Goal: Task Accomplishment & Management: Manage account settings

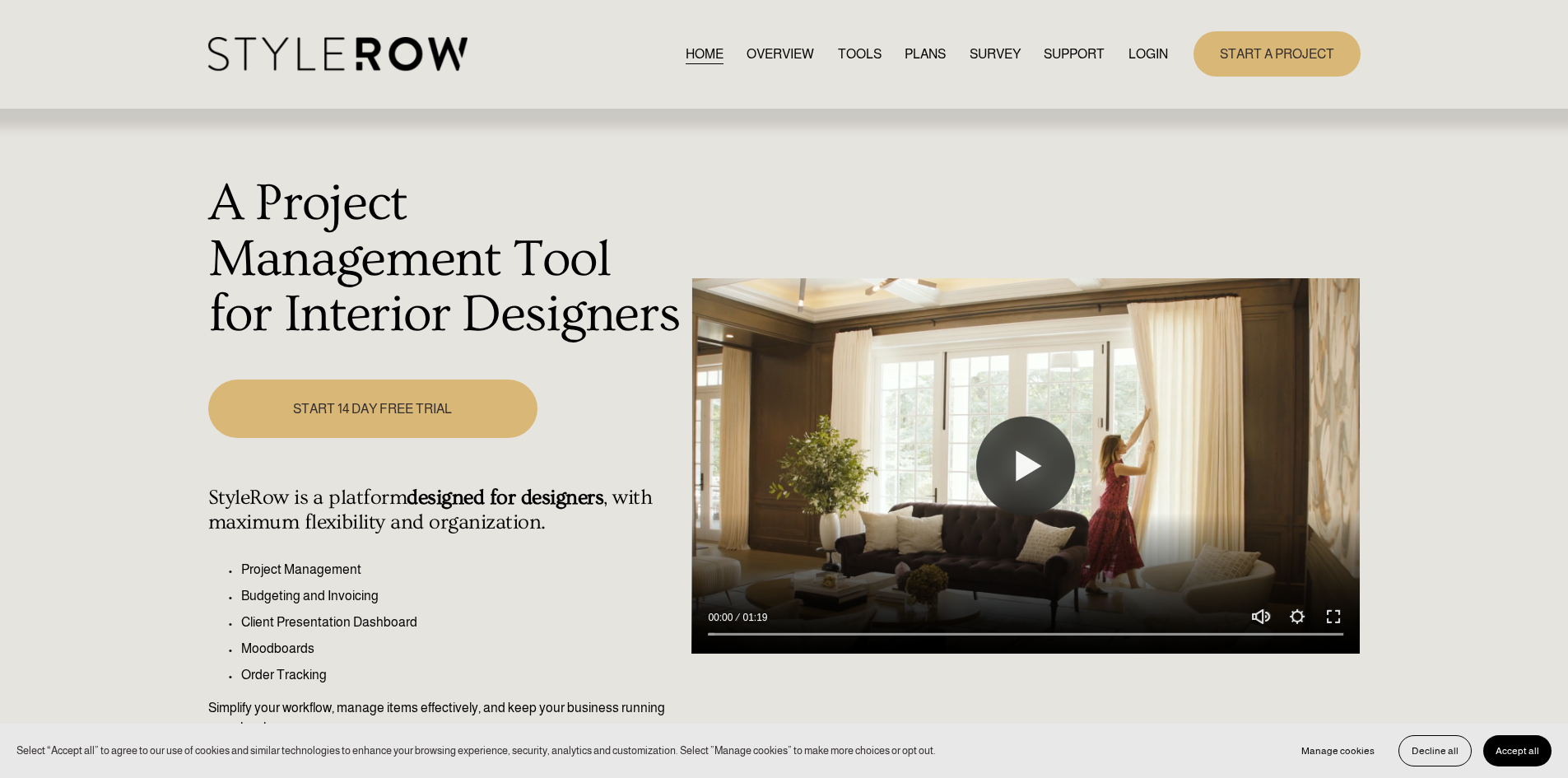
click at [1143, 46] on link "LOGIN" at bounding box center [1148, 54] width 40 height 22
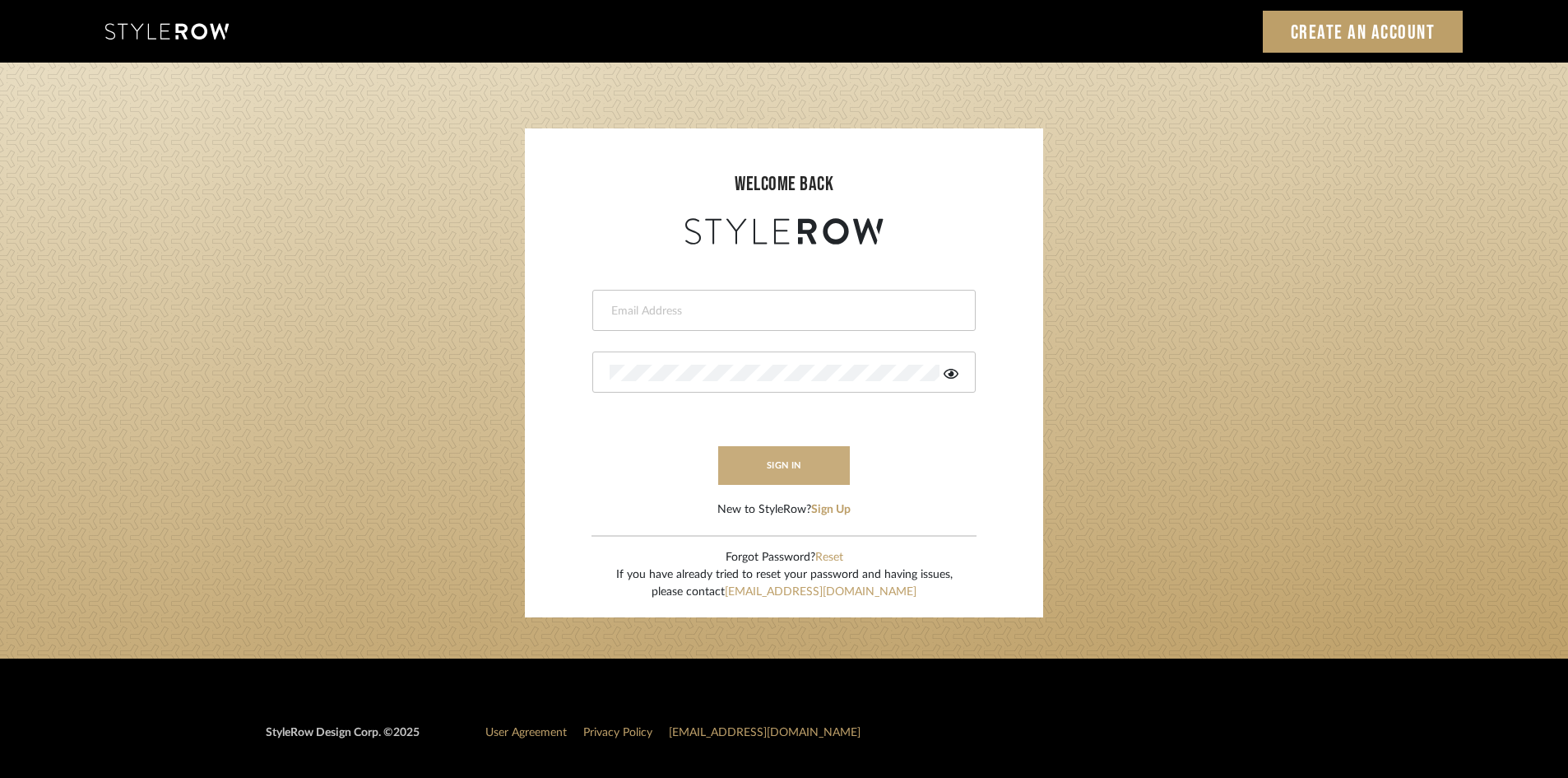
type input "[PERSON_NAME][EMAIL_ADDRESS][DOMAIN_NAME]"
click at [785, 466] on button "sign in" at bounding box center [784, 466] width 131 height 39
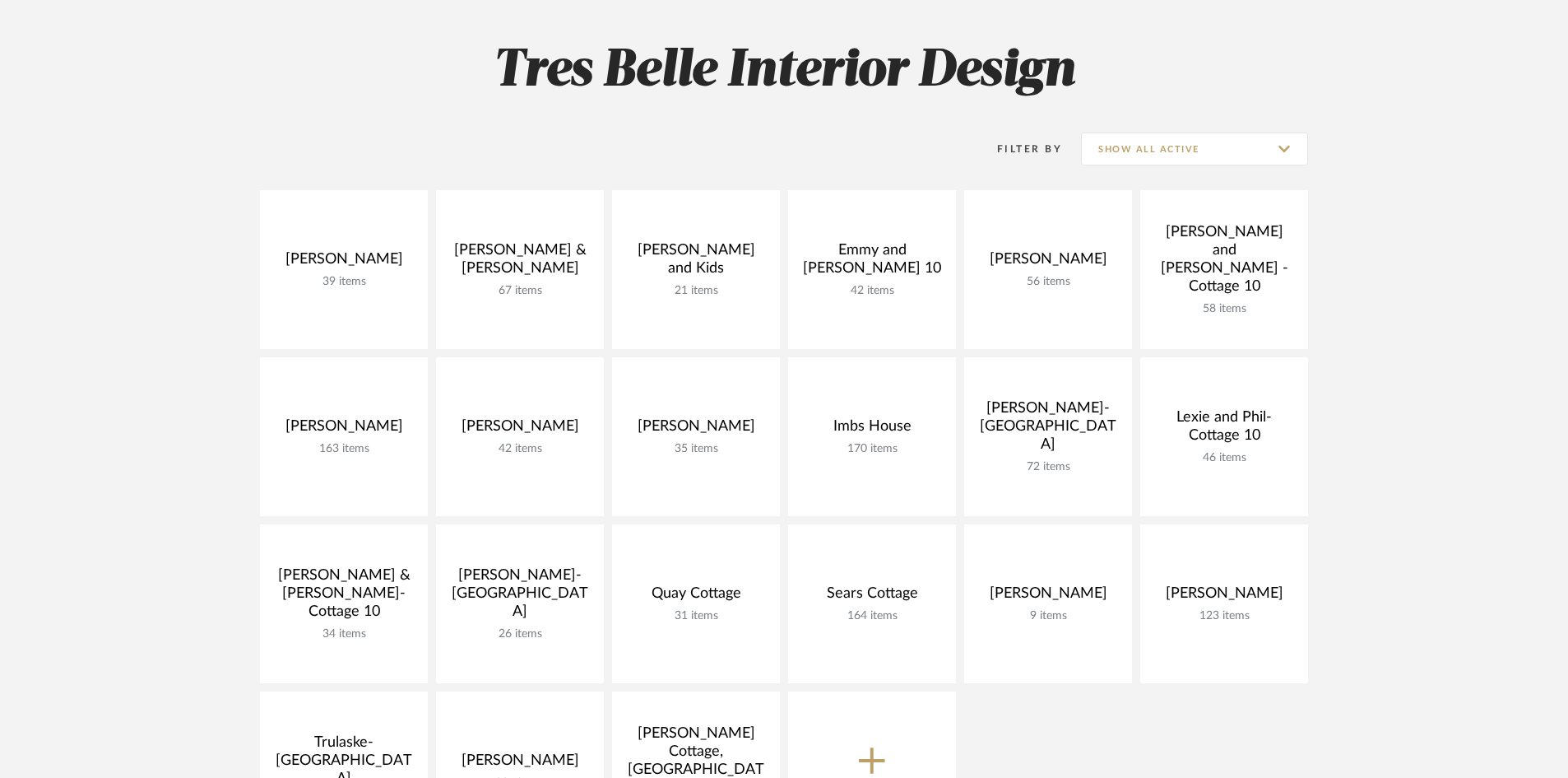
scroll to position [247, 0]
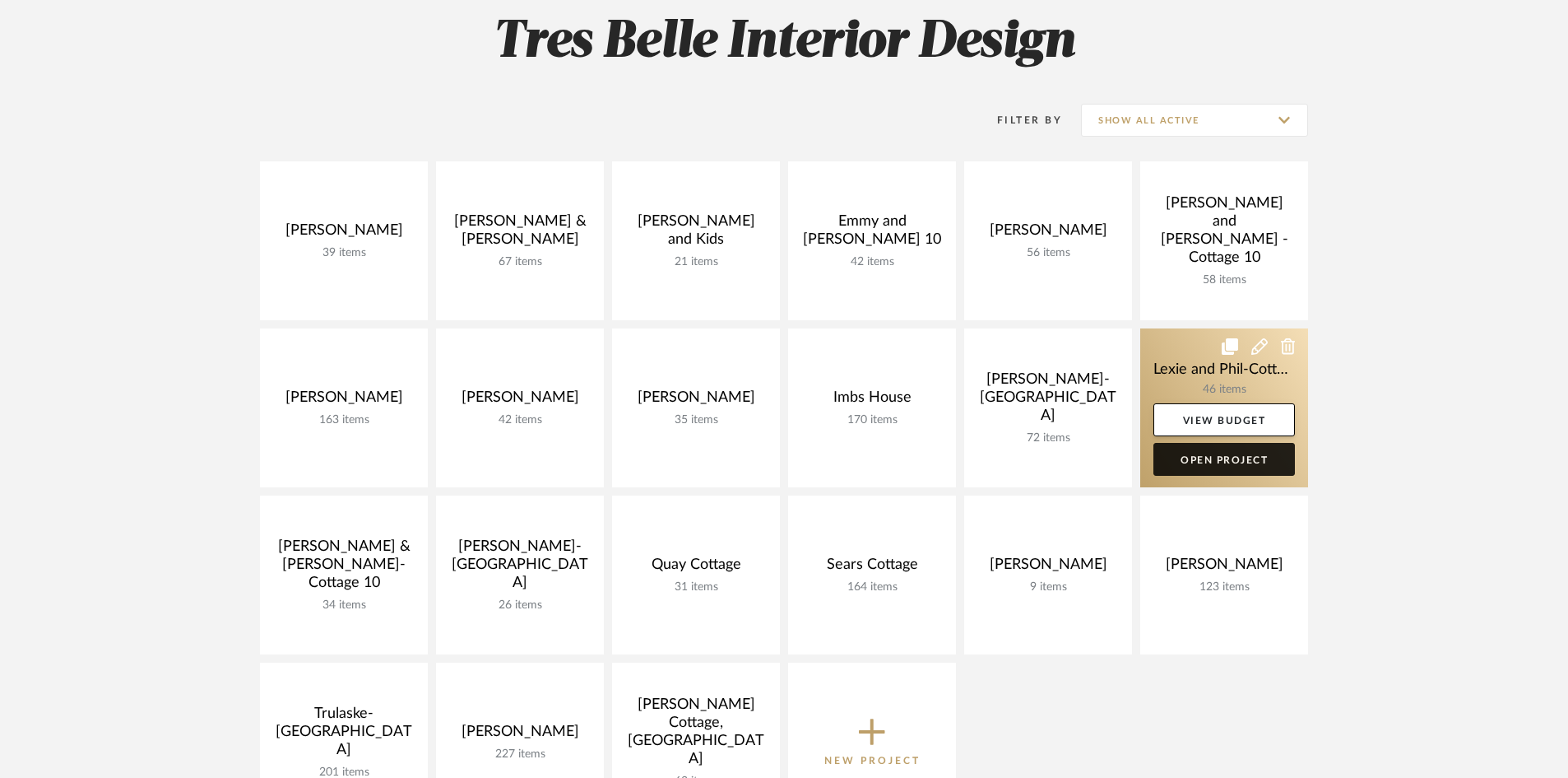
click at [1234, 457] on link "Open Project" at bounding box center [1224, 459] width 141 height 33
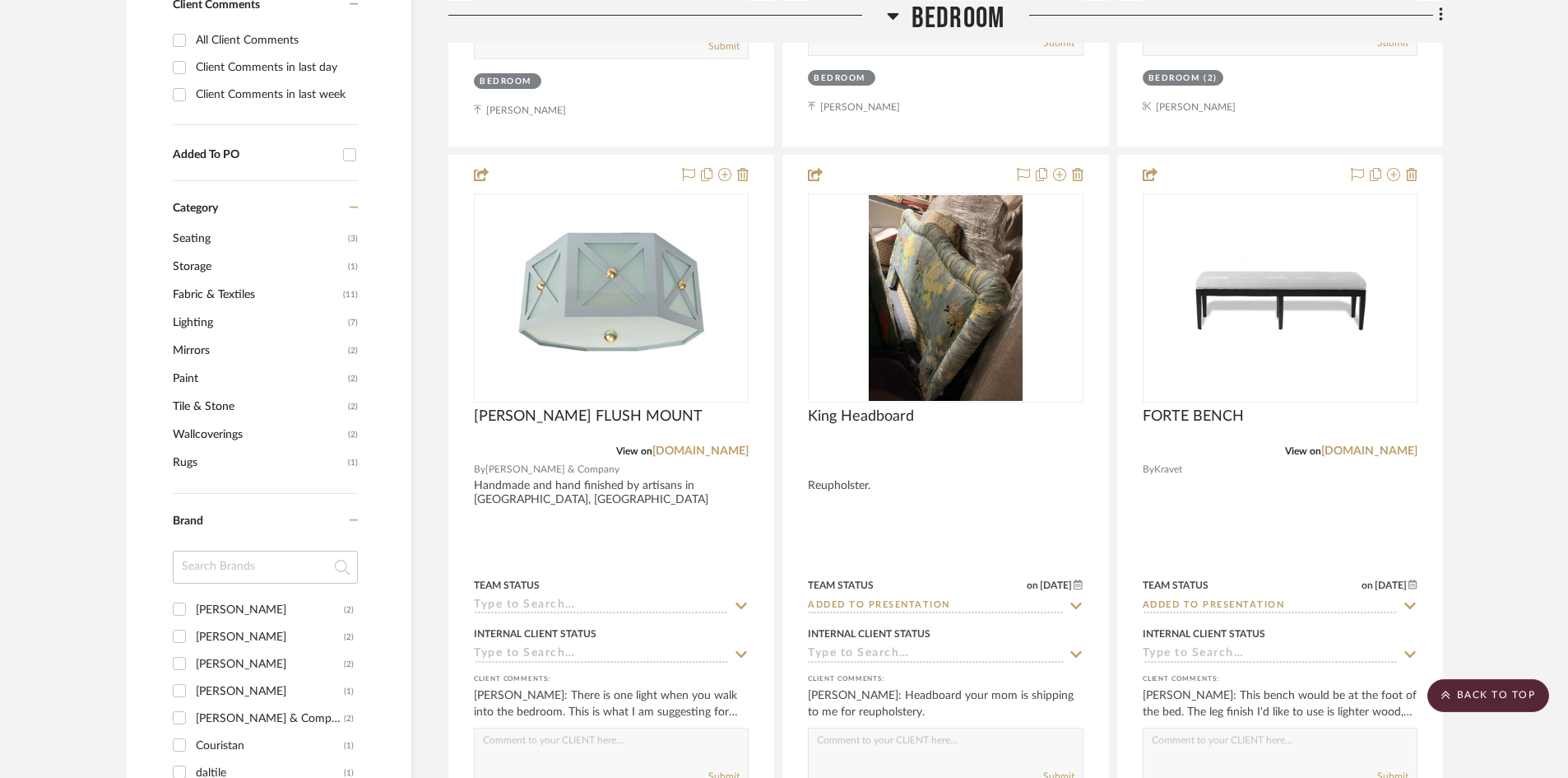
scroll to position [1153, 0]
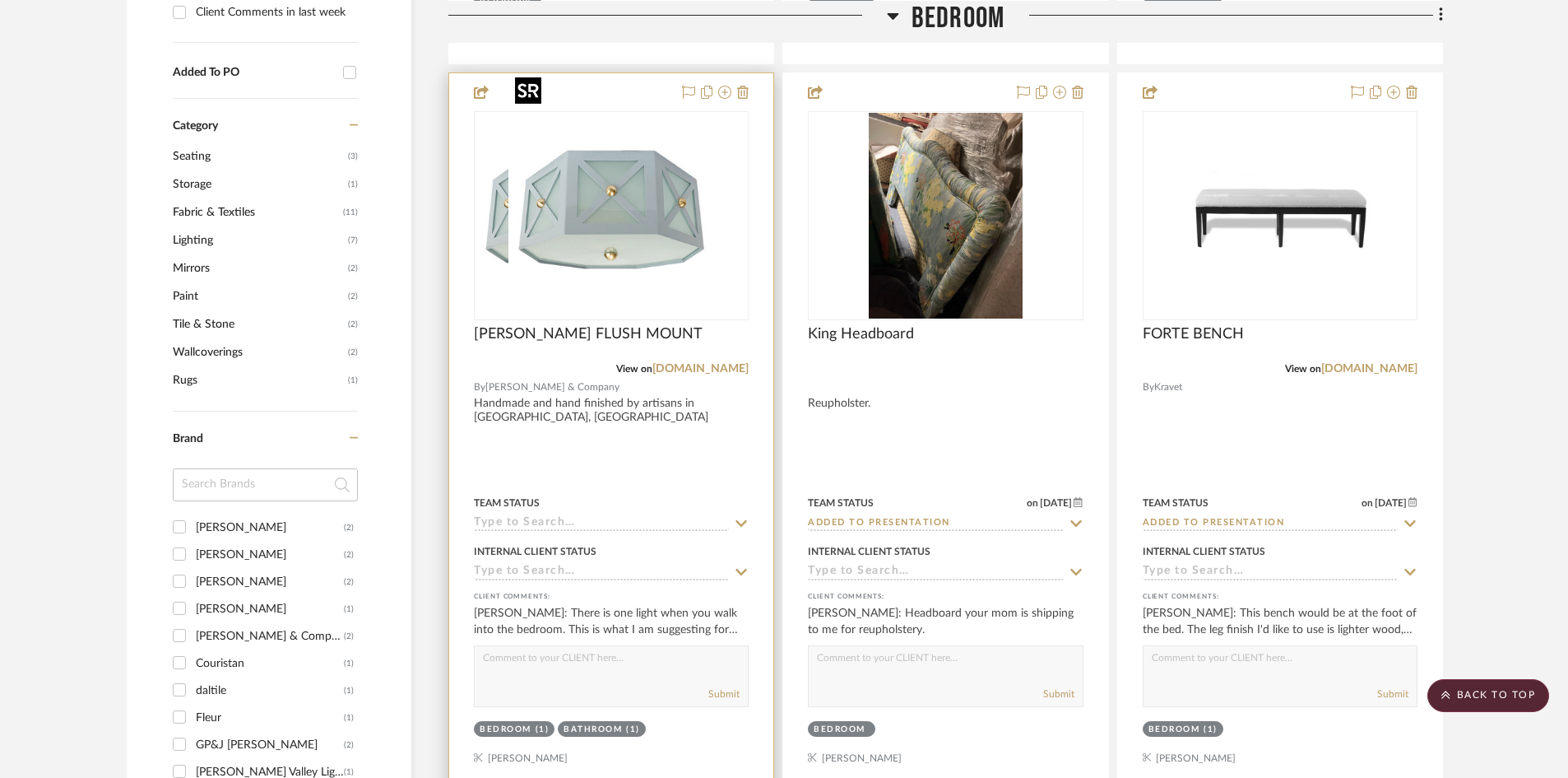
click at [627, 224] on div at bounding box center [611, 216] width 274 height 209
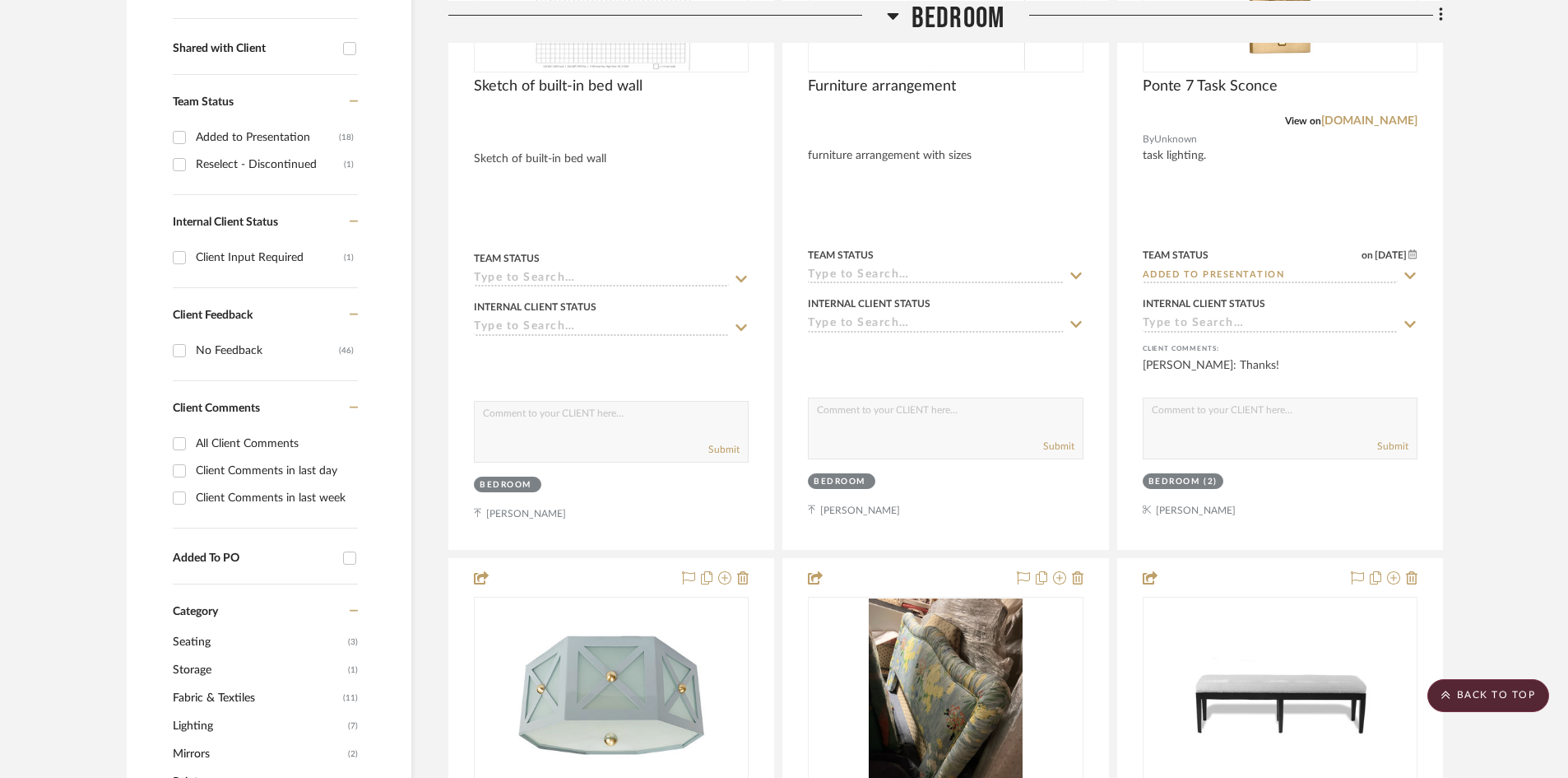
scroll to position [576, 0]
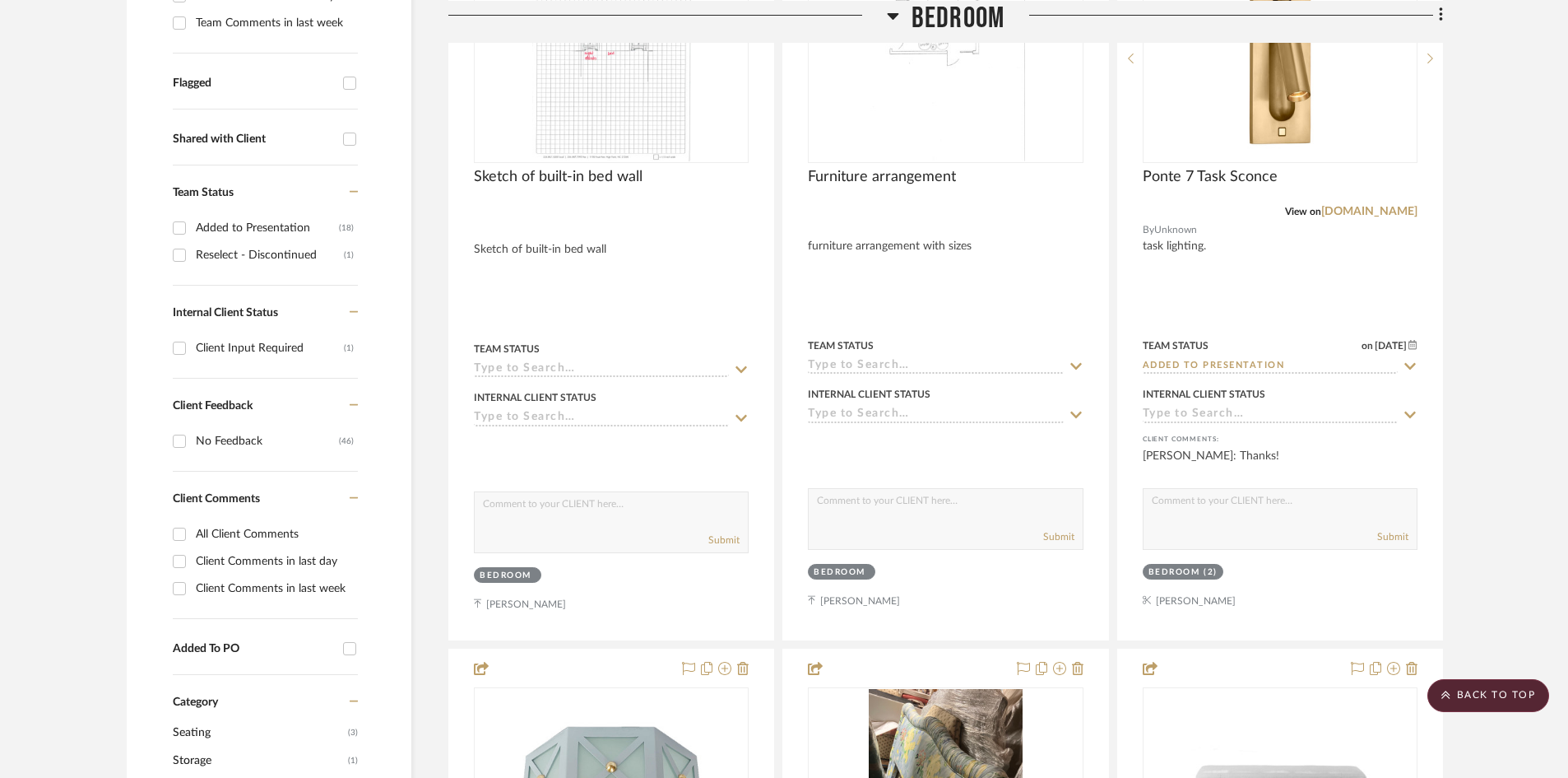
click at [179, 521] on input "All Client Comments" at bounding box center [179, 534] width 26 height 26
checkbox input "true"
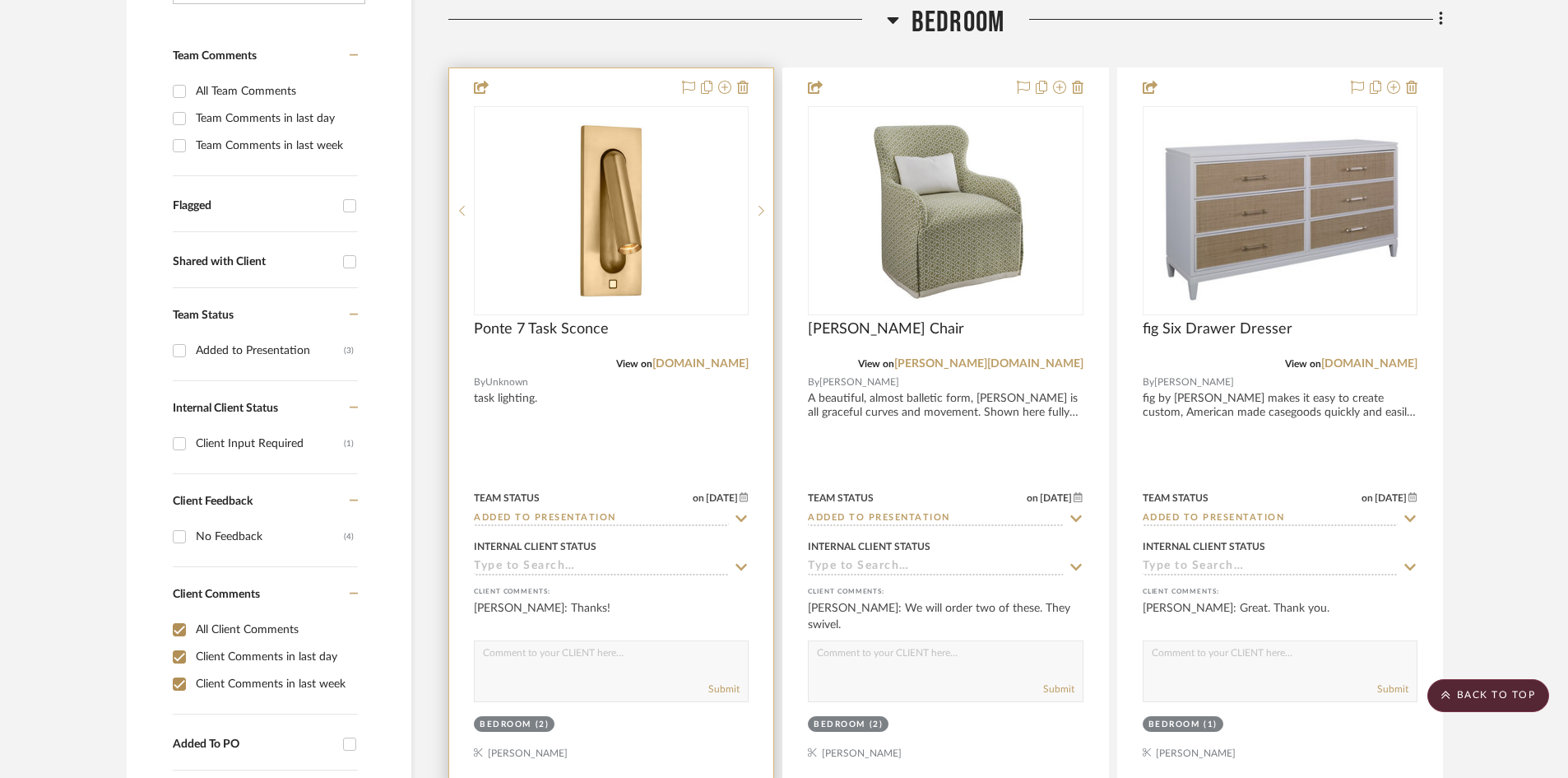
scroll to position [443, 0]
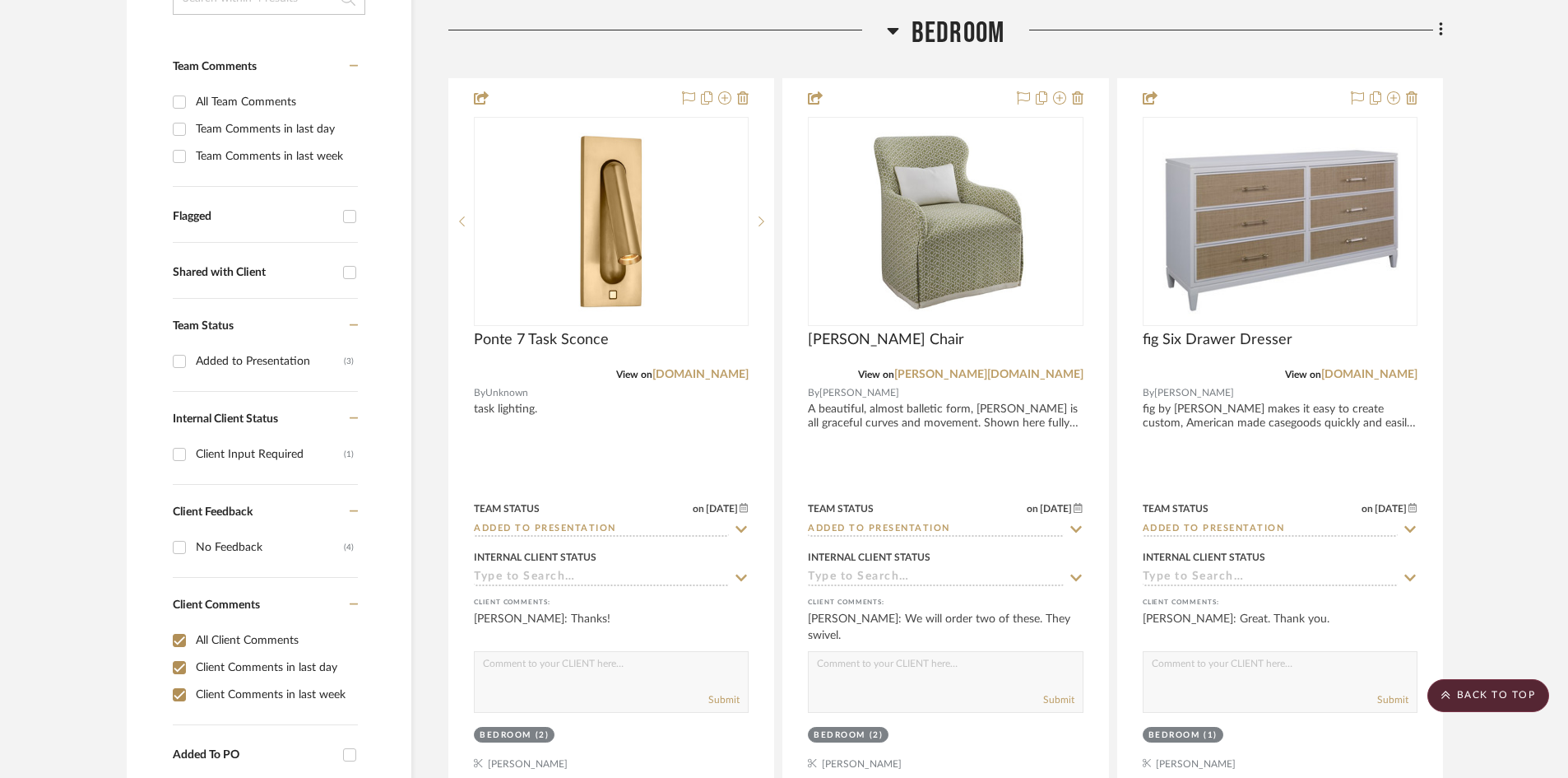
click at [176, 681] on input "Client Comments in last week" at bounding box center [179, 694] width 26 height 26
checkbox input "false"
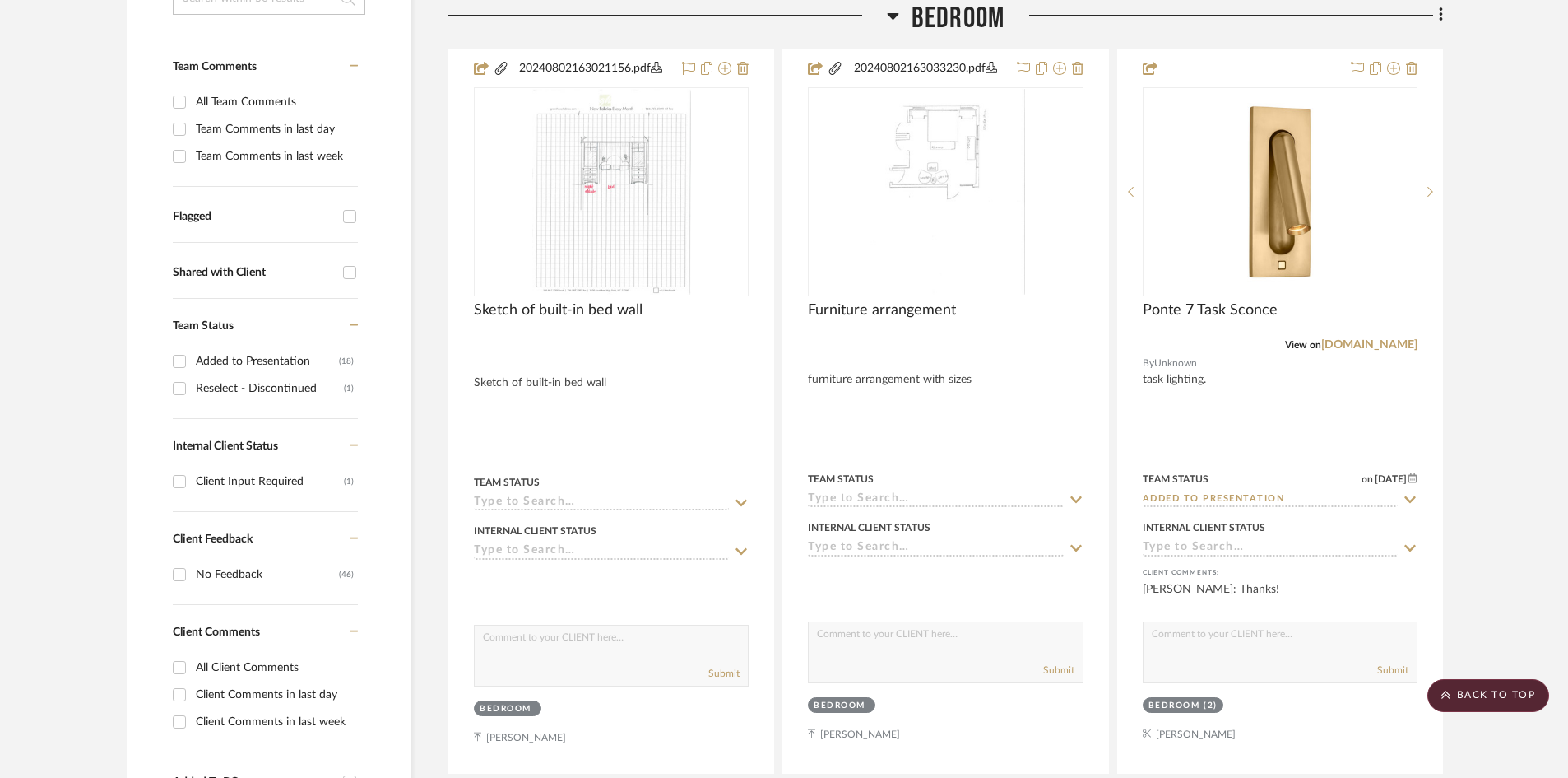
click at [174, 681] on input "Client Comments in last day" at bounding box center [179, 694] width 26 height 26
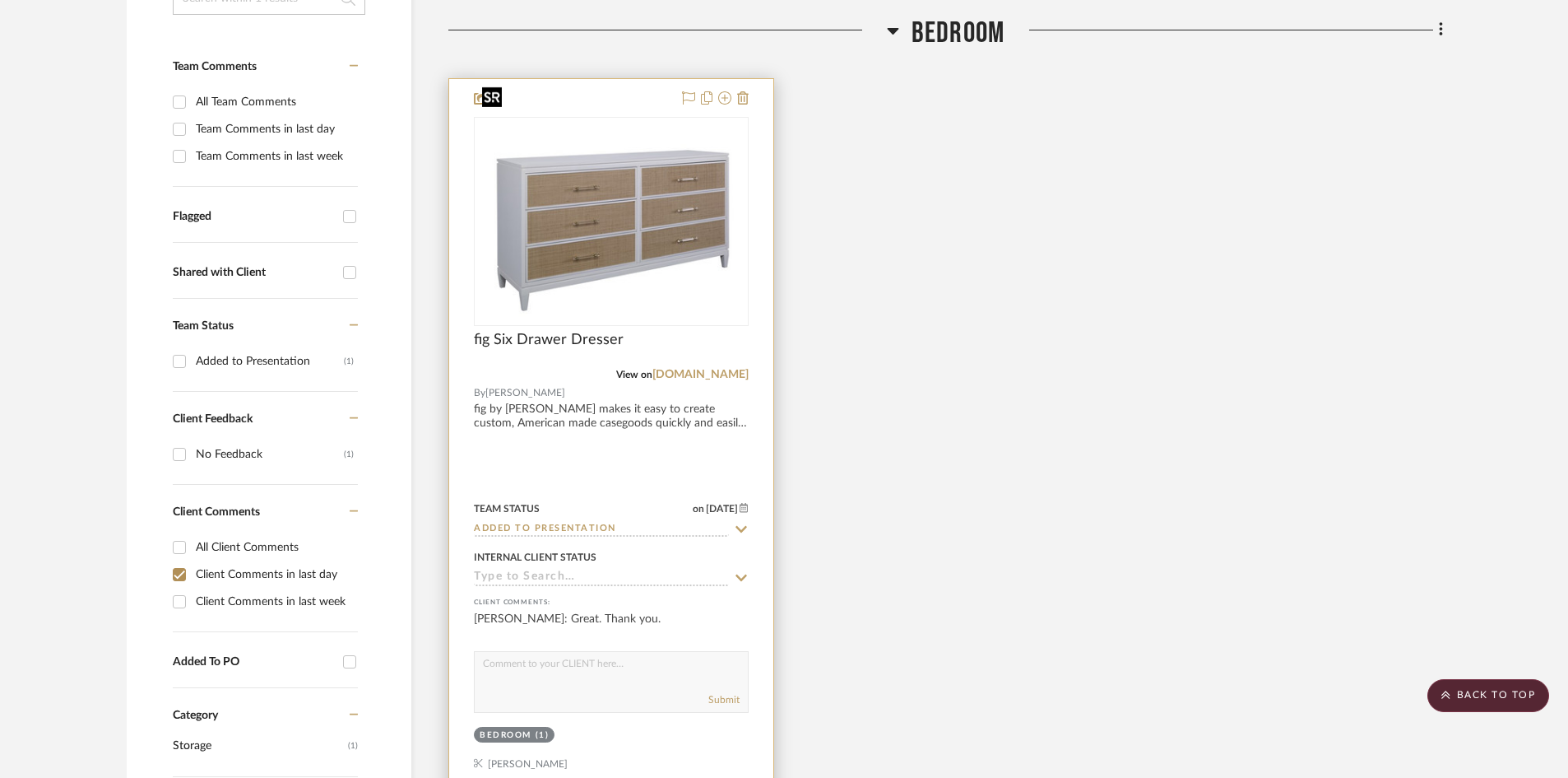
click at [603, 212] on img "0" at bounding box center [610, 221] width 271 height 199
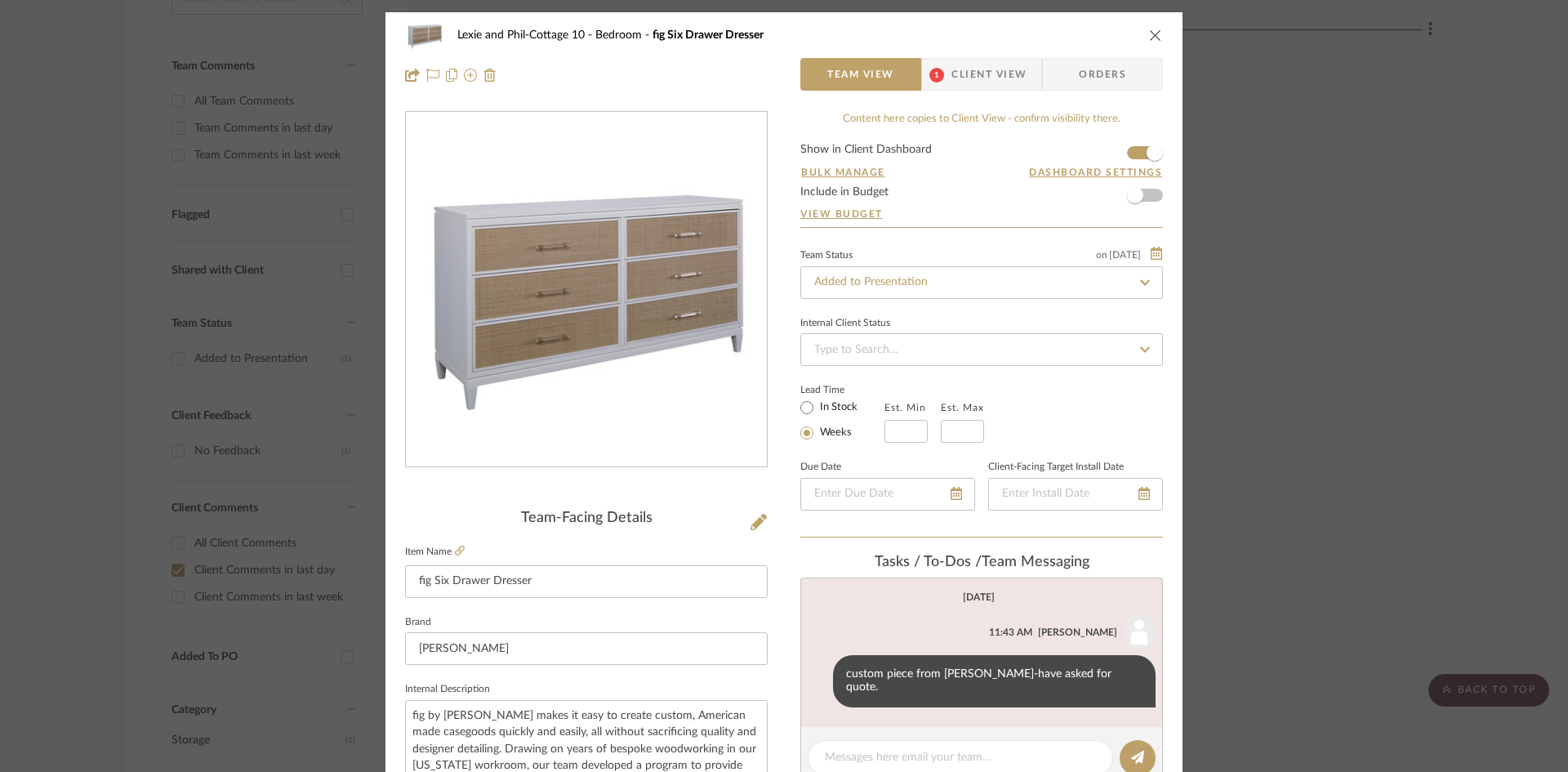
click at [973, 68] on span "Client View" at bounding box center [989, 74] width 75 height 33
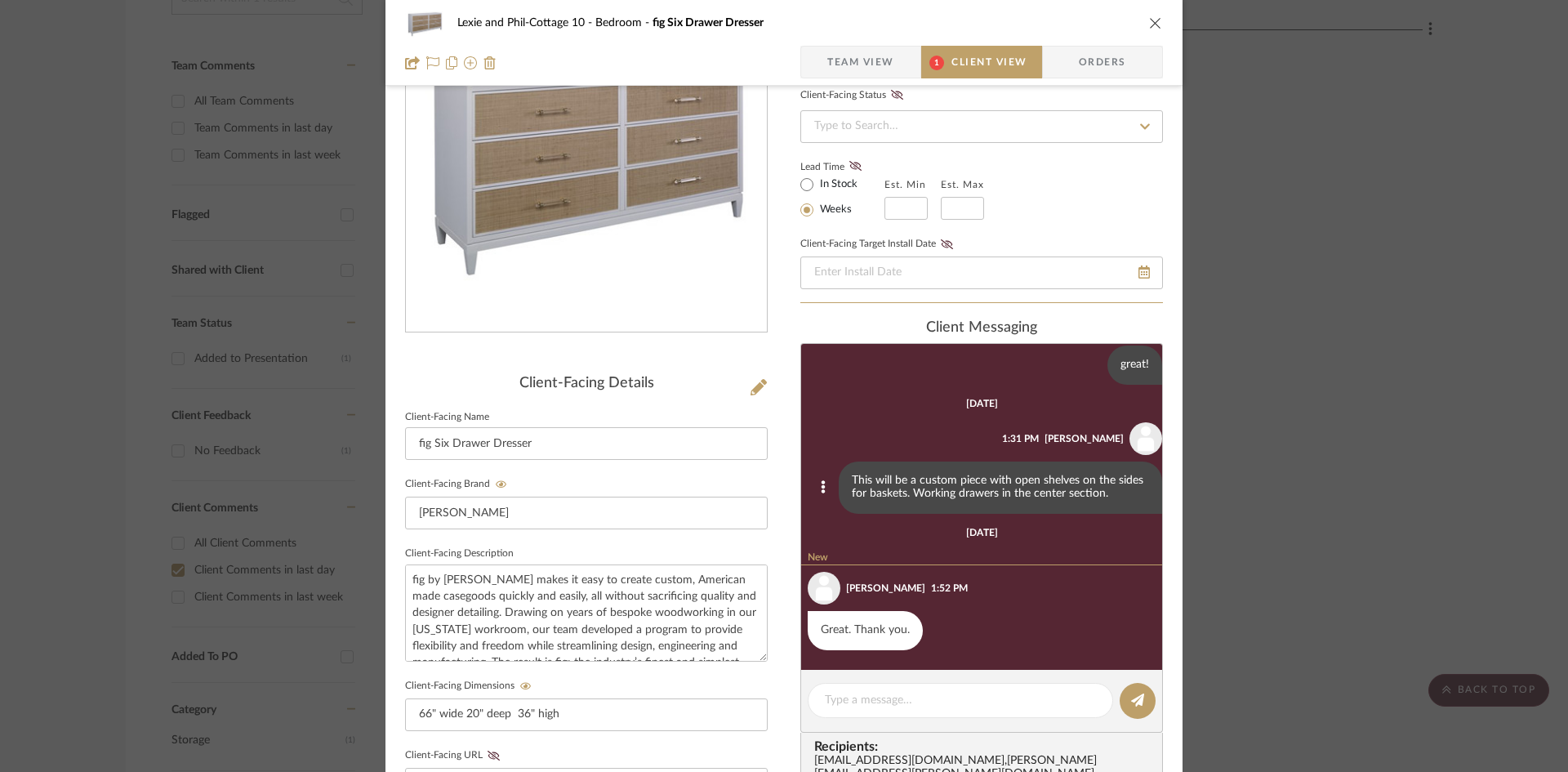
scroll to position [164, 0]
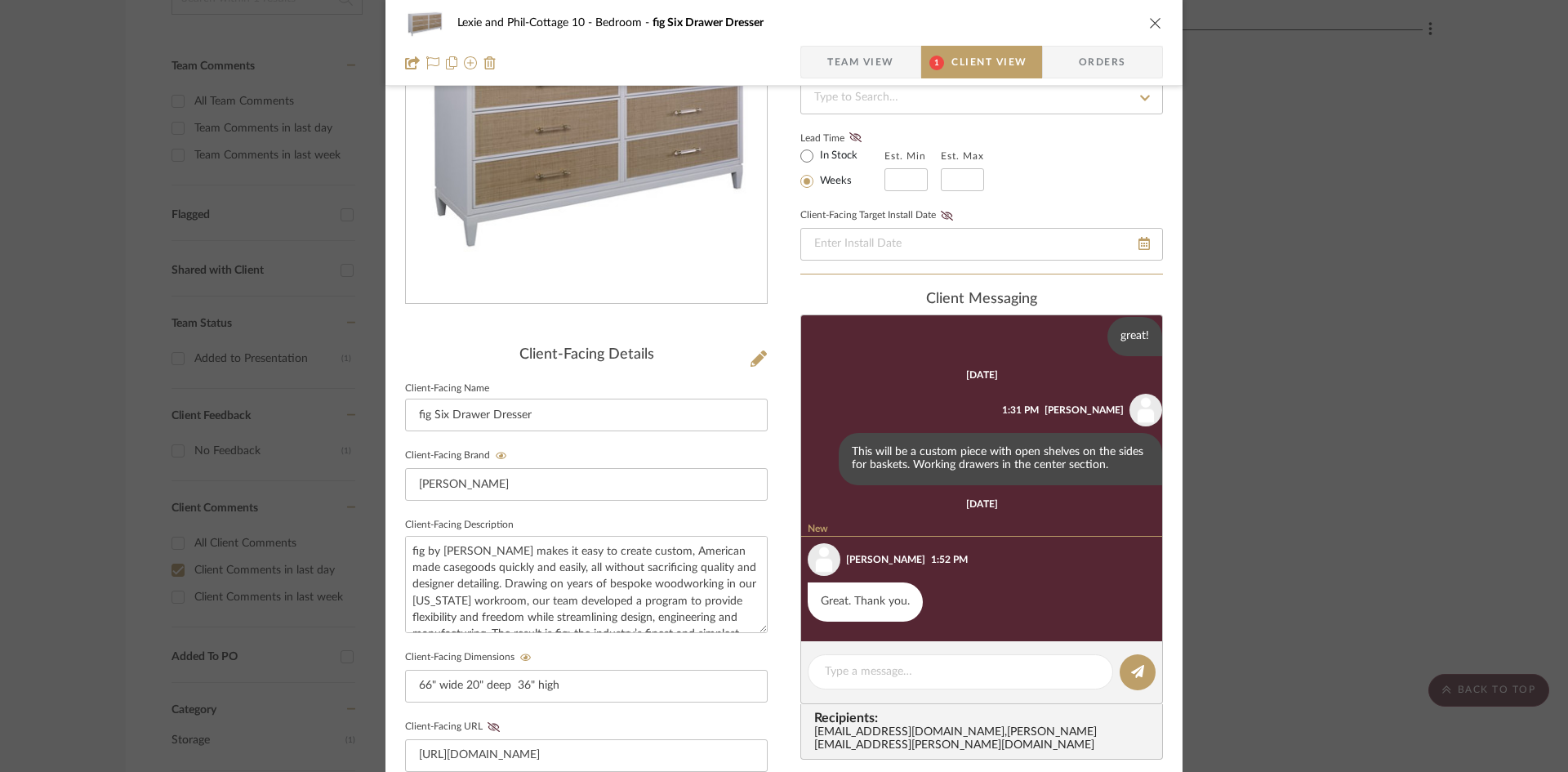
click at [1150, 22] on icon "close" at bounding box center [1155, 23] width 13 height 13
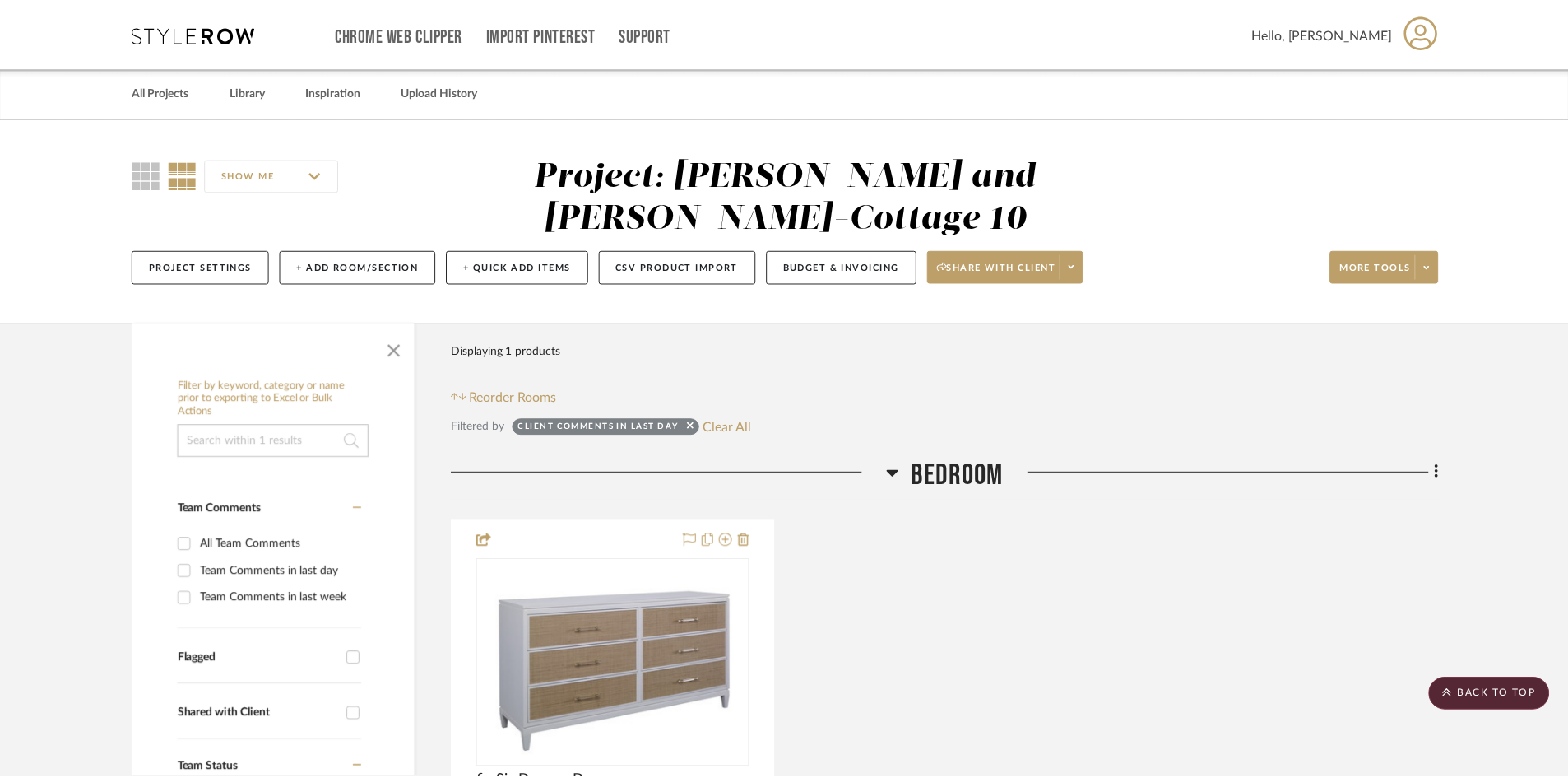
scroll to position [443, 0]
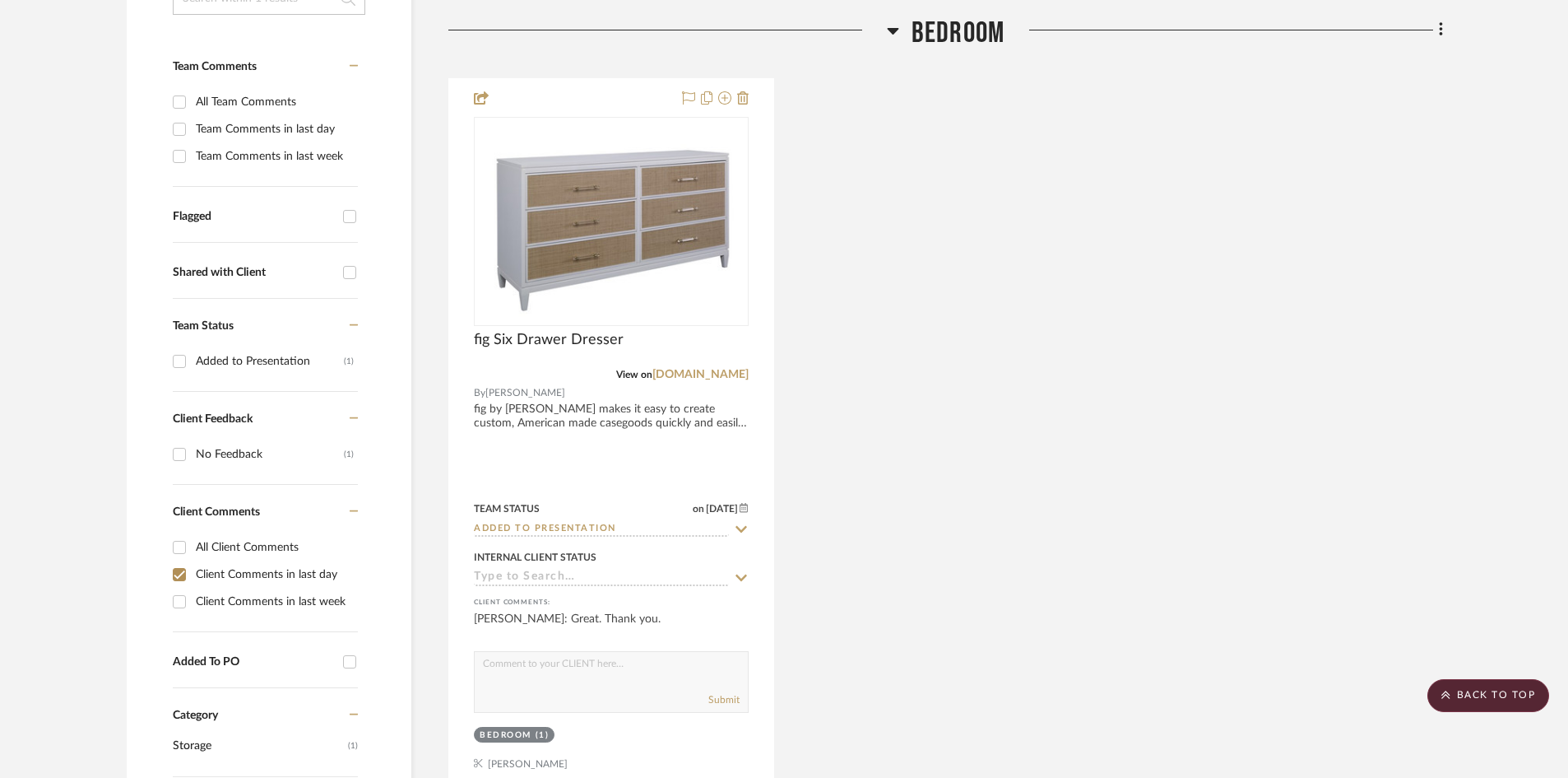
click at [181, 561] on input "Client Comments in last day" at bounding box center [179, 574] width 26 height 26
checkbox input "false"
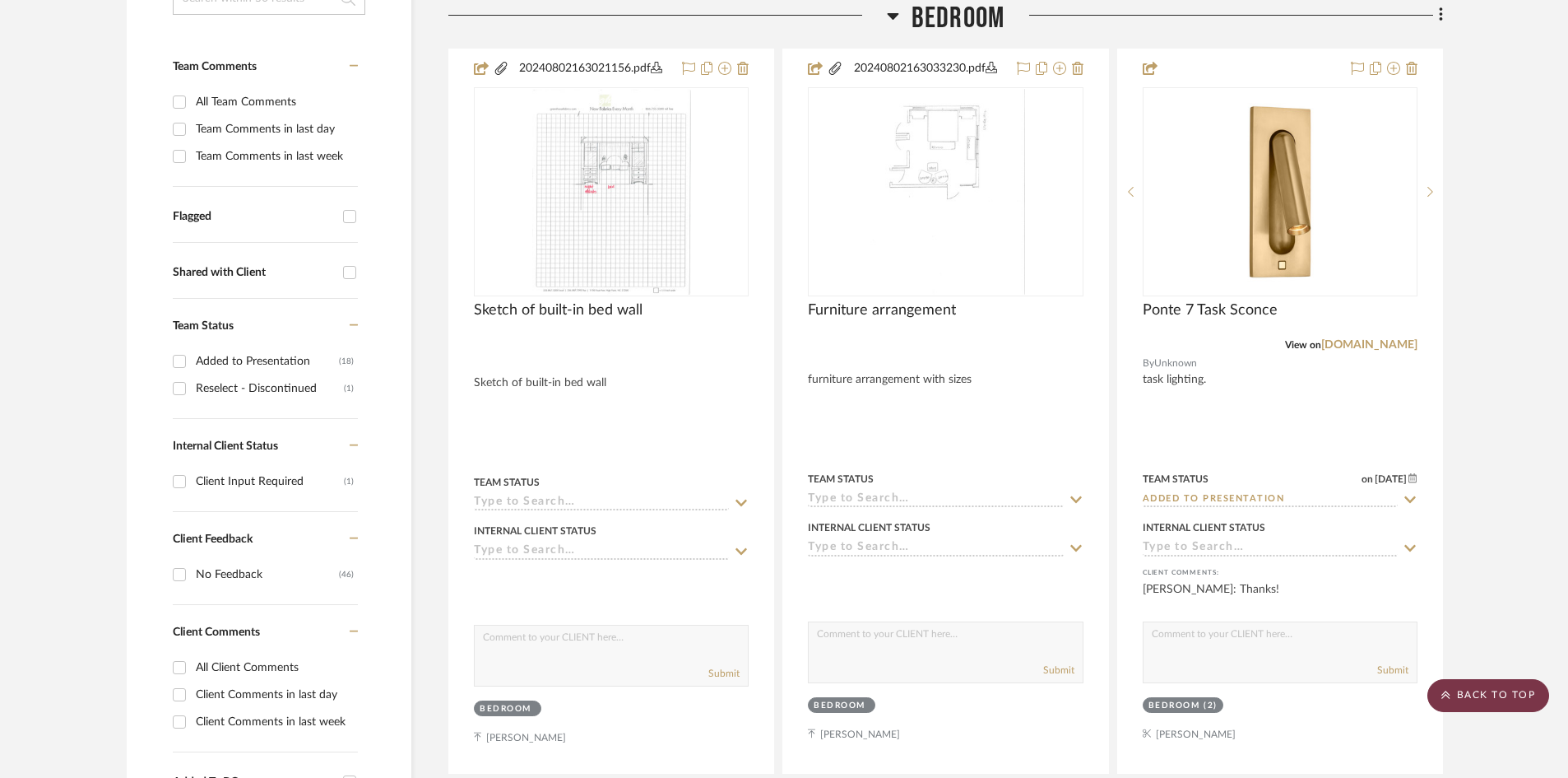
click at [1472, 695] on scroll-to-top-button "BACK TO TOP" at bounding box center [1488, 695] width 121 height 33
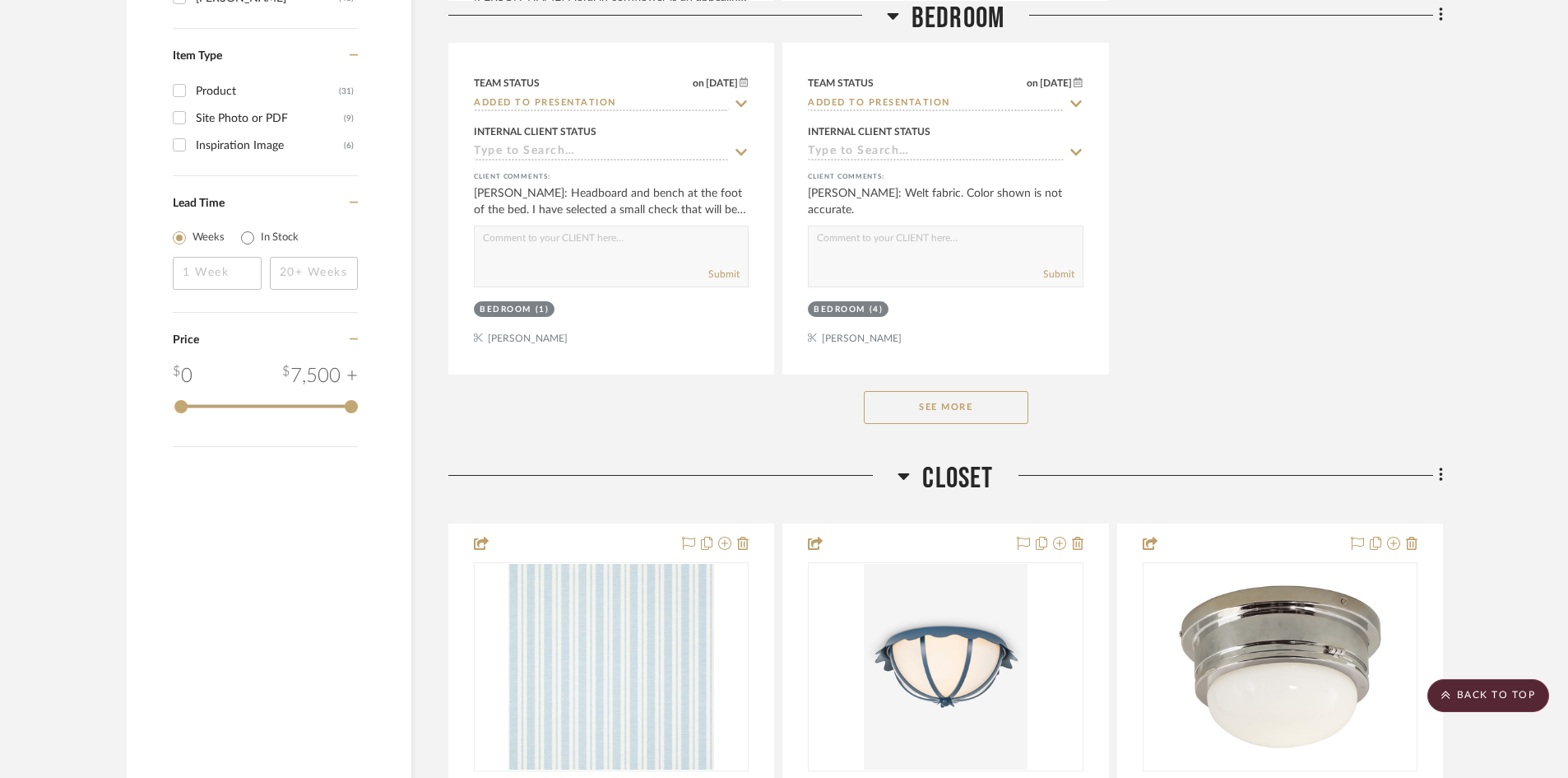
scroll to position [2305, 0]
click at [931, 389] on button "See More" at bounding box center [947, 405] width 165 height 33
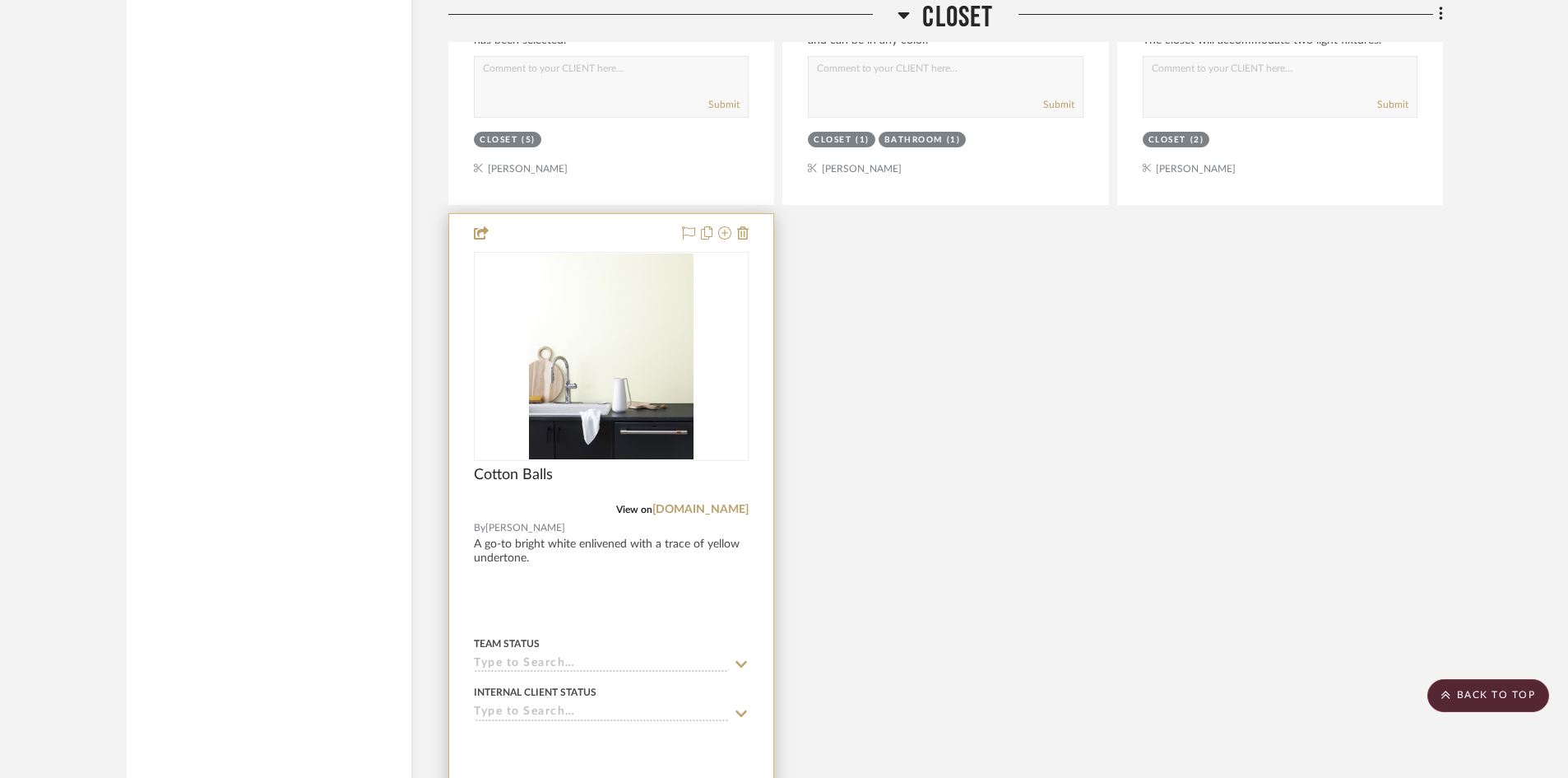
scroll to position [6751, 0]
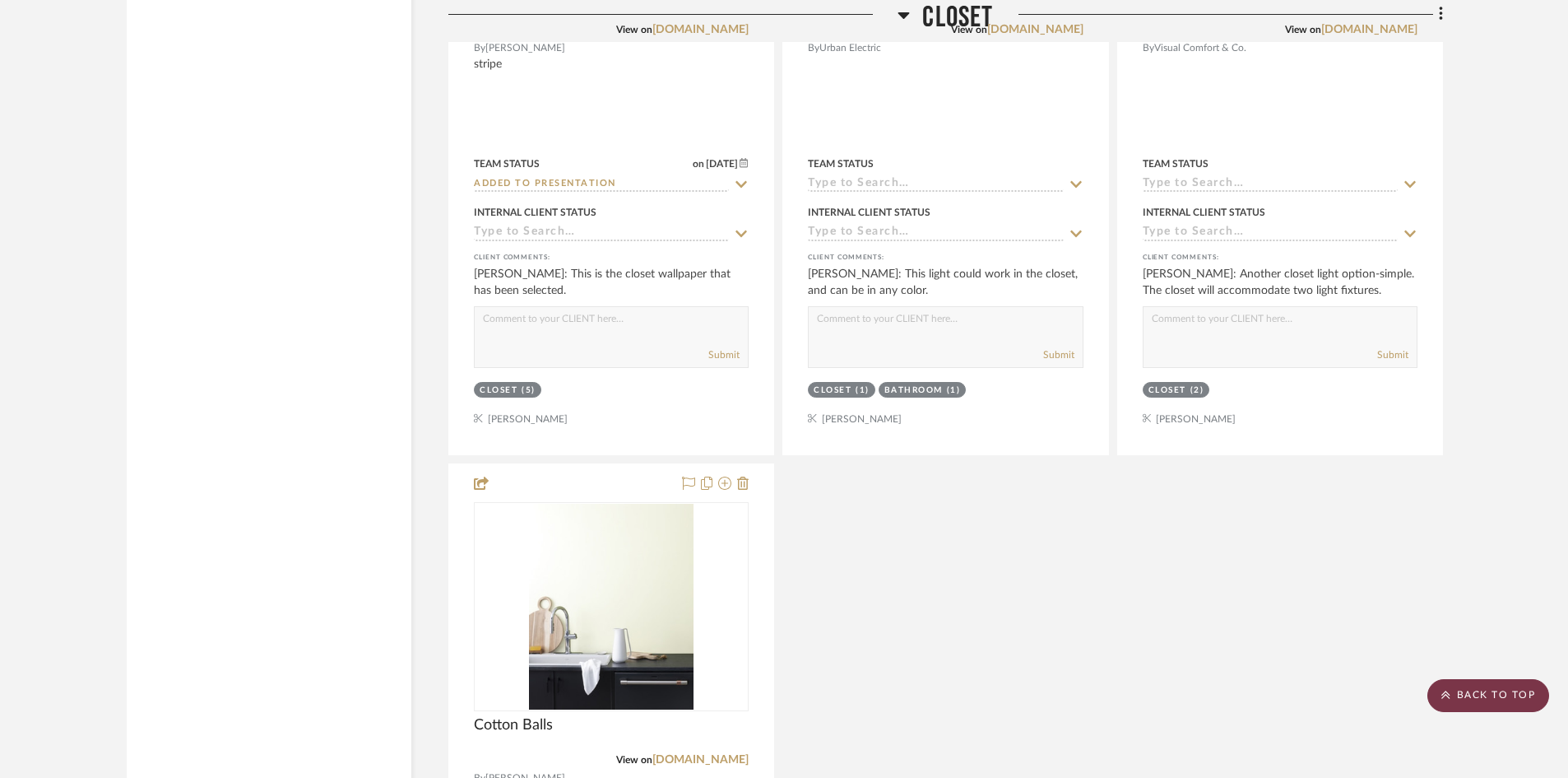
click at [1491, 690] on scroll-to-top-button "BACK TO TOP" at bounding box center [1488, 695] width 121 height 33
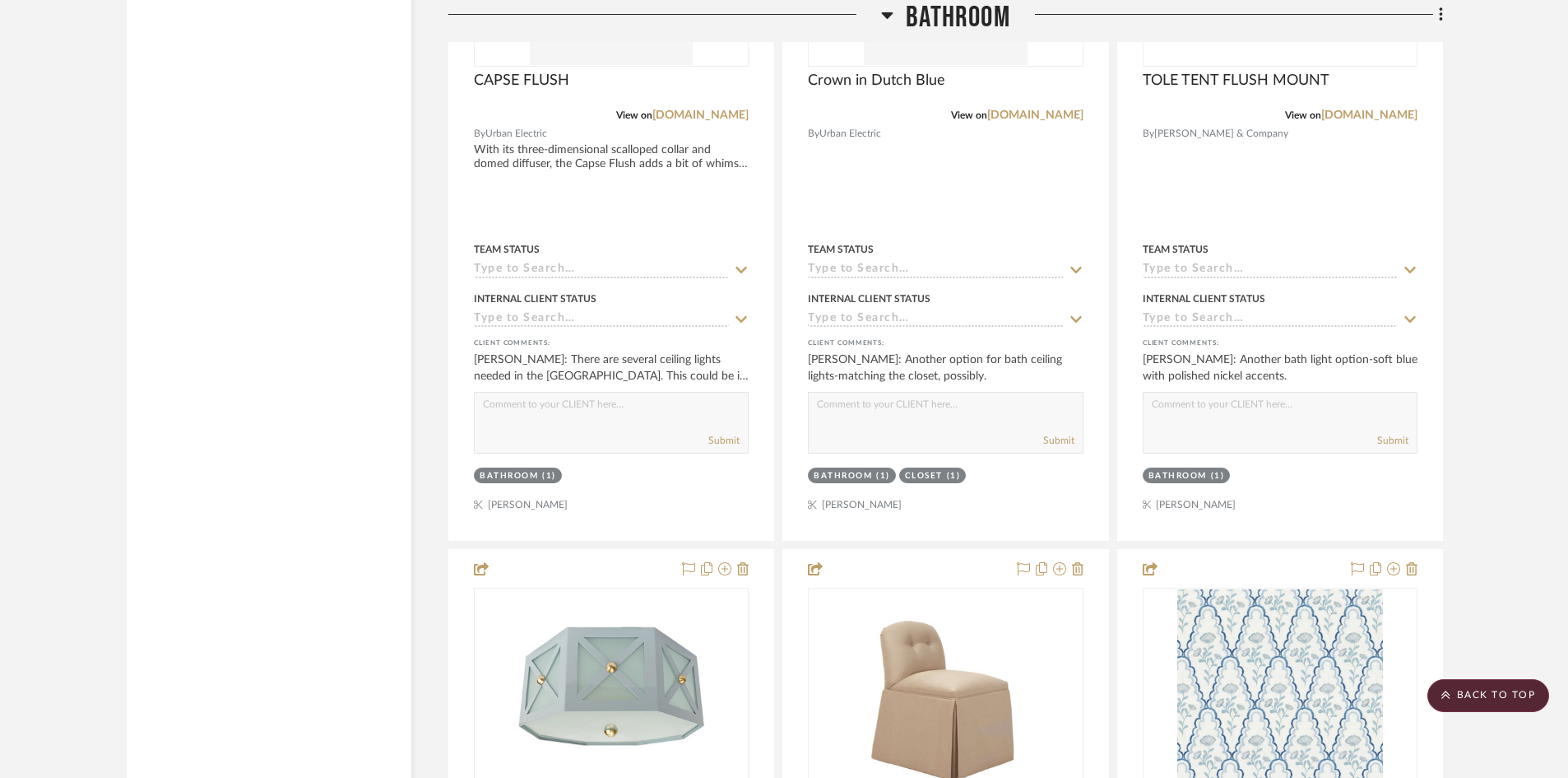
scroll to position [8234, 0]
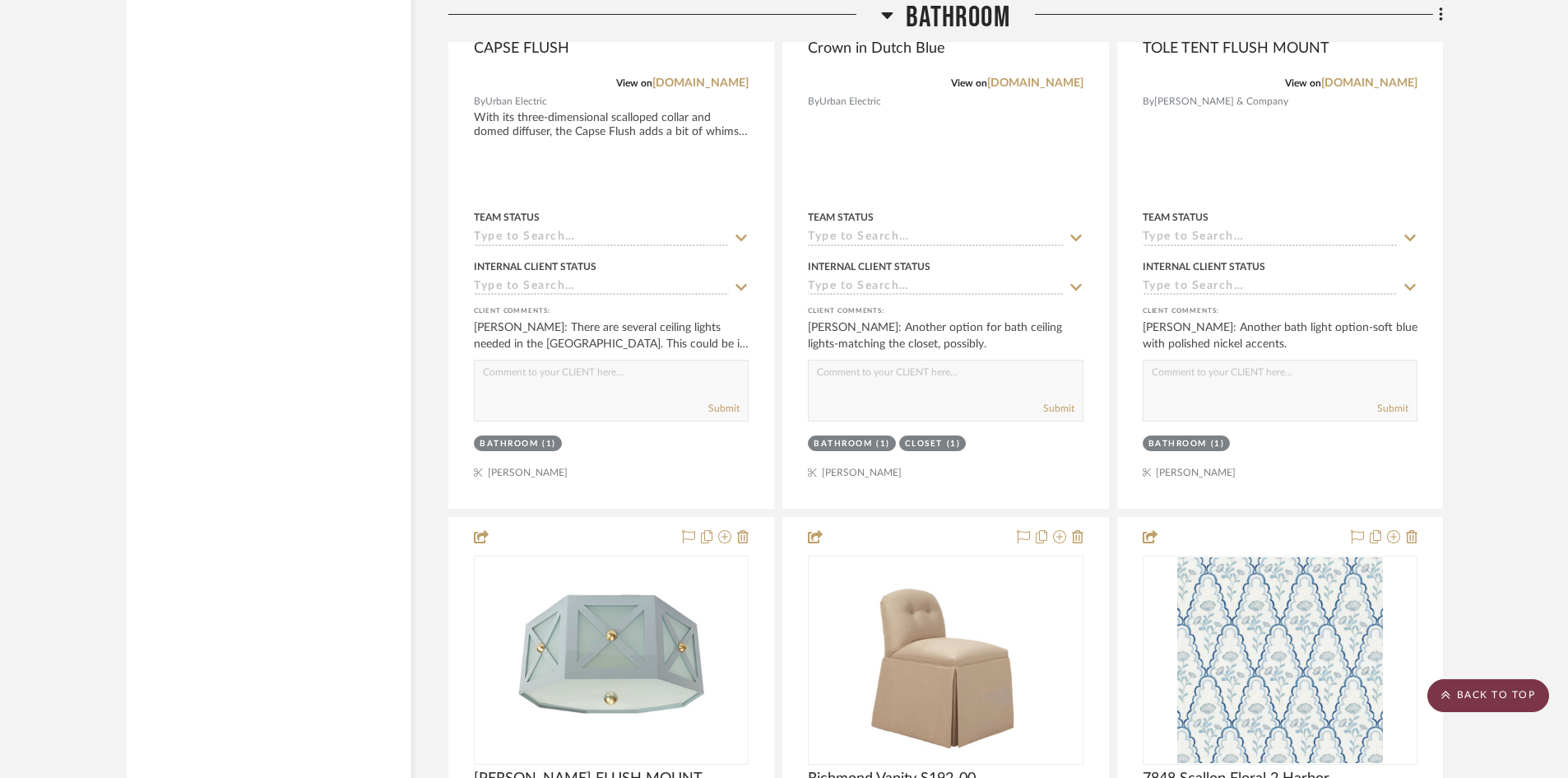
click at [1533, 698] on scroll-to-top-button "BACK TO TOP" at bounding box center [1488, 695] width 121 height 33
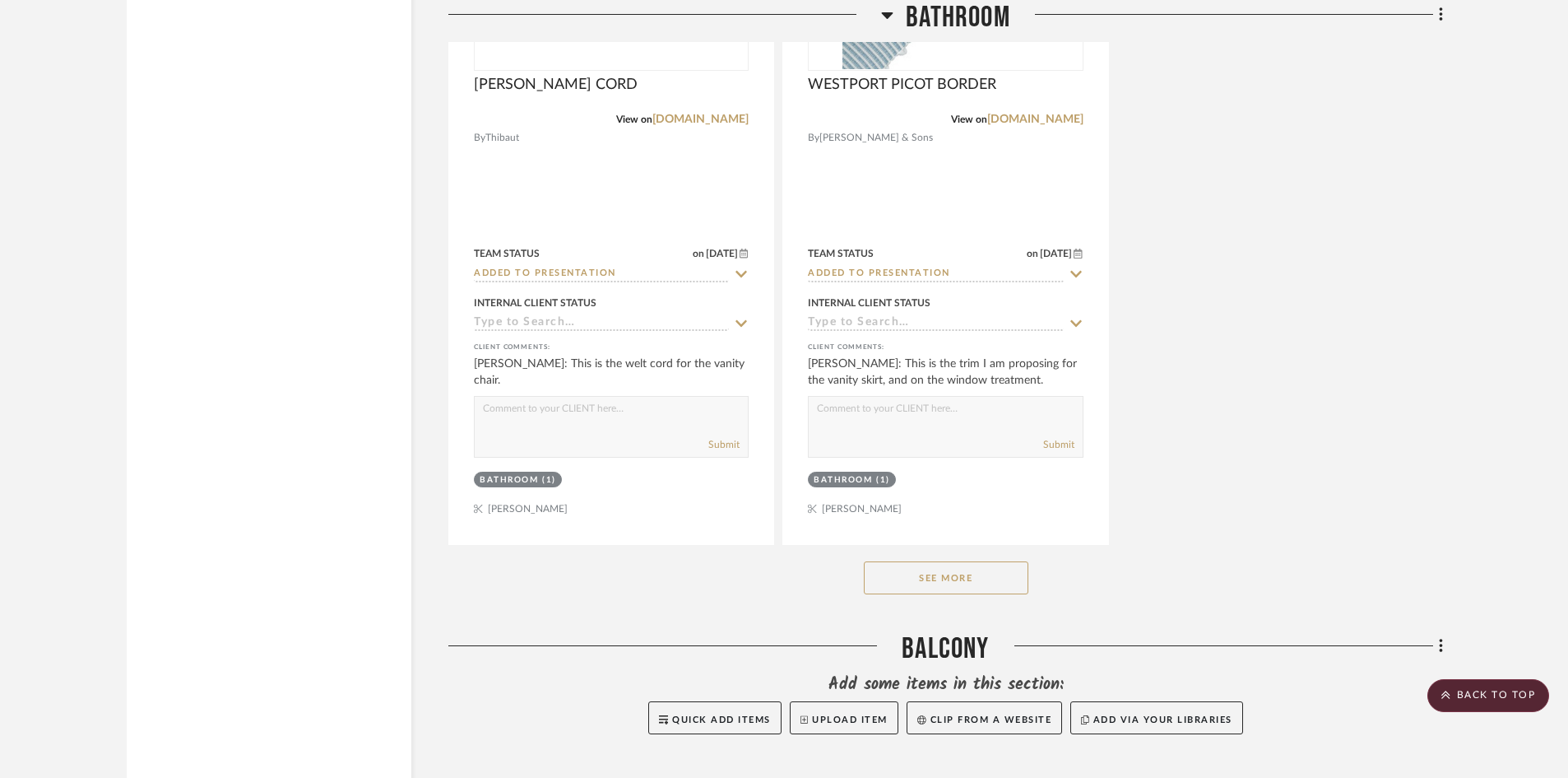
scroll to position [9716, 0]
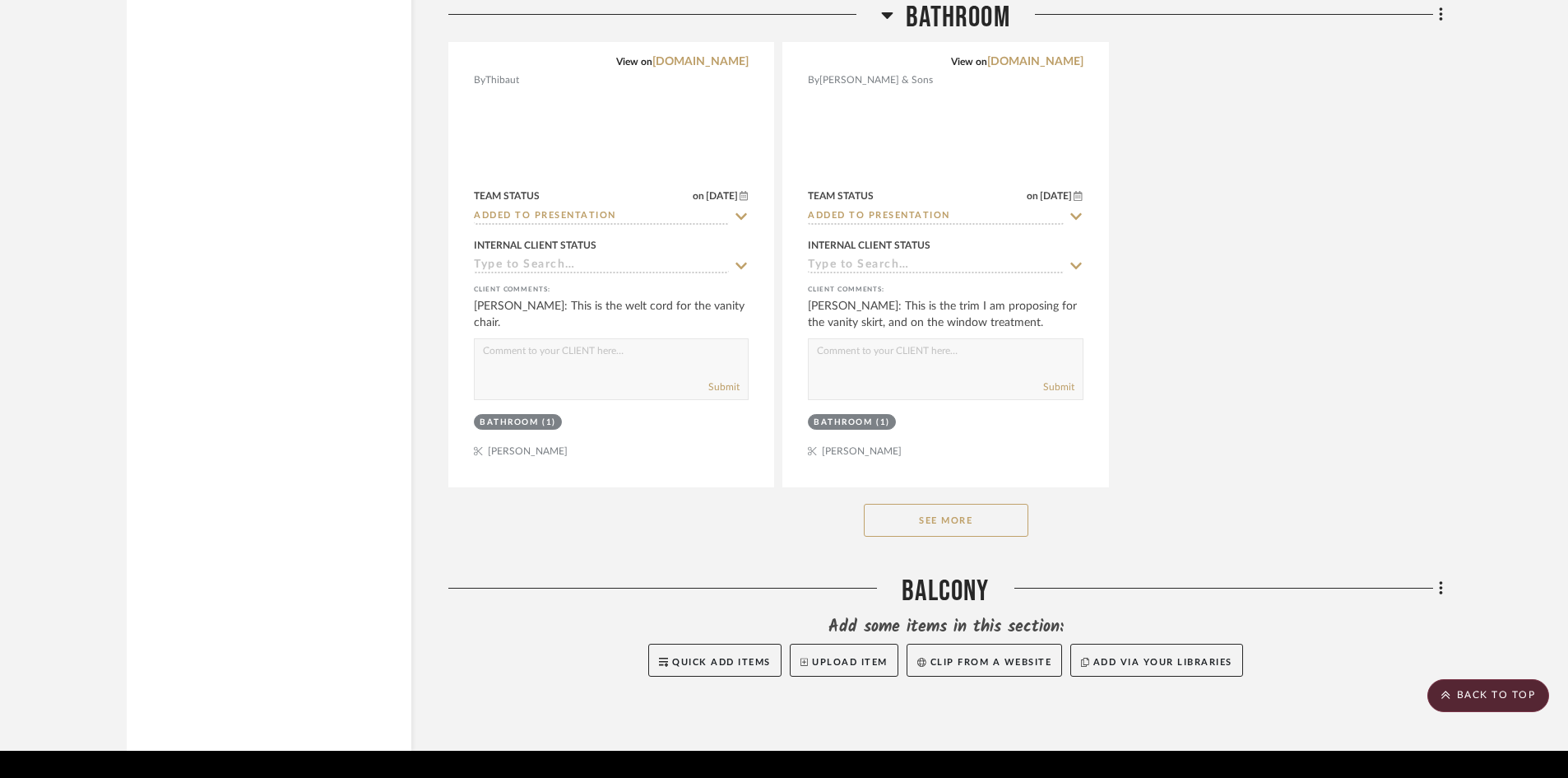
click at [915, 503] on button "See More" at bounding box center [947, 519] width 165 height 33
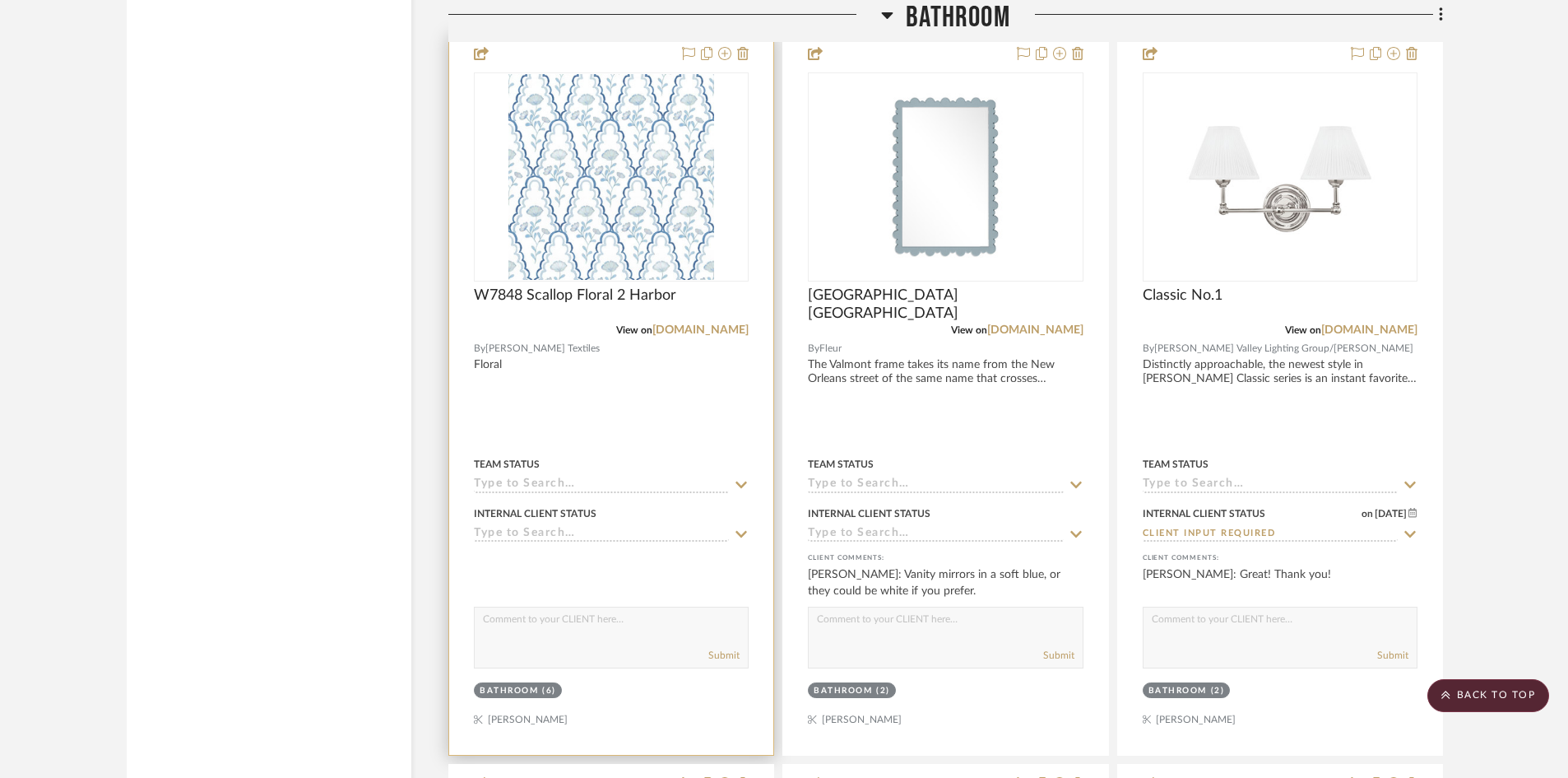
scroll to position [10210, 0]
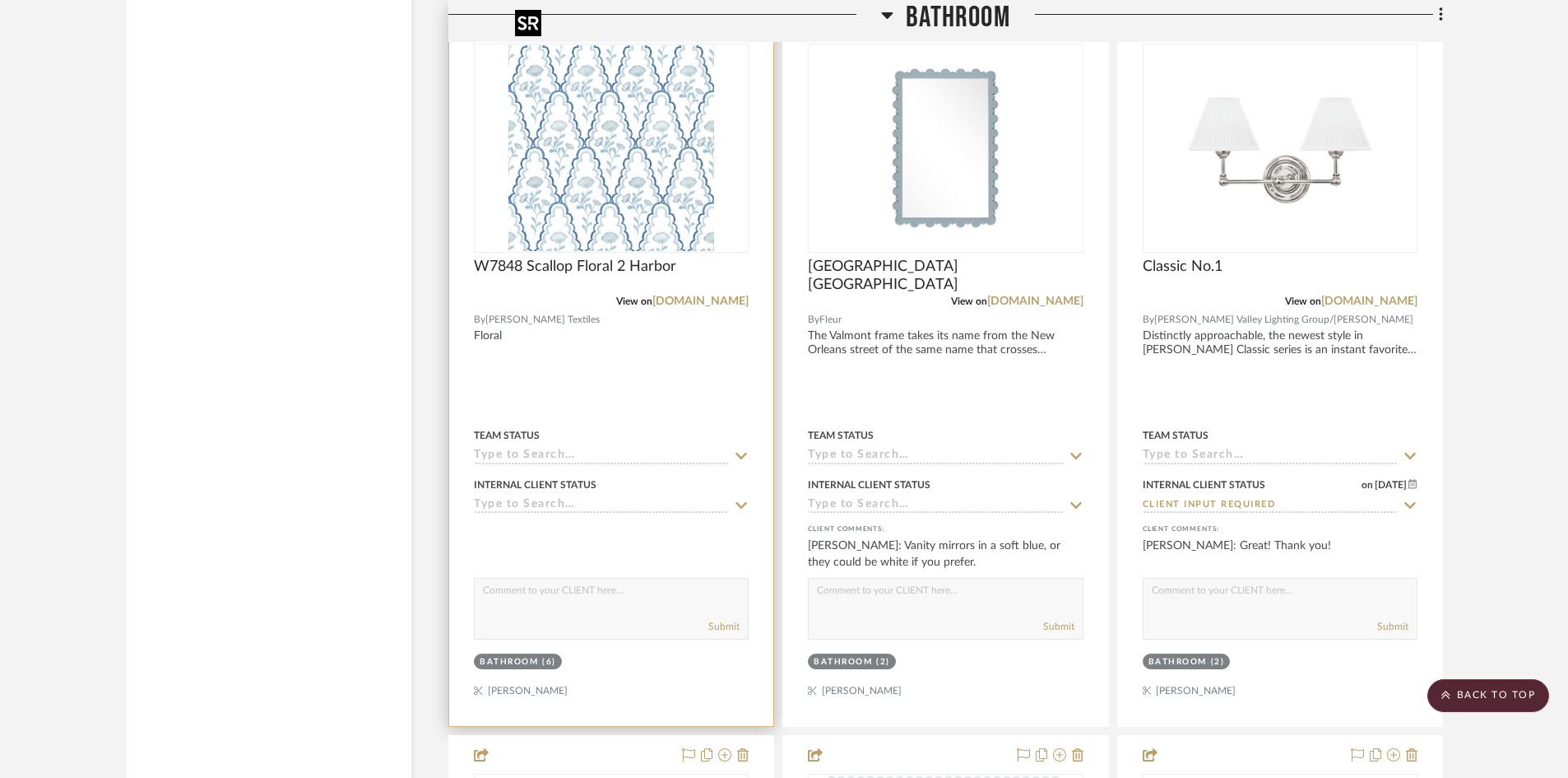
click at [608, 146] on img "0" at bounding box center [610, 148] width 206 height 206
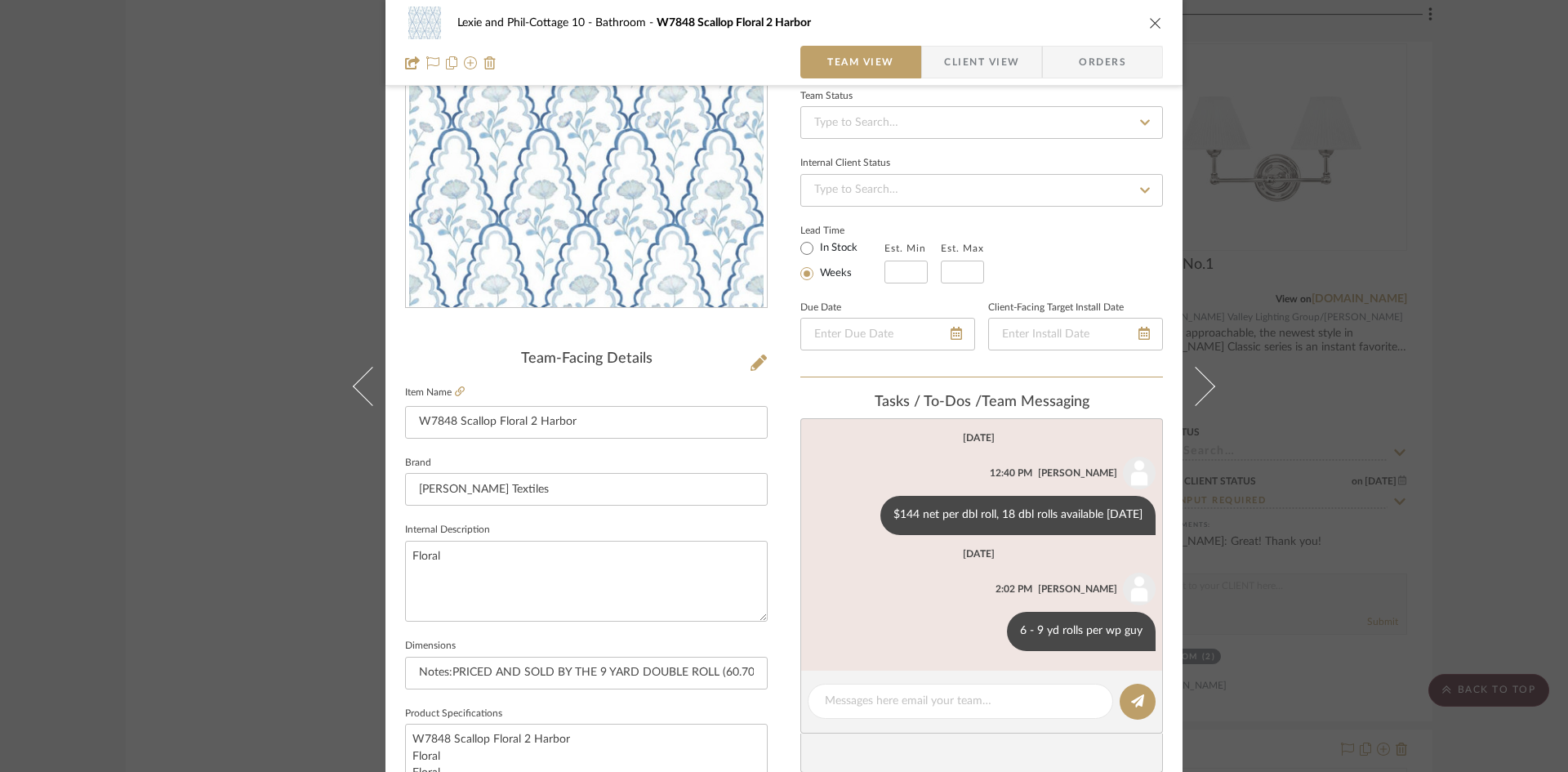
scroll to position [164, 0]
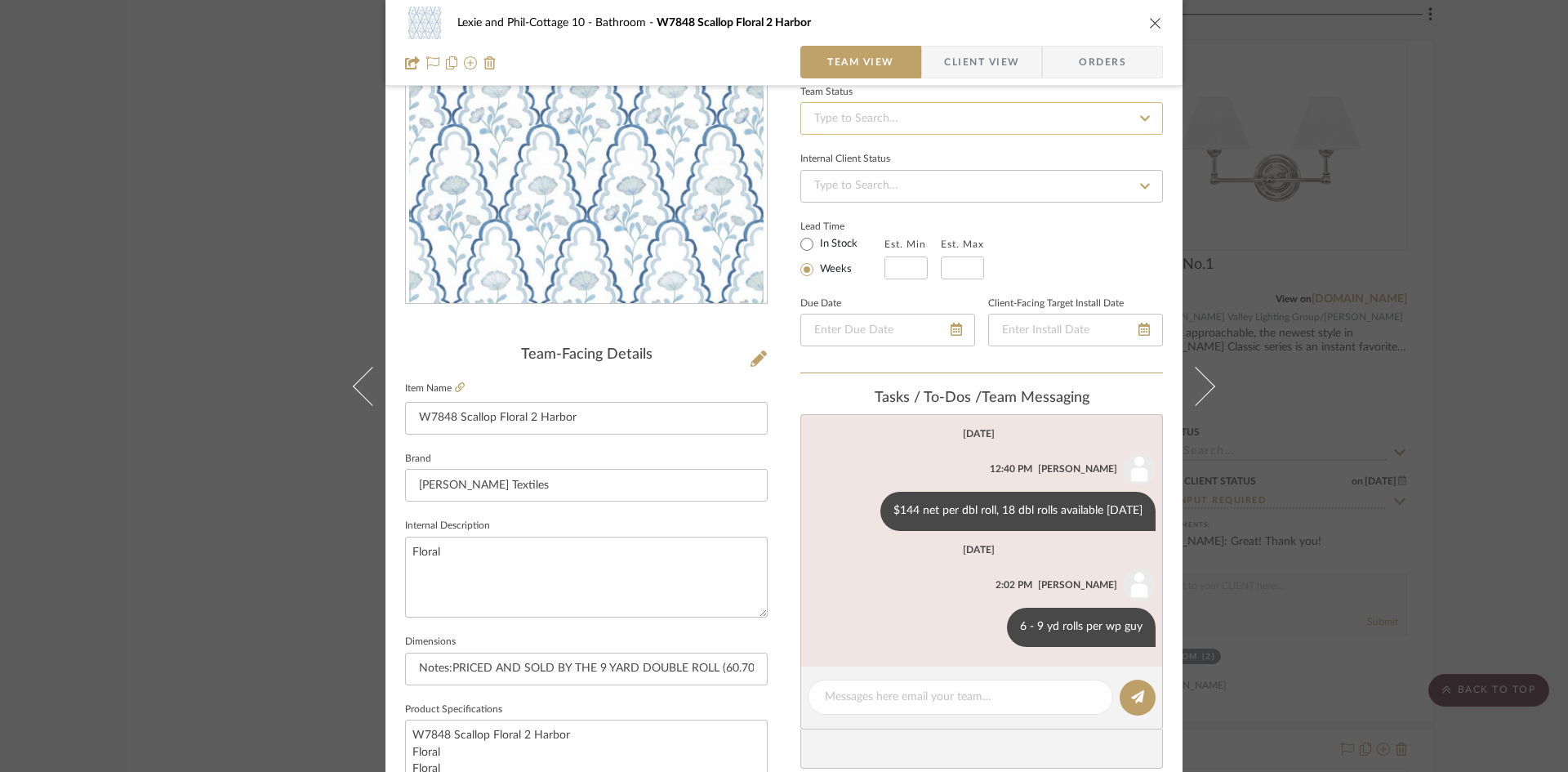
click at [940, 123] on input at bounding box center [981, 117] width 362 height 33
type input "added"
click at [912, 160] on span "Added to Presentation" at bounding box center [868, 162] width 113 height 12
type input "10/8/2025"
type input "Added to Presentation"
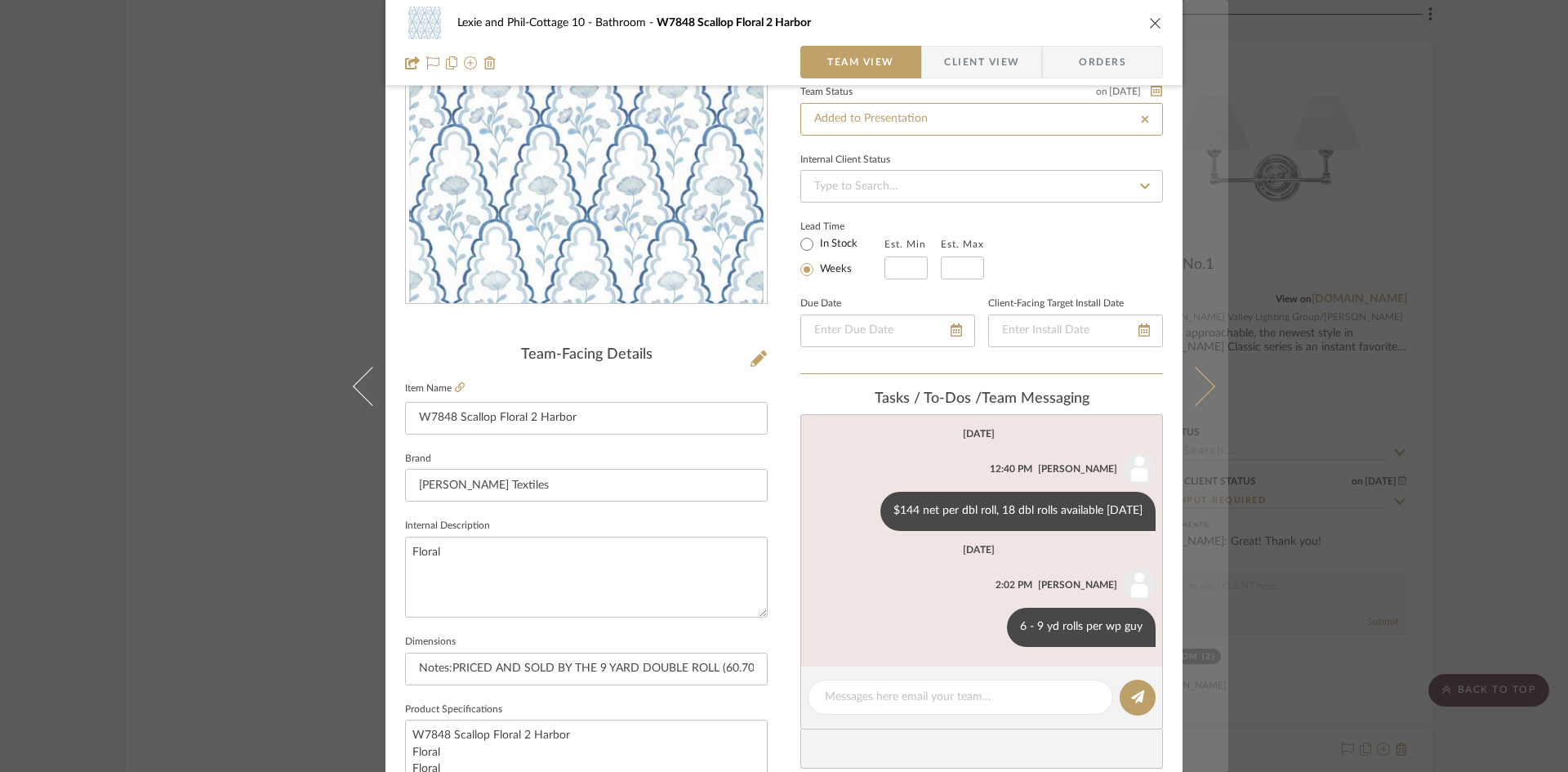
type input "10/8/2025"
type input "Added to Presentation"
click at [1206, 379] on button at bounding box center [1205, 386] width 45 height 772
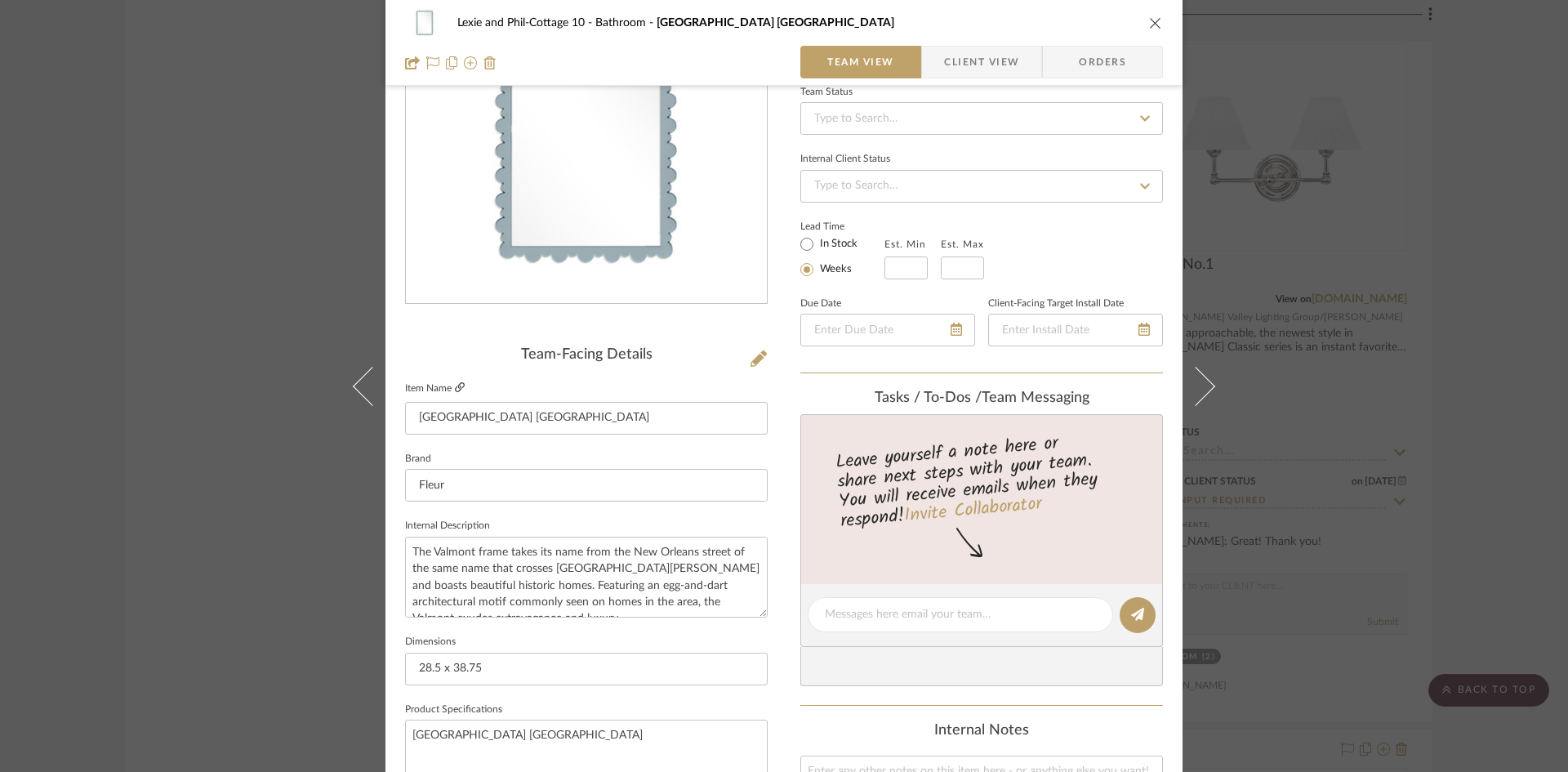
click at [455, 381] on link at bounding box center [460, 388] width 10 height 14
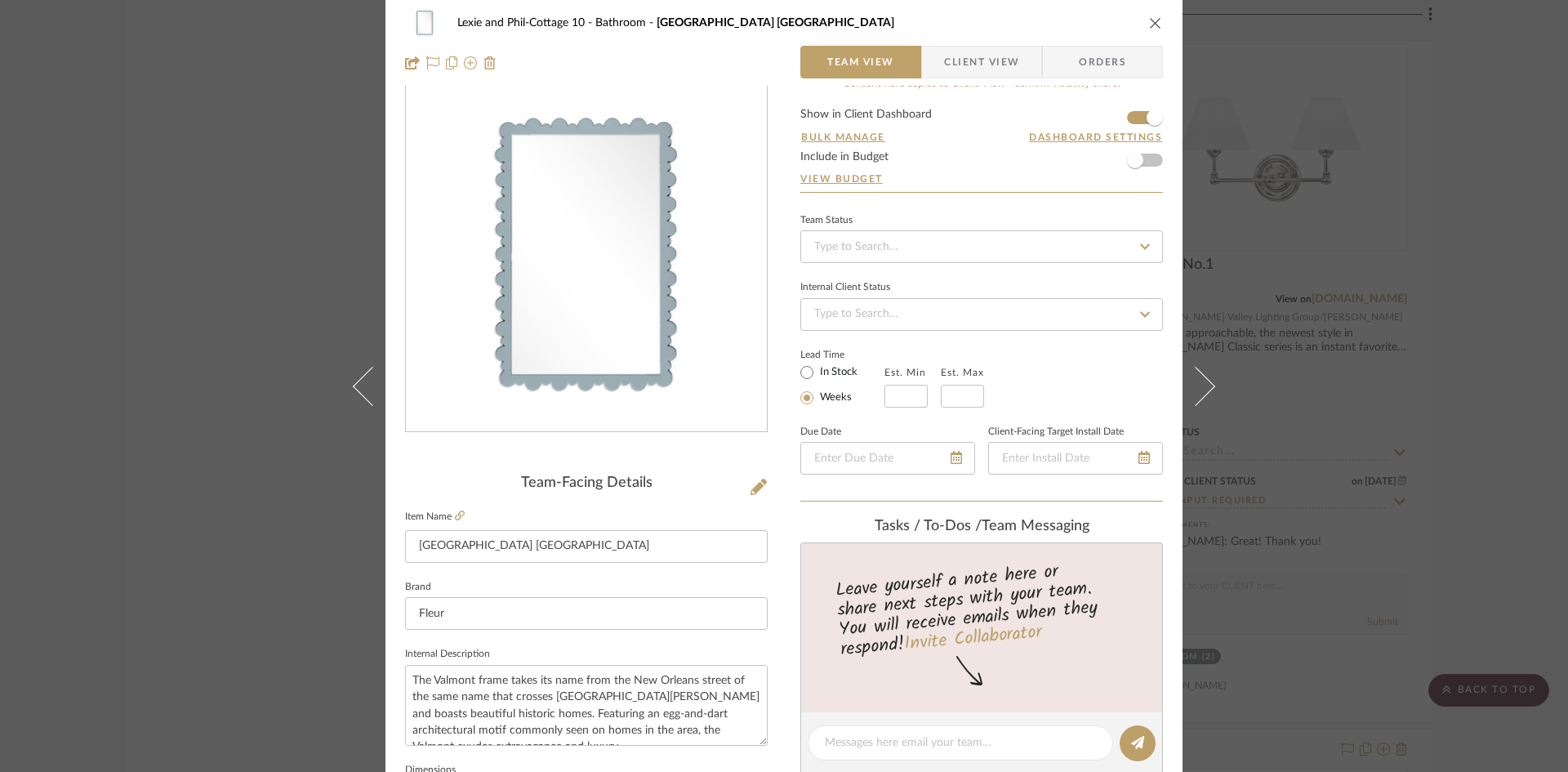
scroll to position [0, 0]
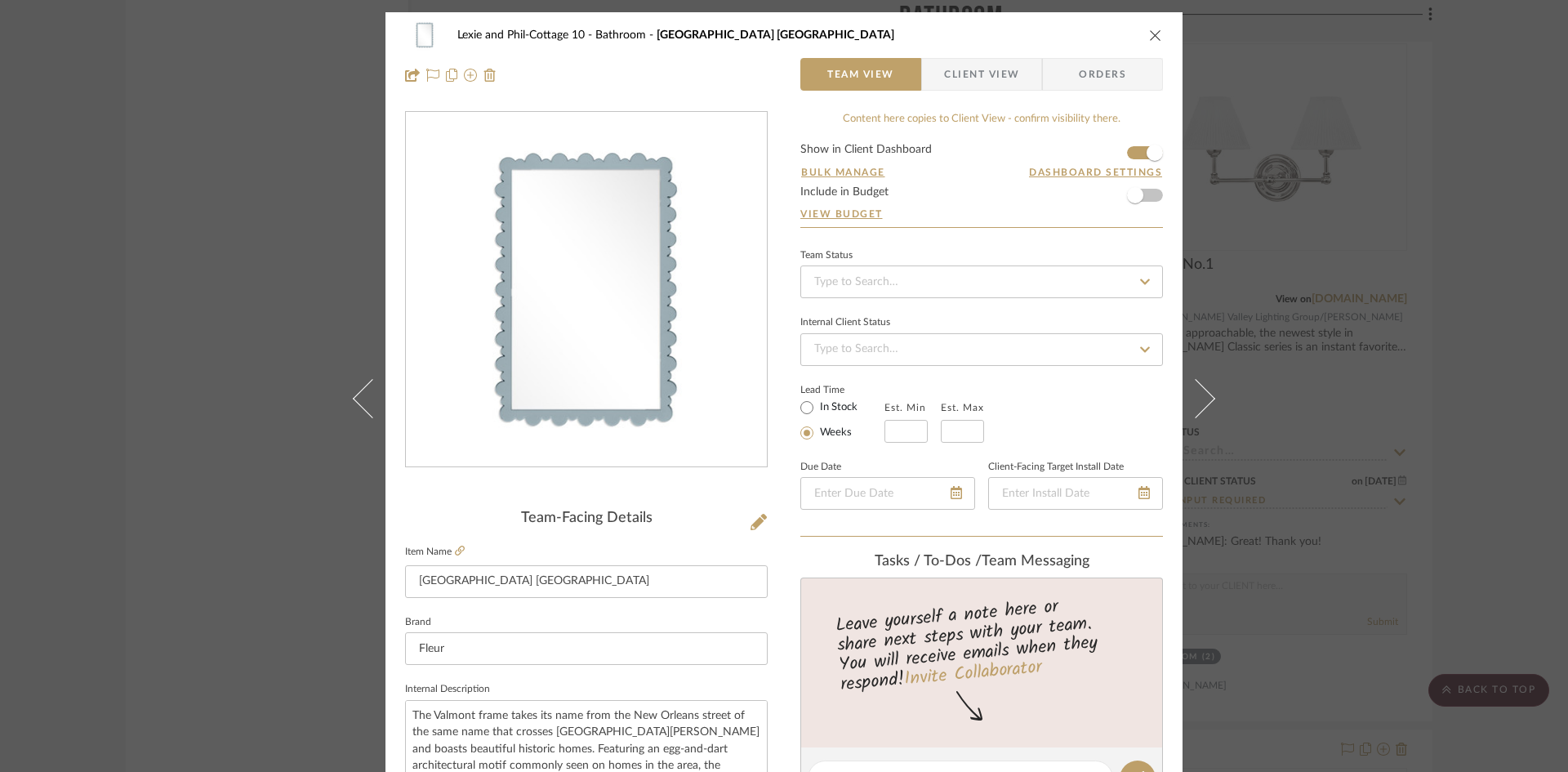
click at [1149, 31] on icon "close" at bounding box center [1155, 35] width 13 height 13
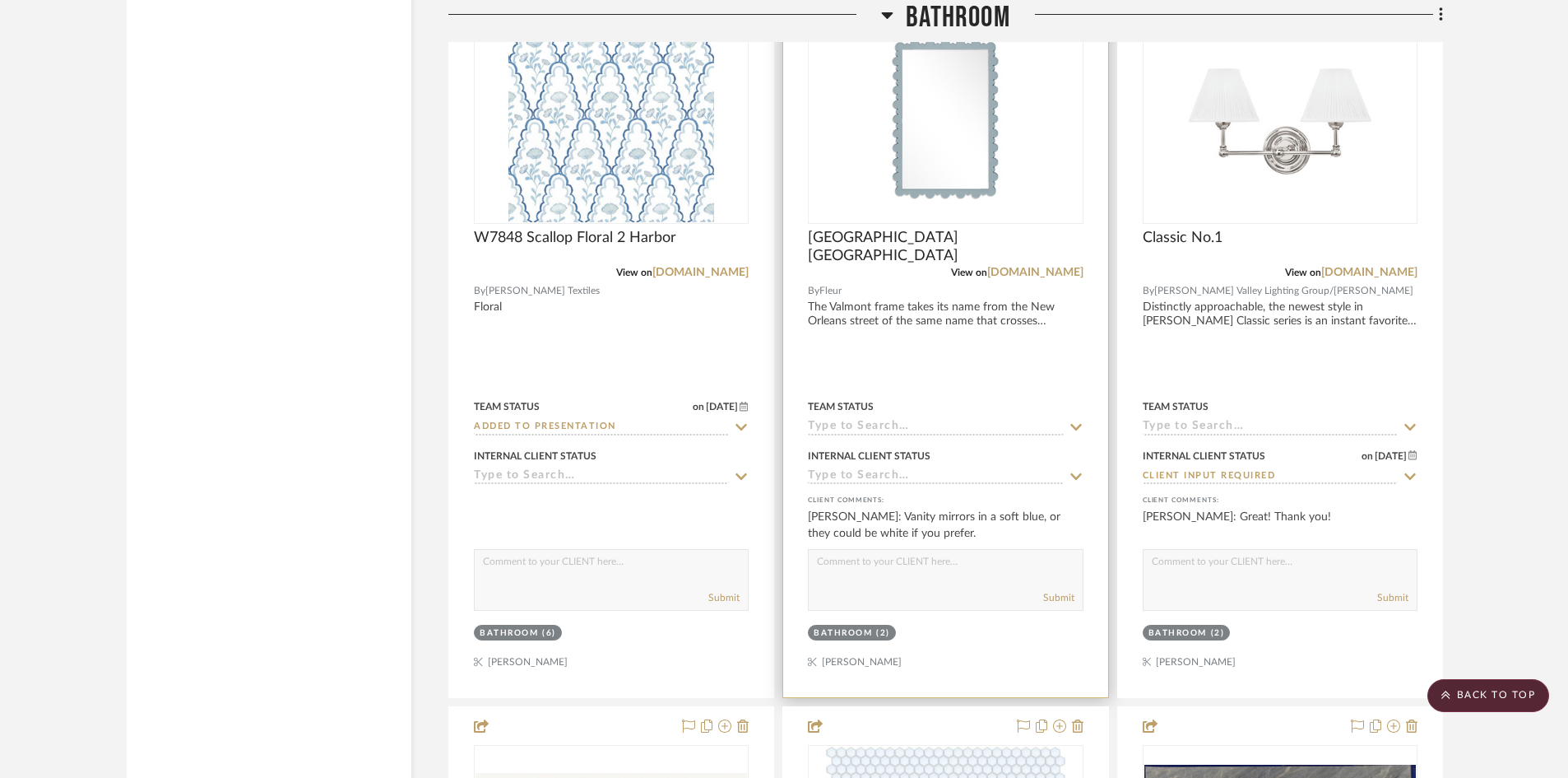
scroll to position [10210, 0]
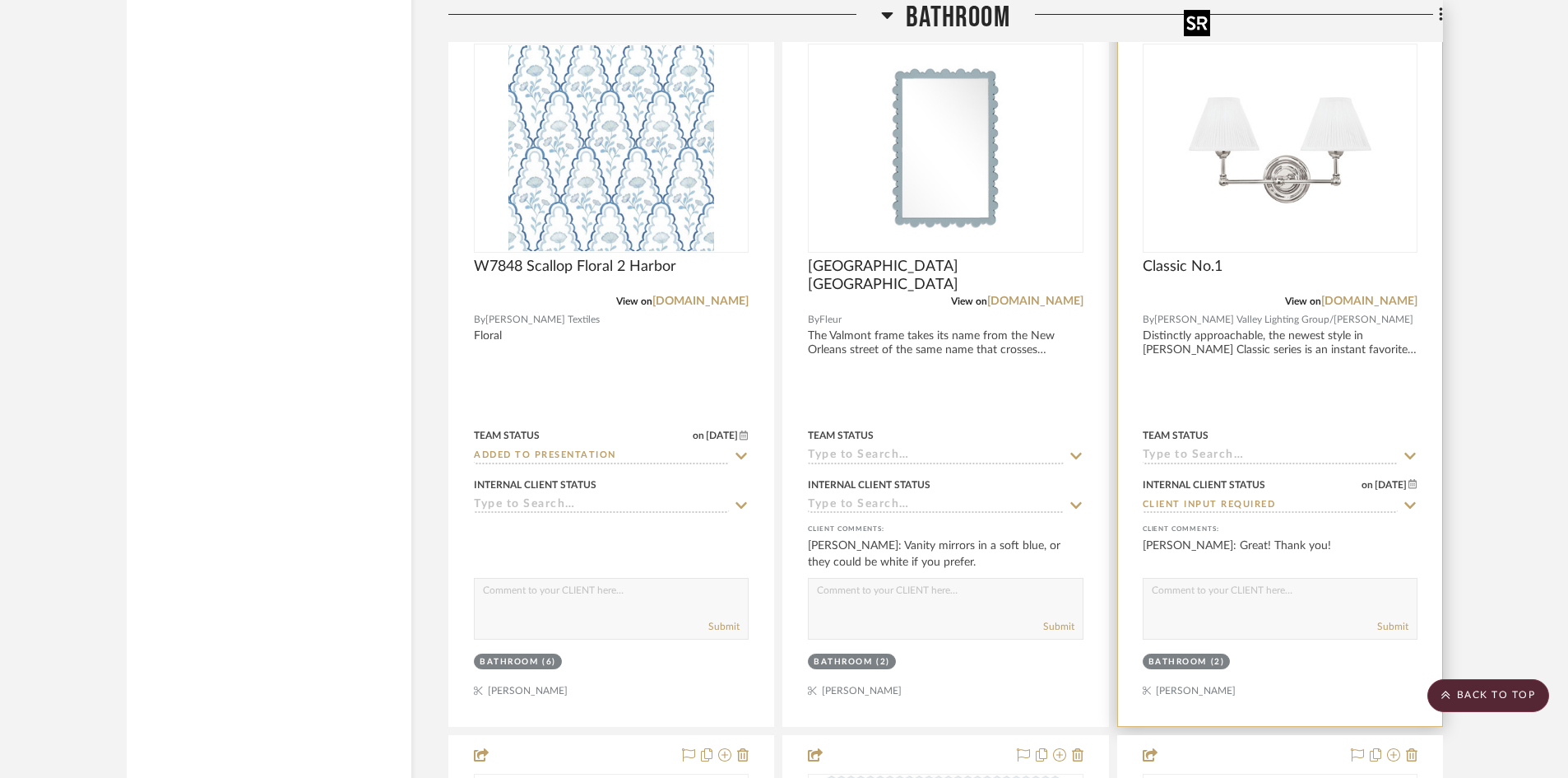
click at [1271, 179] on img "0" at bounding box center [1280, 148] width 206 height 206
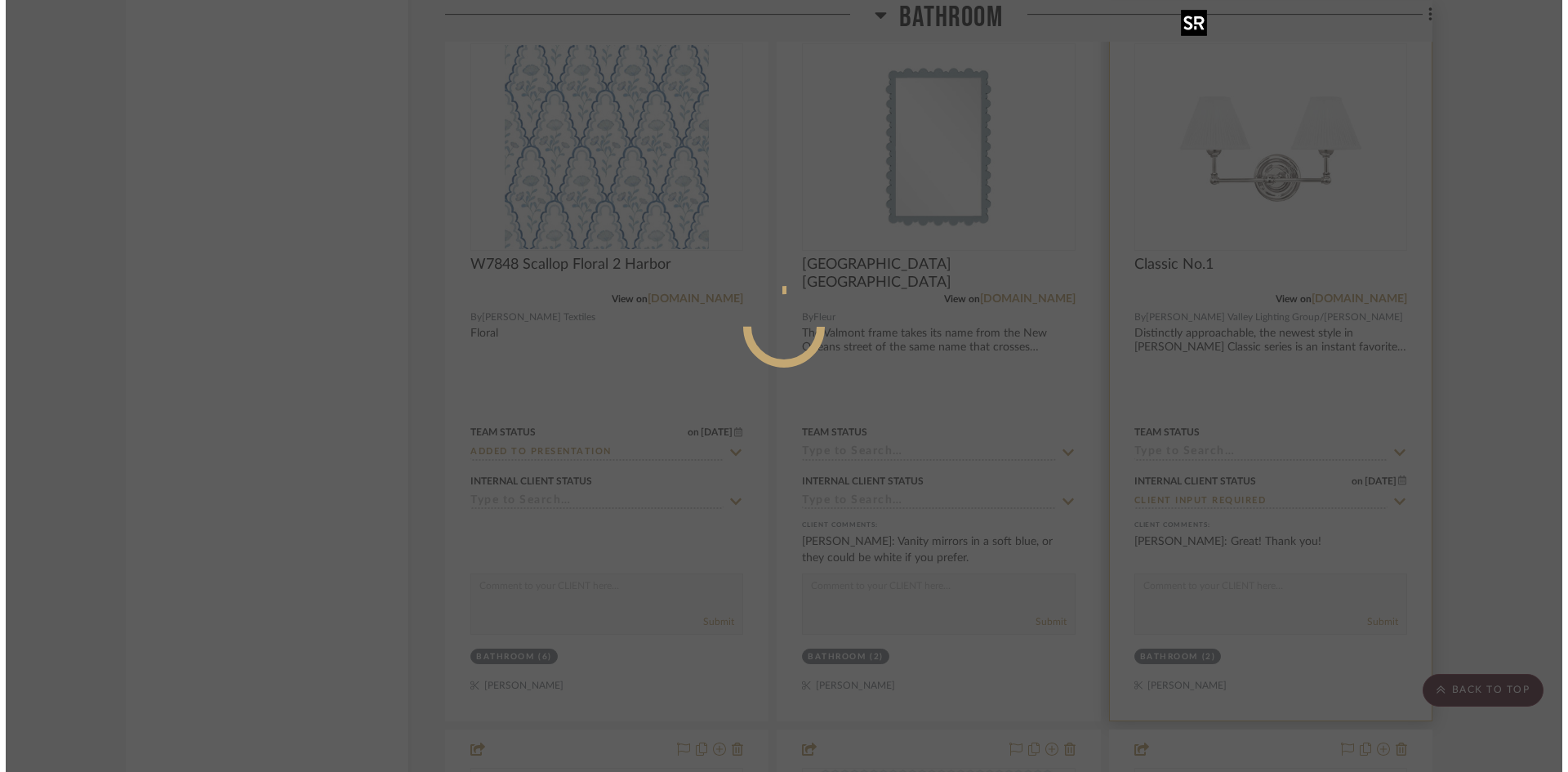
scroll to position [0, 0]
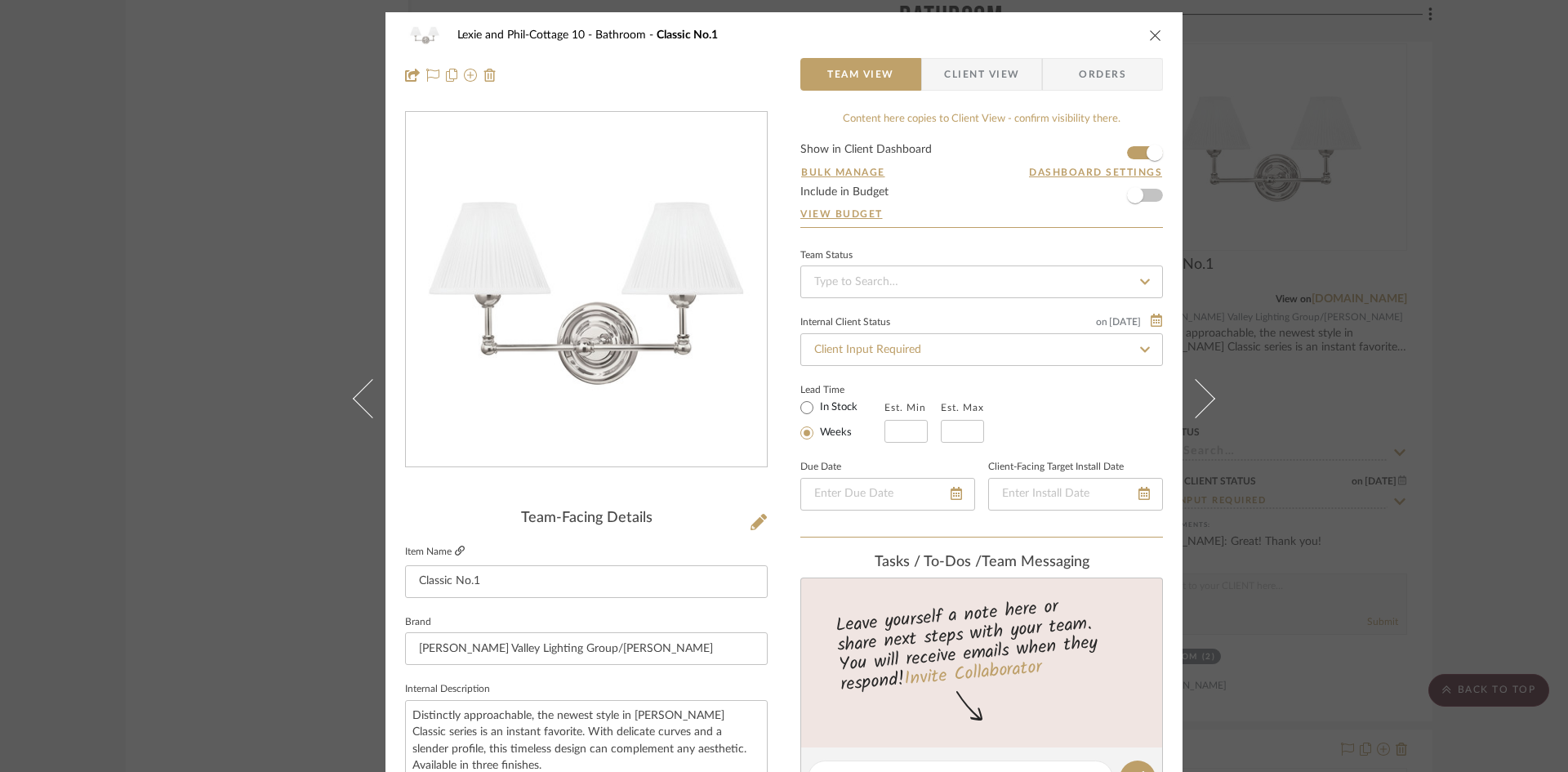
click at [455, 547] on icon at bounding box center [460, 551] width 10 height 10
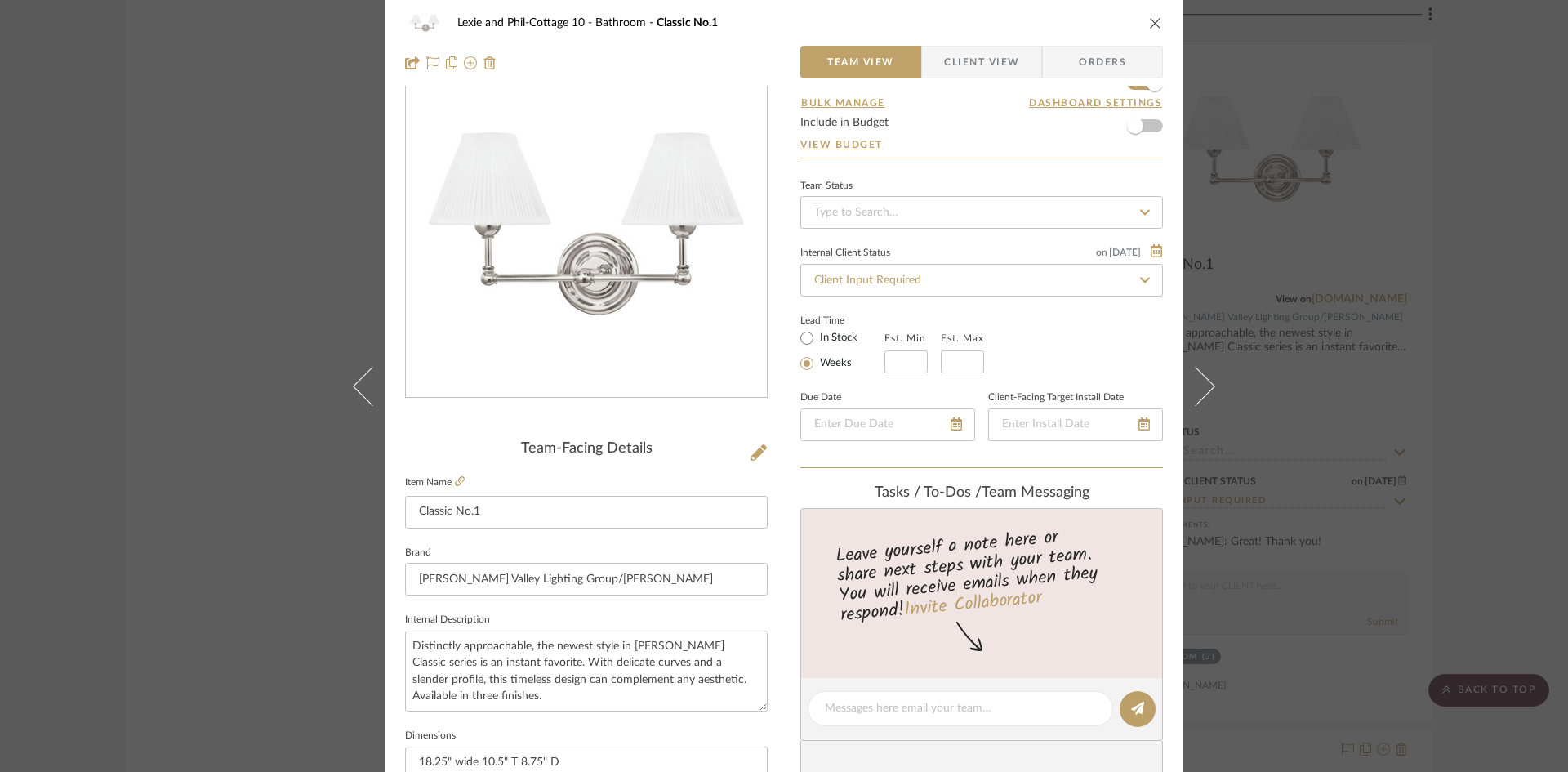
scroll to position [164, 0]
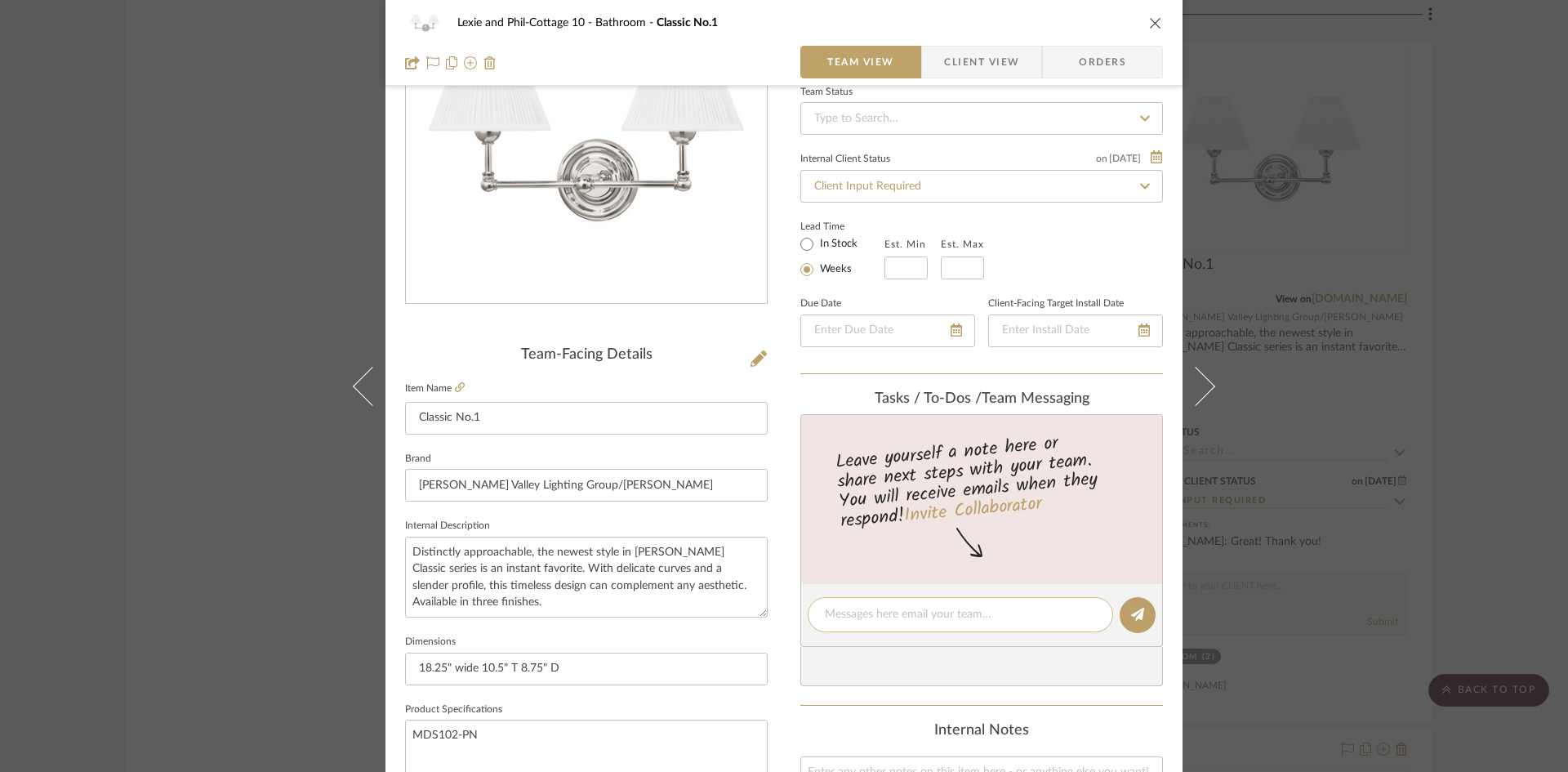
click at [914, 615] on textarea at bounding box center [960, 614] width 271 height 17
type textarea "399 net, 748 retail"
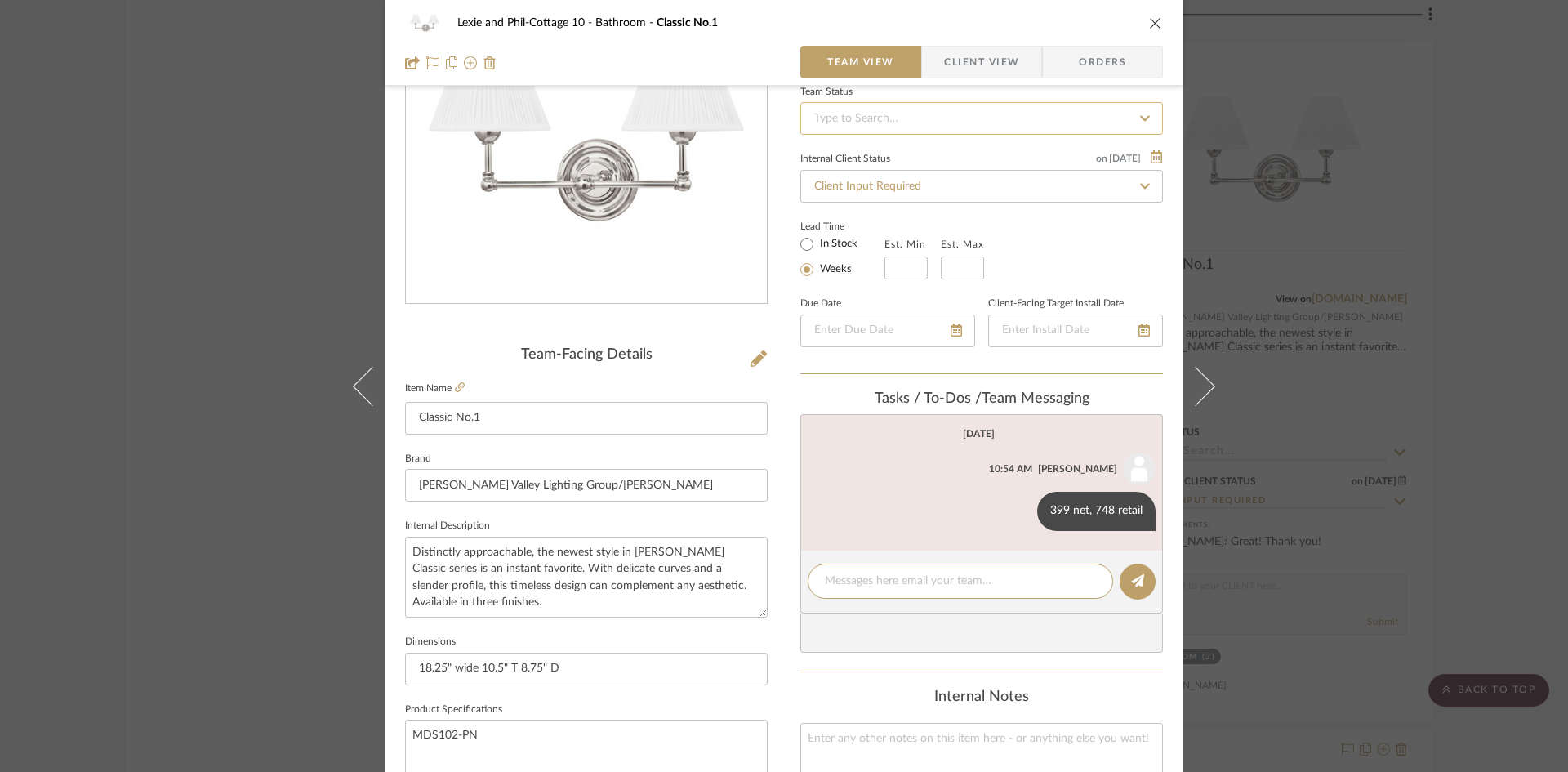
click at [920, 115] on input at bounding box center [981, 117] width 362 height 33
type input "added"
click at [899, 159] on span "Added to Presentation" at bounding box center [868, 162] width 113 height 12
type input "10/8/2025"
type input "Added to Presentation"
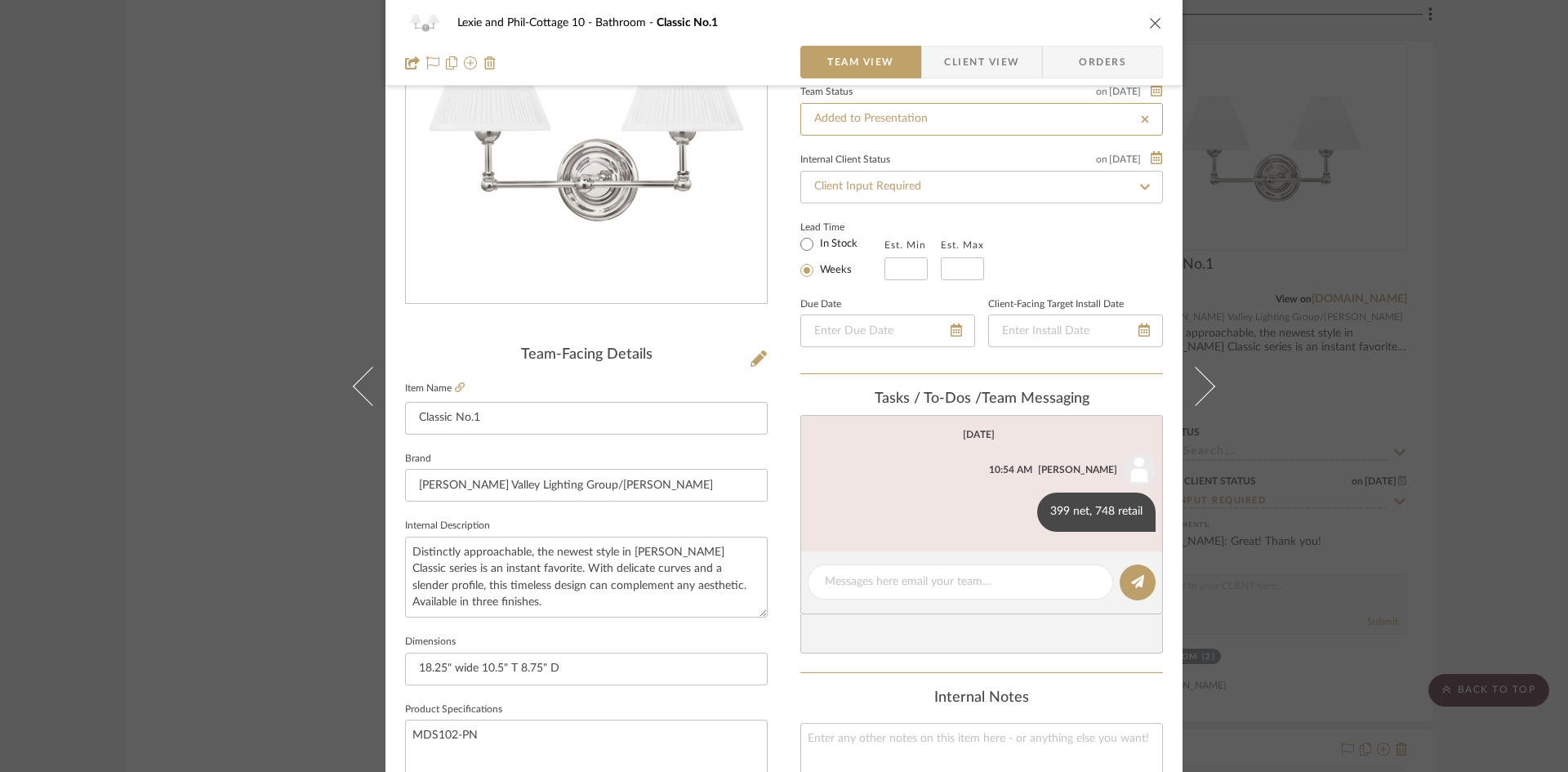
type input "10/8/2025"
type input "Added to Presentation"
click at [1140, 184] on icon at bounding box center [1145, 187] width 10 height 6
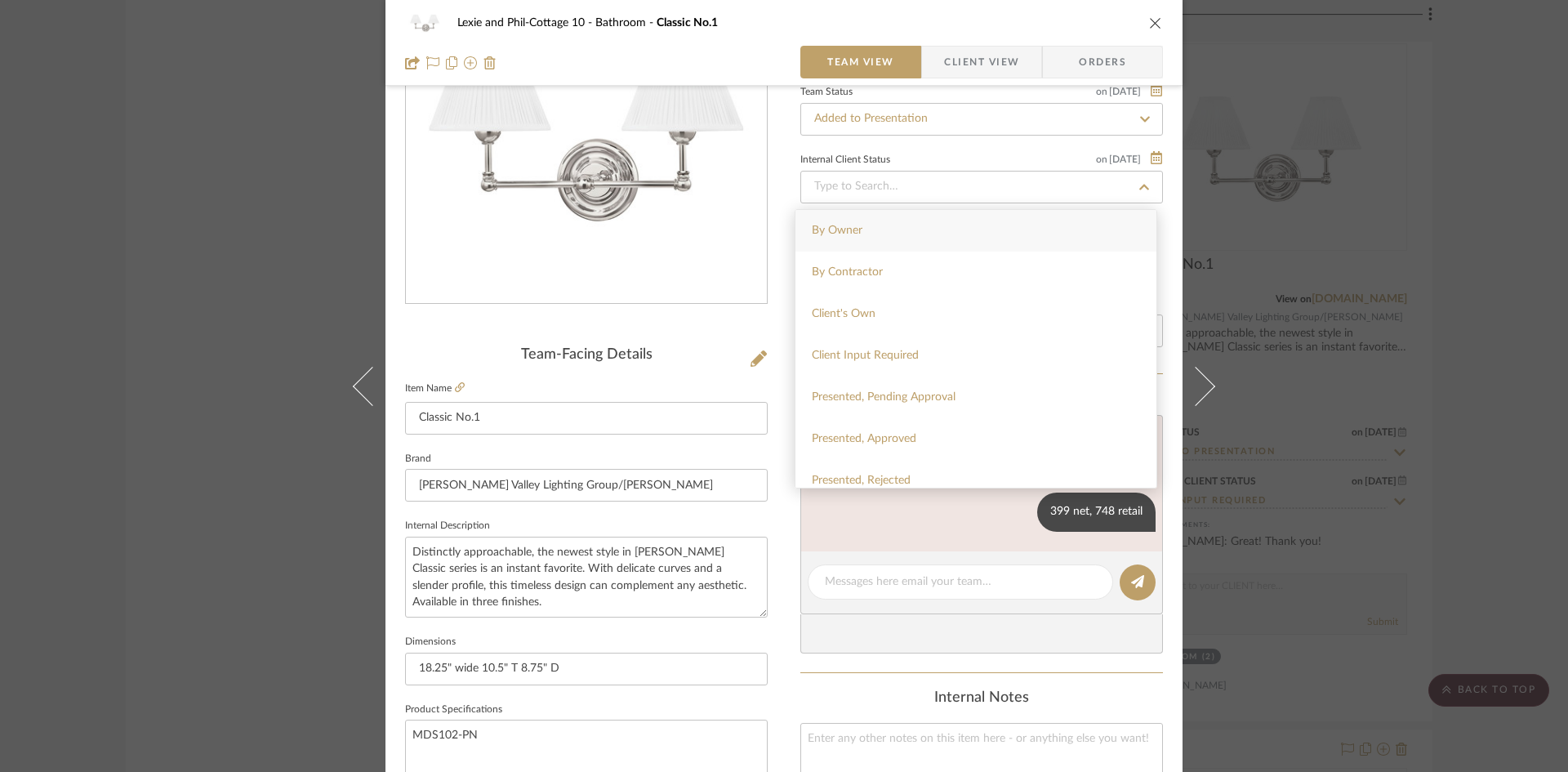
type input "10/8/2025"
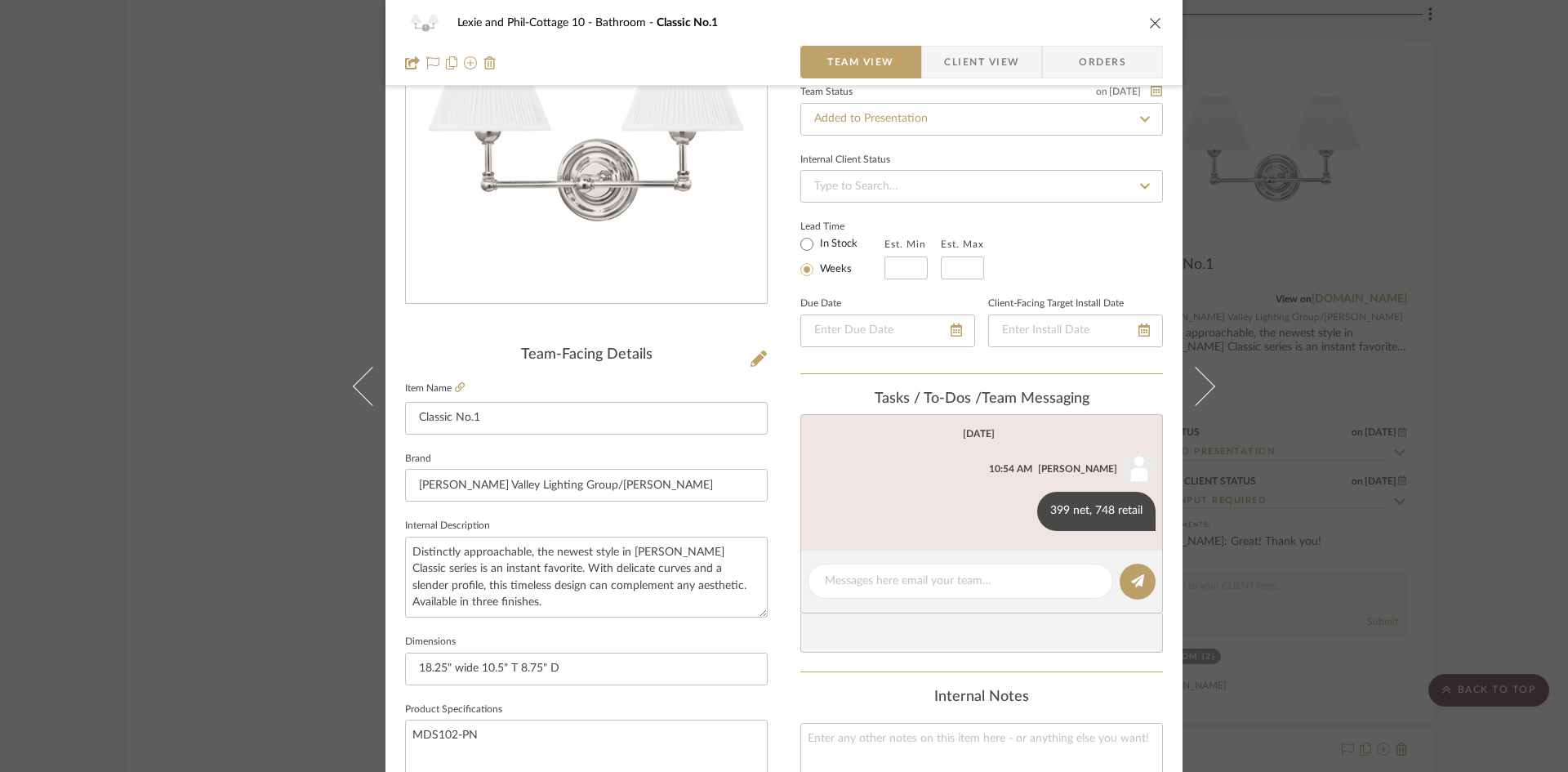
type input "10/8/2025"
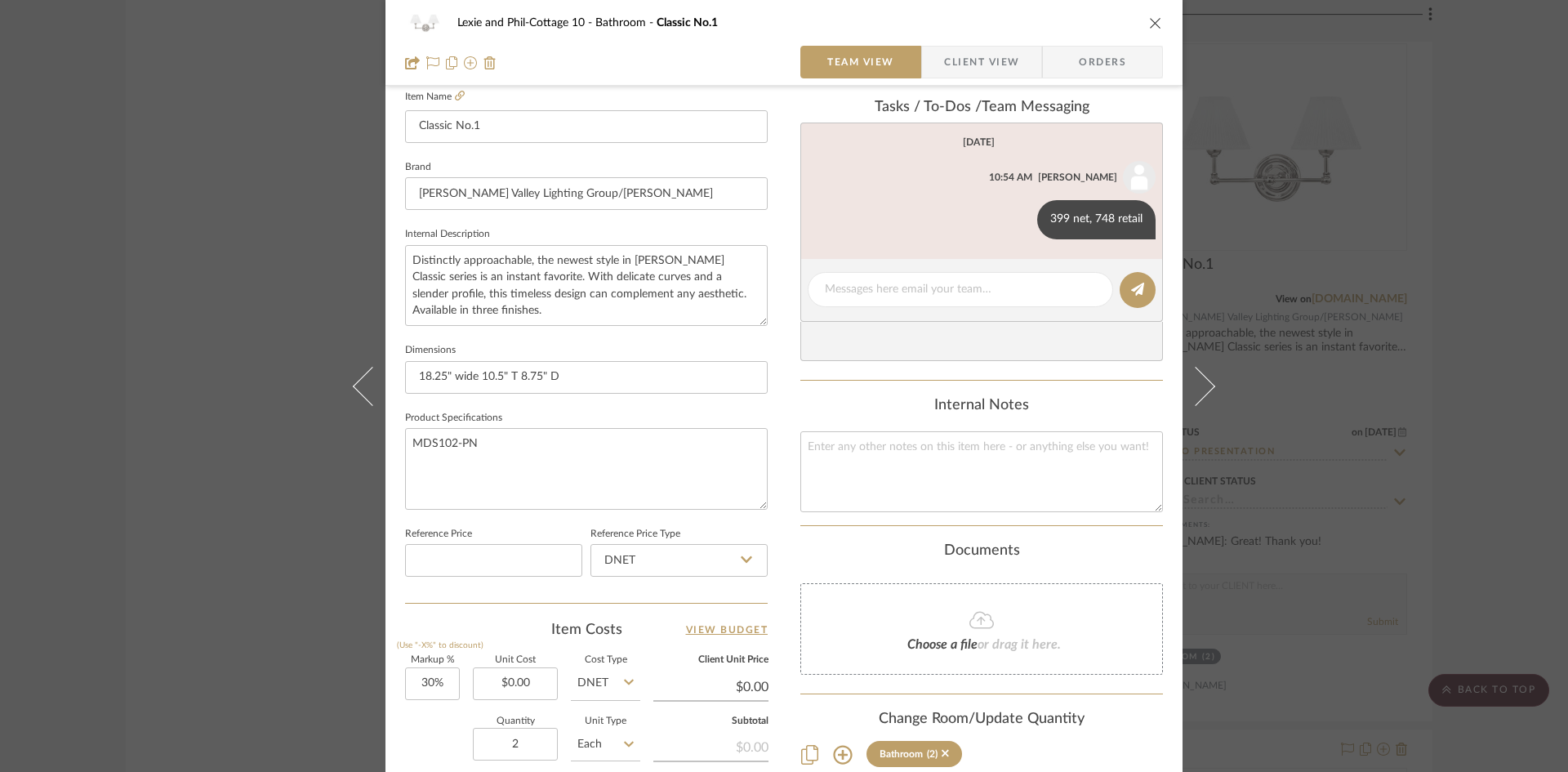
scroll to position [491, 0]
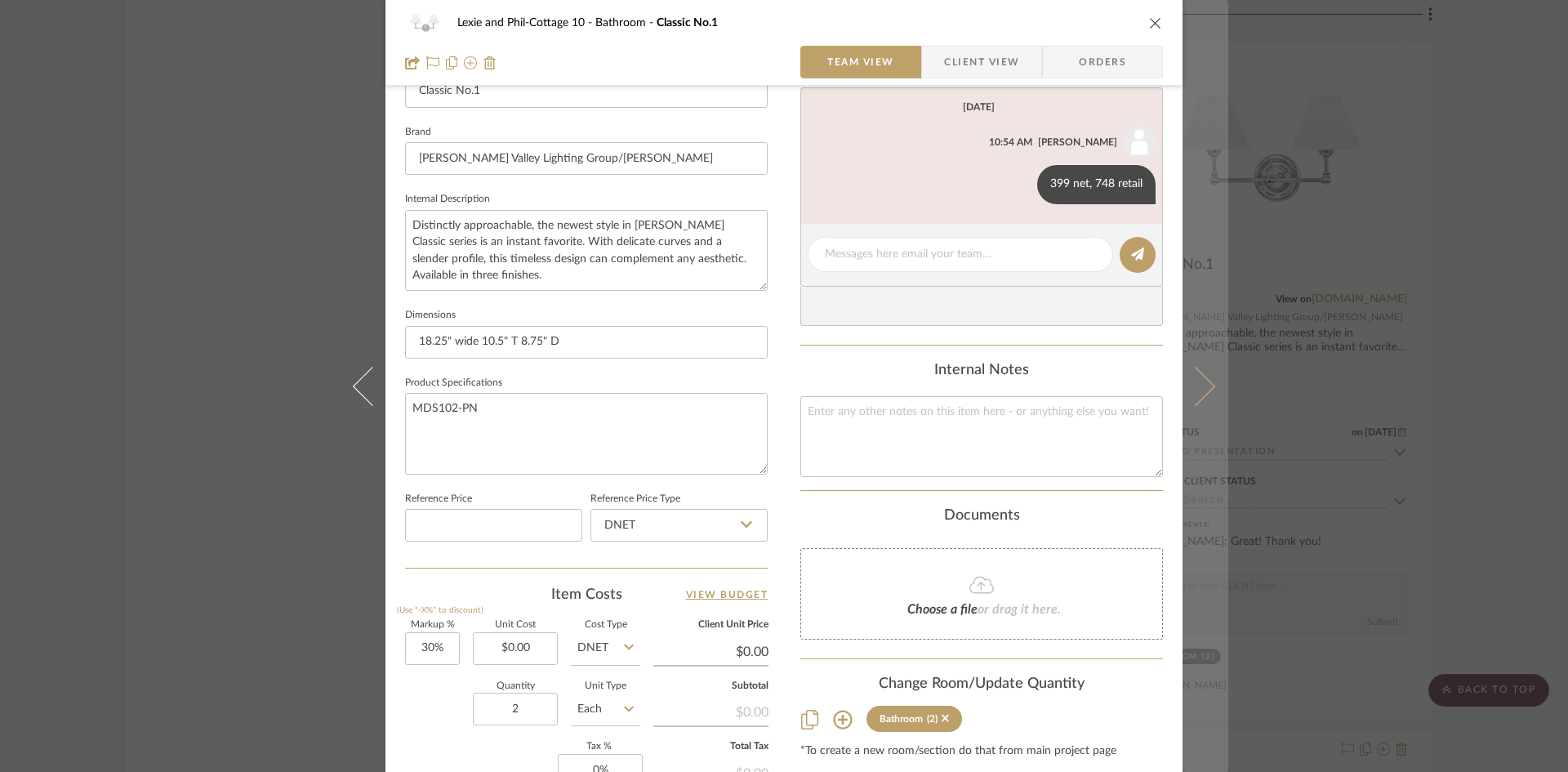
click at [1206, 384] on icon at bounding box center [1196, 386] width 39 height 39
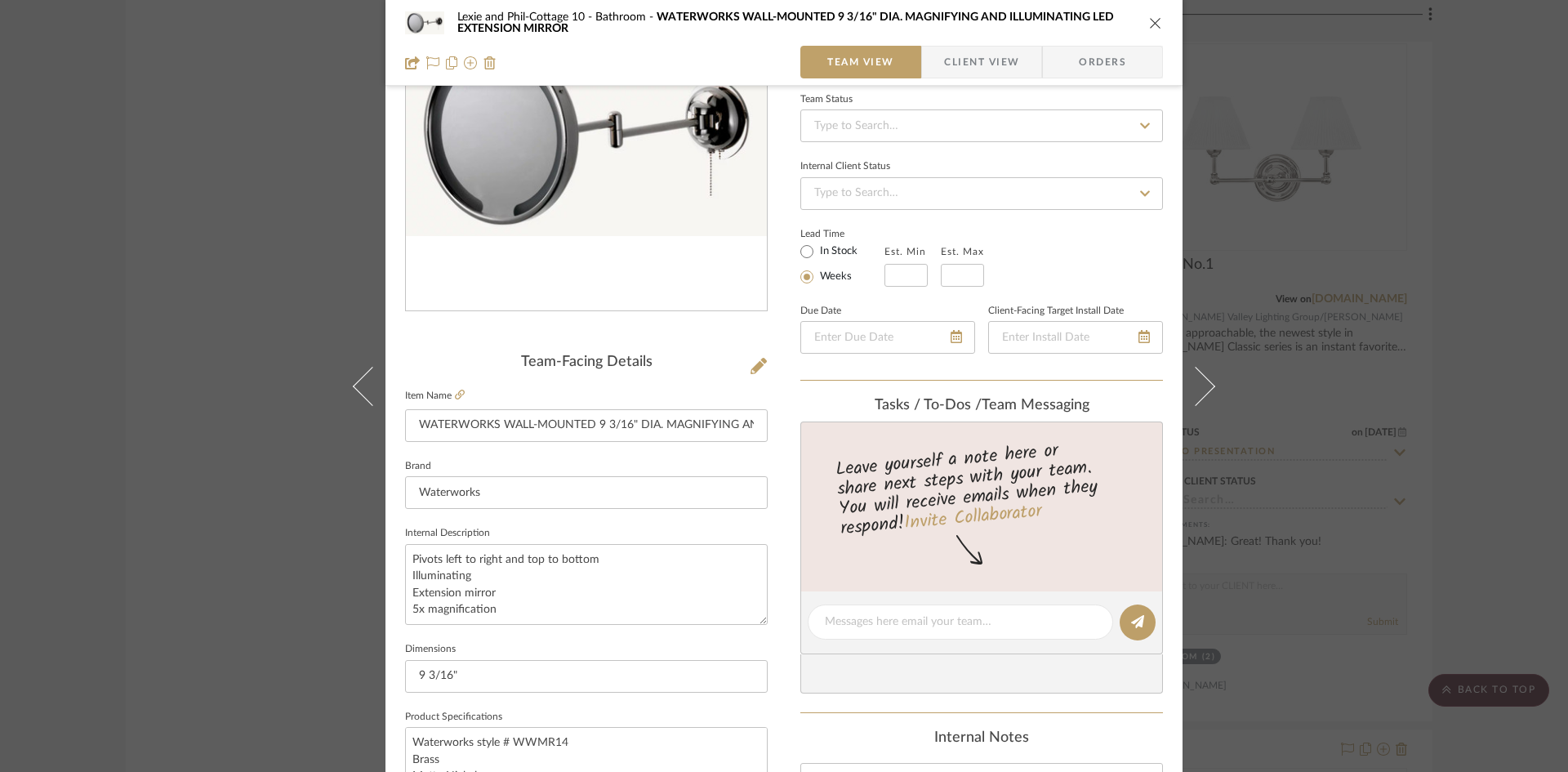
scroll to position [0, 0]
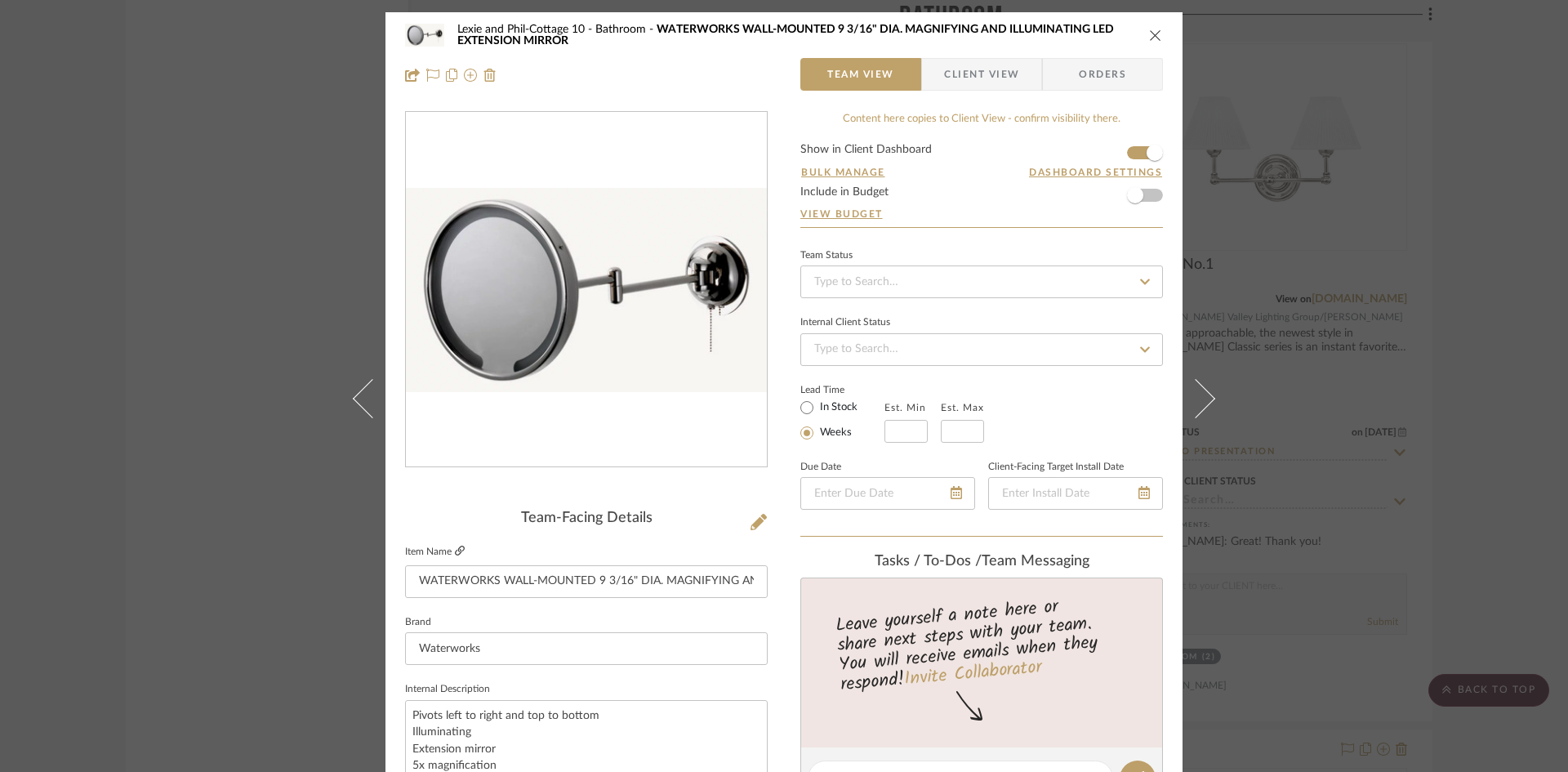
click at [455, 549] on icon at bounding box center [460, 551] width 10 height 10
click at [455, 546] on icon at bounding box center [460, 551] width 10 height 10
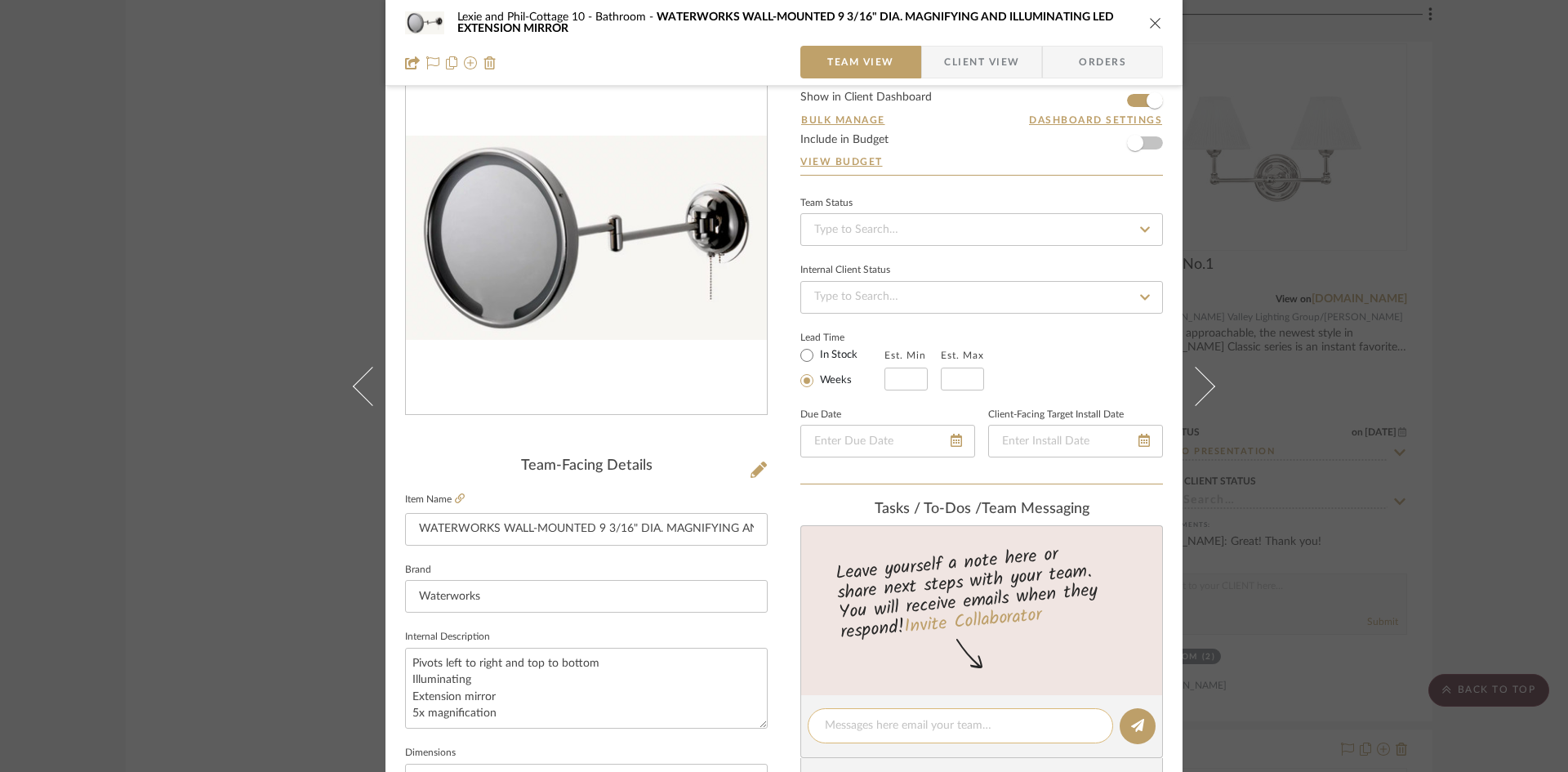
scroll to position [82, 0]
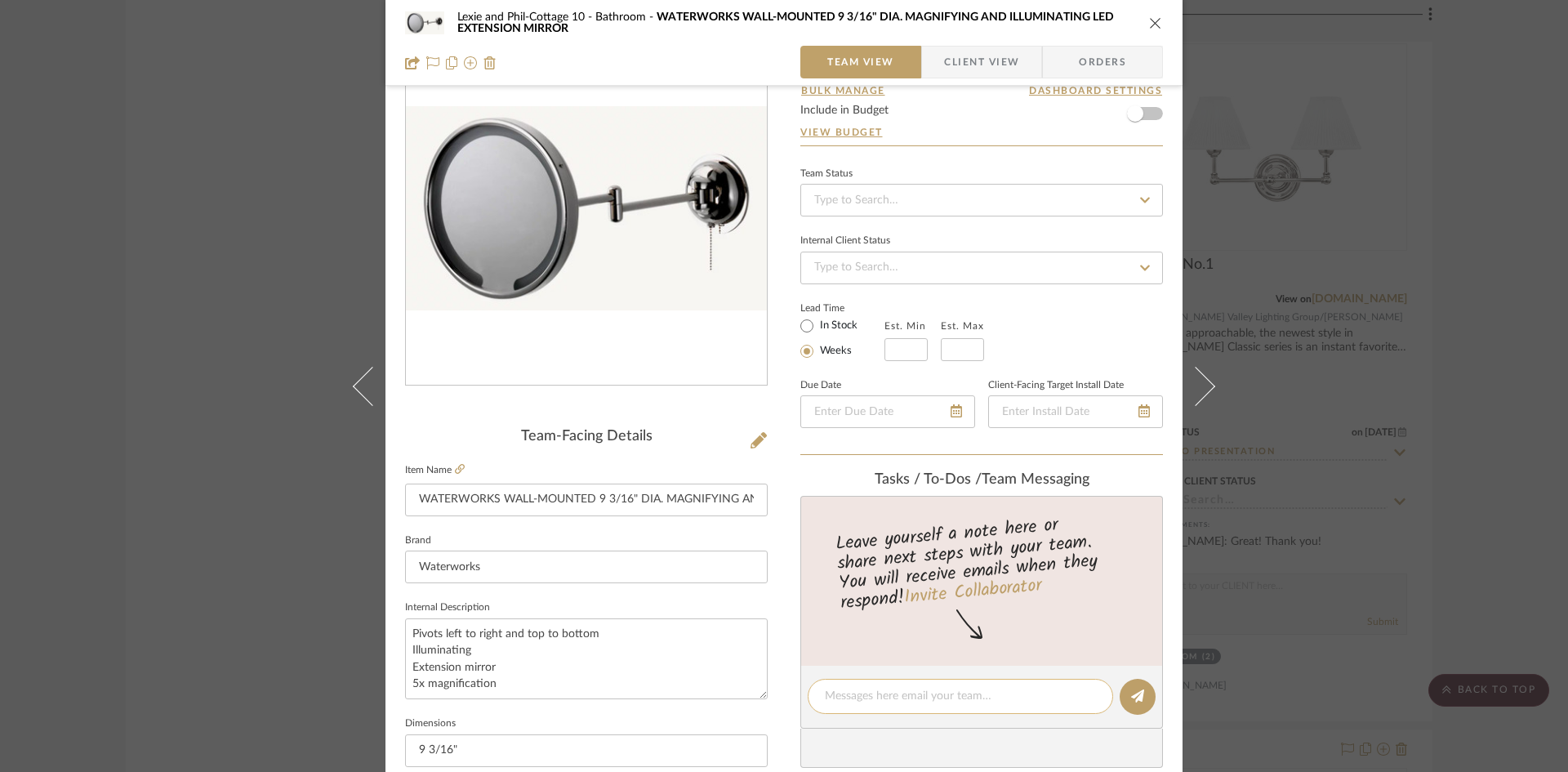
click at [893, 691] on textarea at bounding box center [960, 696] width 271 height 17
type textarea "3740 retail , 2805 member, their price 3273"
click at [1045, 215] on input at bounding box center [981, 199] width 362 height 33
type input "added"
click at [959, 239] on div "Added to Presentation" at bounding box center [976, 244] width 361 height 41
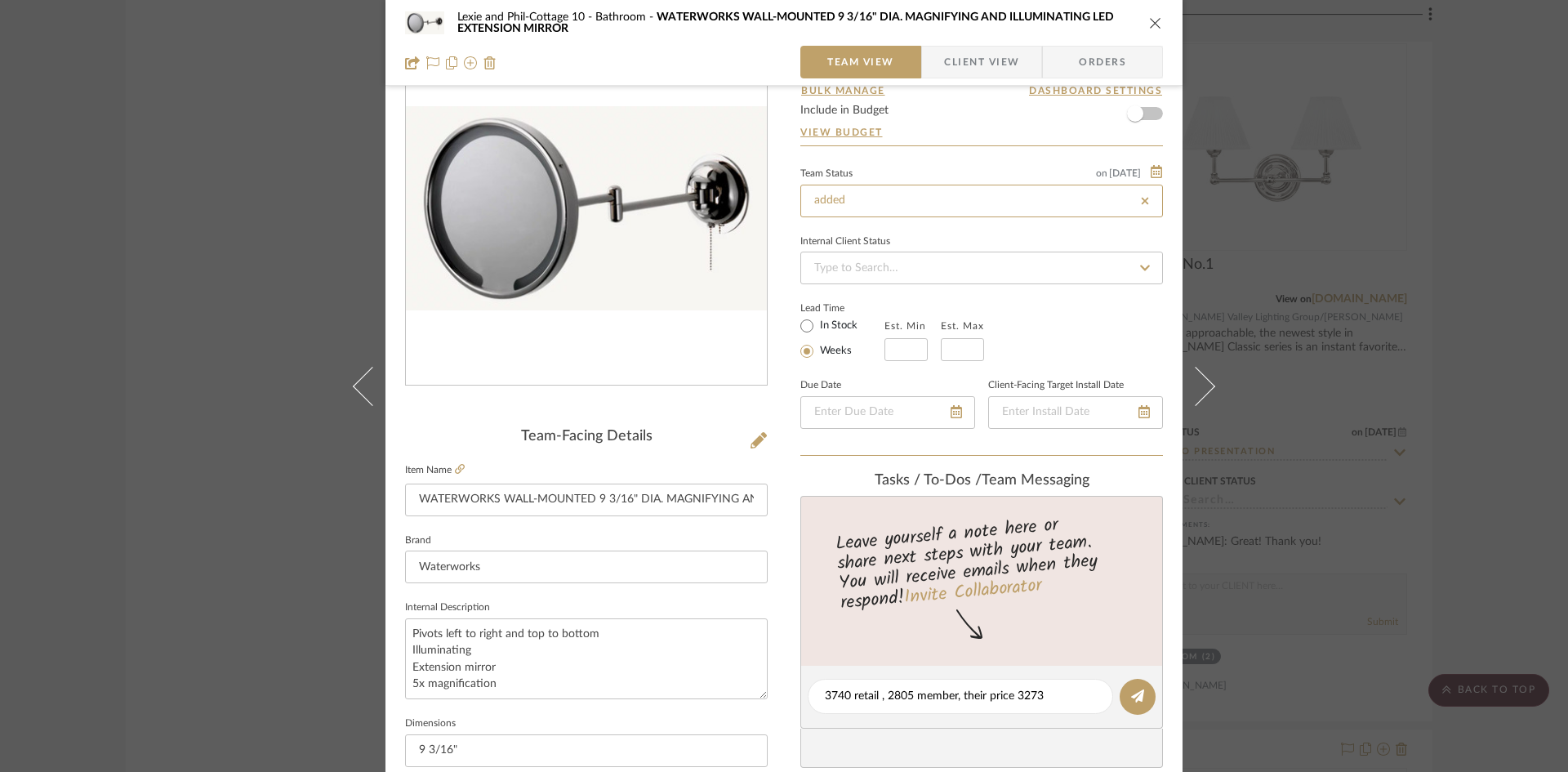
type input "10/8/2025"
type input "Added to Presentation"
type input "10/8/2025"
type input "Added to Presentation"
click at [1151, 18] on icon "close" at bounding box center [1155, 23] width 13 height 13
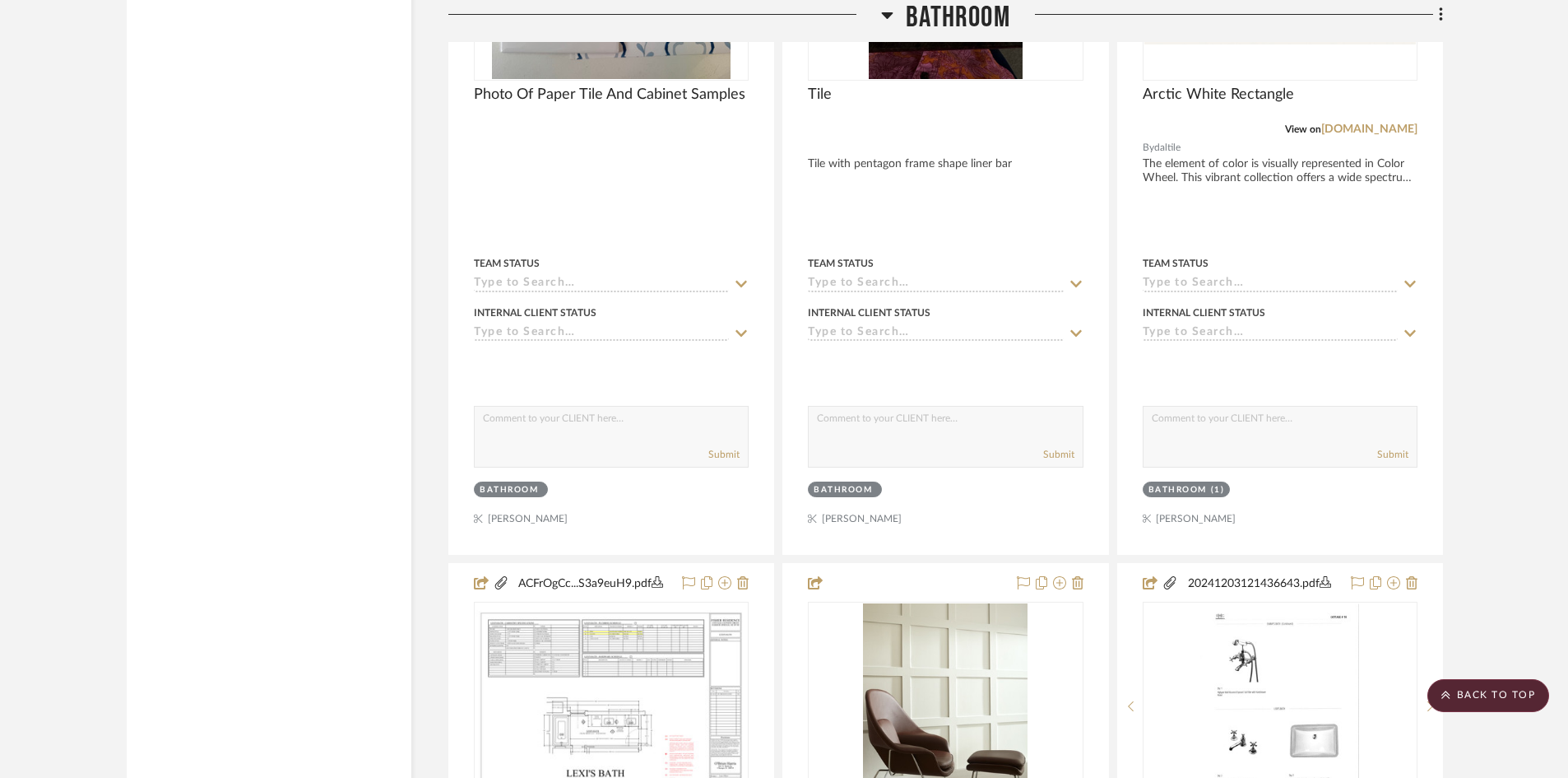
scroll to position [12021, 0]
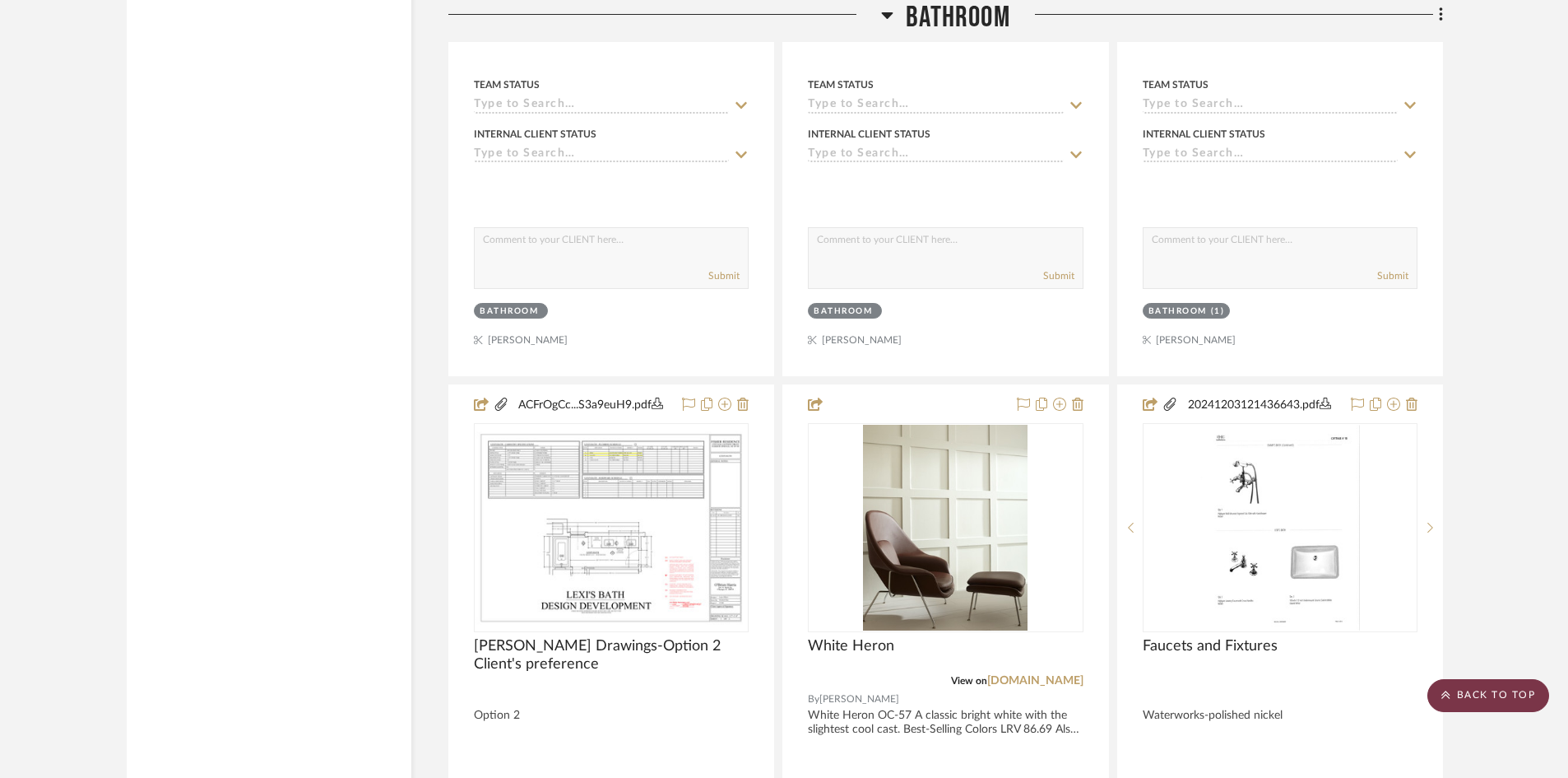
click at [1481, 691] on scroll-to-top-button "BACK TO TOP" at bounding box center [1488, 695] width 121 height 33
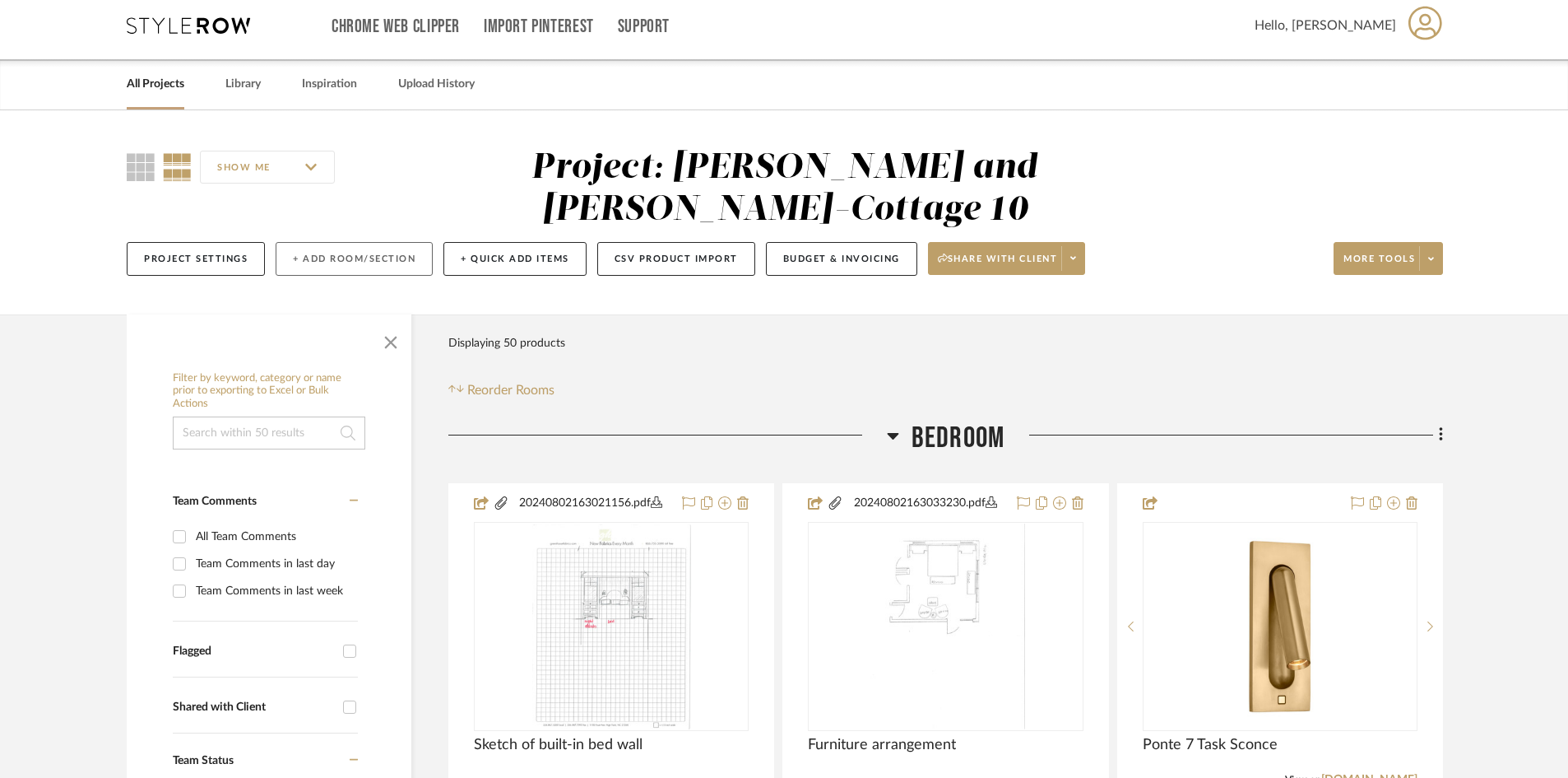
scroll to position [0, 0]
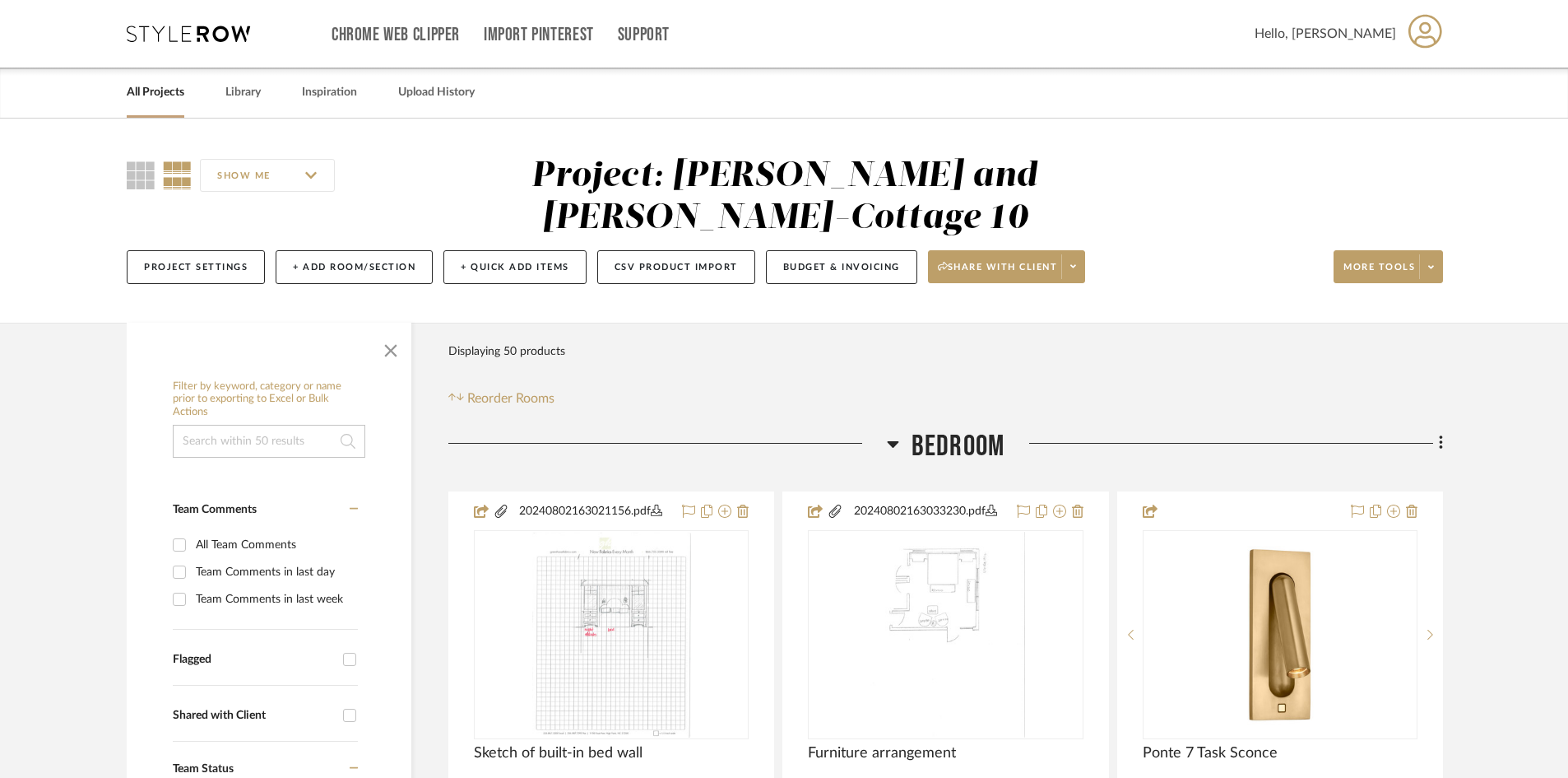
click at [150, 90] on link "All Projects" at bounding box center [155, 93] width 58 height 22
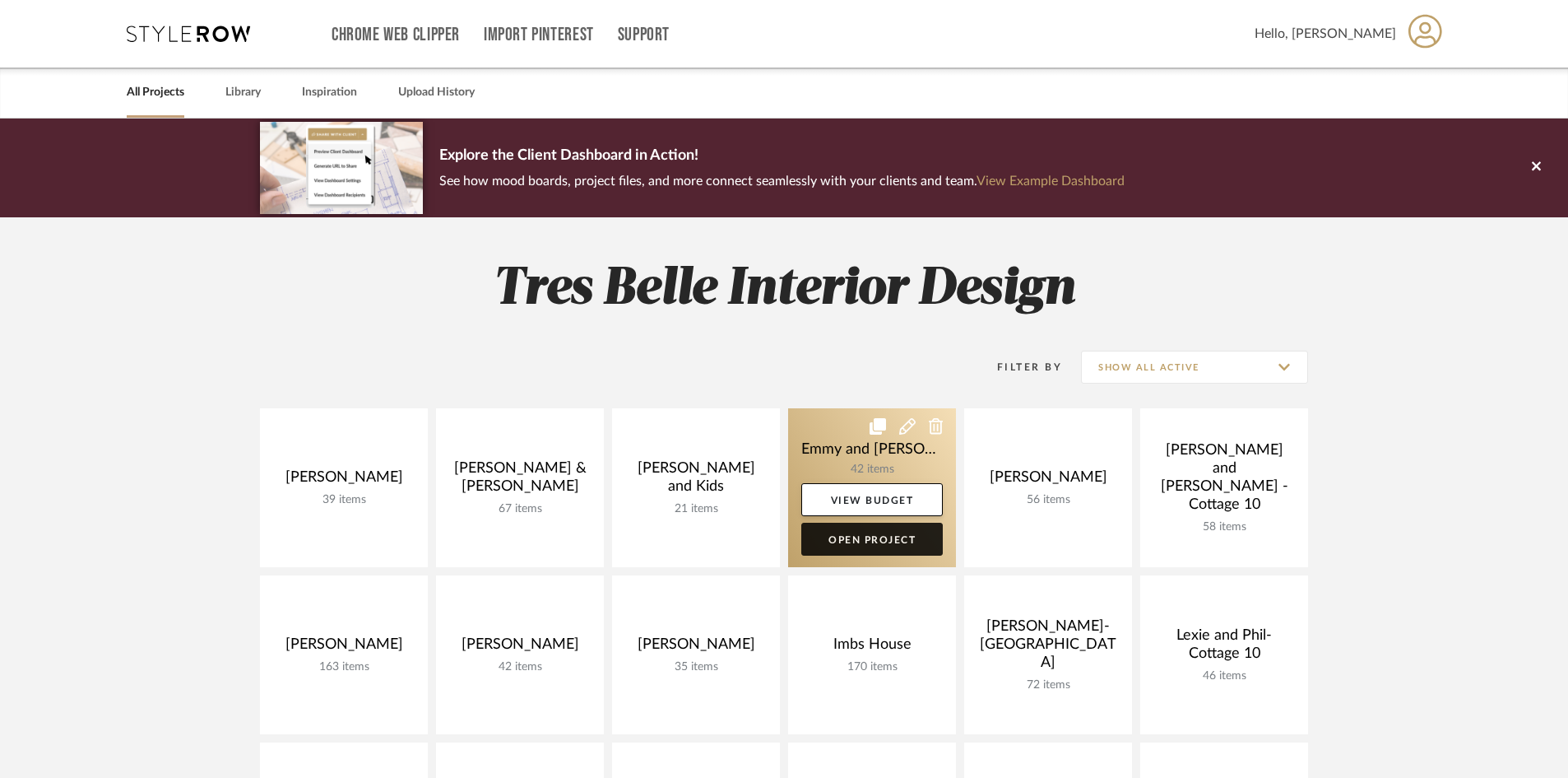
click at [890, 537] on link "Open Project" at bounding box center [872, 539] width 141 height 33
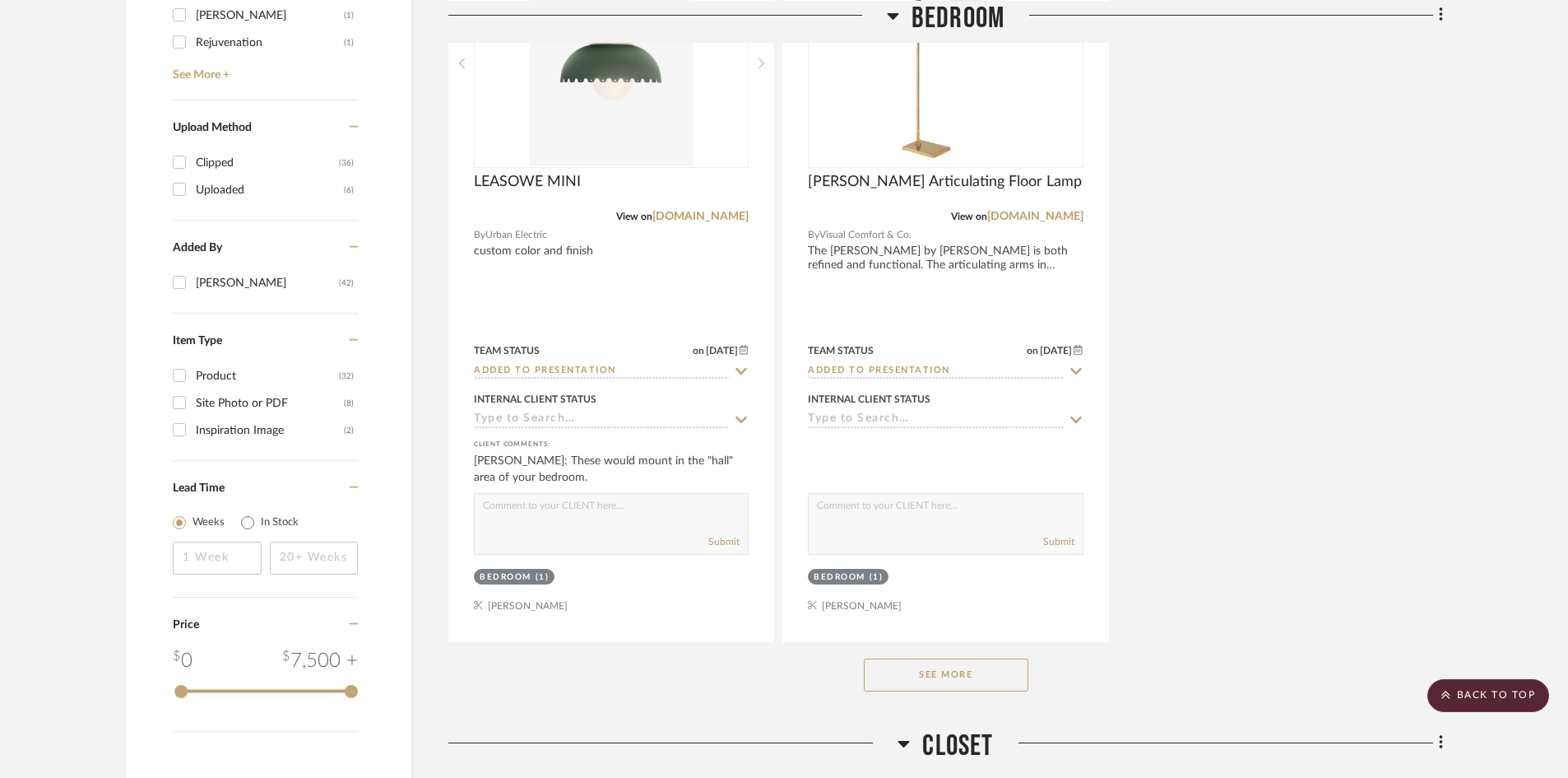
scroll to position [2223, 0]
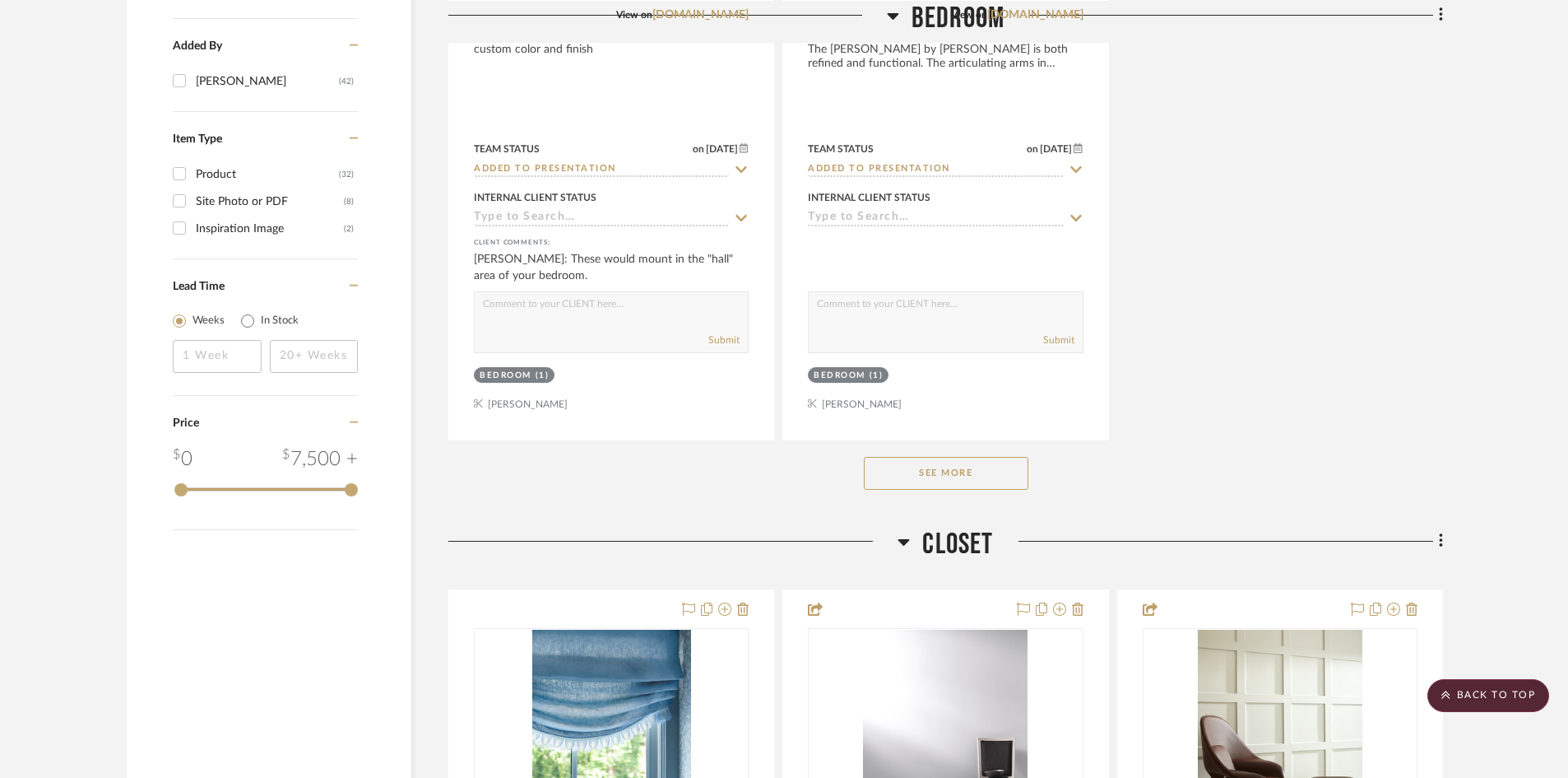
click at [956, 468] on button "See More" at bounding box center [947, 473] width 165 height 33
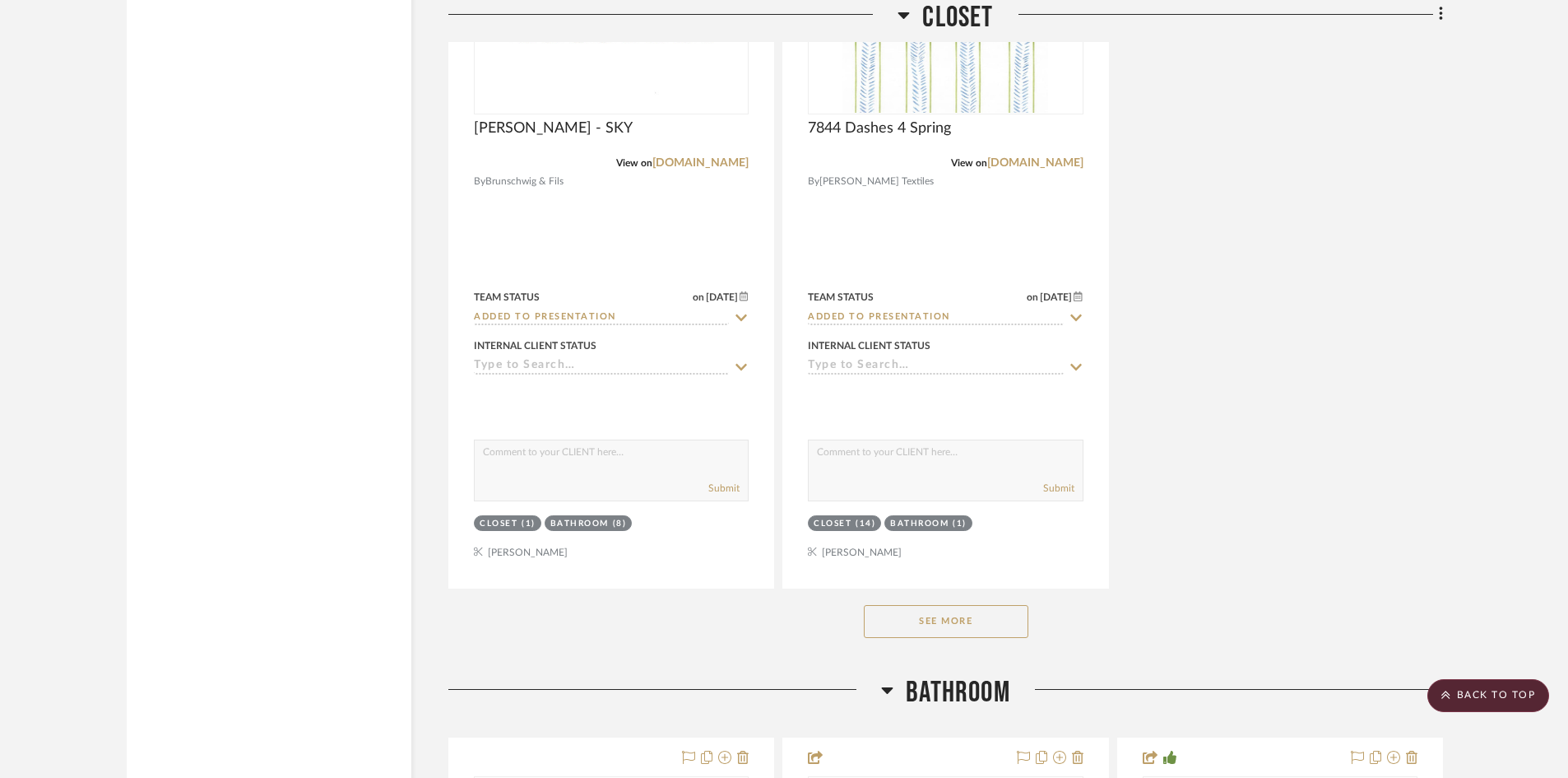
scroll to position [8151, 0]
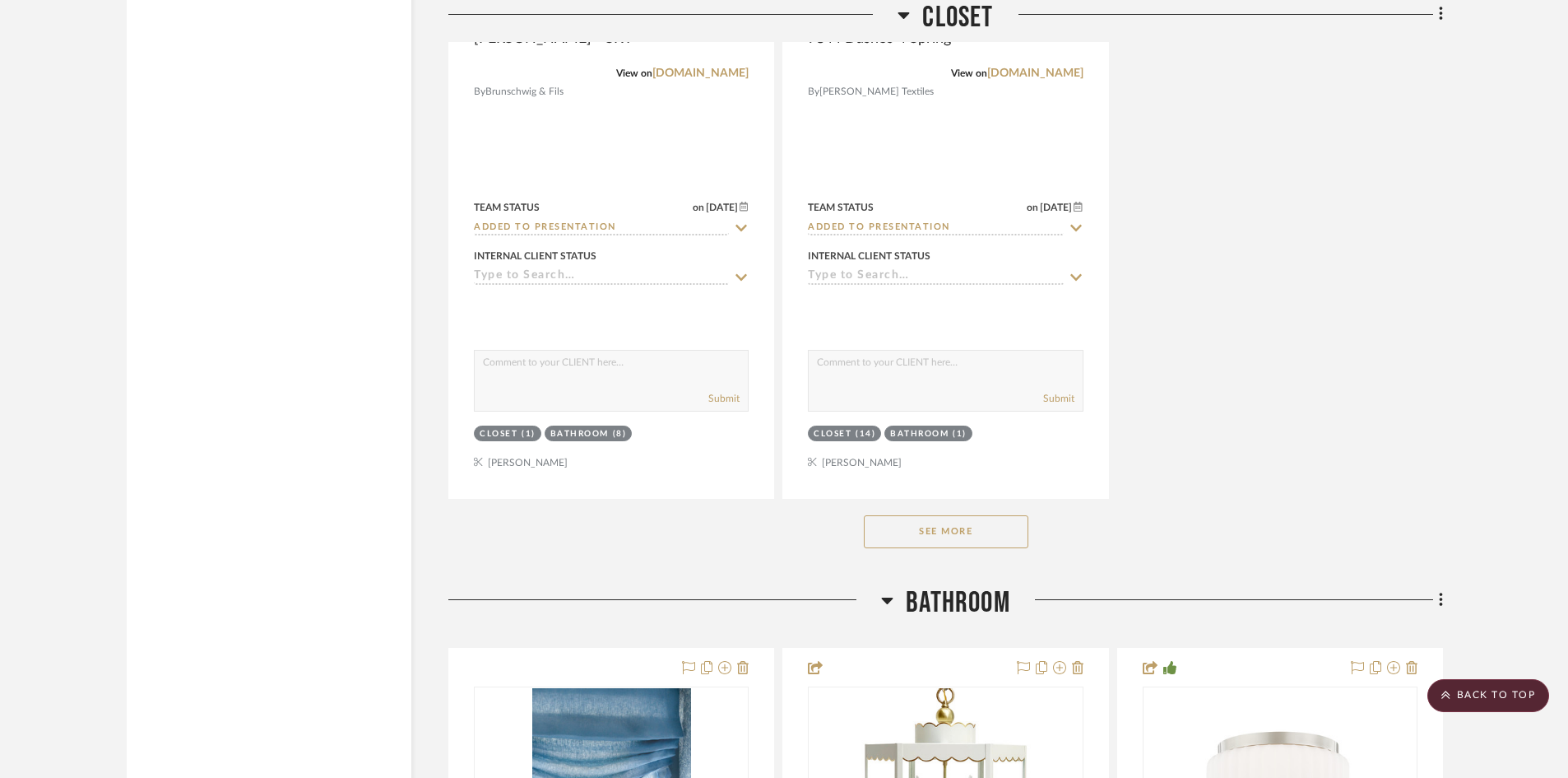
click at [947, 529] on button "See More" at bounding box center [947, 531] width 165 height 33
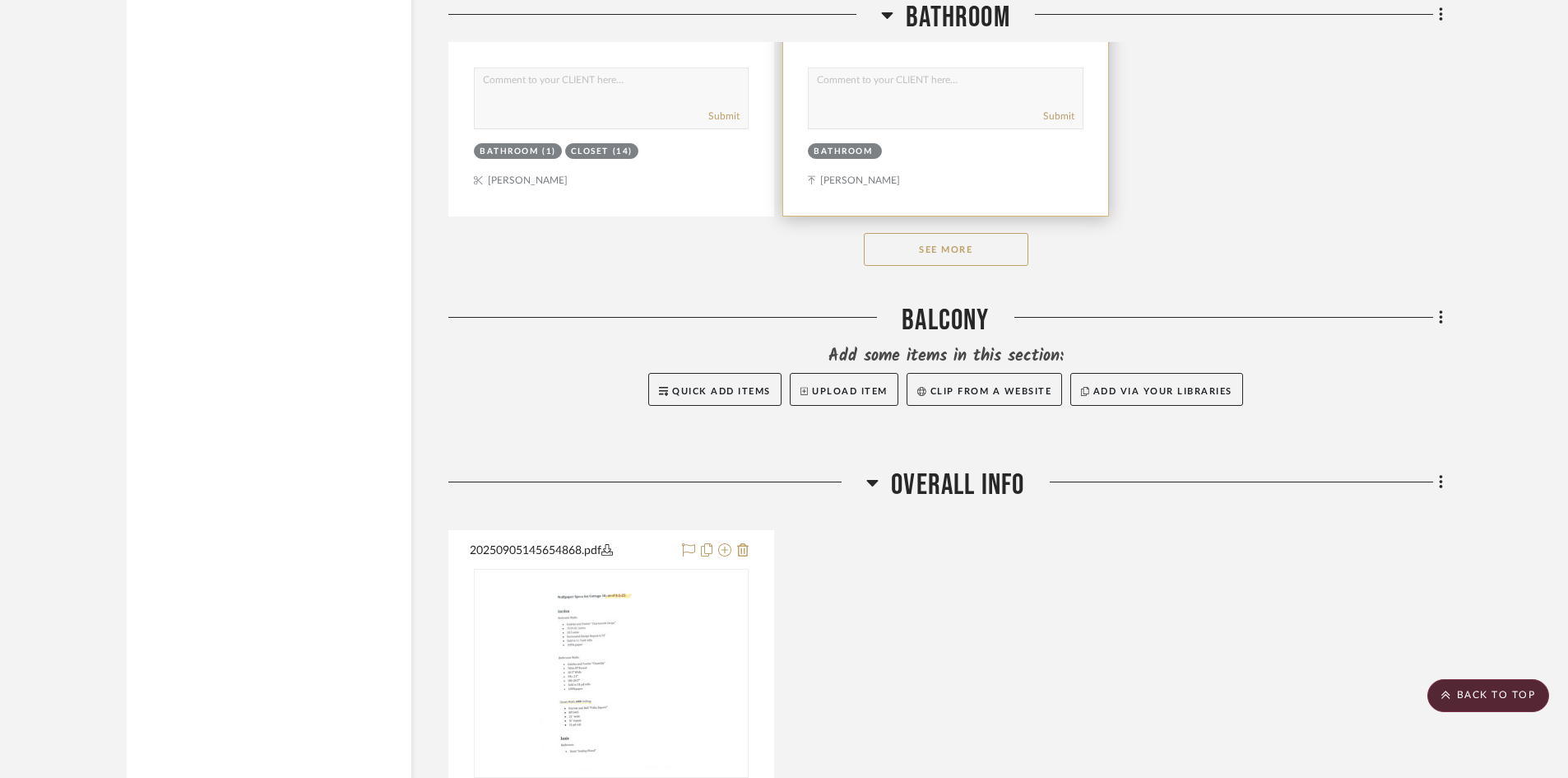
scroll to position [10786, 0]
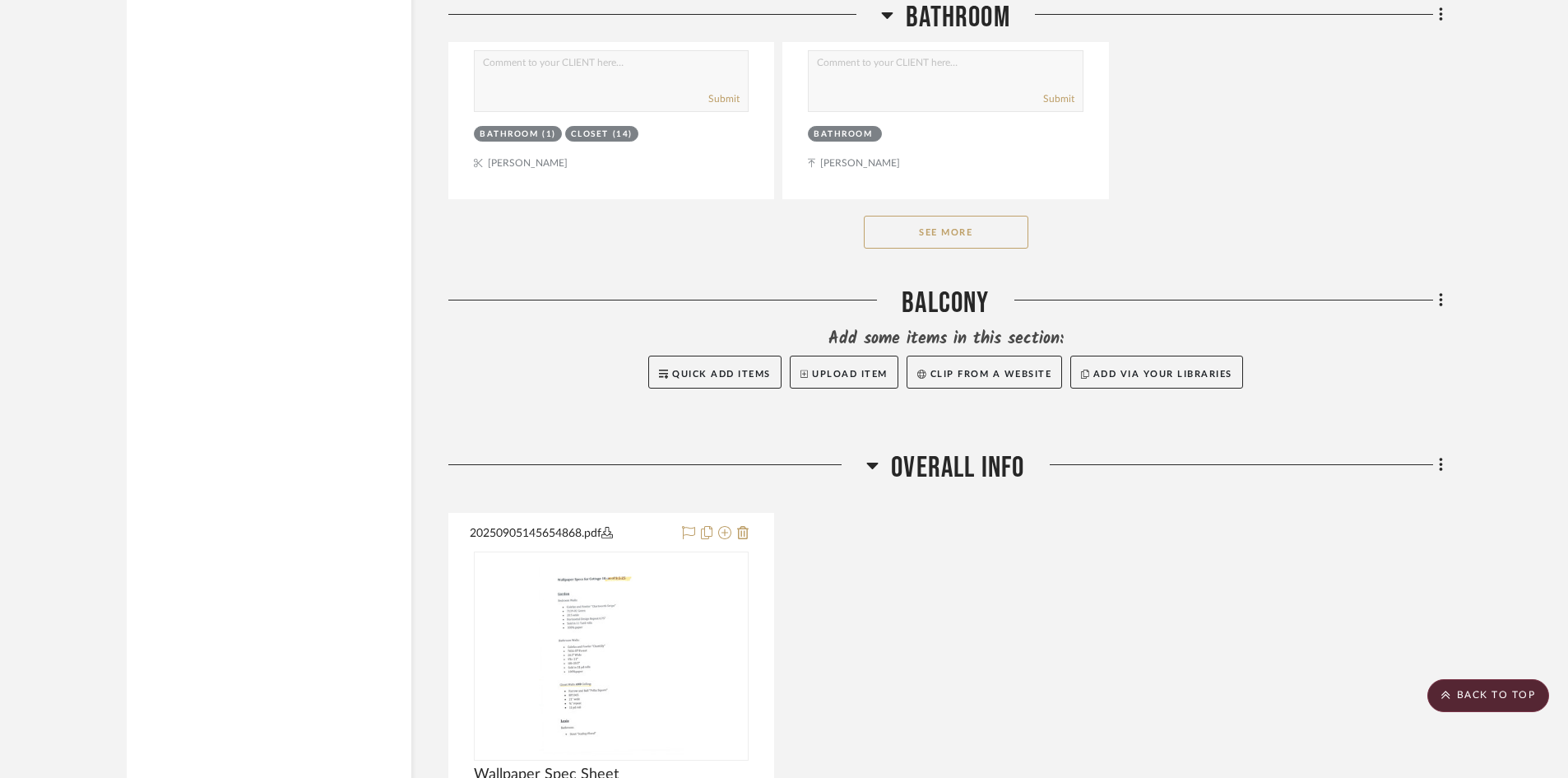
click at [978, 222] on button "See More" at bounding box center [947, 232] width 165 height 33
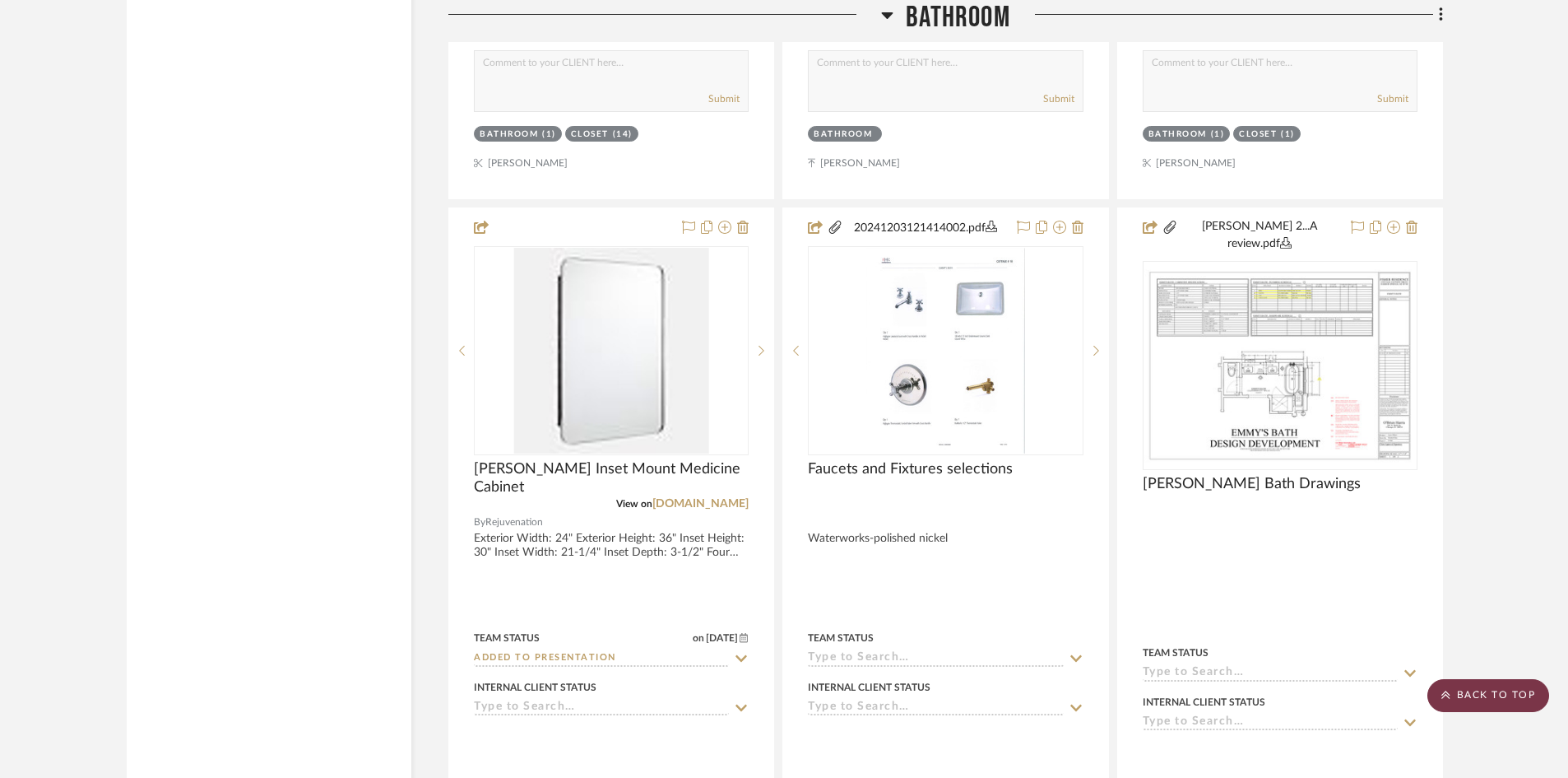
click at [1486, 697] on scroll-to-top-button "BACK TO TOP" at bounding box center [1488, 695] width 121 height 33
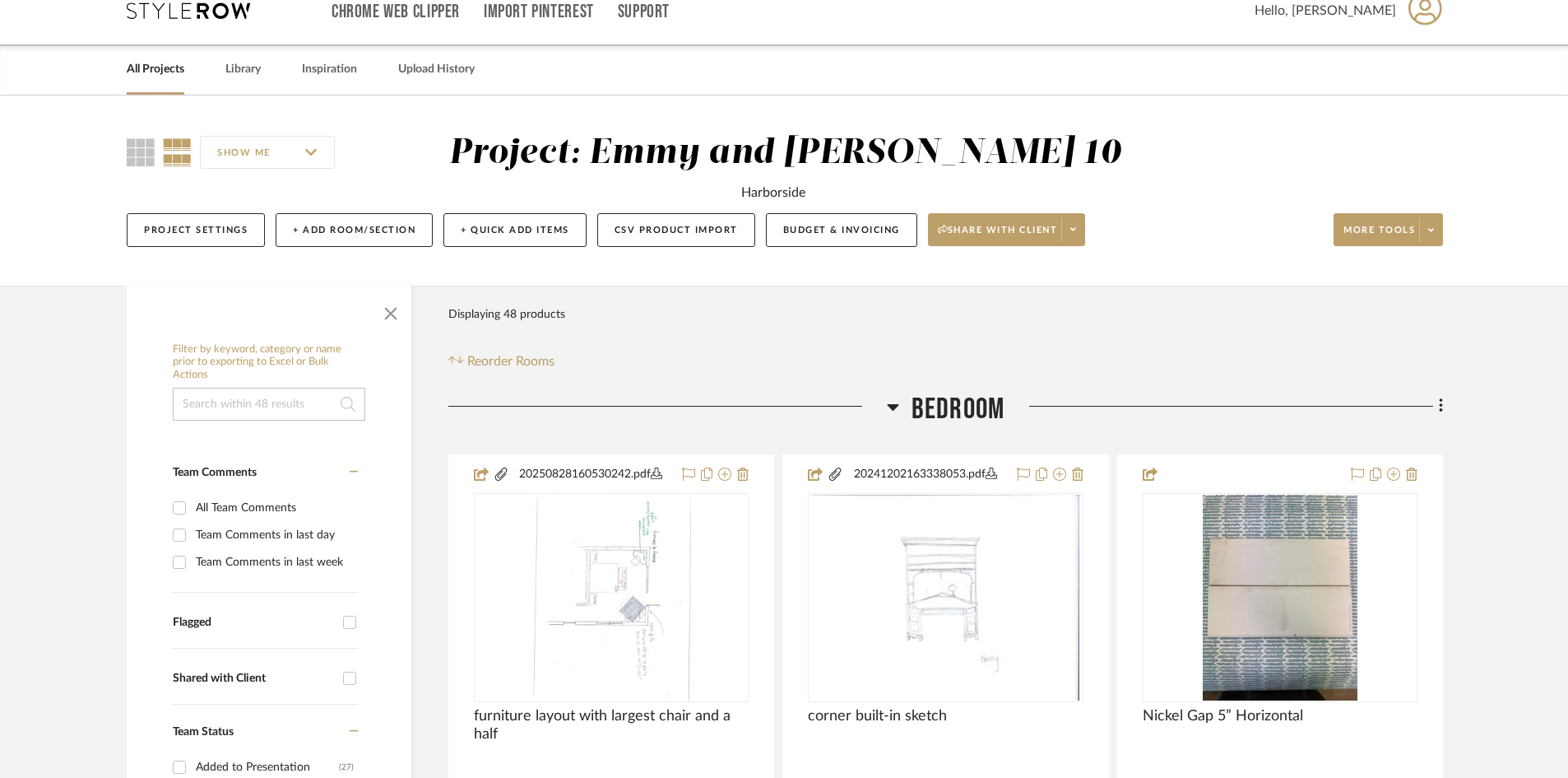
scroll to position [0, 0]
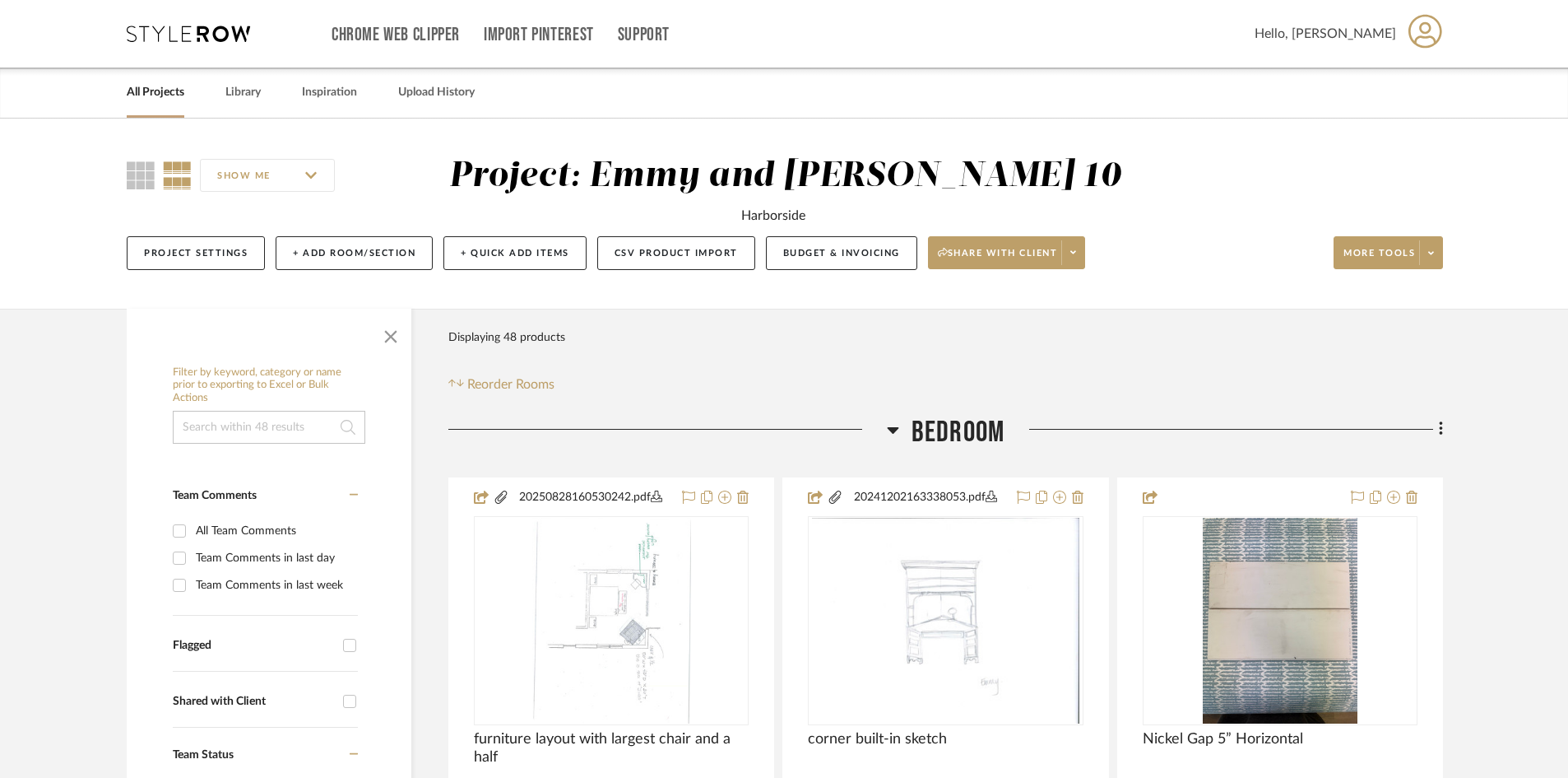
click at [161, 89] on link "All Projects" at bounding box center [155, 93] width 58 height 22
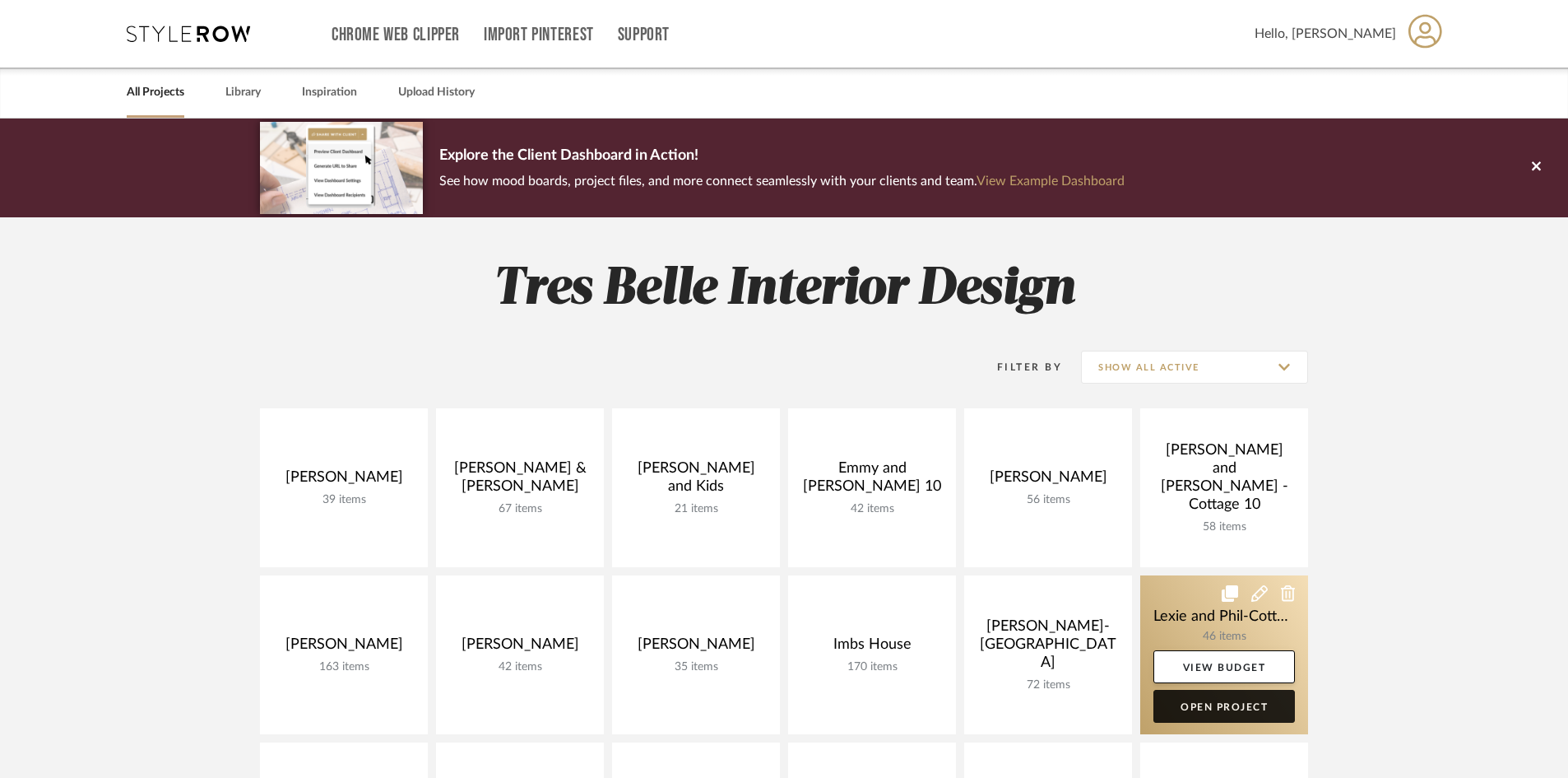
click at [1221, 701] on link "Open Project" at bounding box center [1224, 706] width 141 height 33
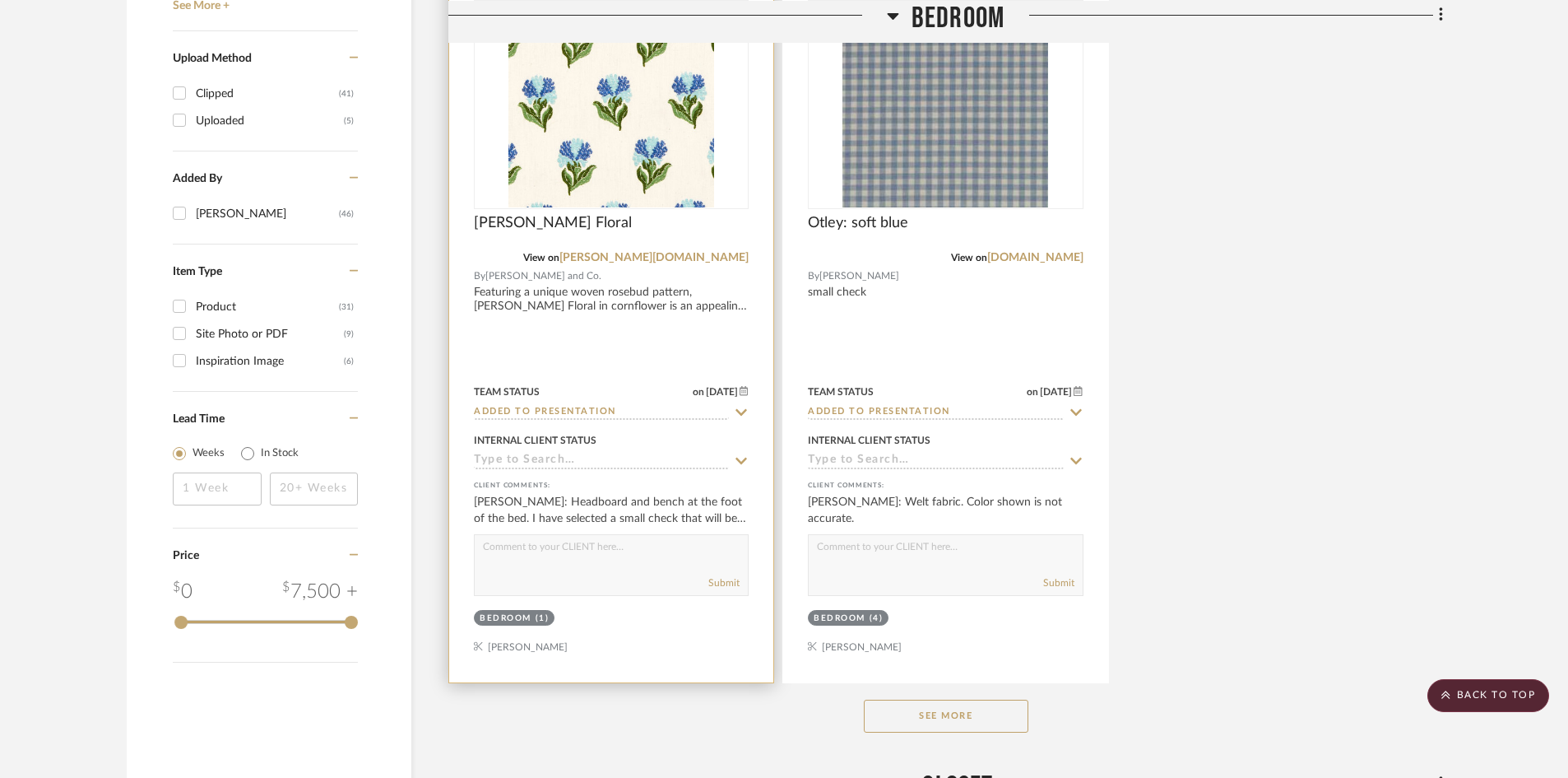
scroll to position [2223, 0]
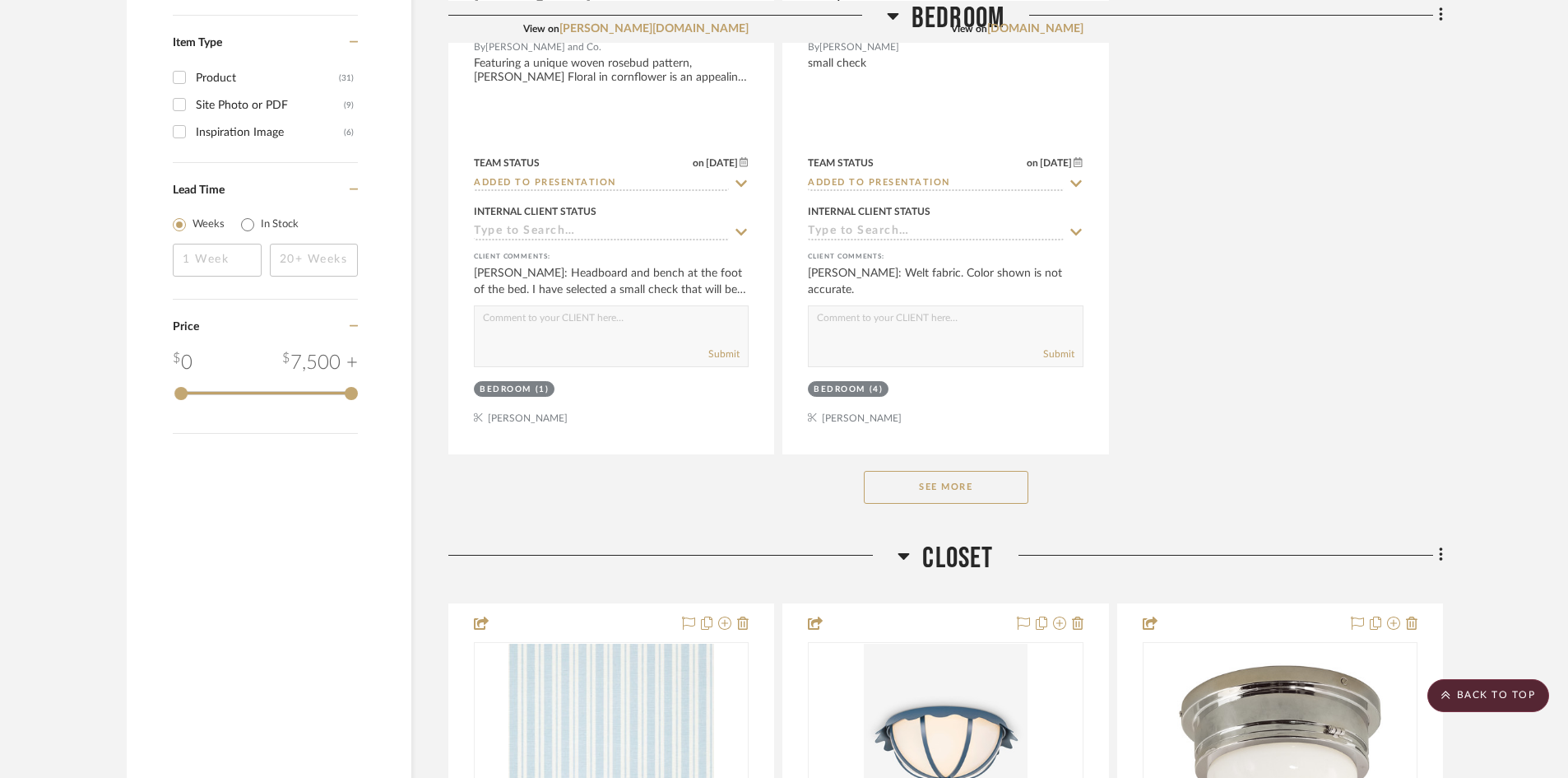
click at [948, 471] on button "See More" at bounding box center [947, 486] width 165 height 33
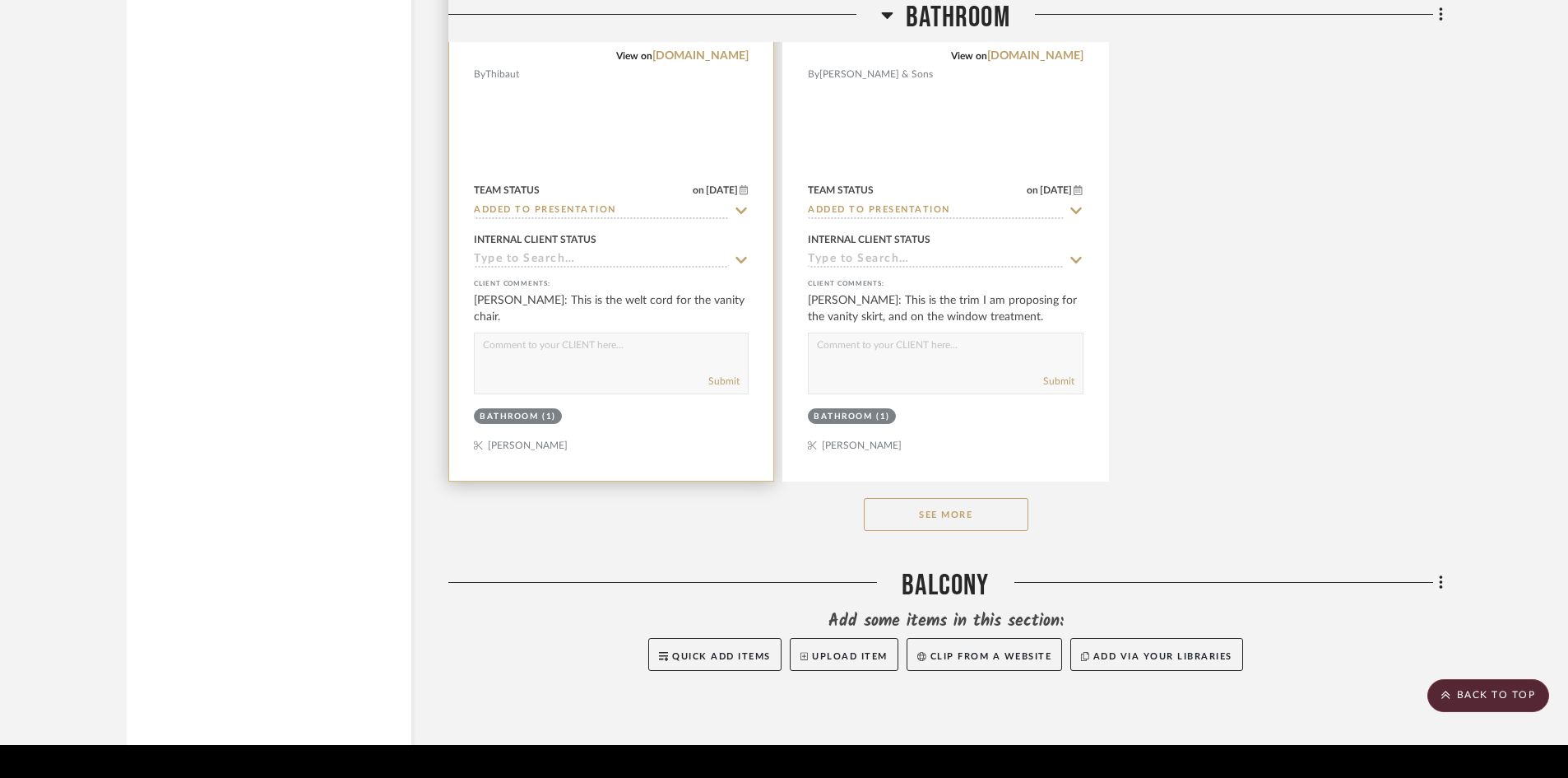
scroll to position [9722, 0]
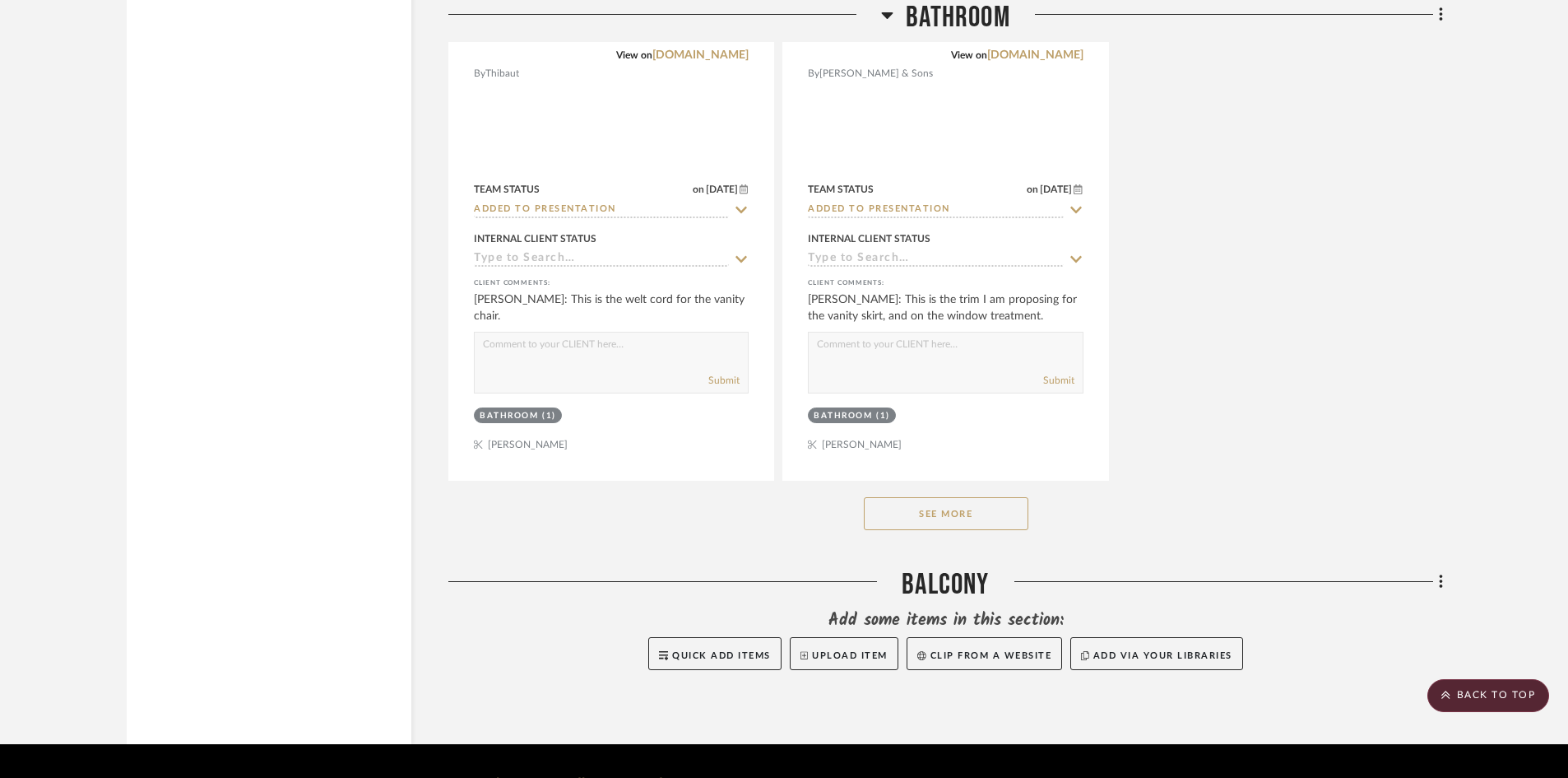
click at [959, 497] on button "See More" at bounding box center [947, 513] width 165 height 33
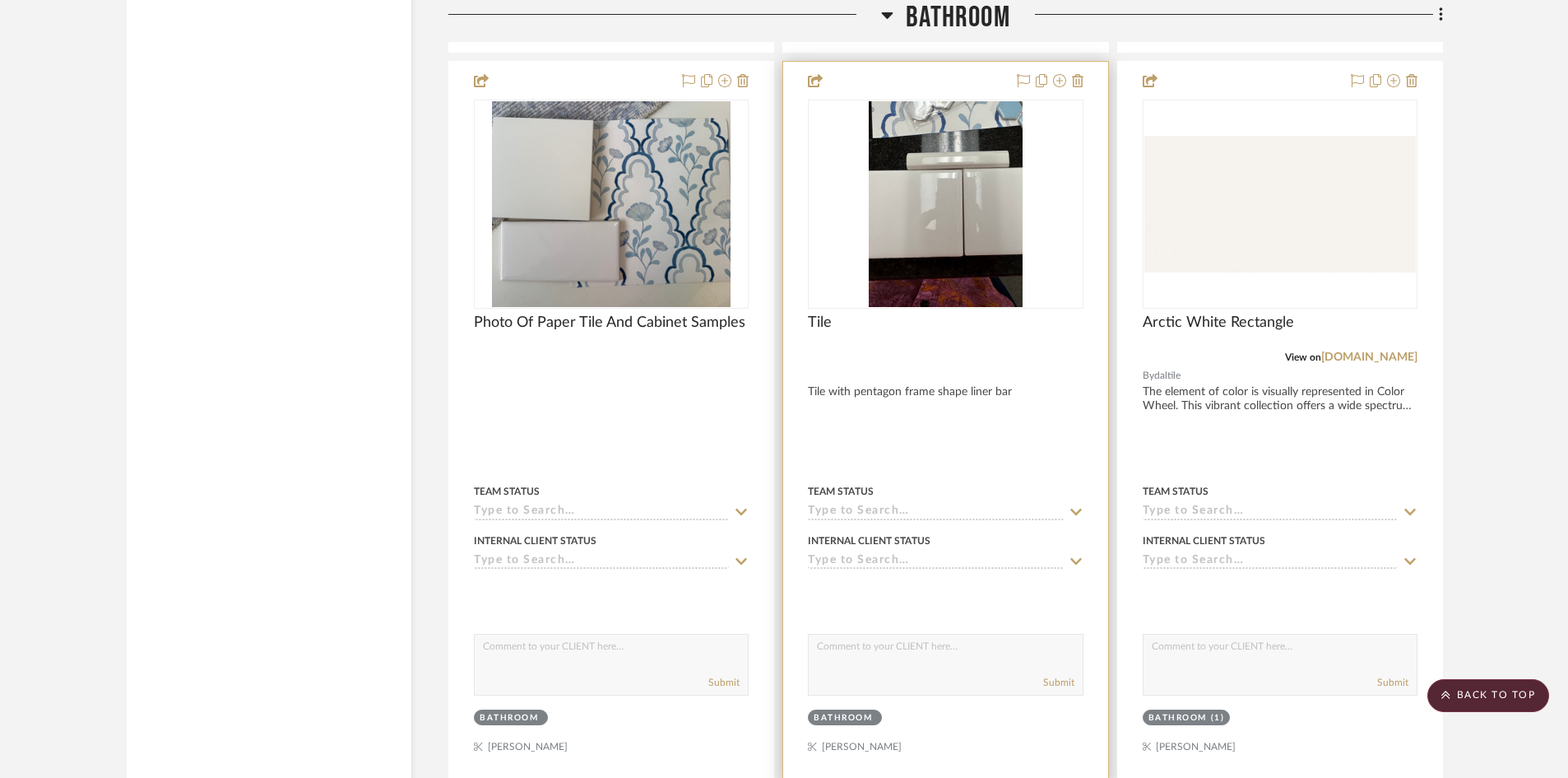
scroll to position [12027, 0]
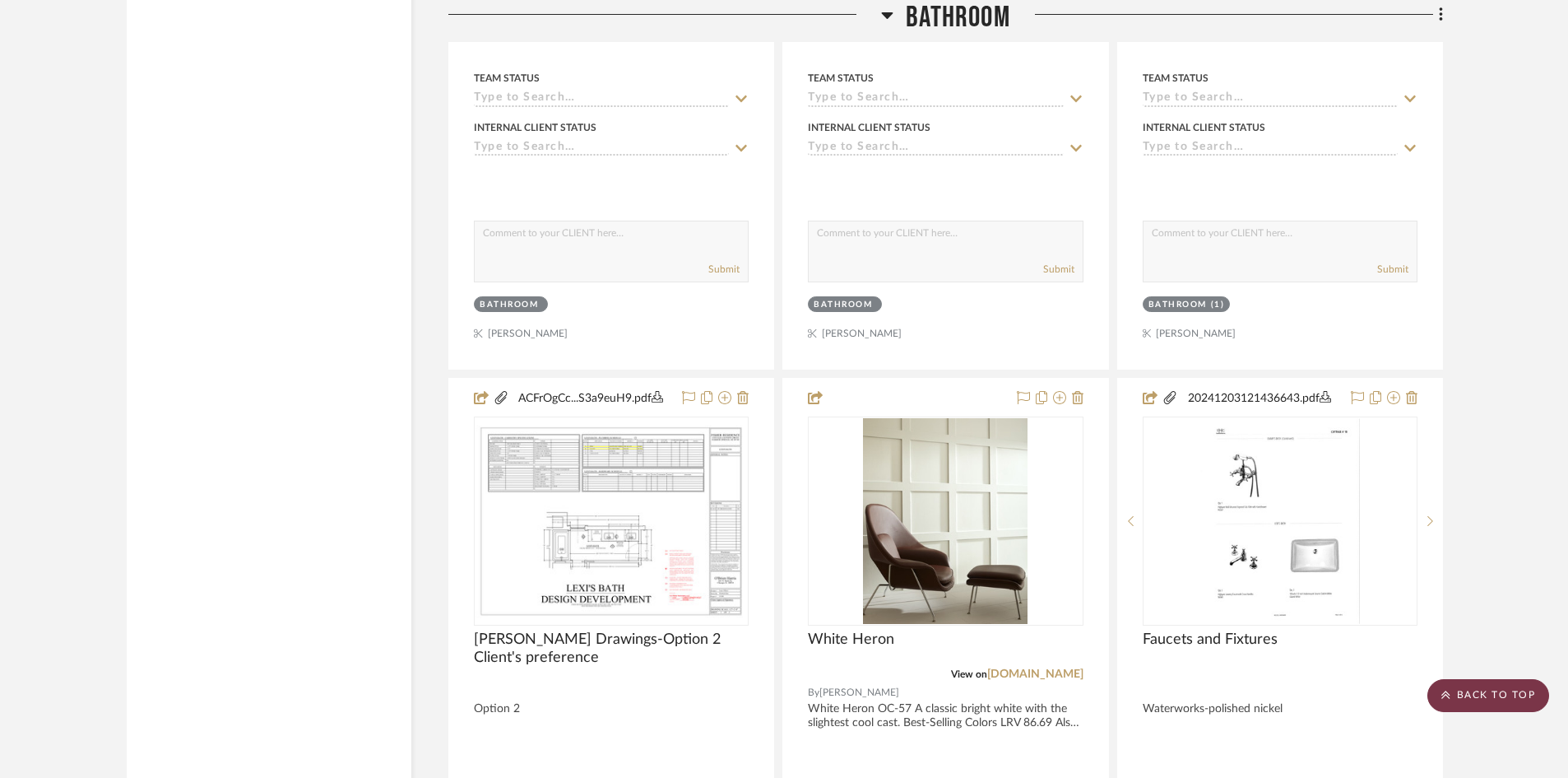
click at [1506, 694] on scroll-to-top-button "BACK TO TOP" at bounding box center [1488, 695] width 121 height 33
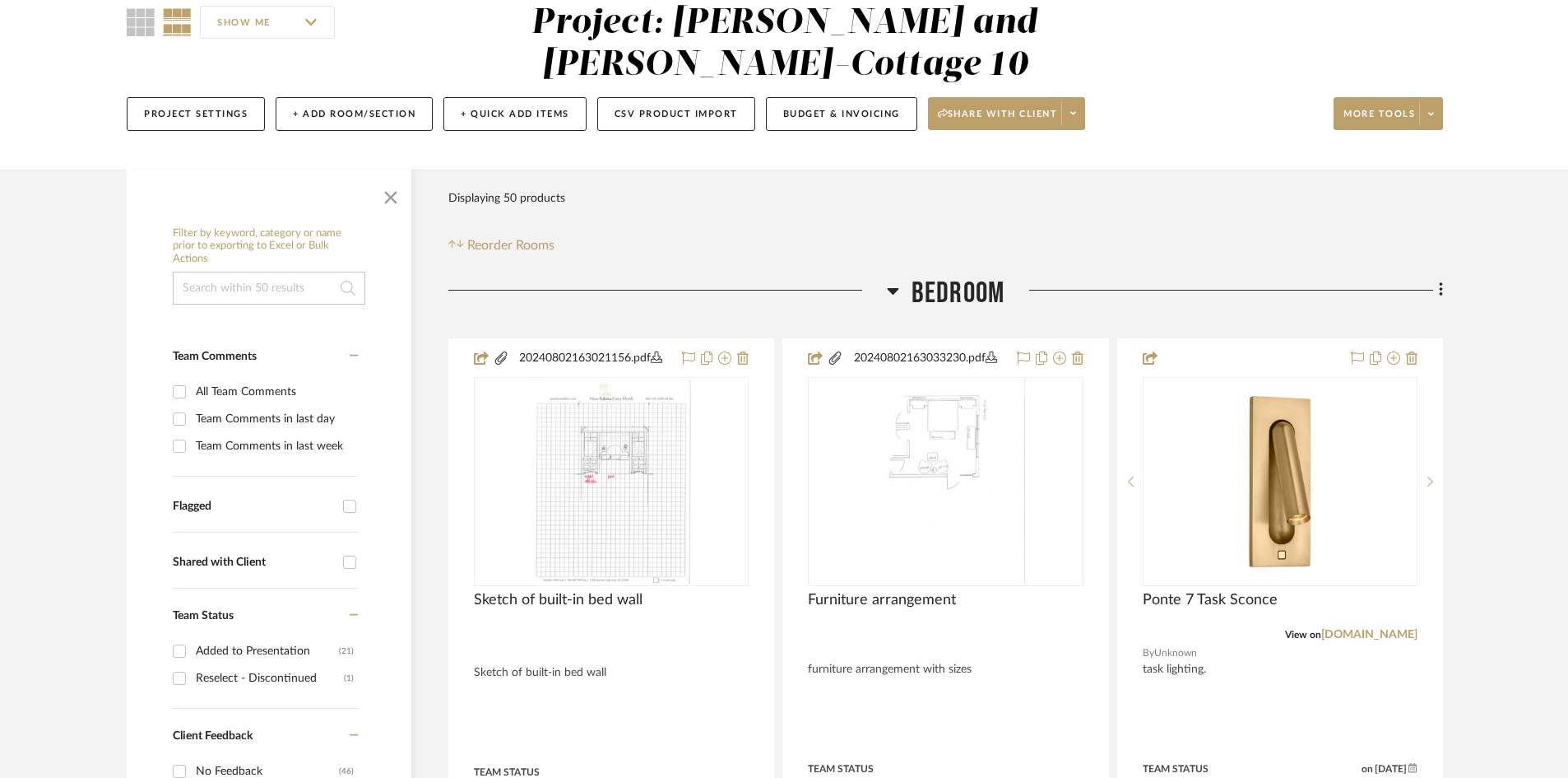
scroll to position [0, 0]
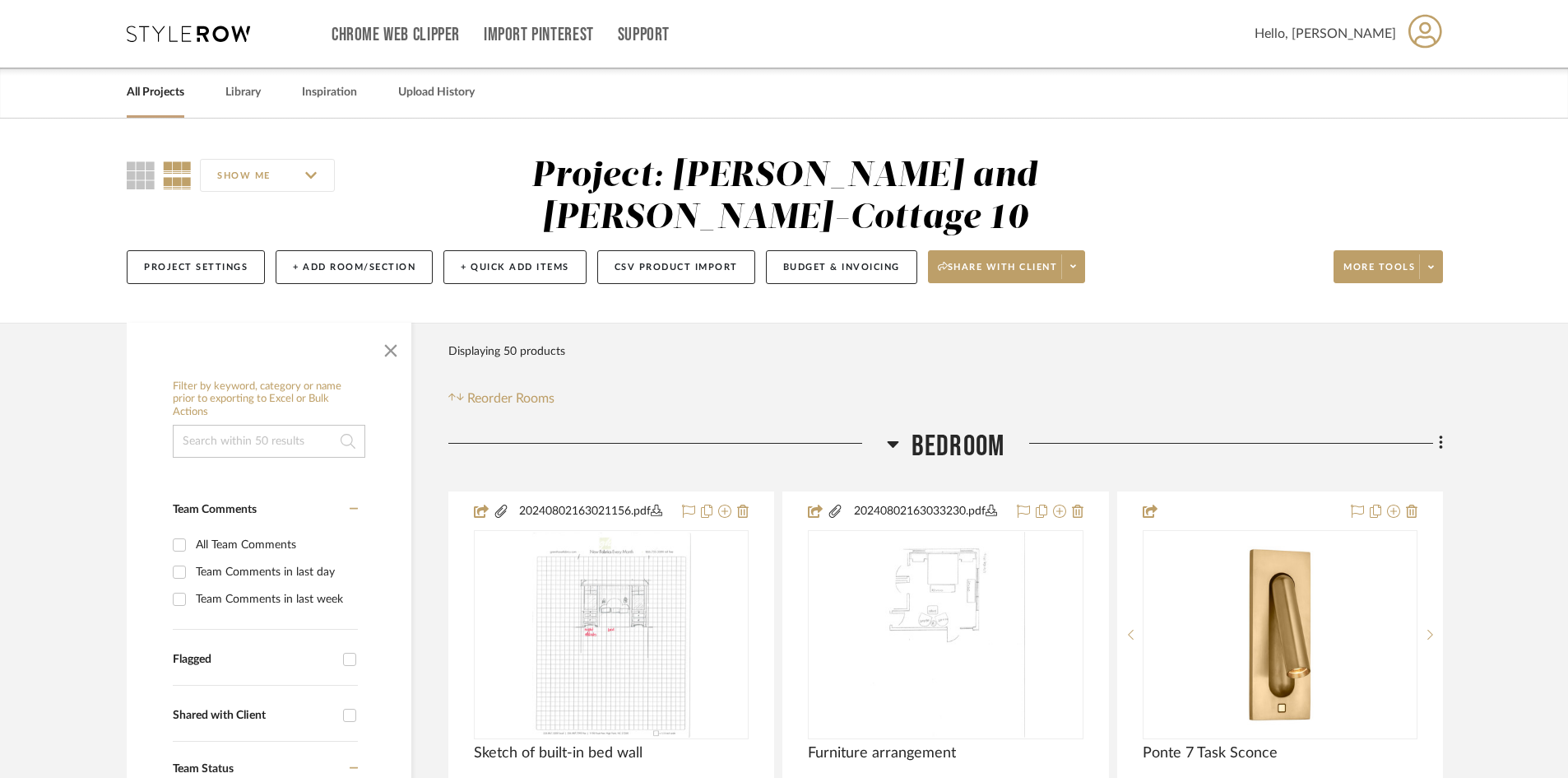
click at [159, 89] on link "All Projects" at bounding box center [155, 93] width 58 height 22
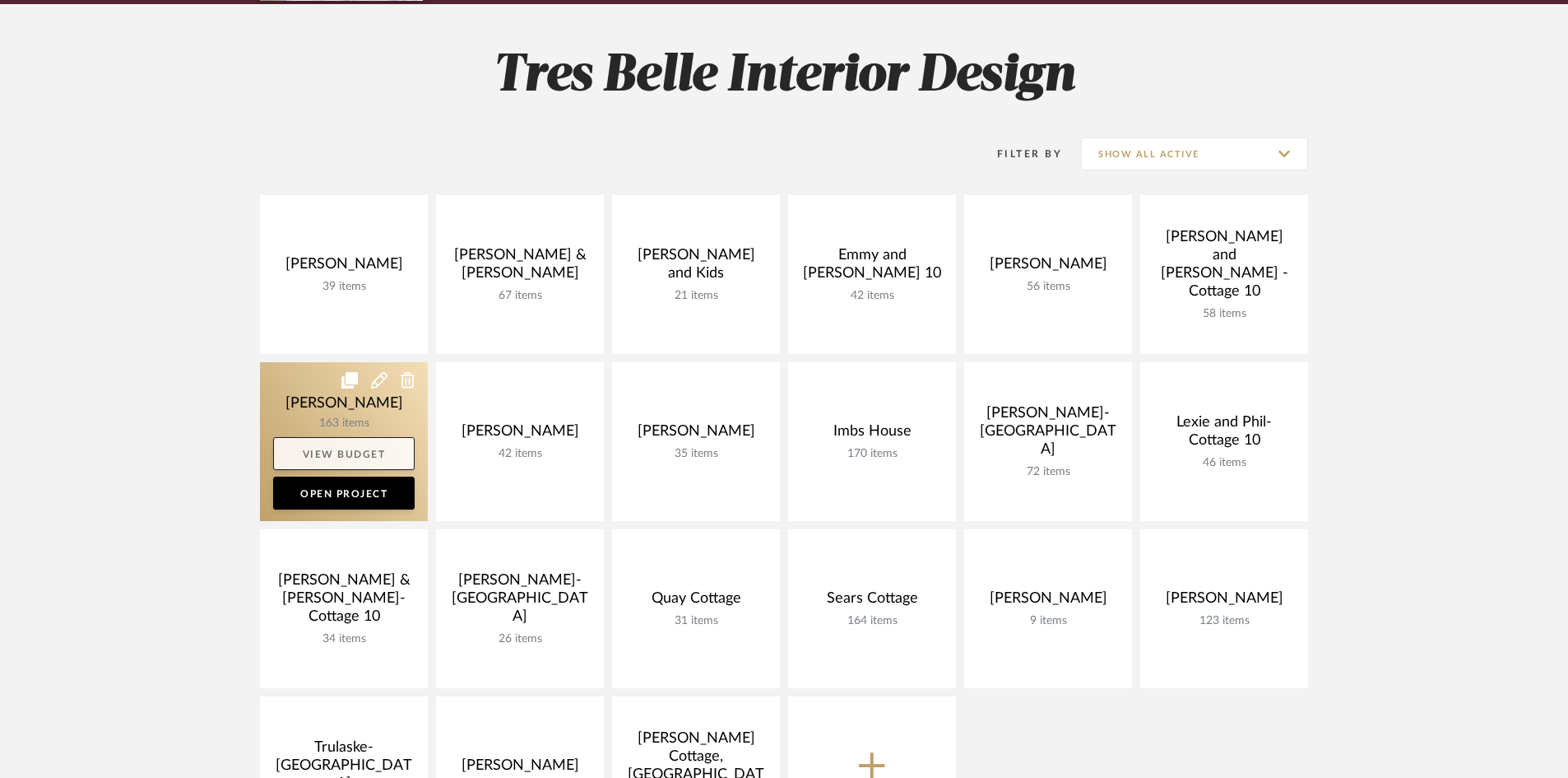
scroll to position [247, 0]
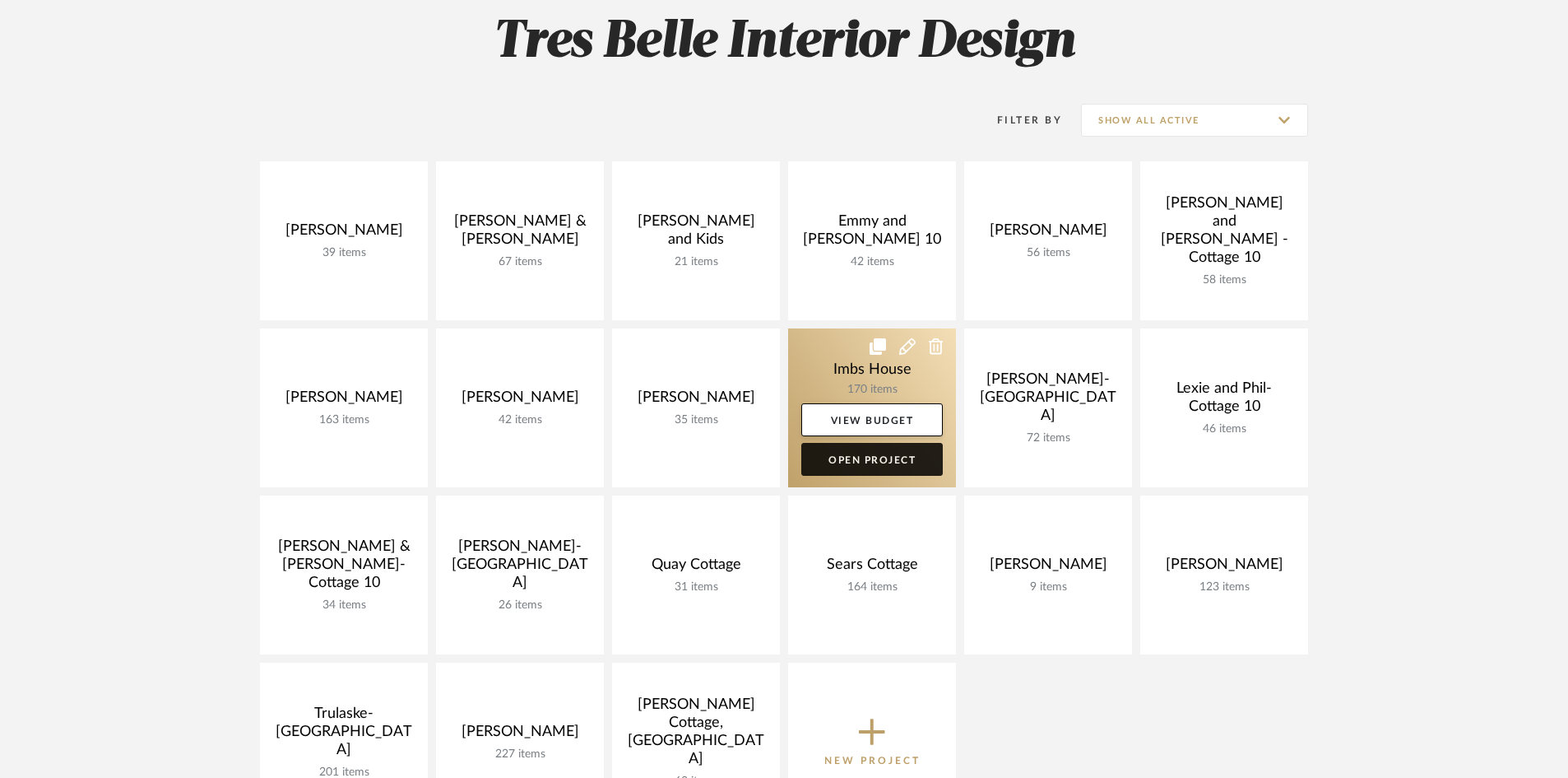
click at [896, 457] on link "Open Project" at bounding box center [872, 459] width 141 height 33
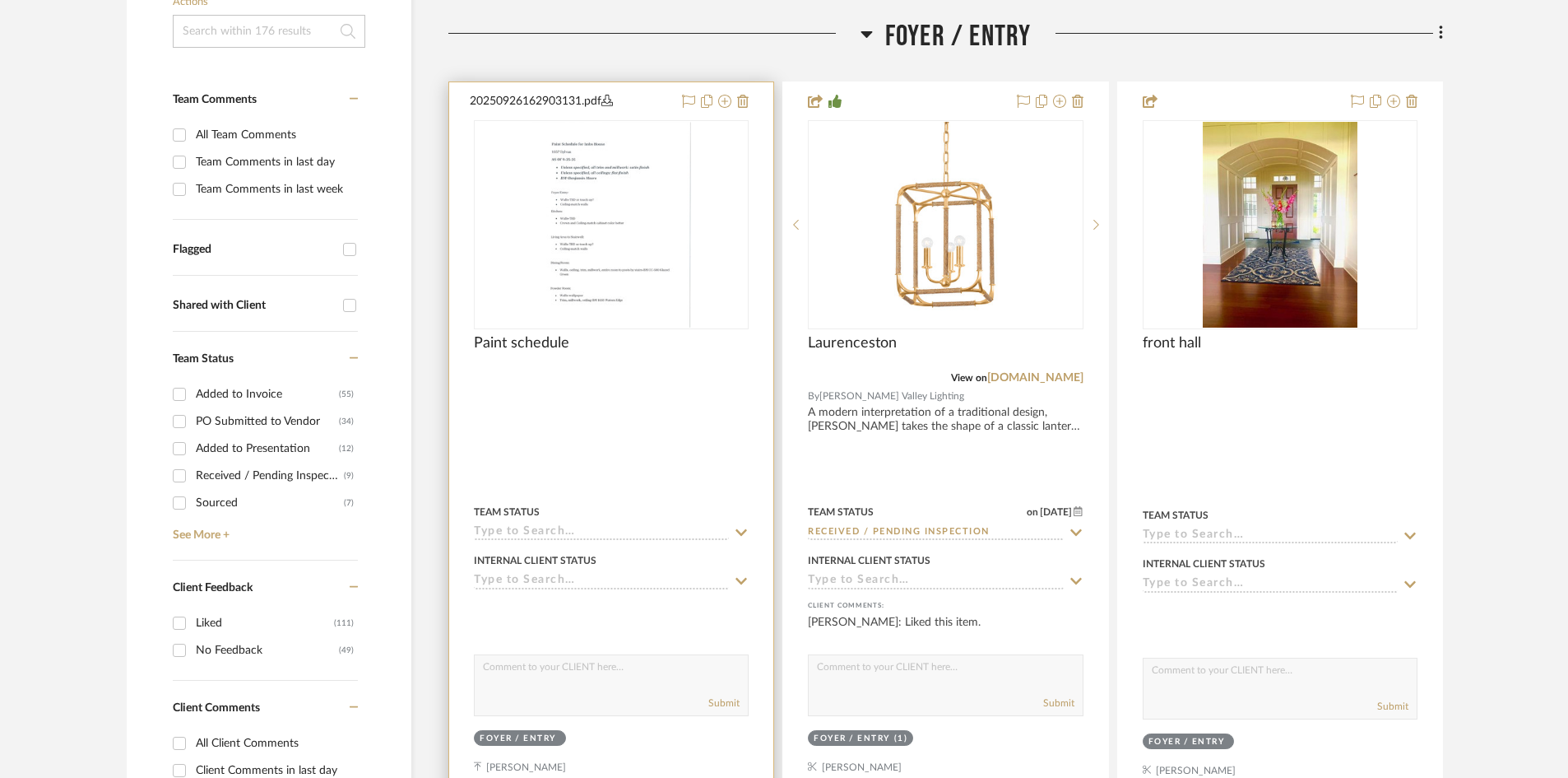
scroll to position [412, 0]
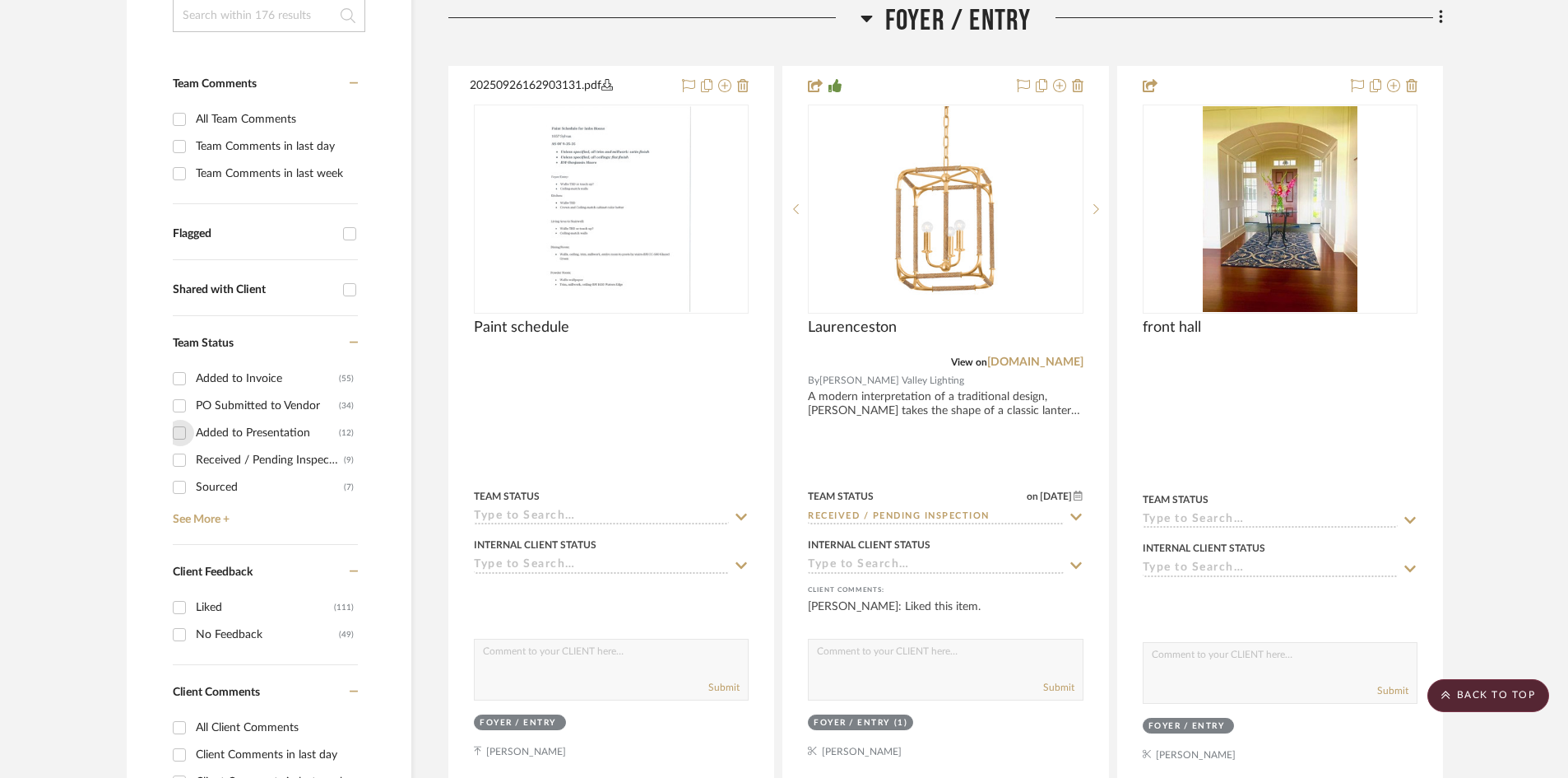
click at [175, 431] on input "Added to Presentation (12)" at bounding box center [179, 433] width 26 height 26
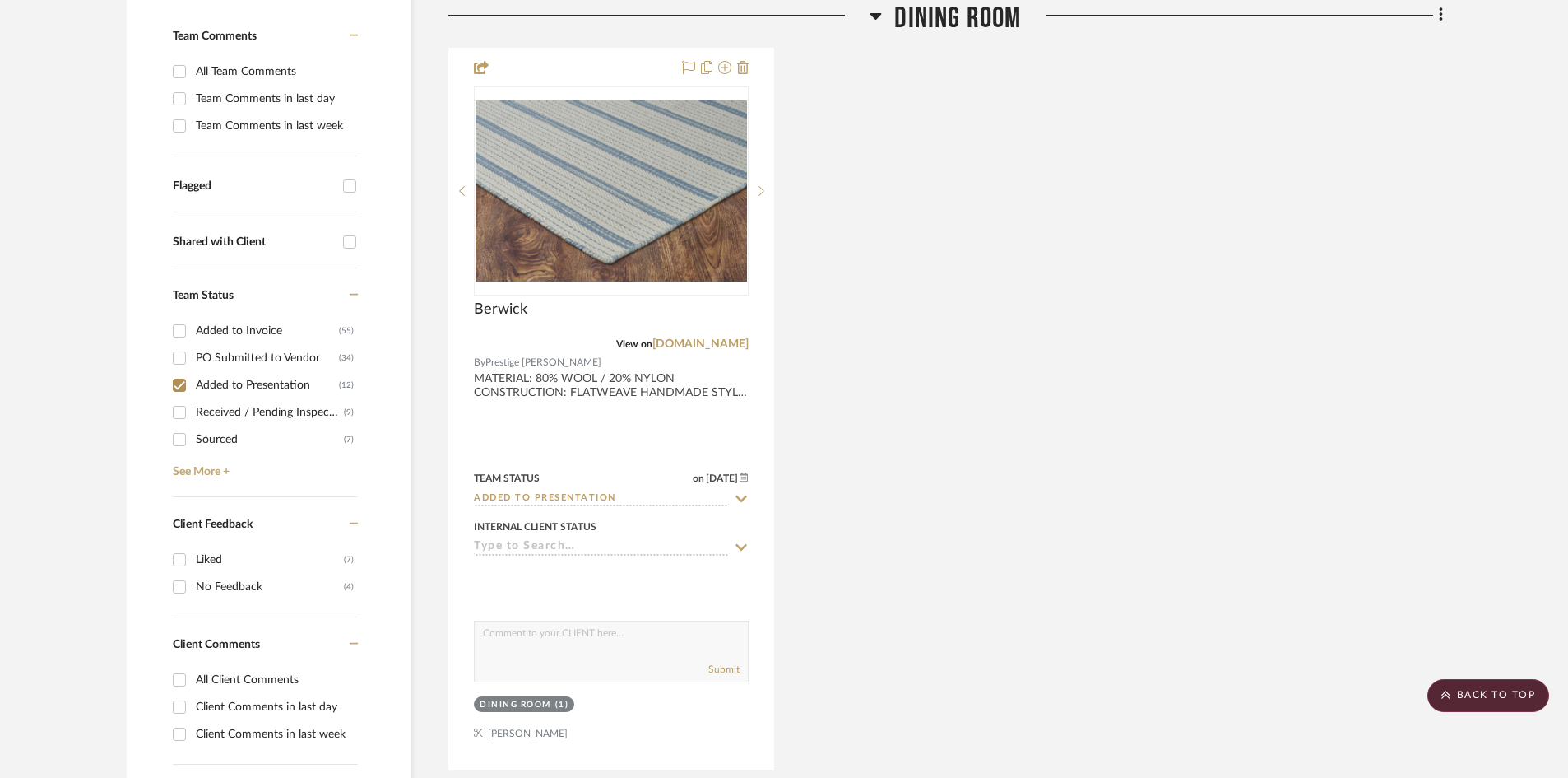
scroll to position [542, 0]
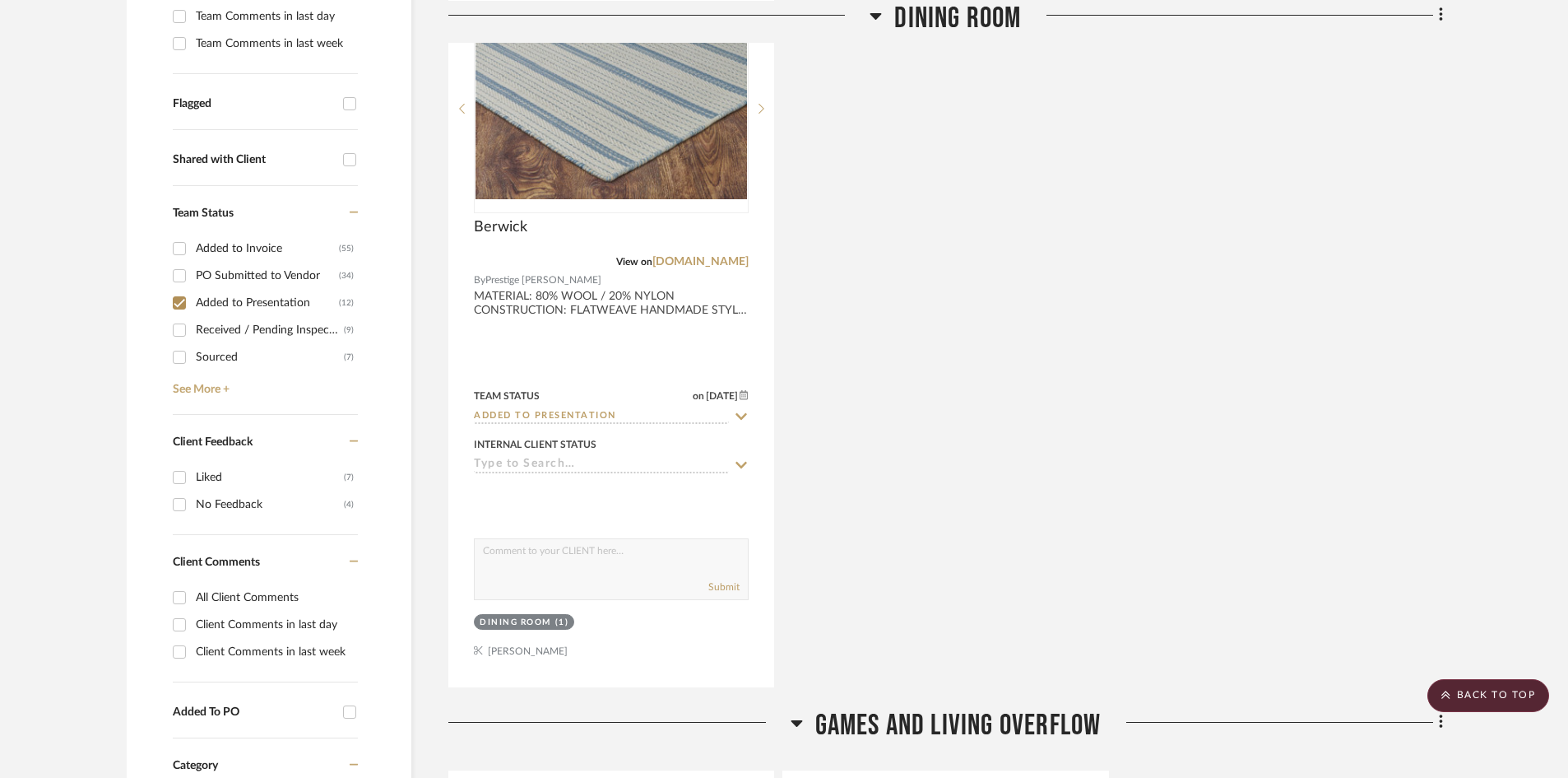
click at [166, 290] on input "Added to Presentation (12)" at bounding box center [179, 302] width 26 height 26
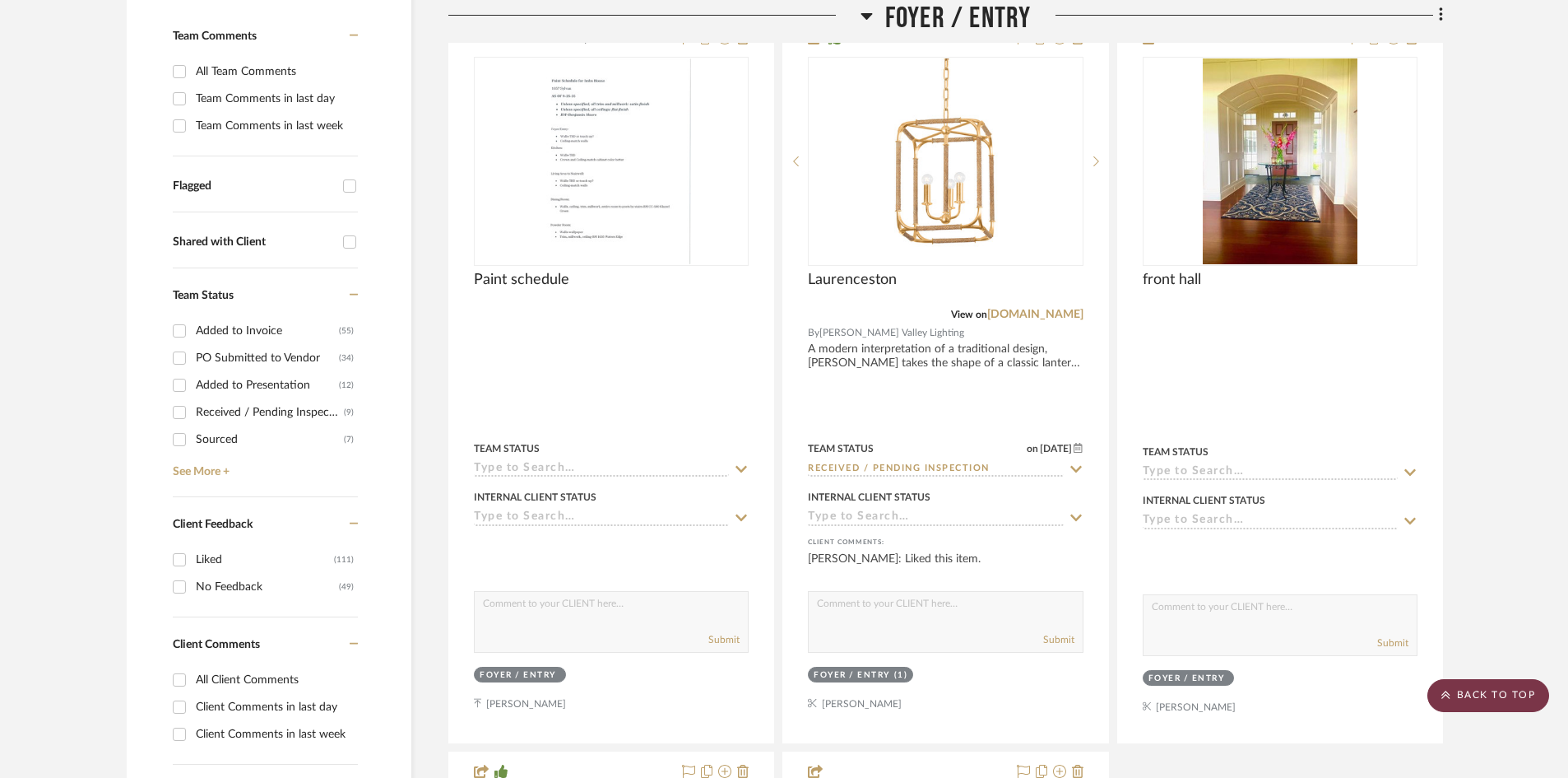
click at [1501, 694] on scroll-to-top-button "BACK TO TOP" at bounding box center [1488, 695] width 121 height 33
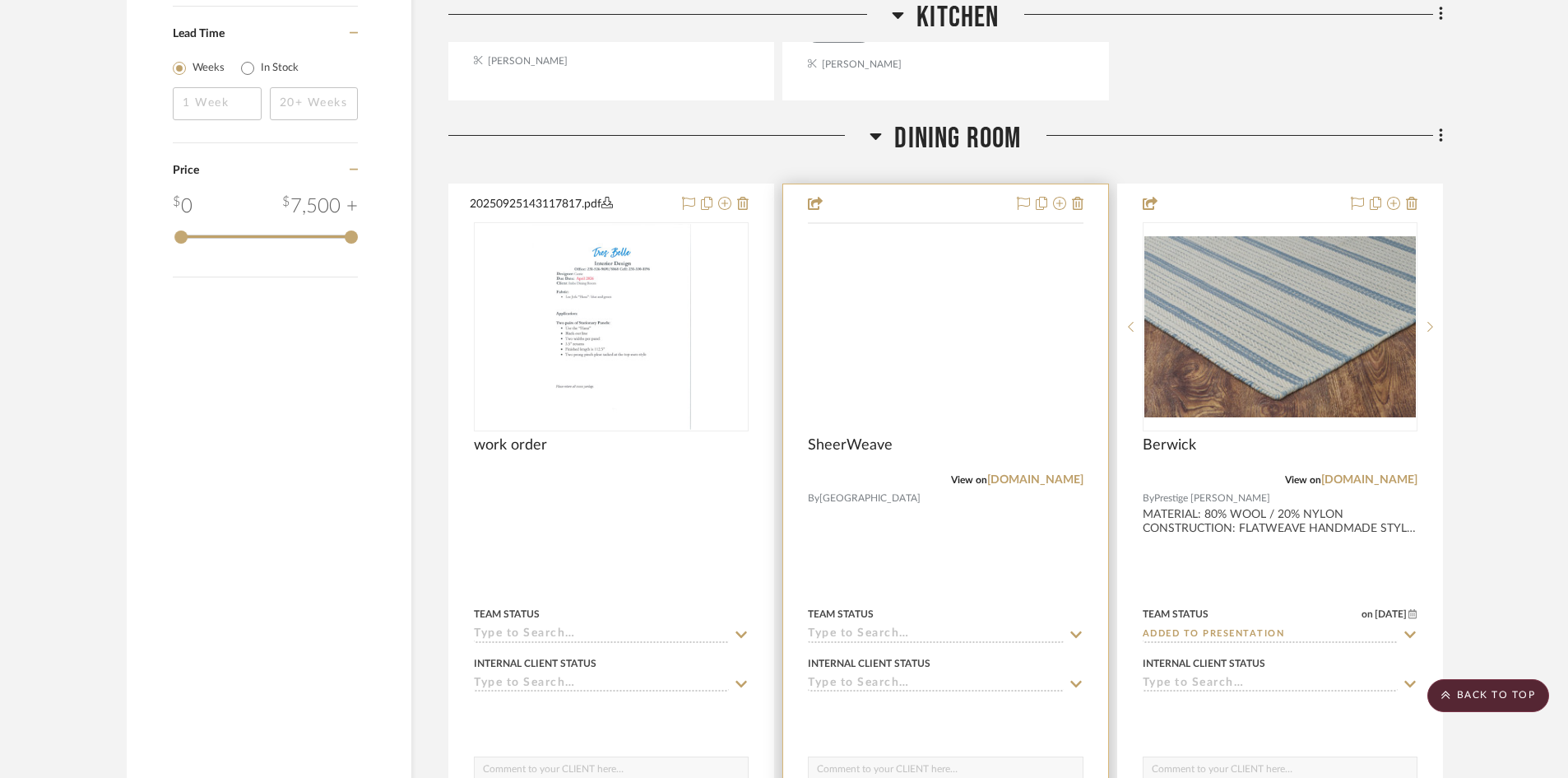
scroll to position [2634, 0]
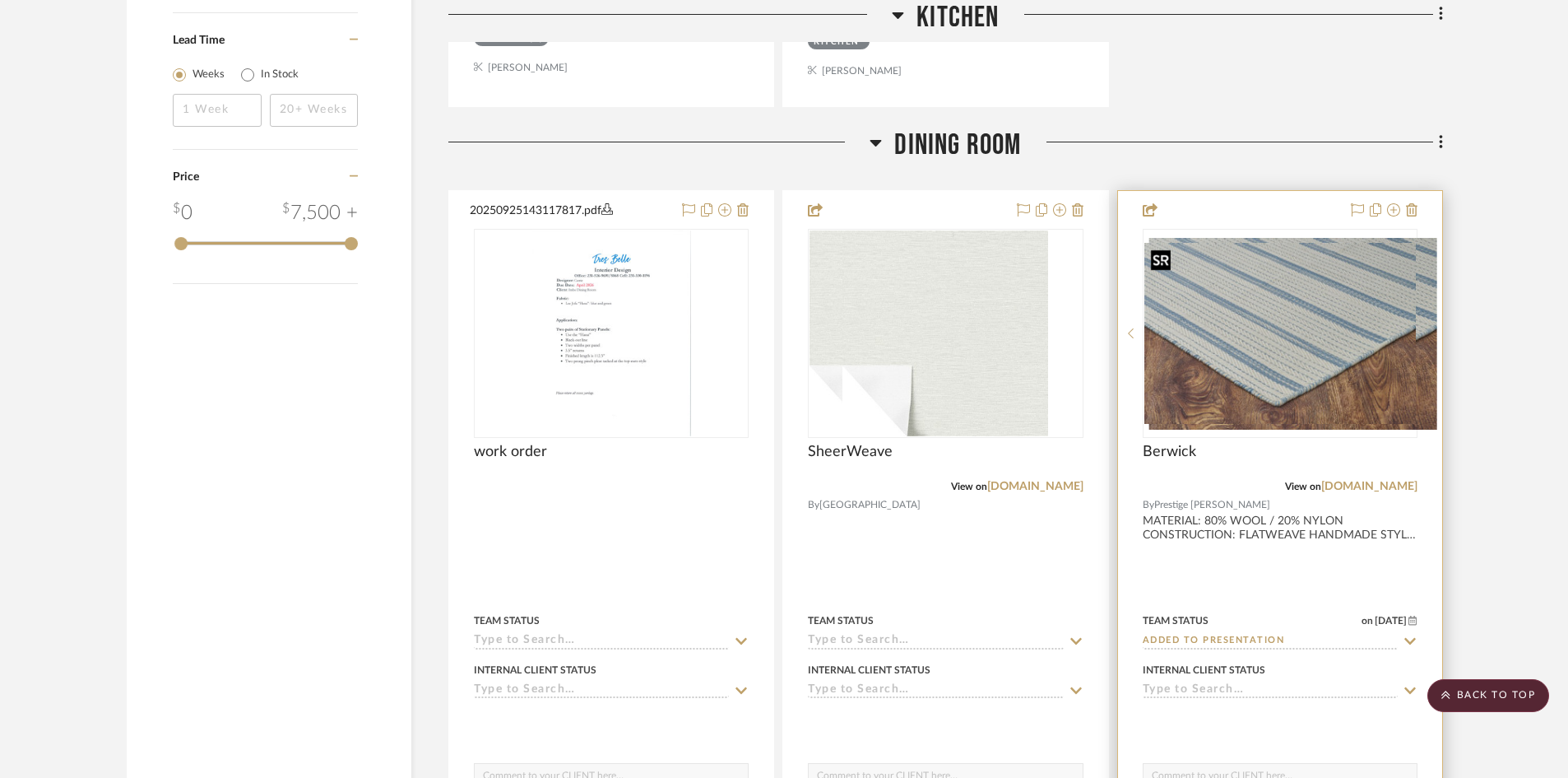
click at [1257, 351] on div at bounding box center [1281, 333] width 274 height 209
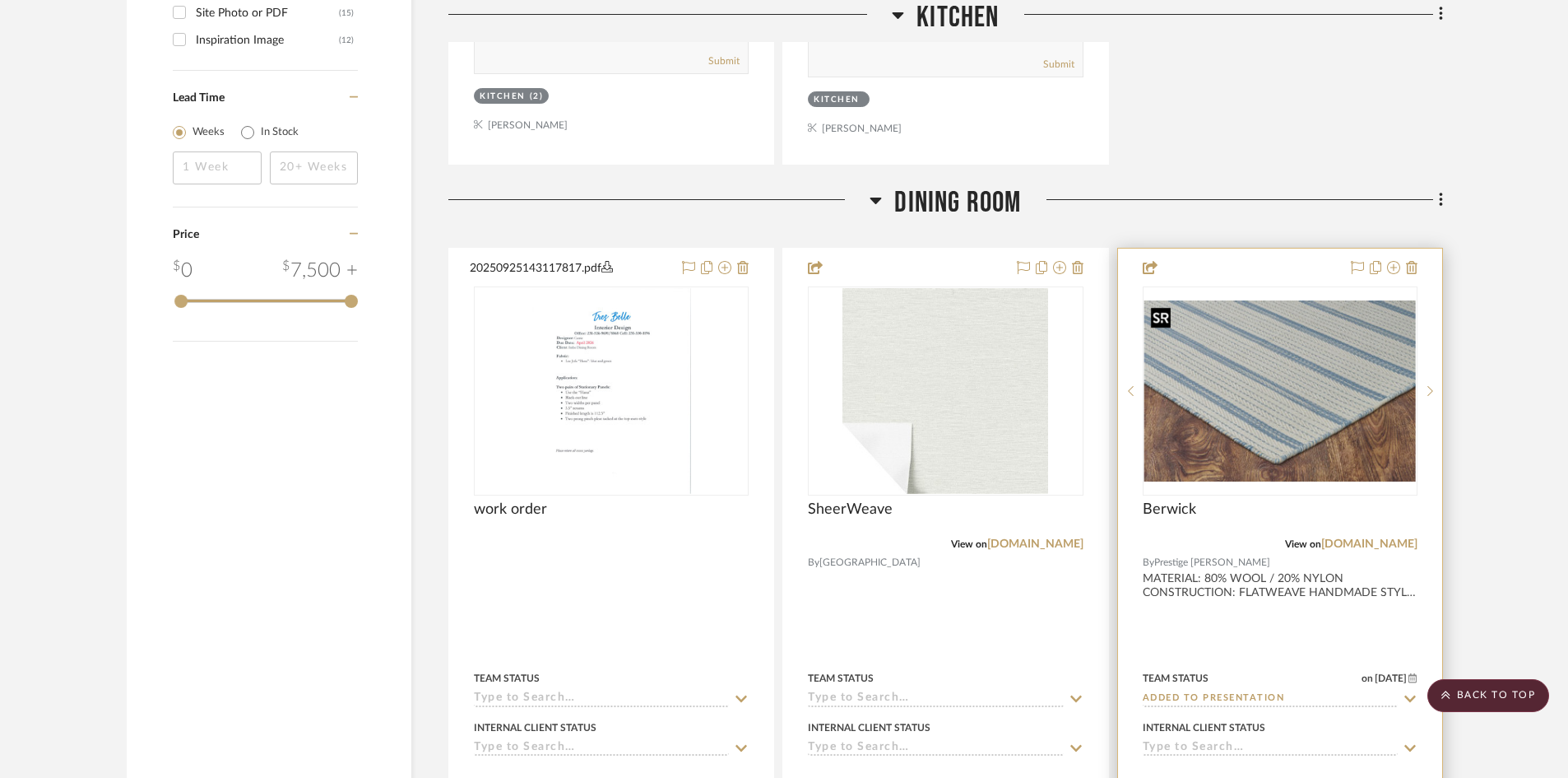
scroll to position [2574, 0]
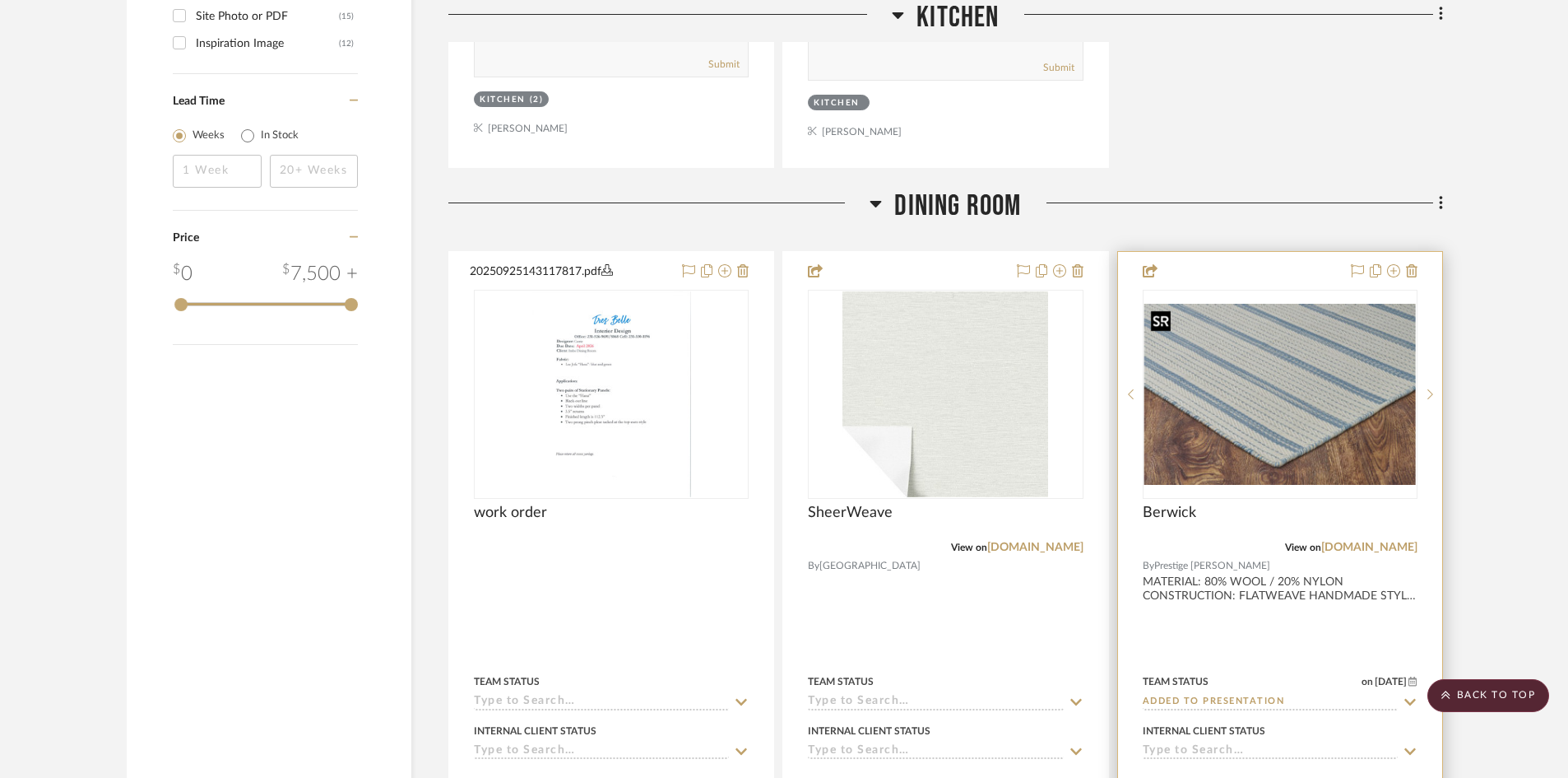
click at [1309, 428] on img "0" at bounding box center [1280, 394] width 271 height 181
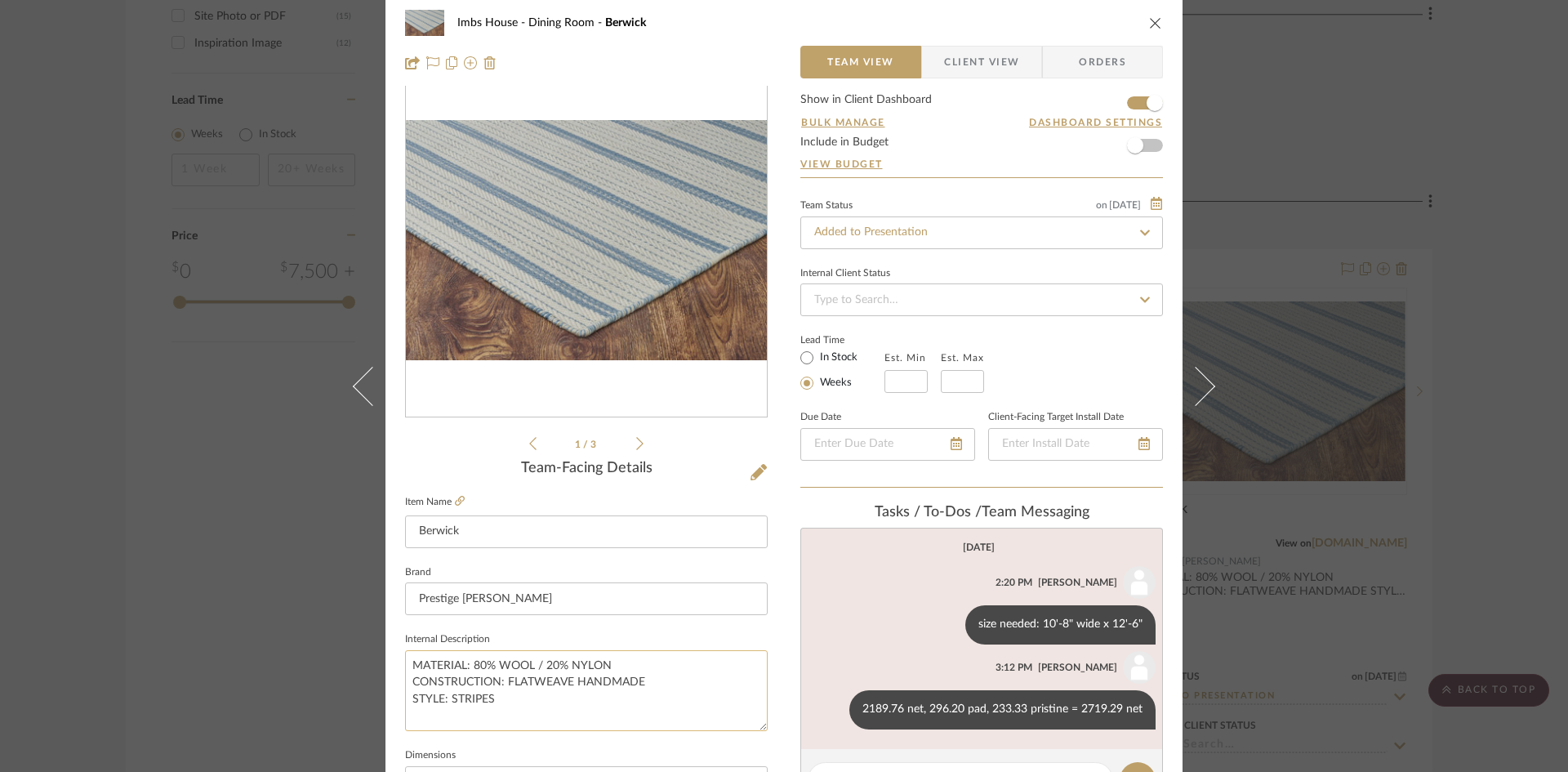
scroll to position [0, 0]
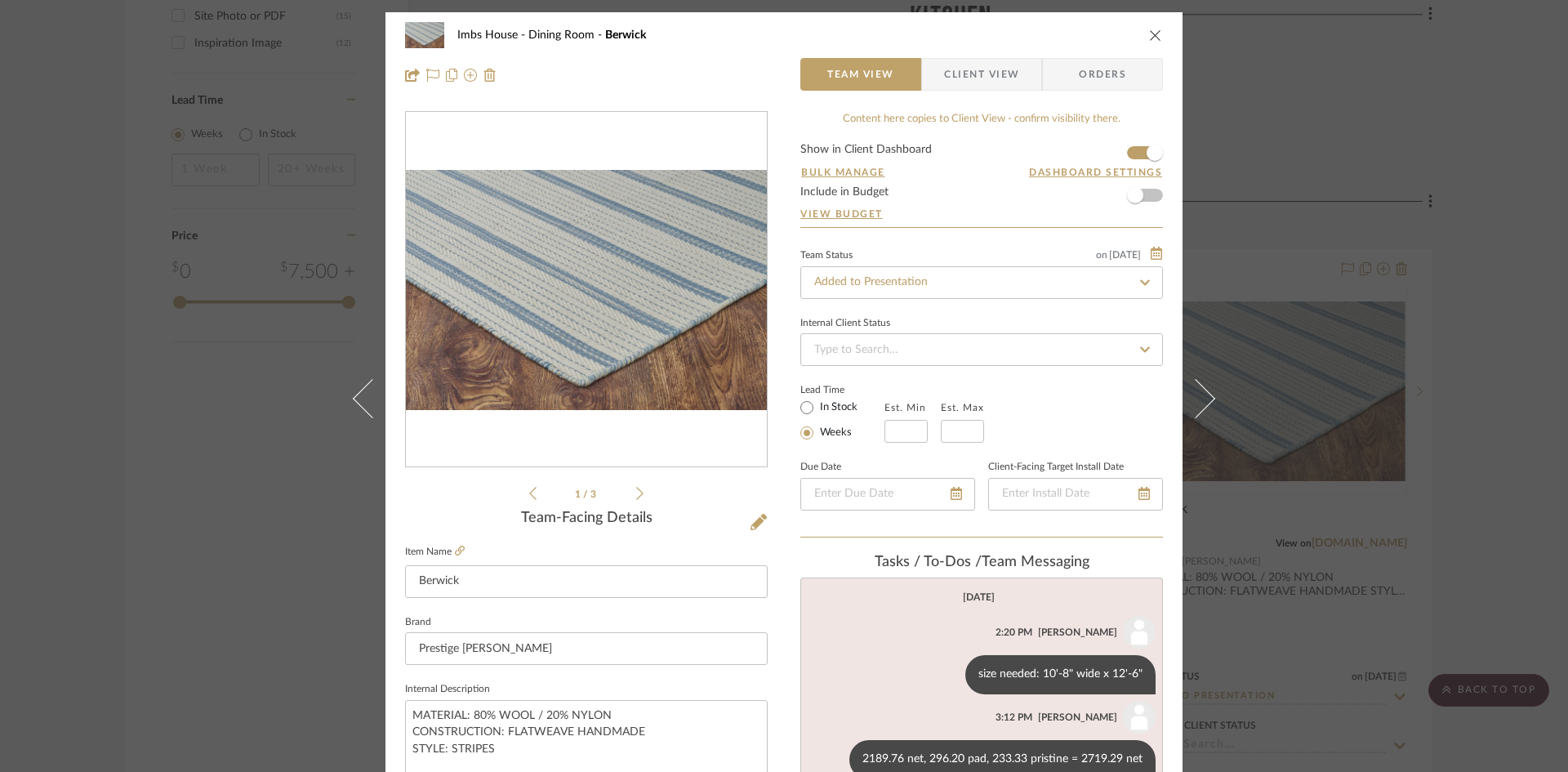
click at [1149, 31] on icon "close" at bounding box center [1155, 35] width 13 height 13
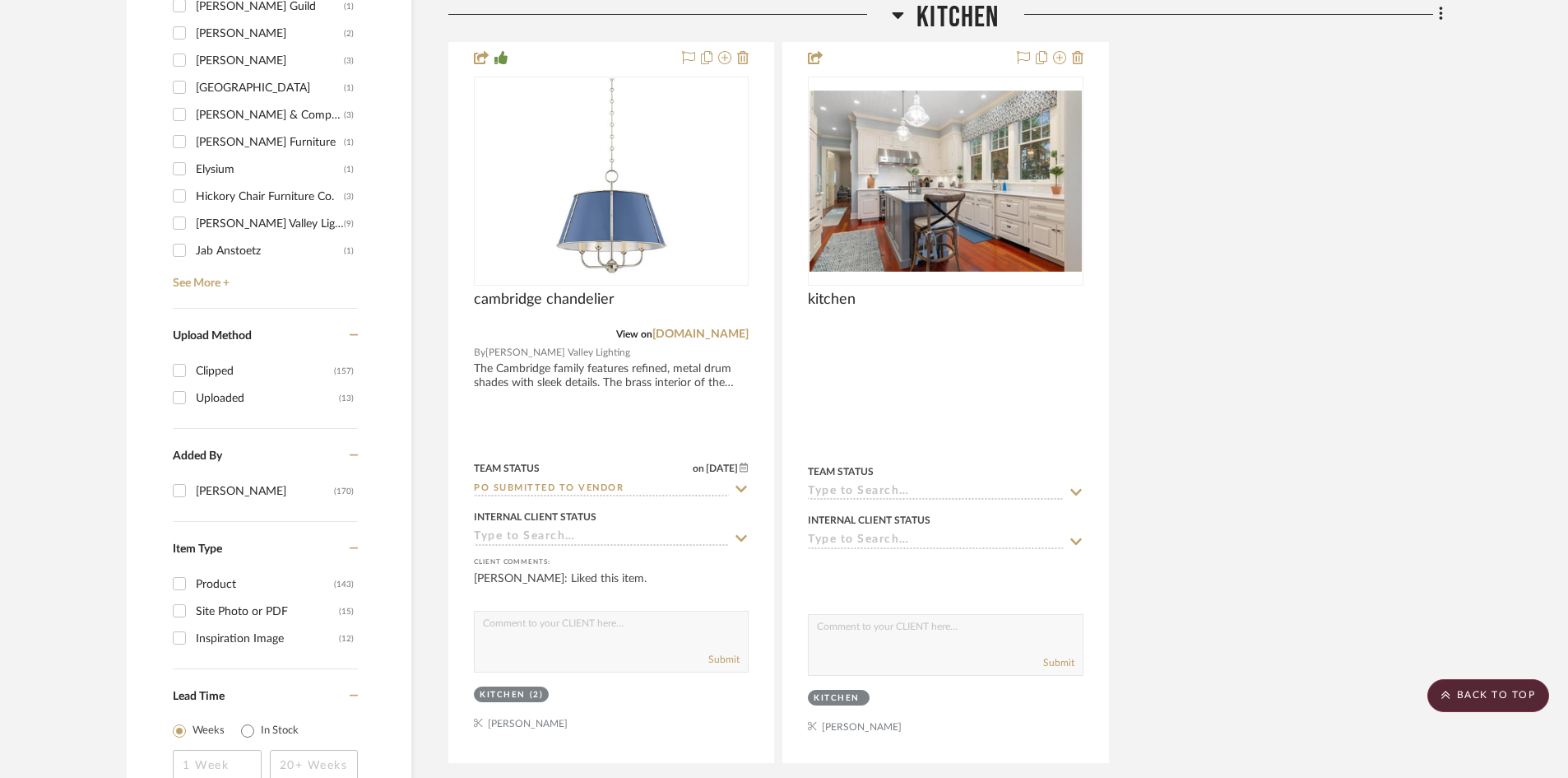
scroll to position [1915, 0]
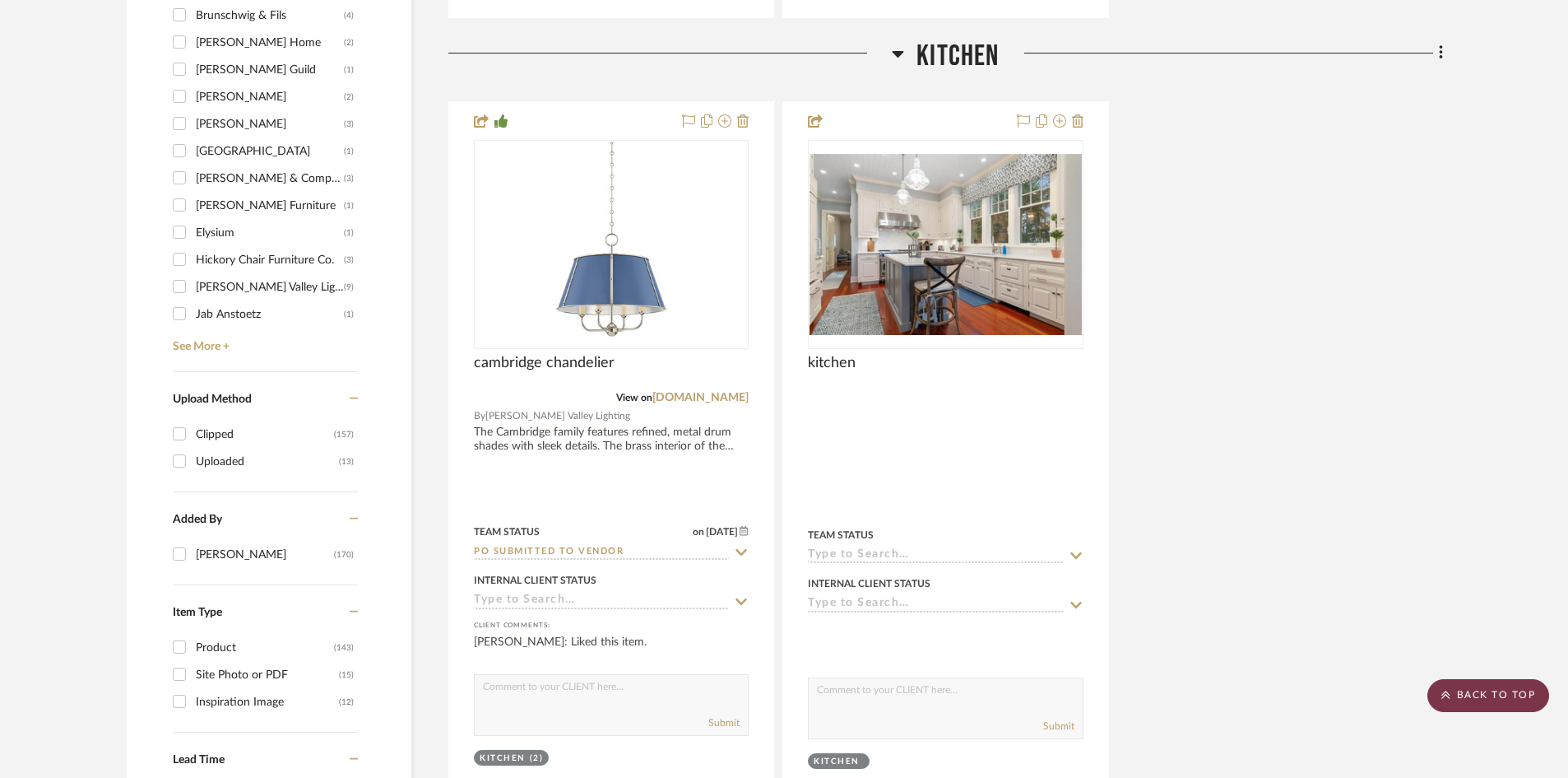
click at [1492, 686] on scroll-to-top-button "BACK TO TOP" at bounding box center [1488, 695] width 121 height 33
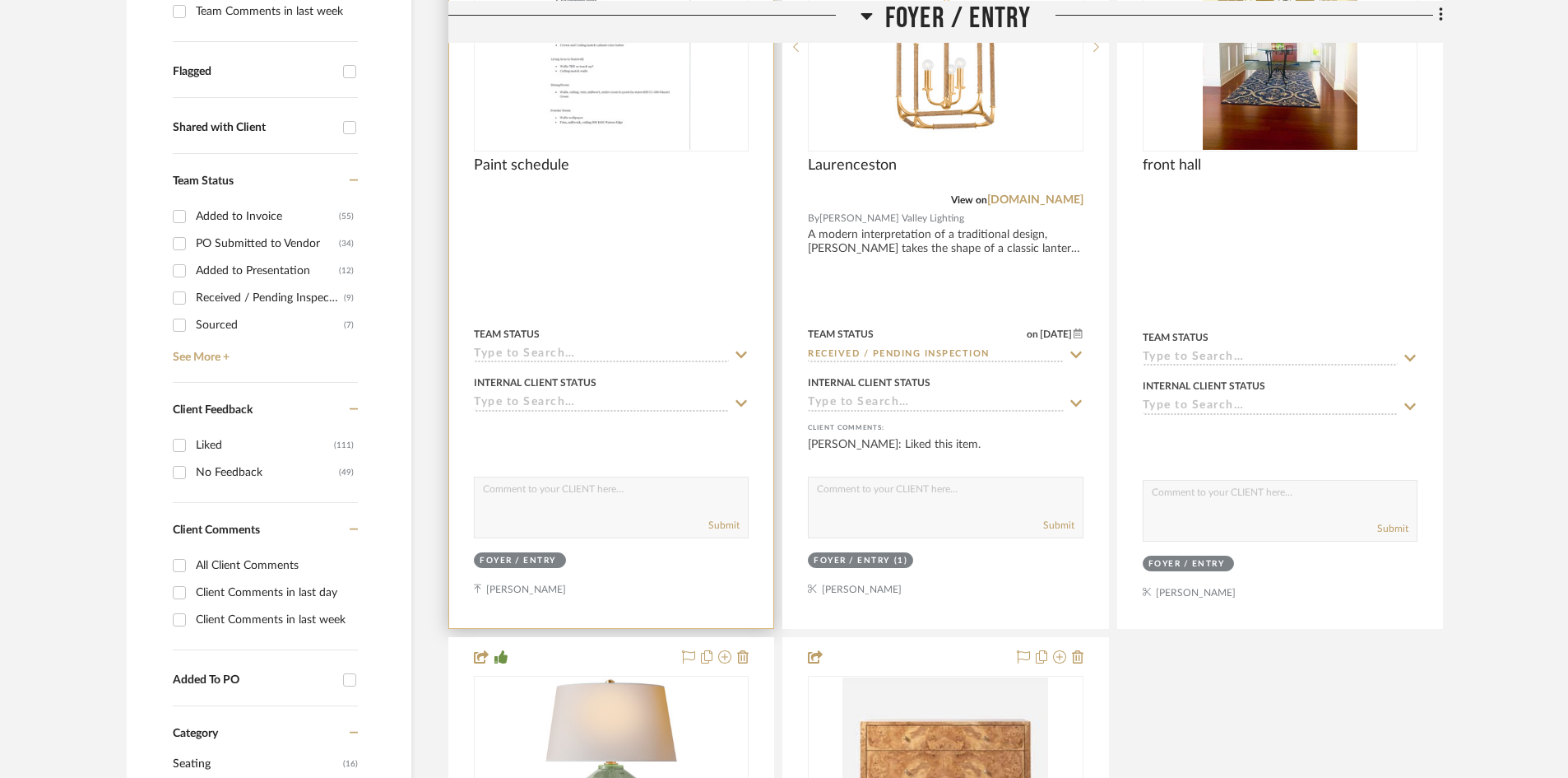
scroll to position [576, 0]
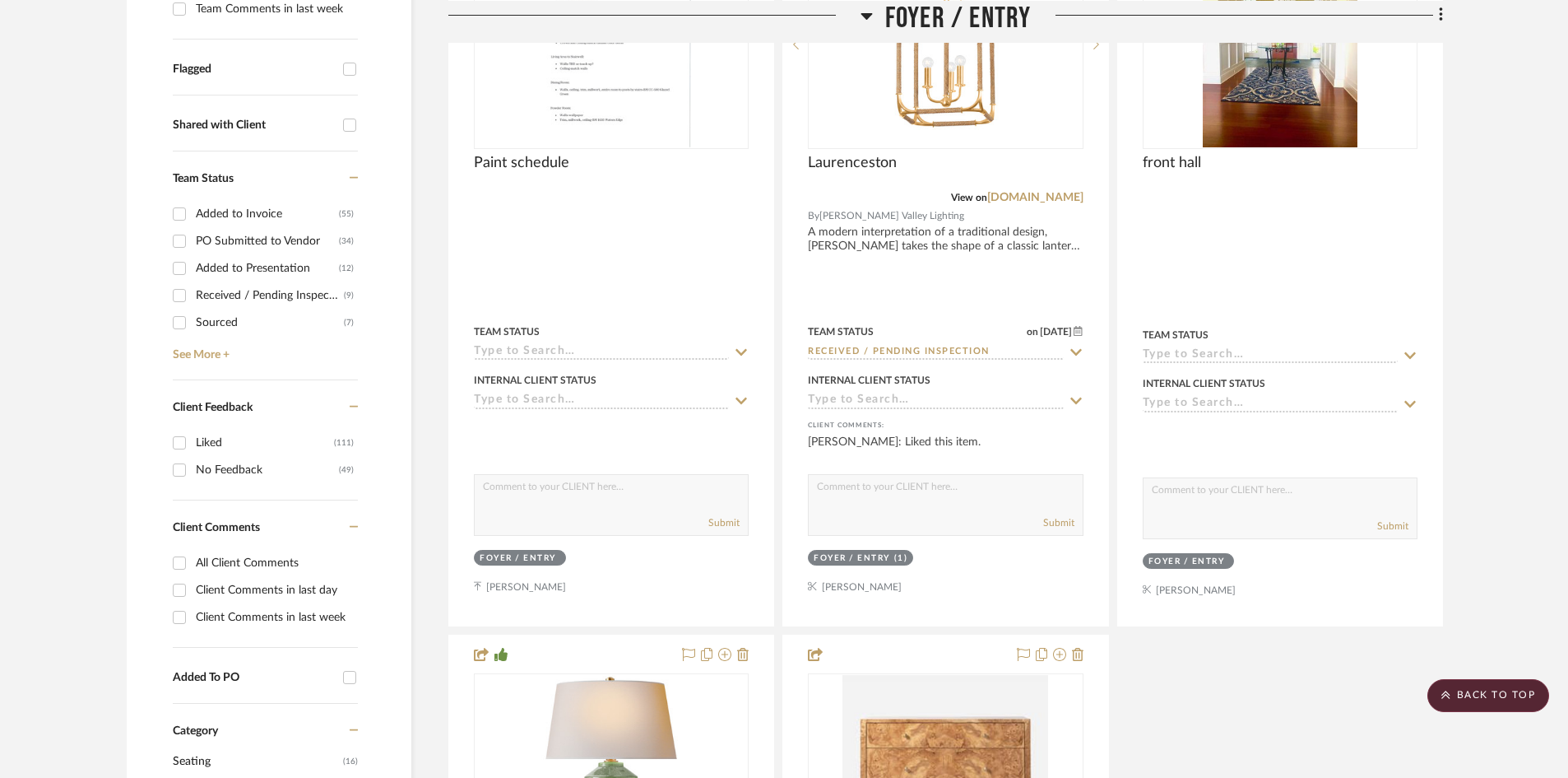
click at [248, 263] on div "Added to Presentation" at bounding box center [267, 269] width 143 height 26
click at [193, 263] on input "Added to Presentation (12)" at bounding box center [179, 269] width 26 height 26
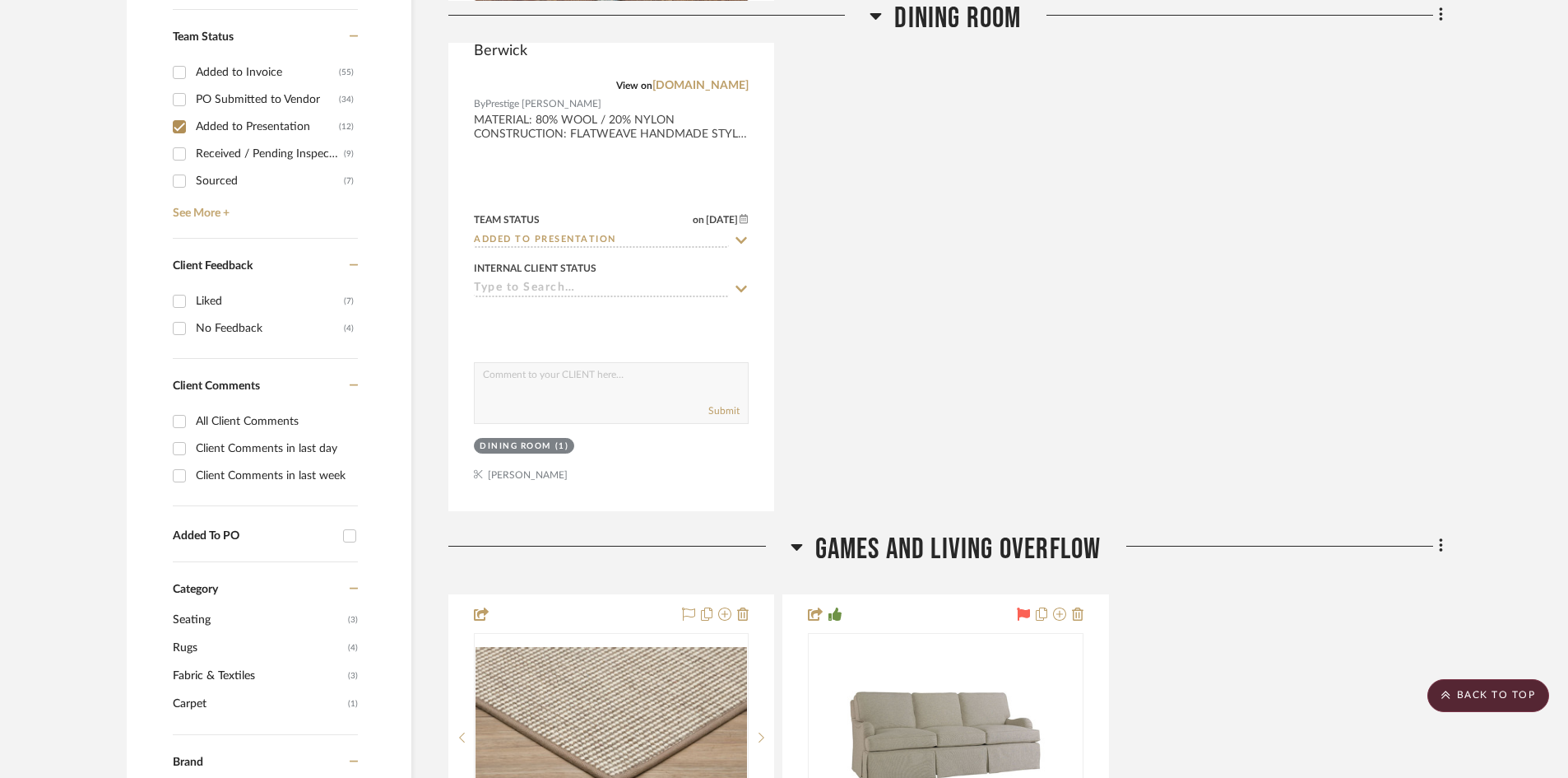
scroll to position [494, 0]
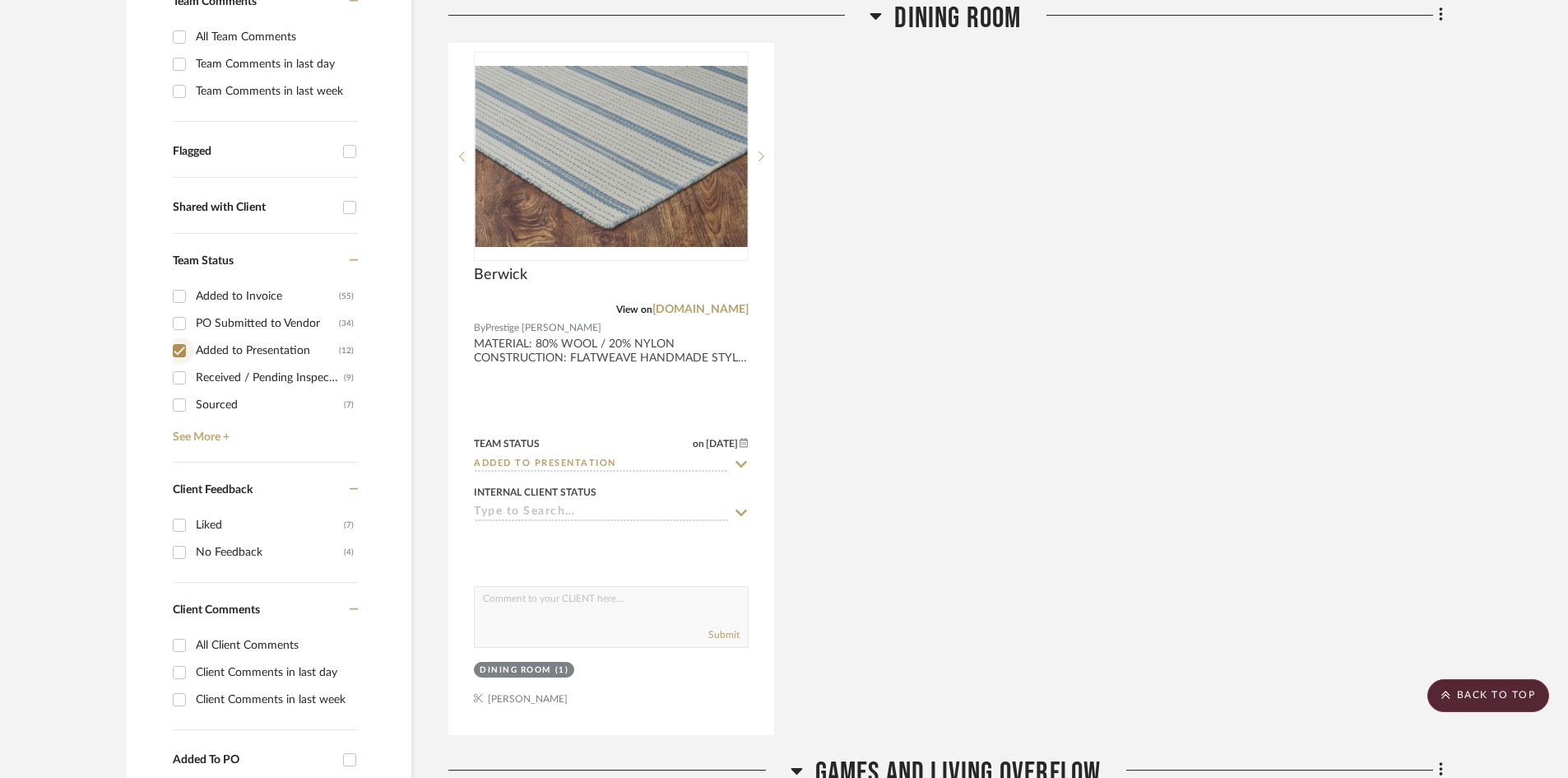
click at [176, 347] on input "Added to Presentation (12)" at bounding box center [179, 350] width 26 height 26
checkbox input "false"
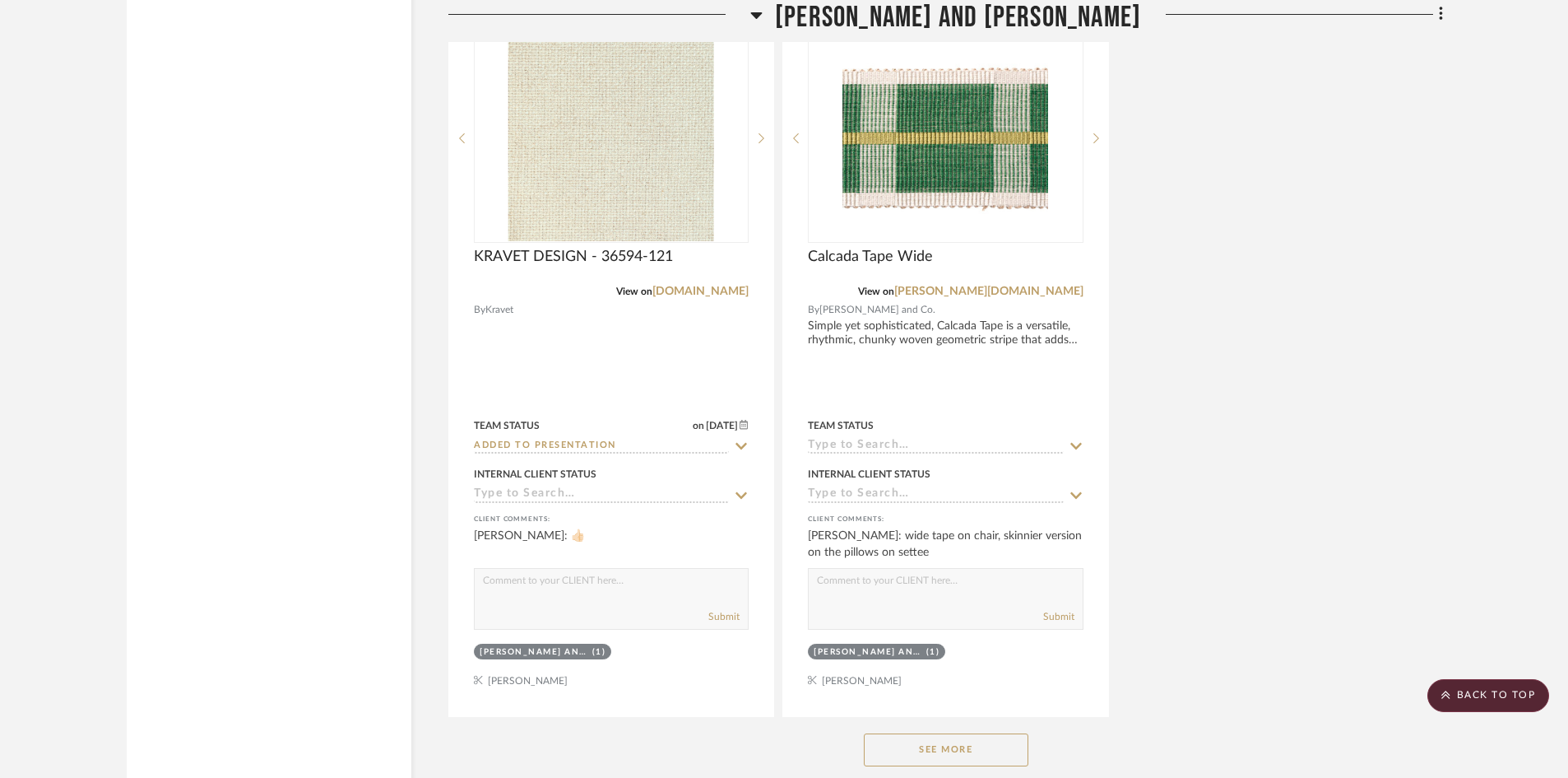
scroll to position [21243, 0]
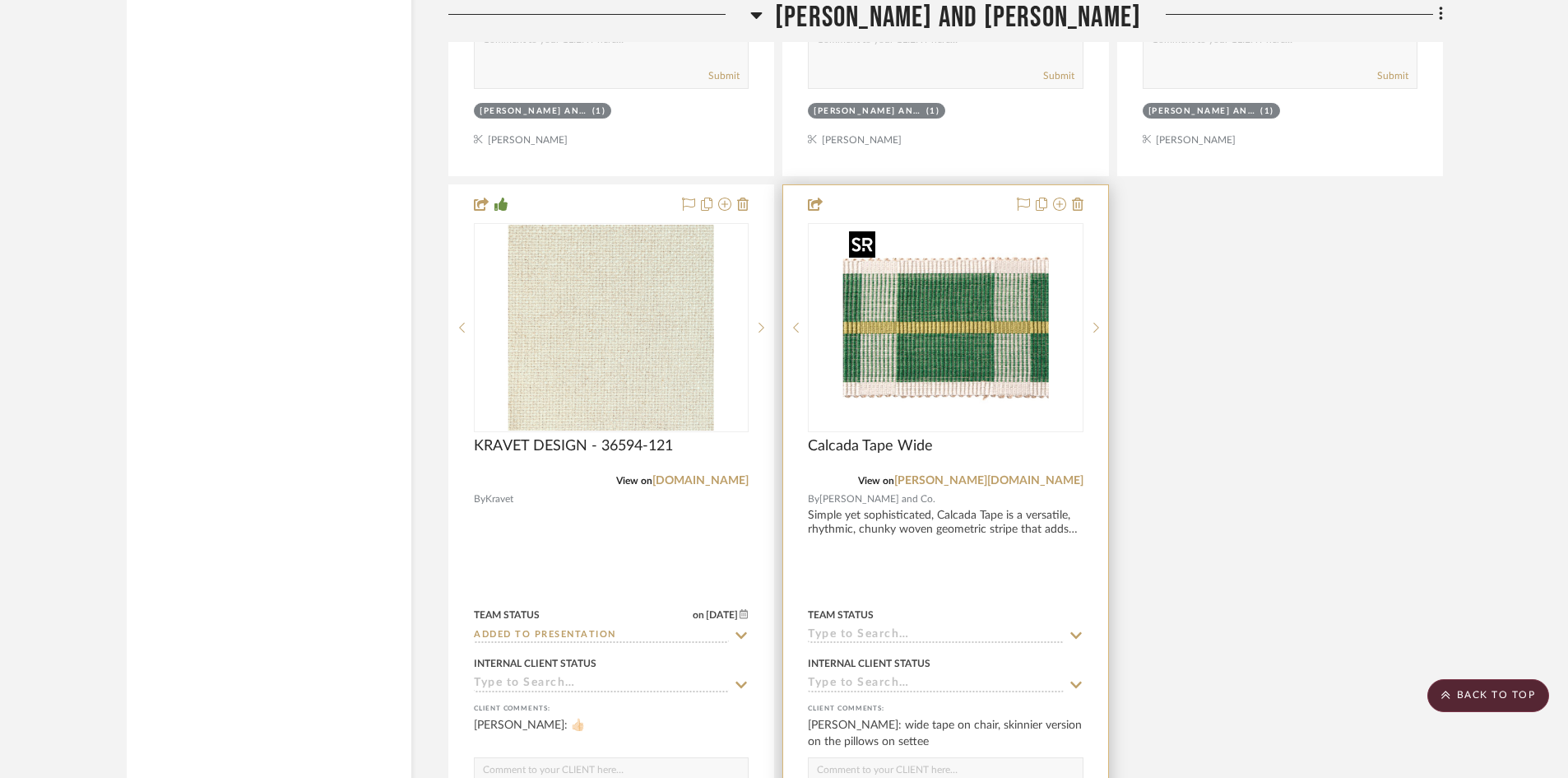
click at [977, 341] on img "0" at bounding box center [945, 327] width 206 height 206
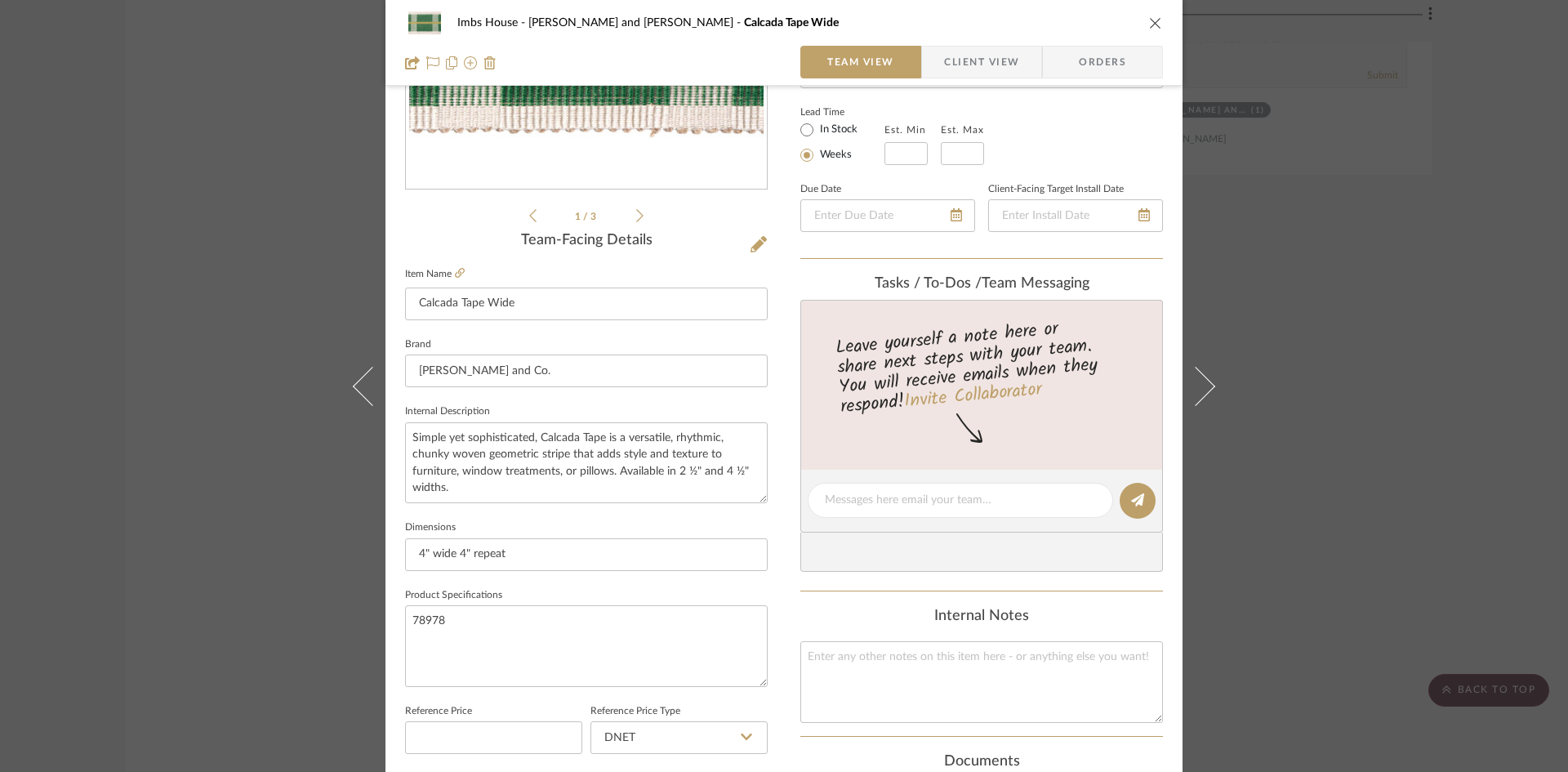
scroll to position [0, 0]
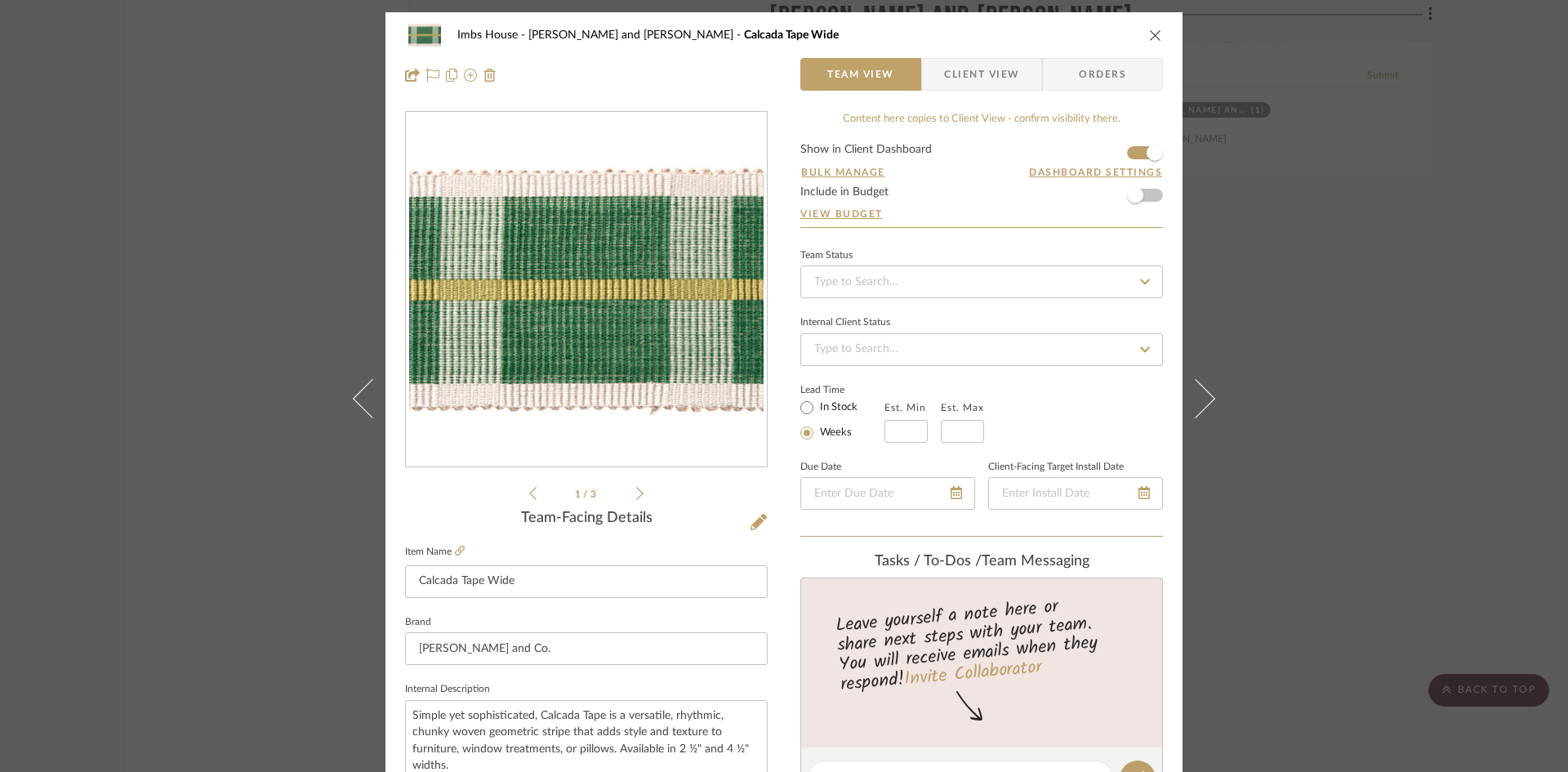
click at [1149, 33] on icon "close" at bounding box center [1155, 35] width 13 height 13
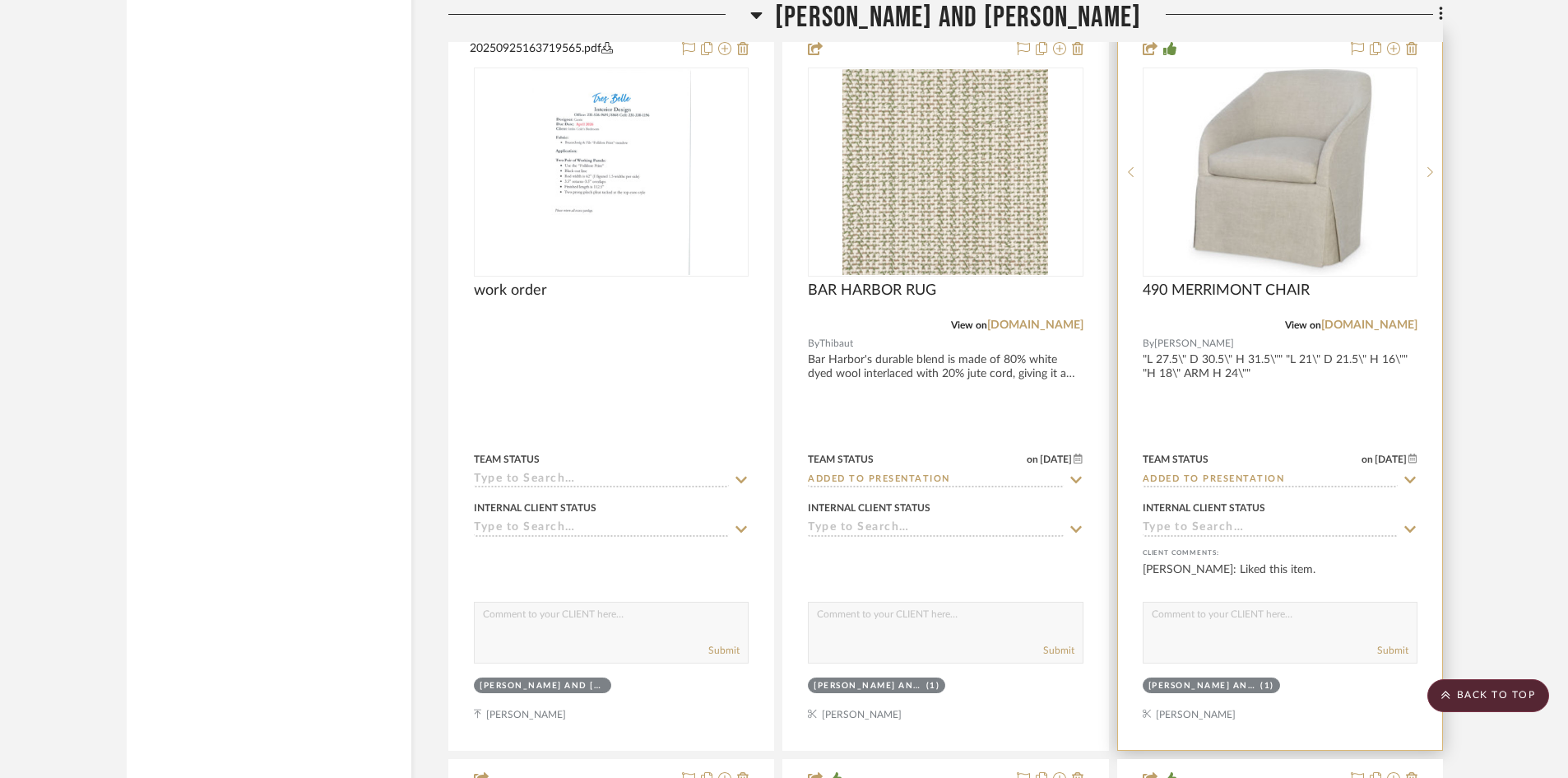
scroll to position [20007, 0]
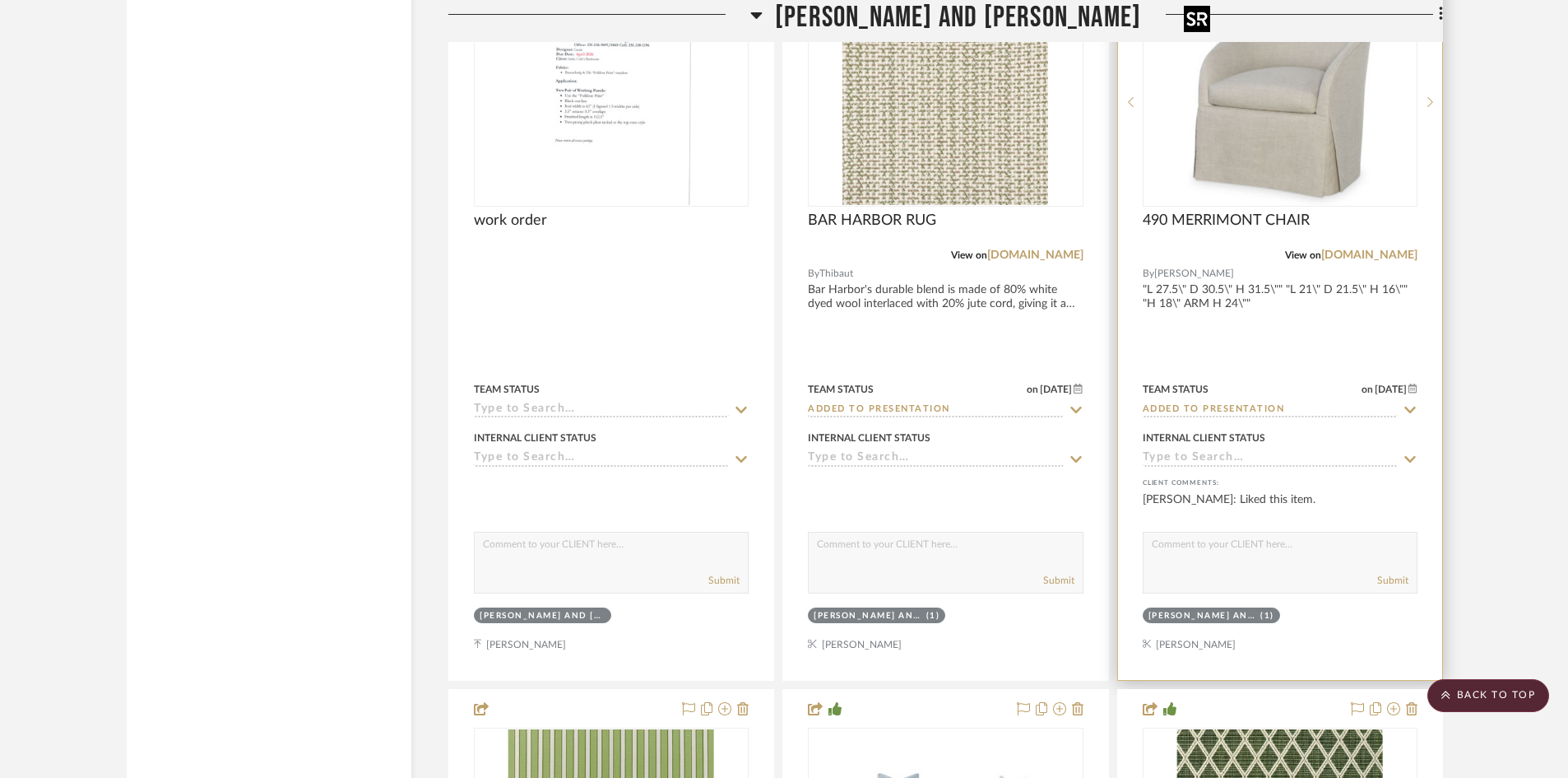
click at [1299, 175] on img "0" at bounding box center [1280, 101] width 206 height 206
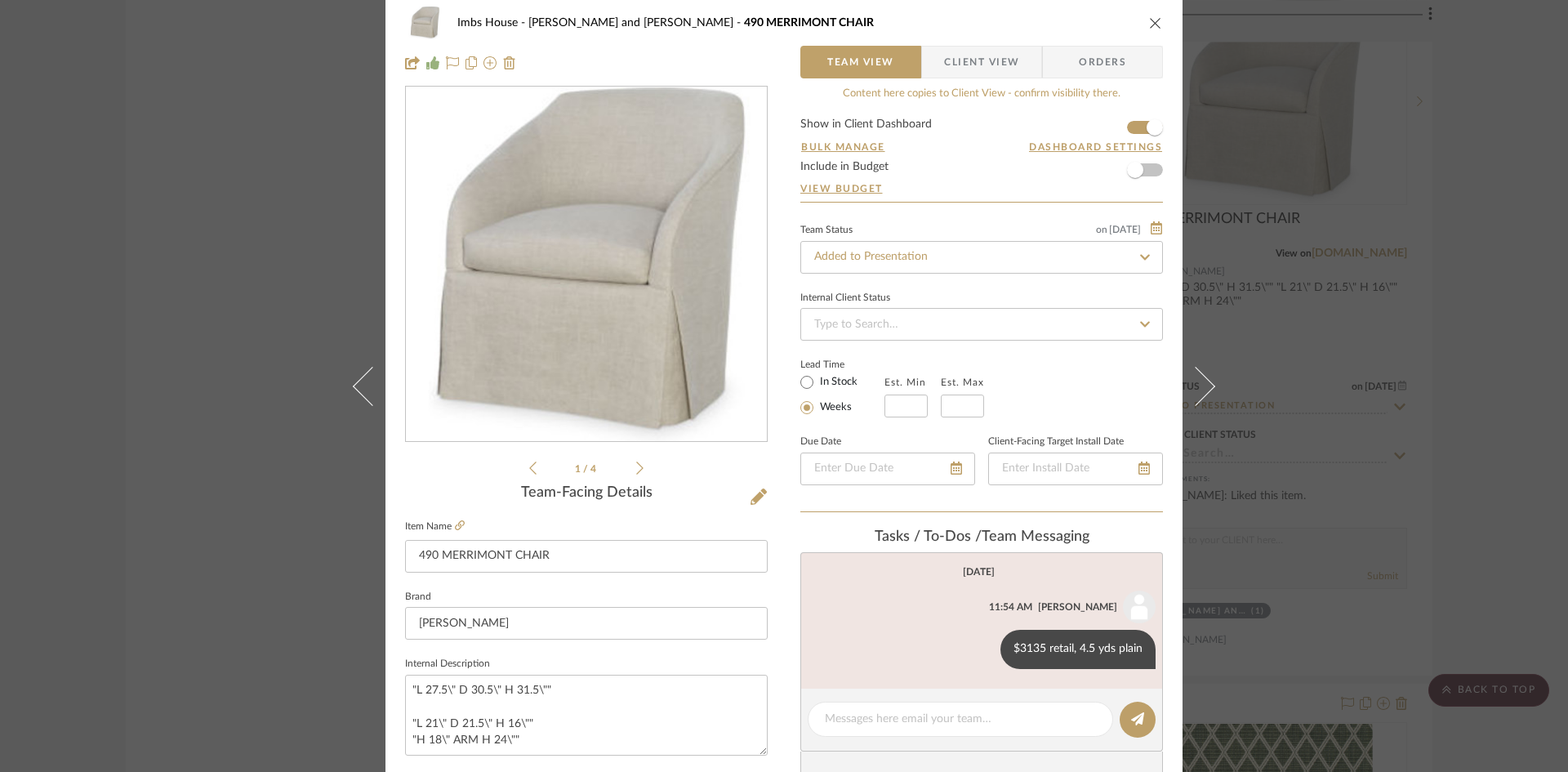
scroll to position [0, 0]
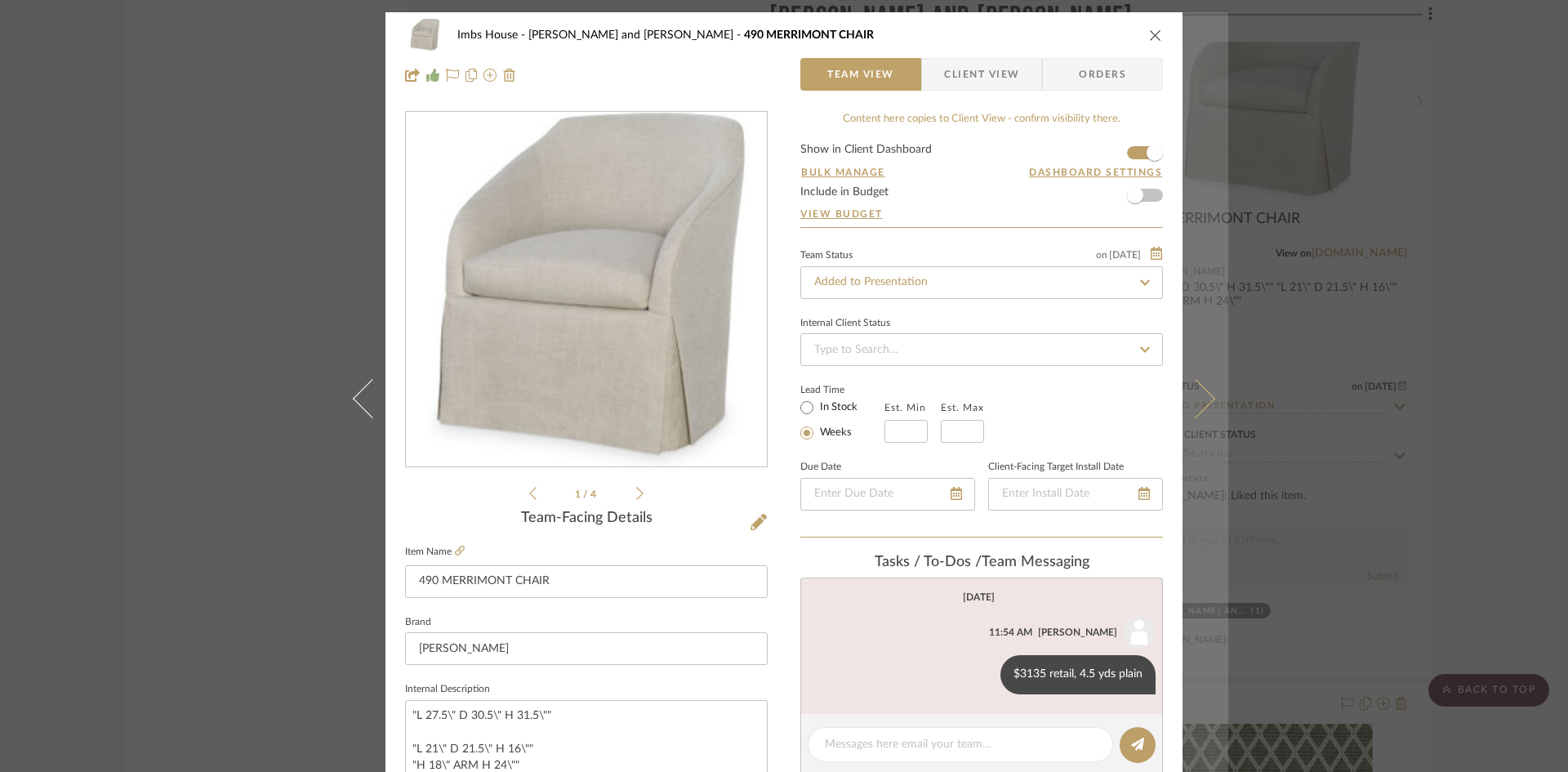
click at [1195, 403] on icon at bounding box center [1196, 398] width 39 height 39
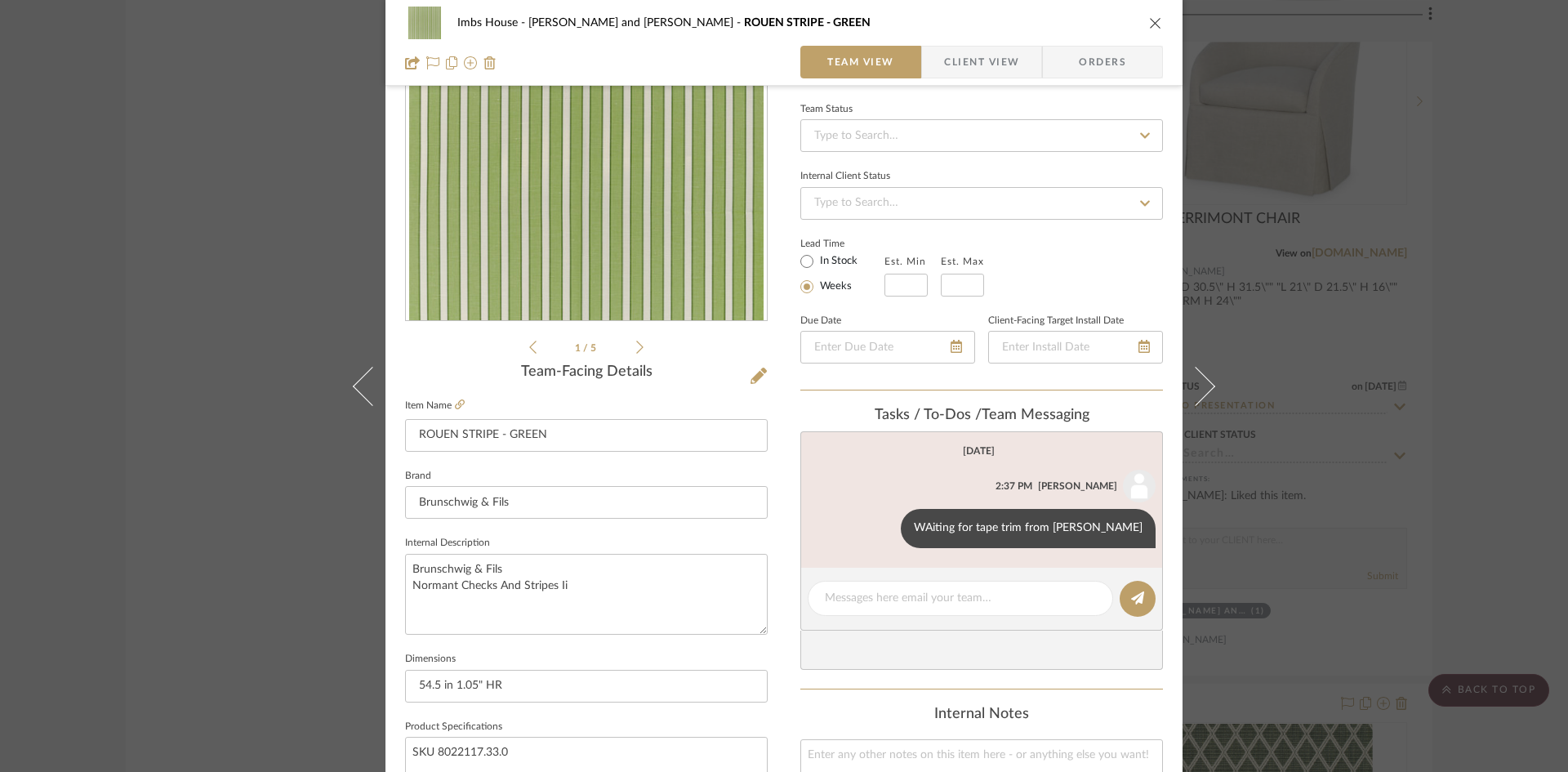
scroll to position [164, 0]
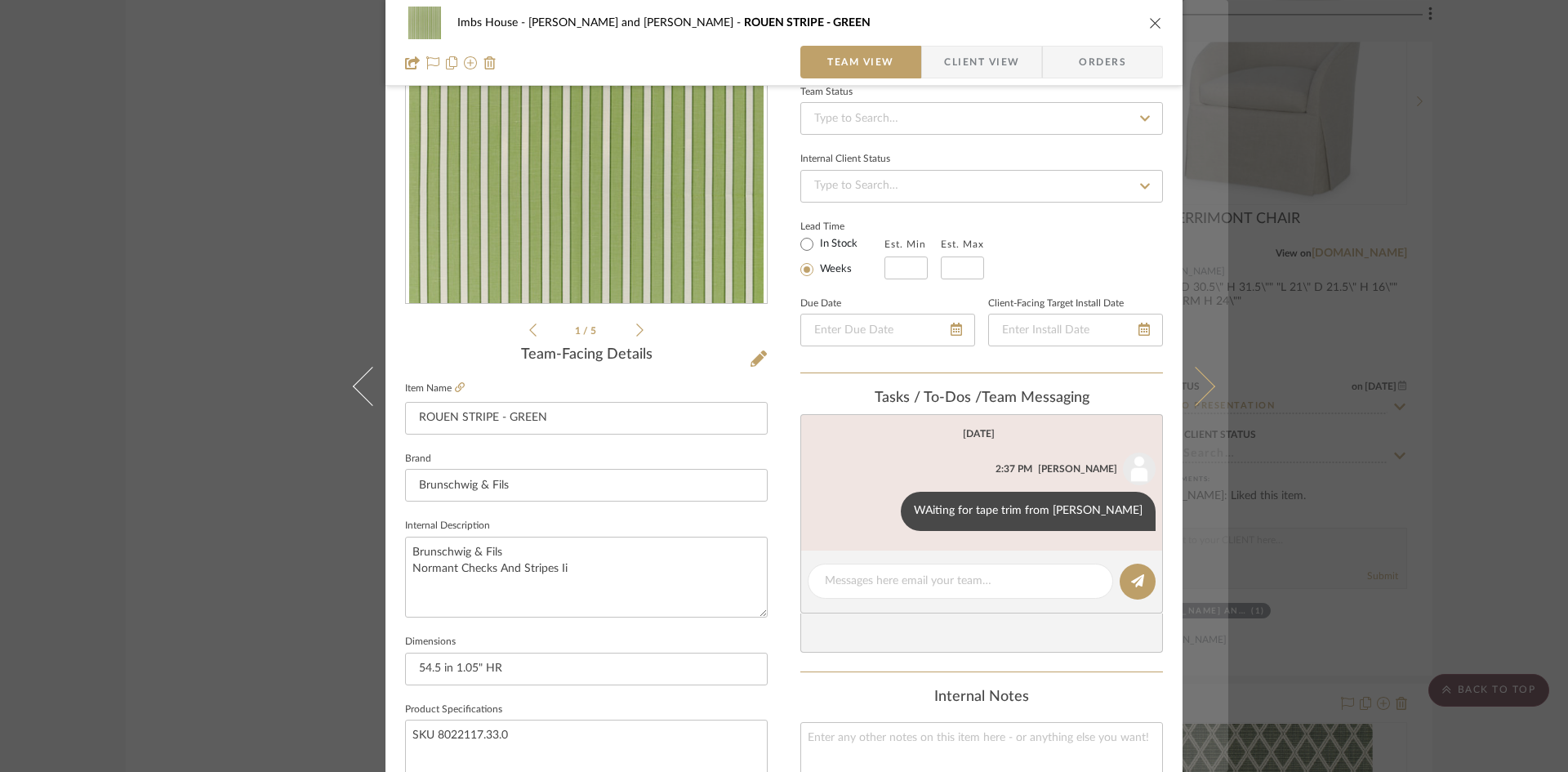
click at [1200, 389] on icon at bounding box center [1196, 386] width 39 height 39
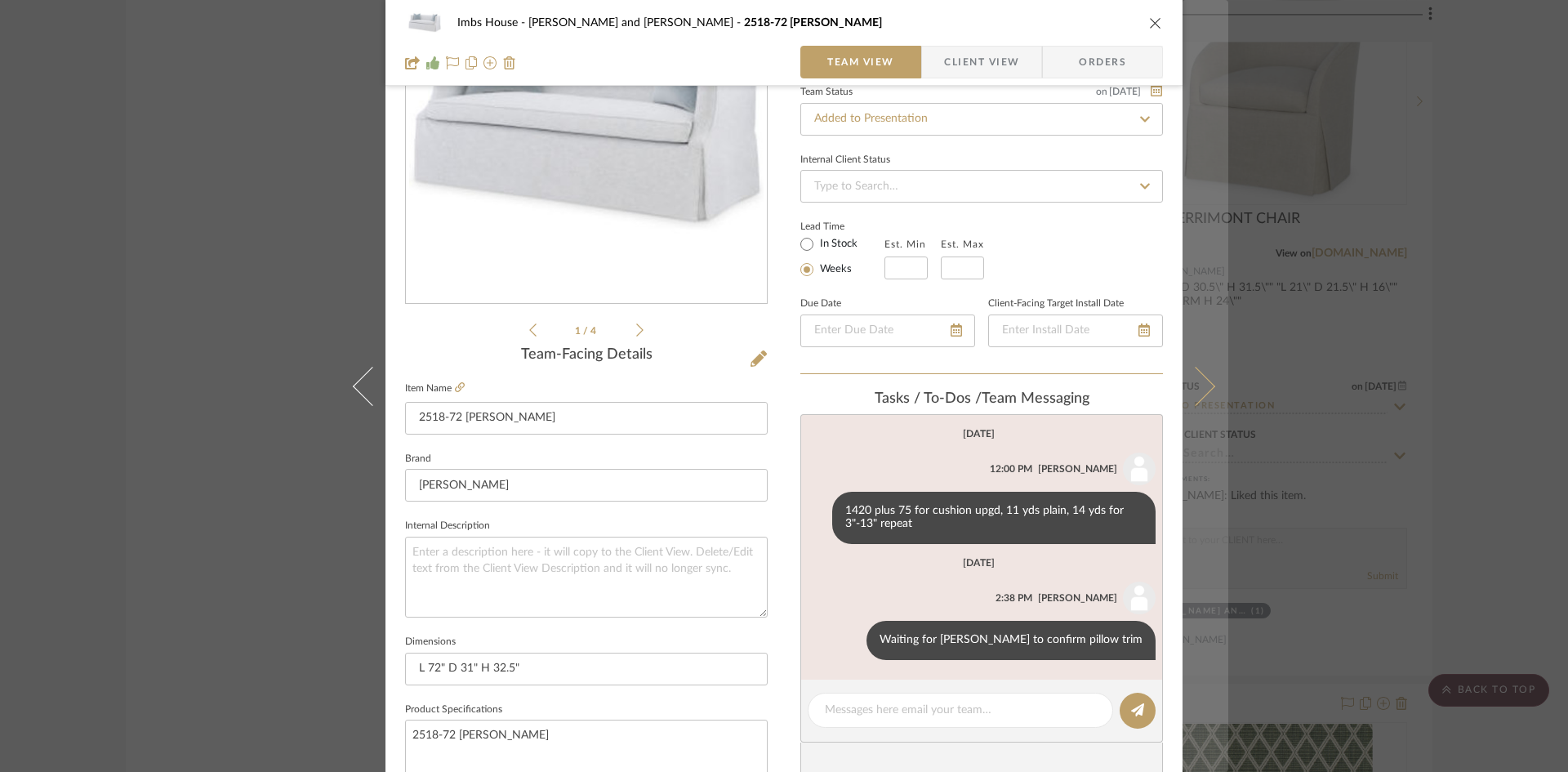
click at [1201, 386] on icon at bounding box center [1196, 386] width 39 height 39
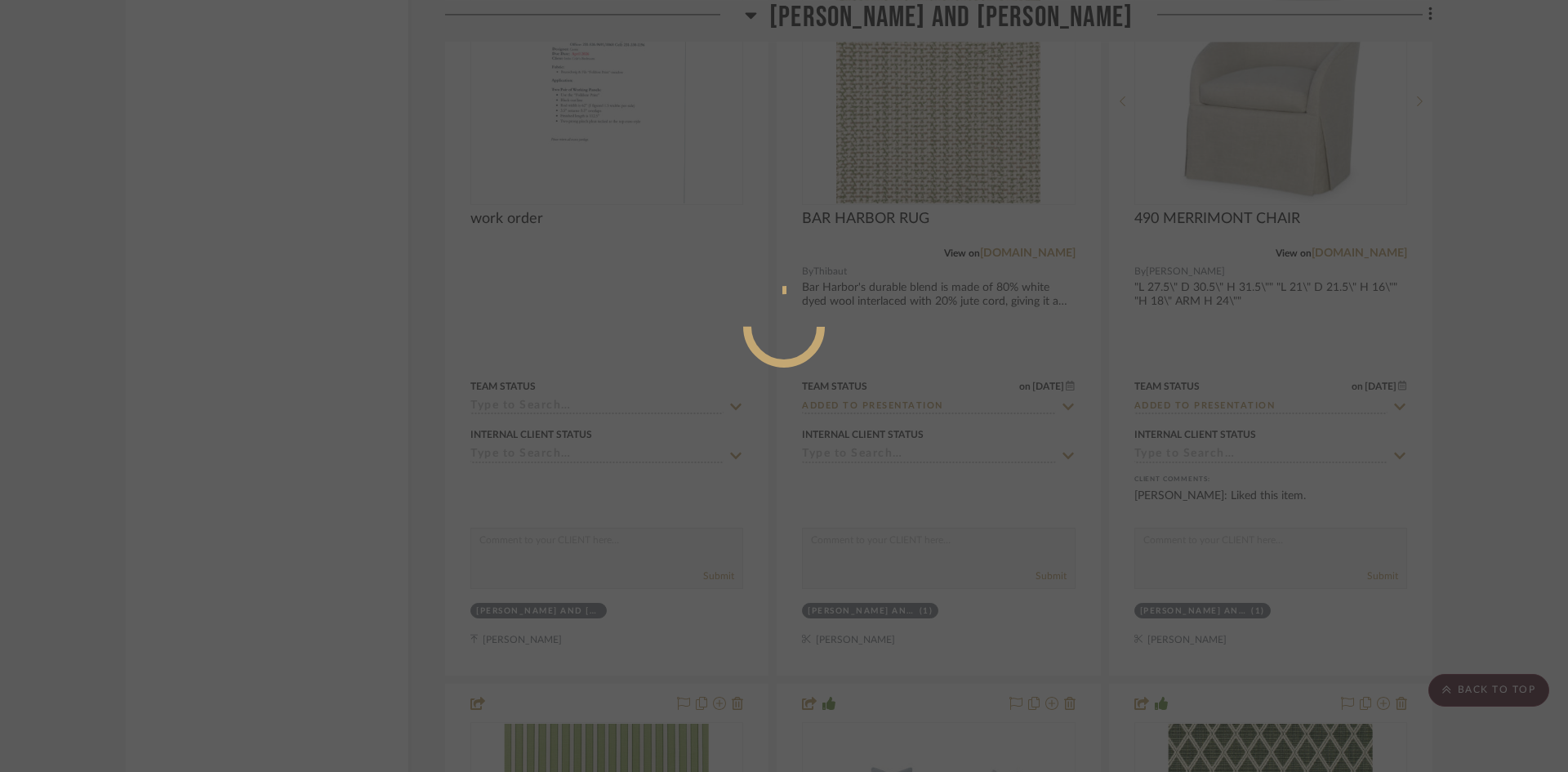
scroll to position [0, 0]
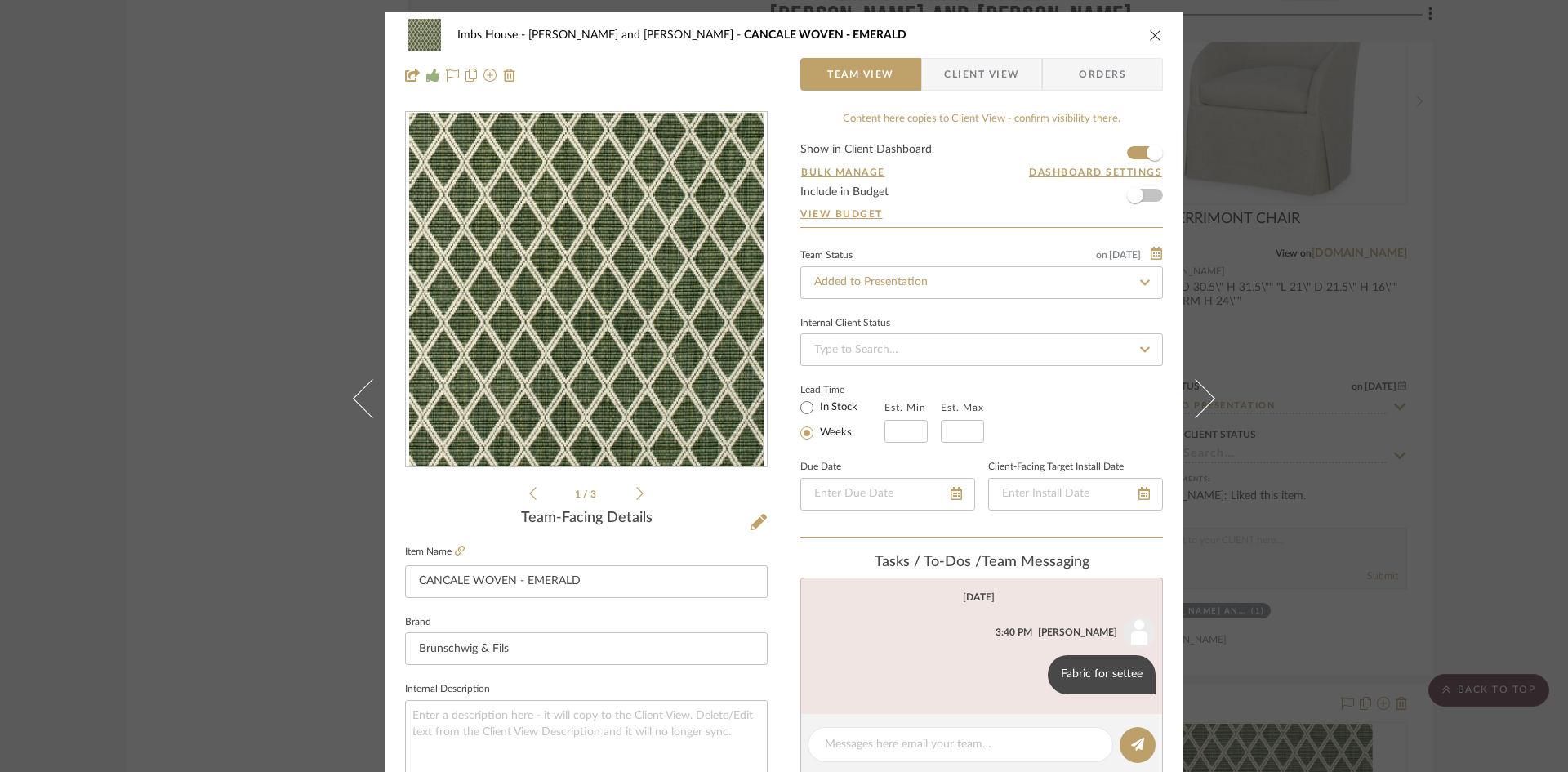
click at [1153, 35] on icon "close" at bounding box center [1155, 35] width 13 height 13
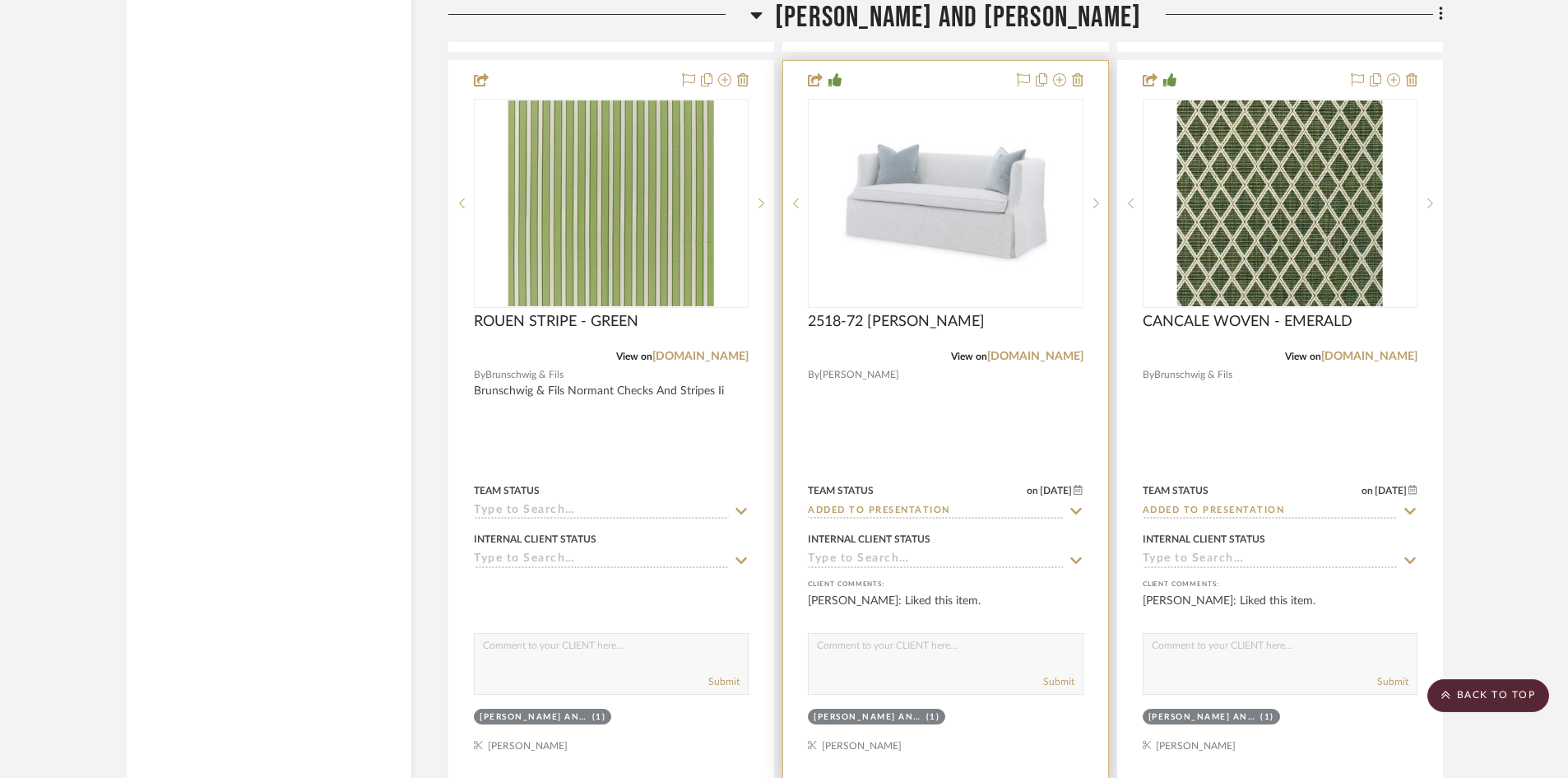
scroll to position [20666, 0]
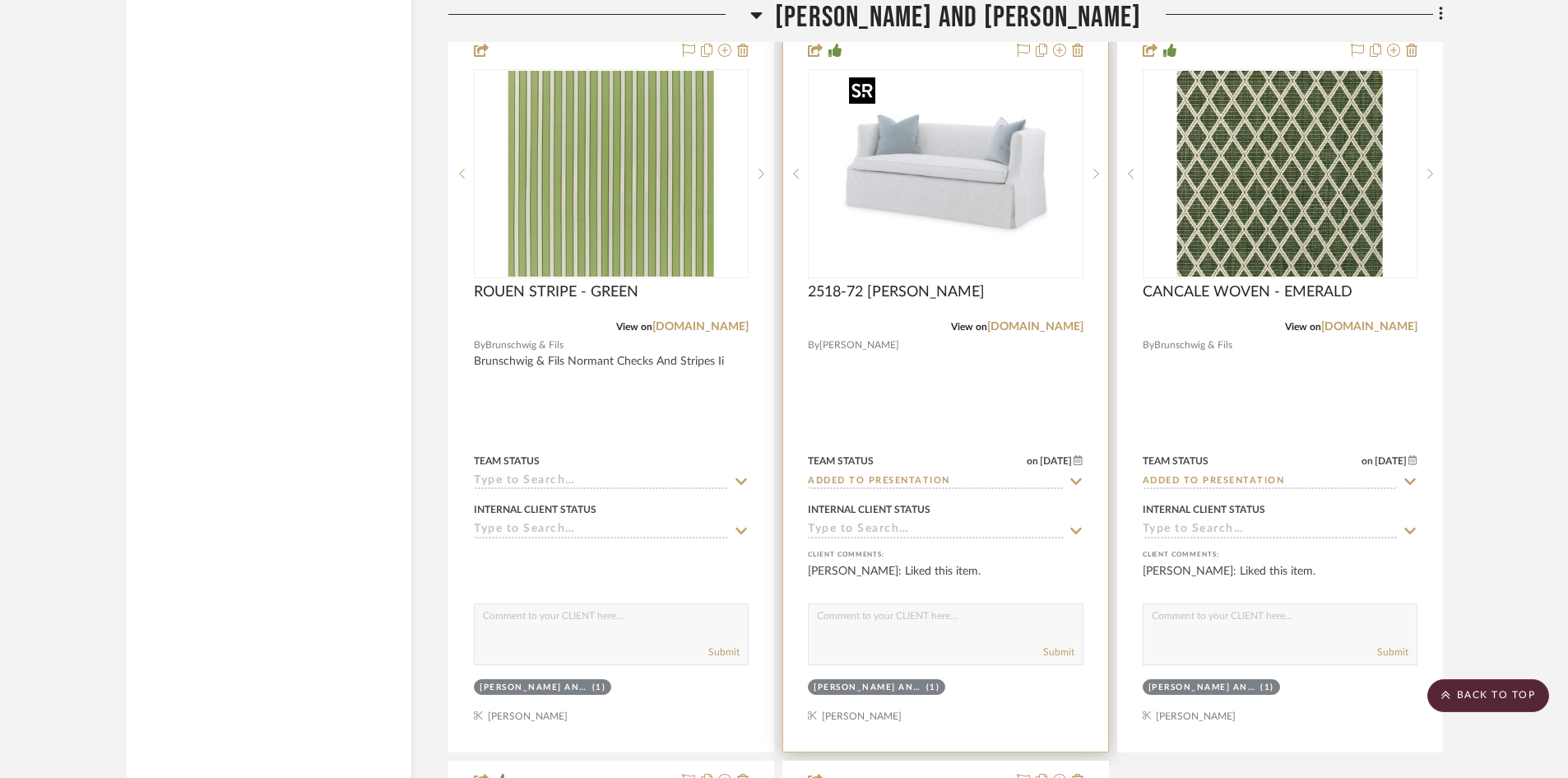
click at [996, 229] on img "0" at bounding box center [945, 173] width 206 height 206
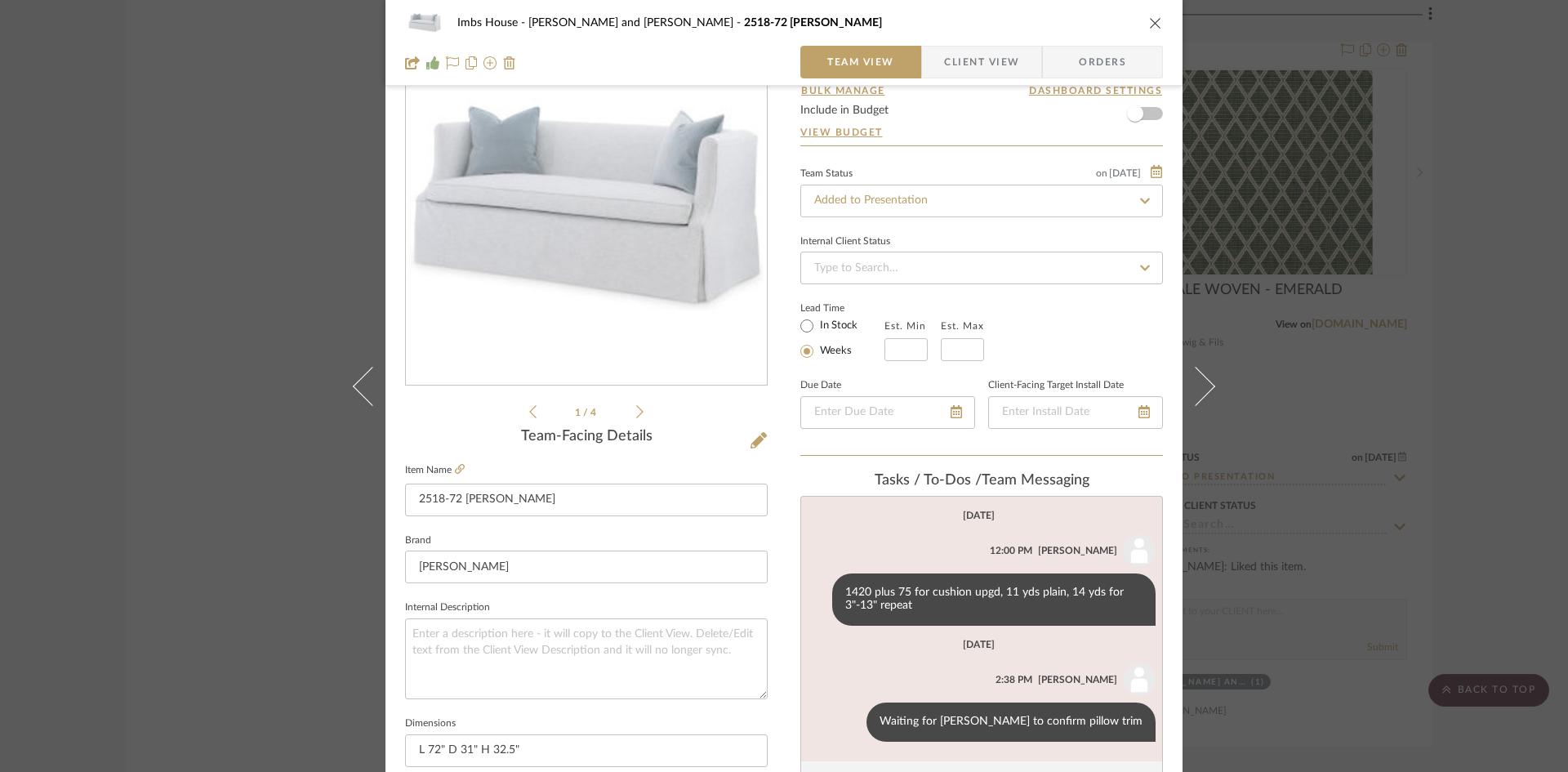
scroll to position [164, 0]
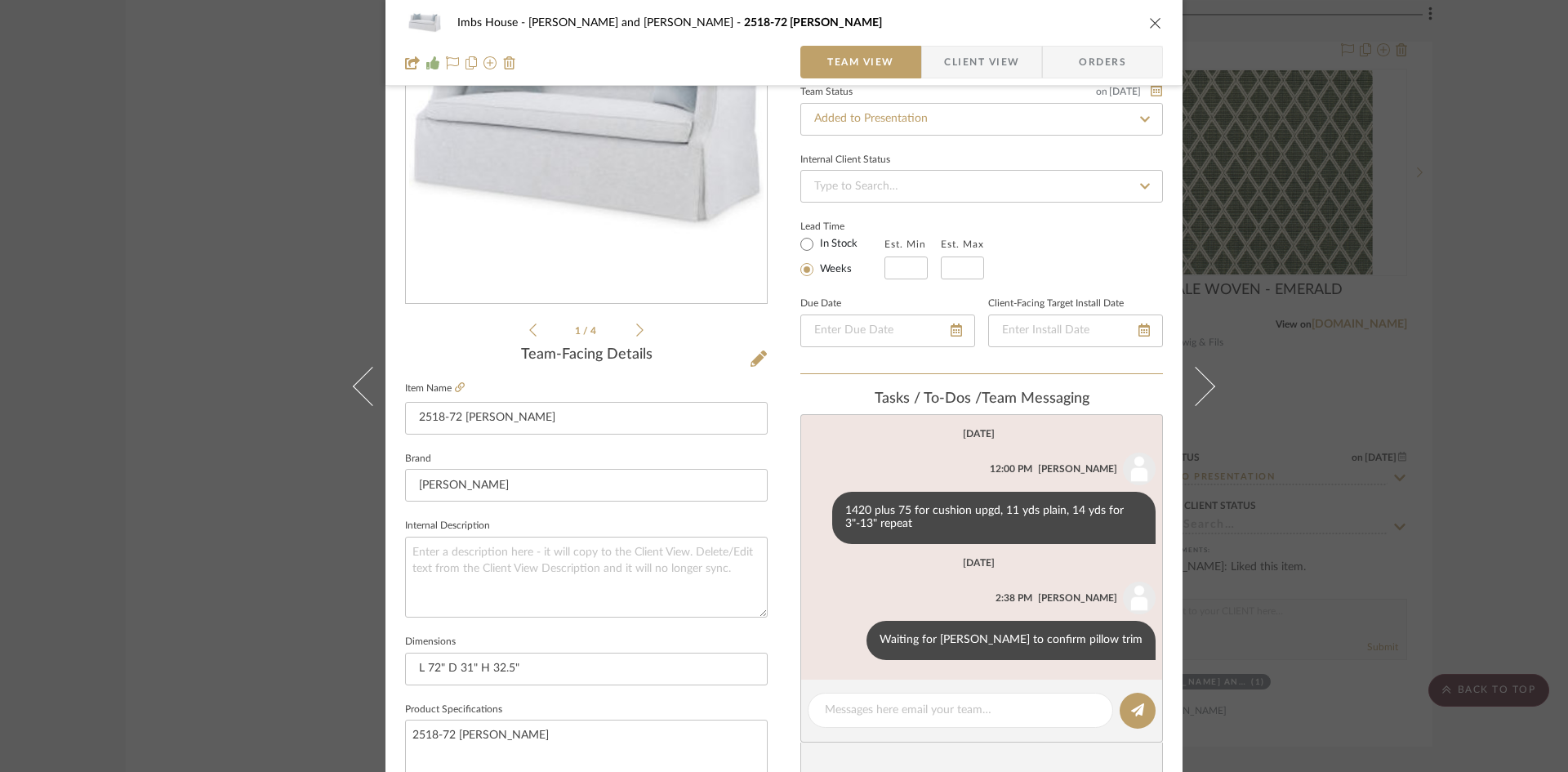
click at [1208, 384] on icon at bounding box center [1196, 386] width 39 height 39
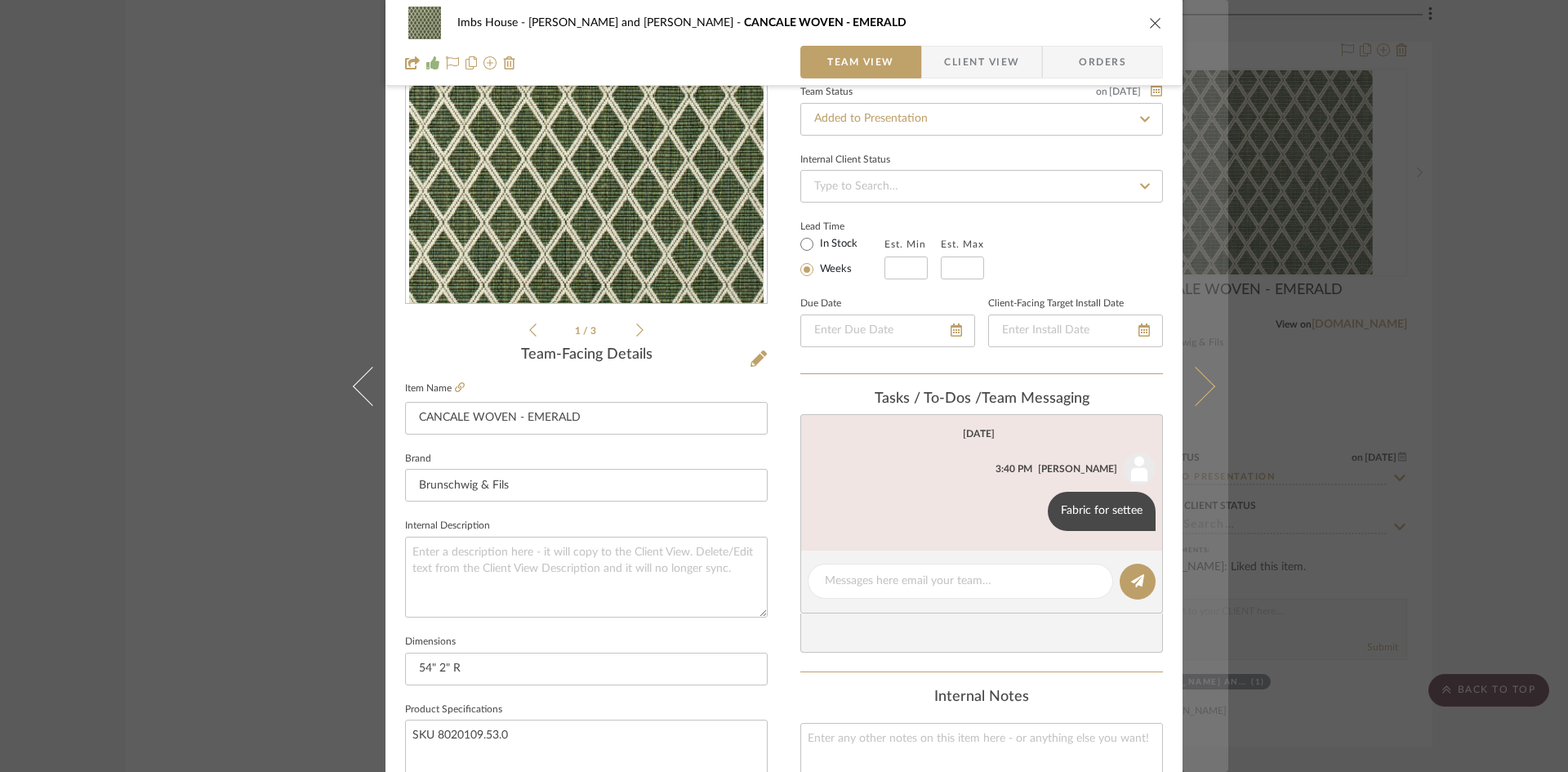
click at [1205, 388] on icon at bounding box center [1196, 386] width 39 height 39
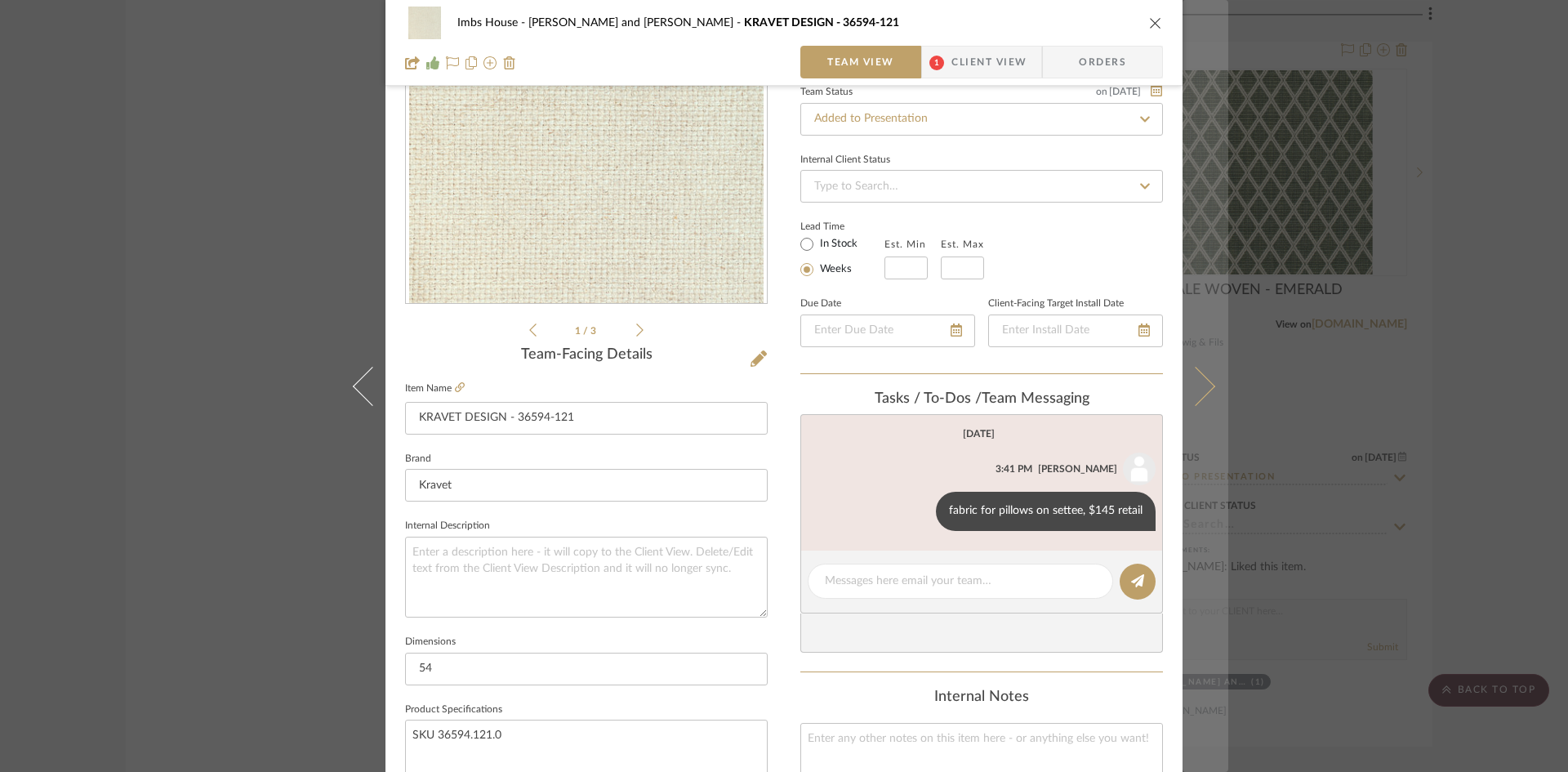
click at [1189, 388] on icon at bounding box center [1196, 386] width 39 height 39
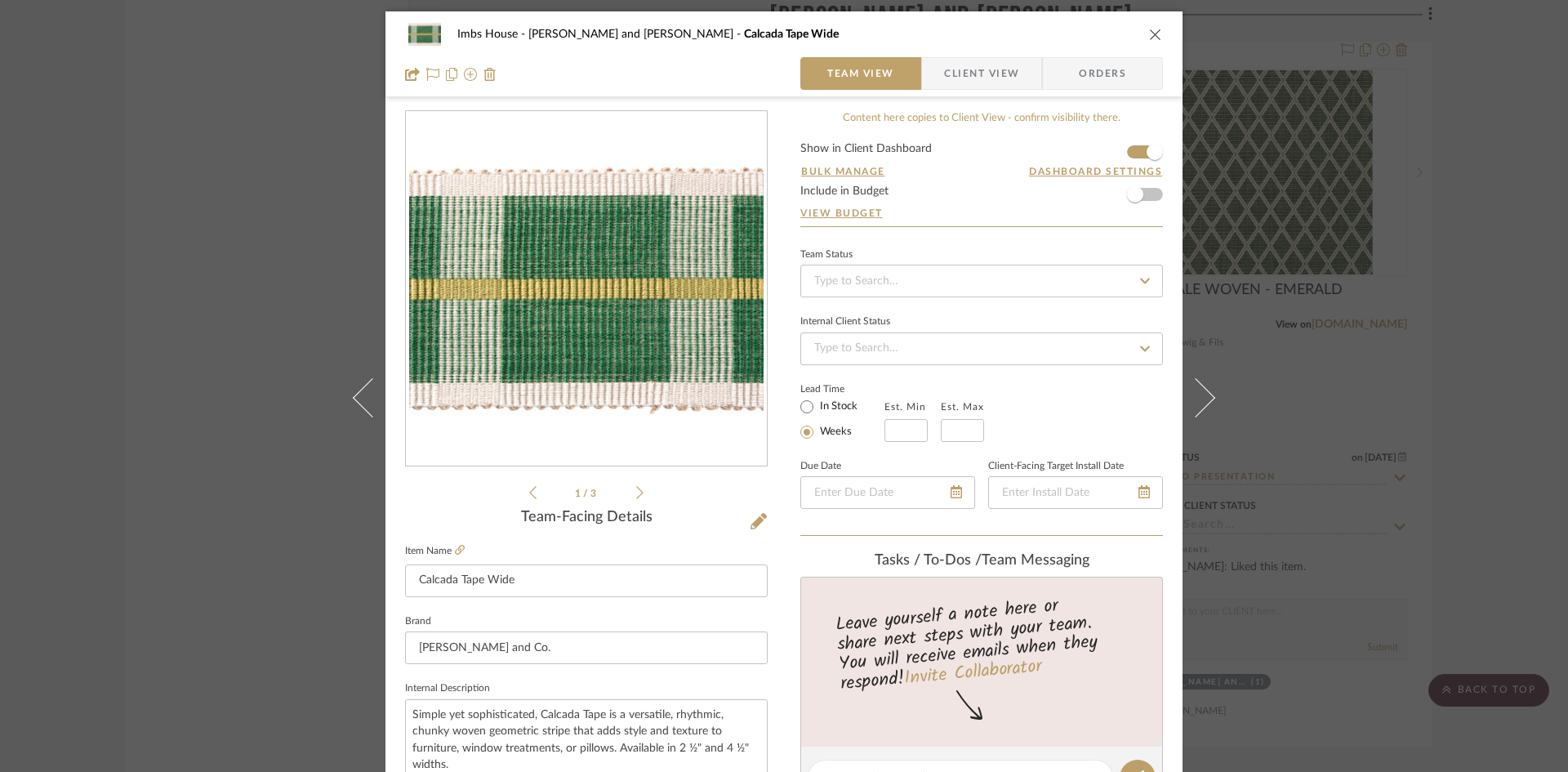
scroll to position [0, 0]
click at [1152, 32] on icon "close" at bounding box center [1155, 35] width 13 height 13
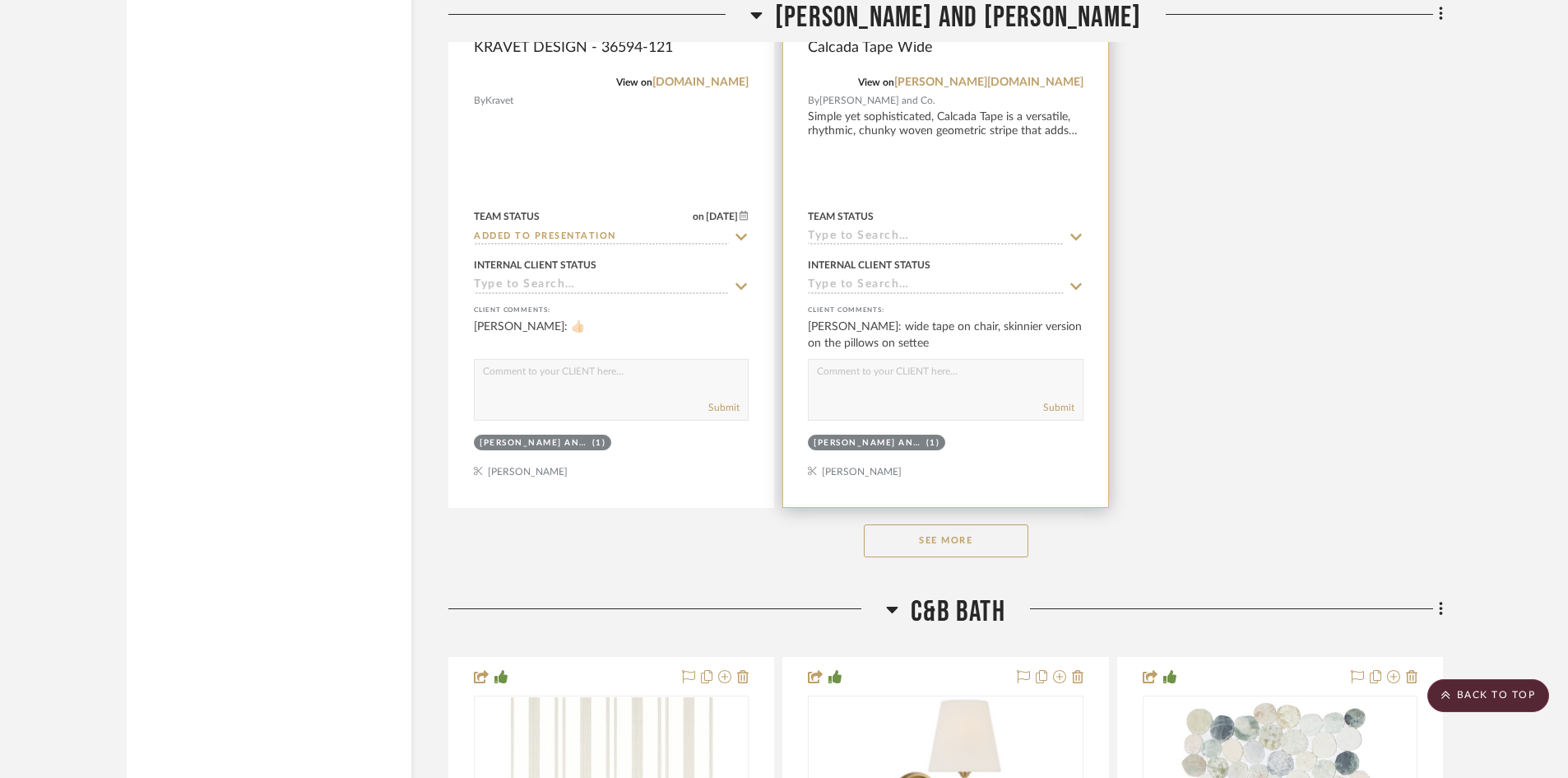
scroll to position [21655, 0]
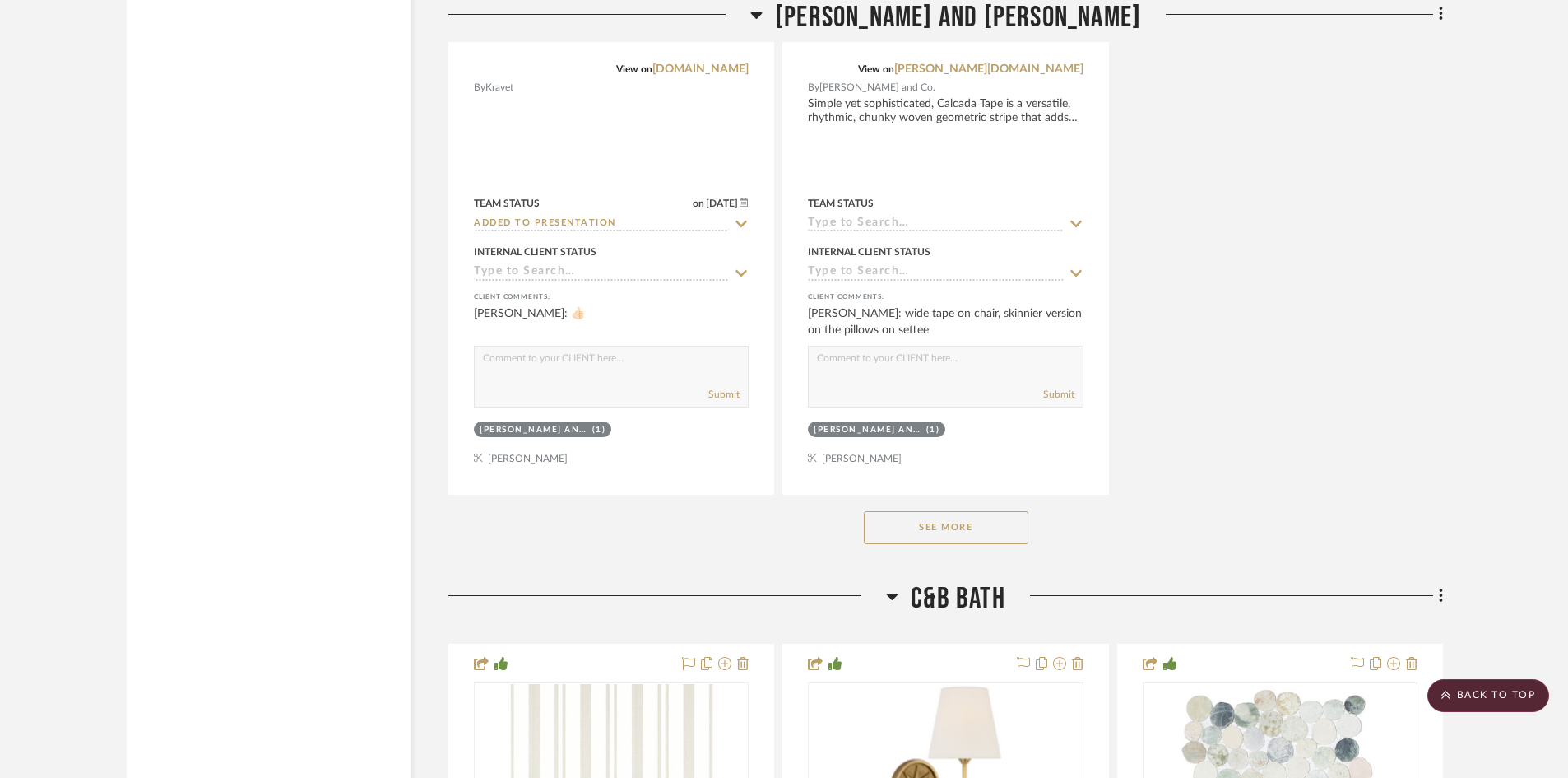
click at [933, 526] on button "See More" at bounding box center [947, 527] width 165 height 33
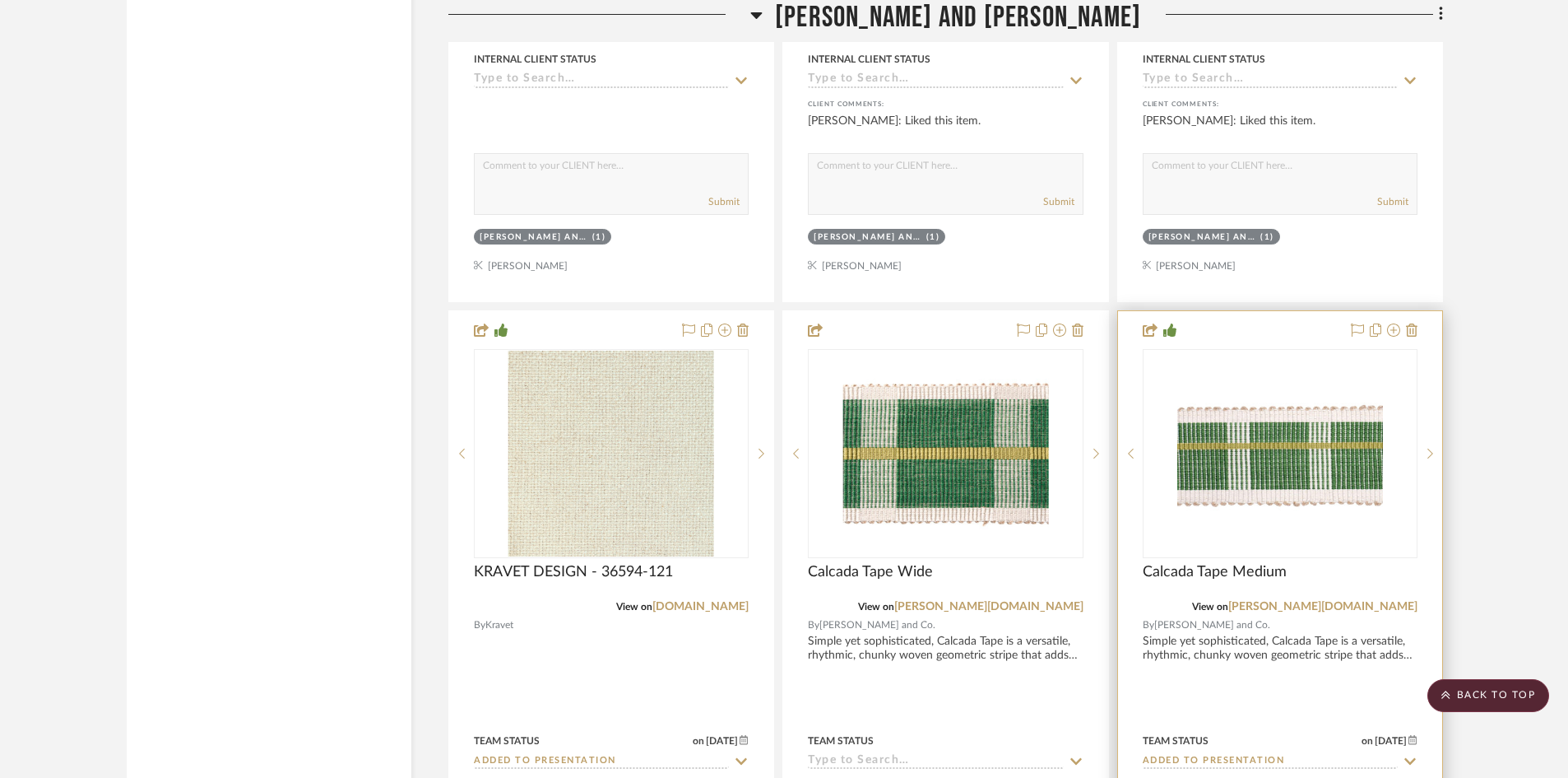
scroll to position [21243, 0]
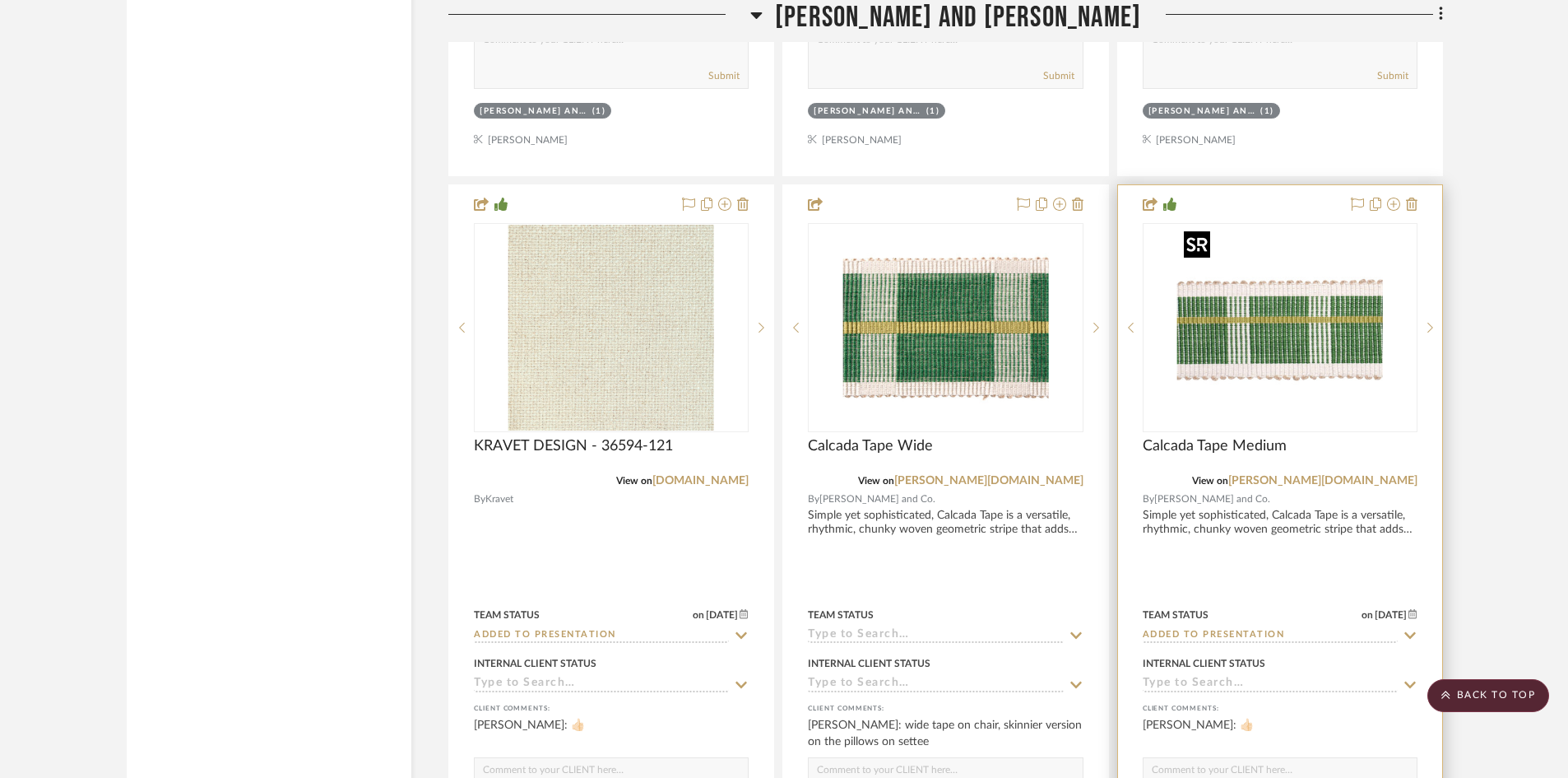
click at [1314, 341] on img "0" at bounding box center [1280, 327] width 206 height 206
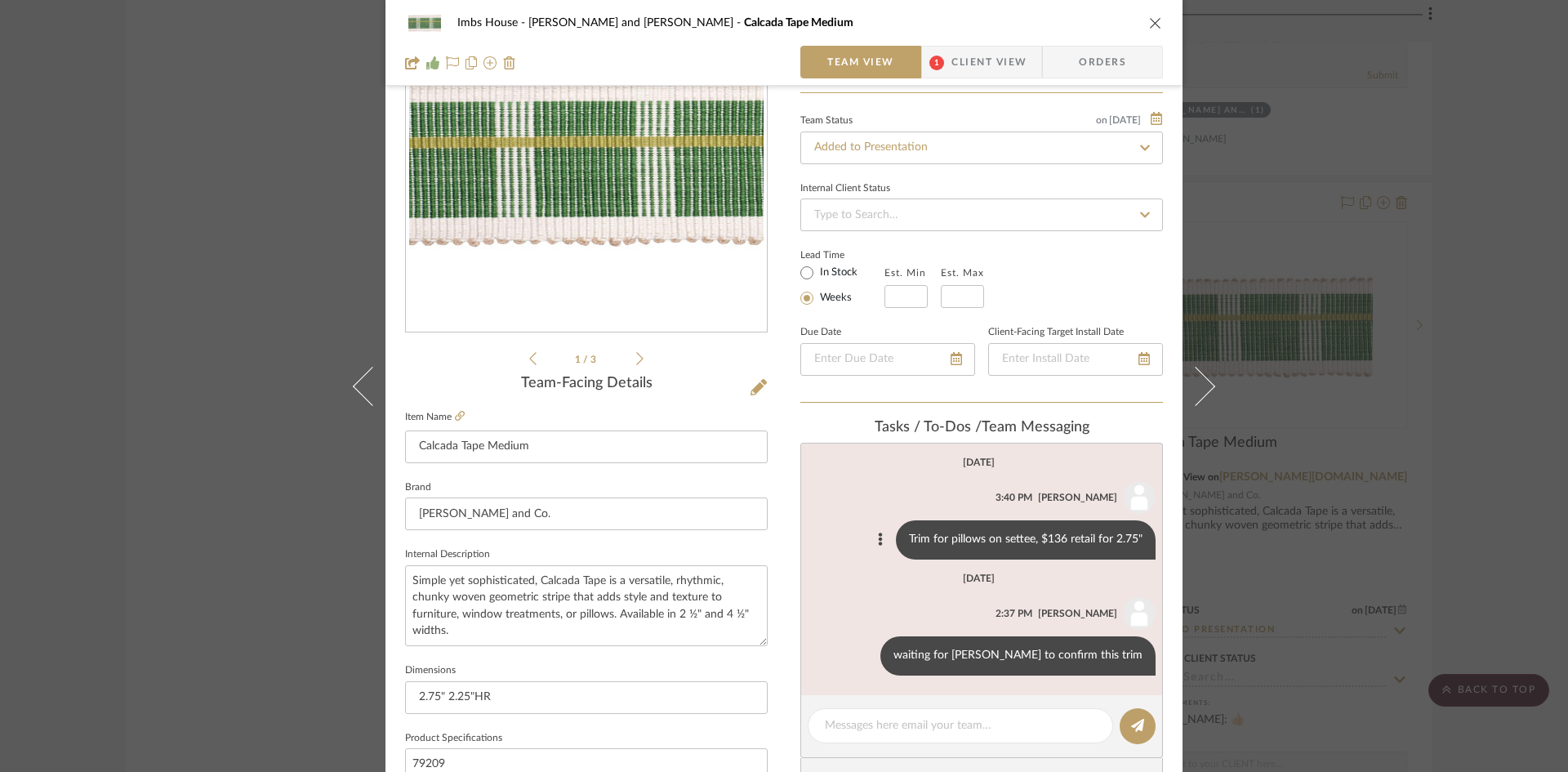
scroll to position [164, 0]
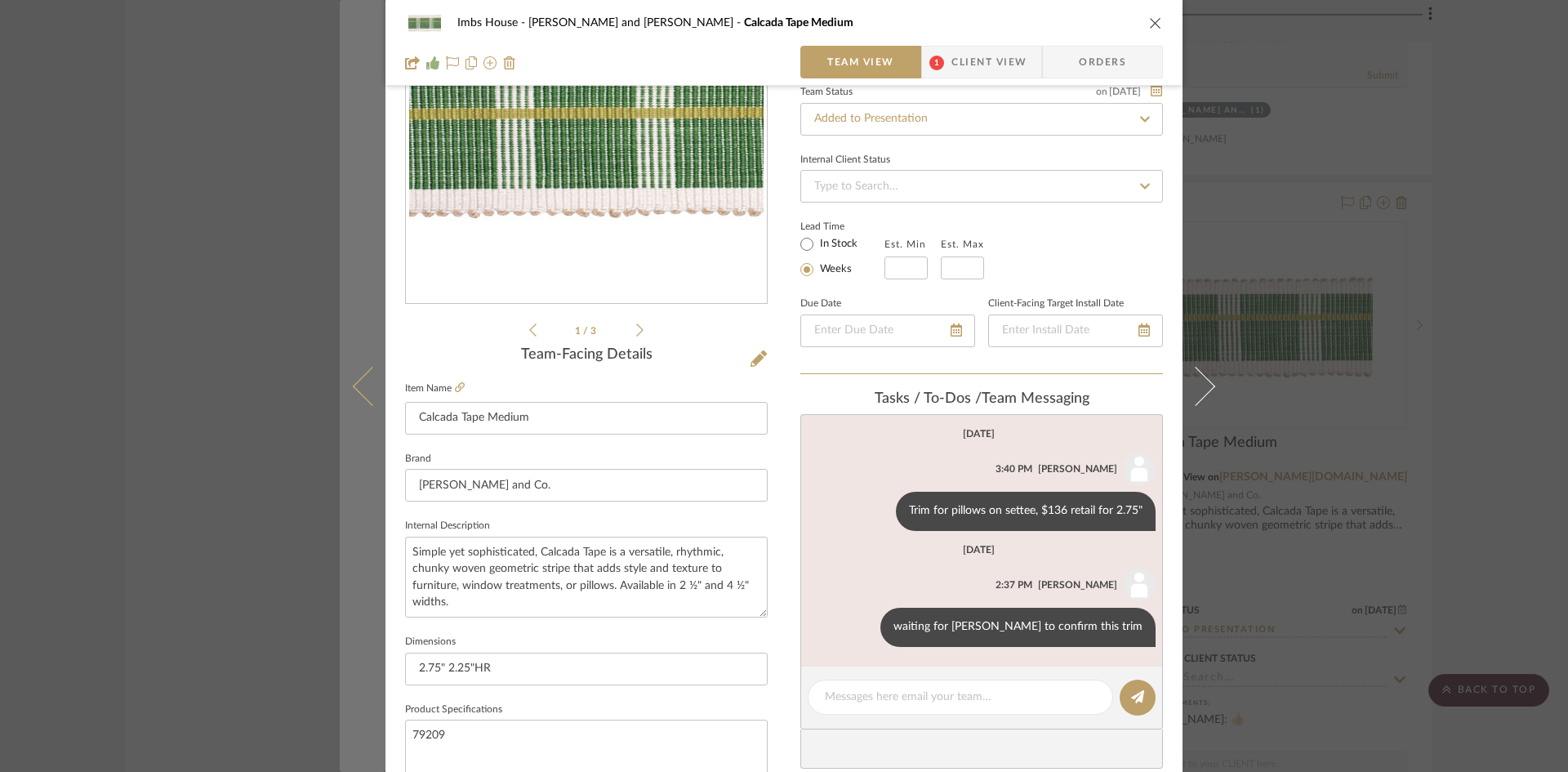
click at [356, 394] on icon at bounding box center [373, 386] width 39 height 39
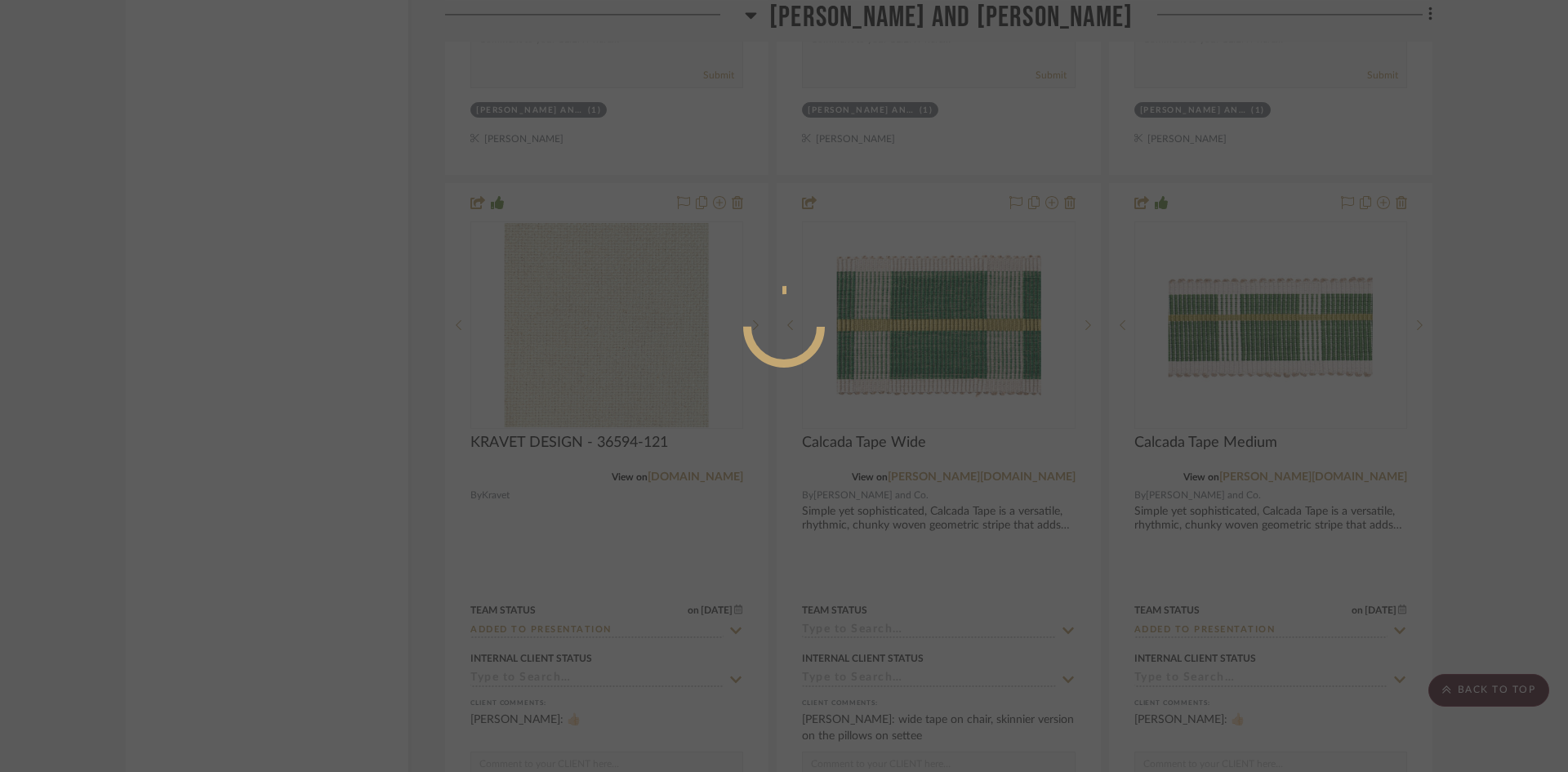
scroll to position [0, 0]
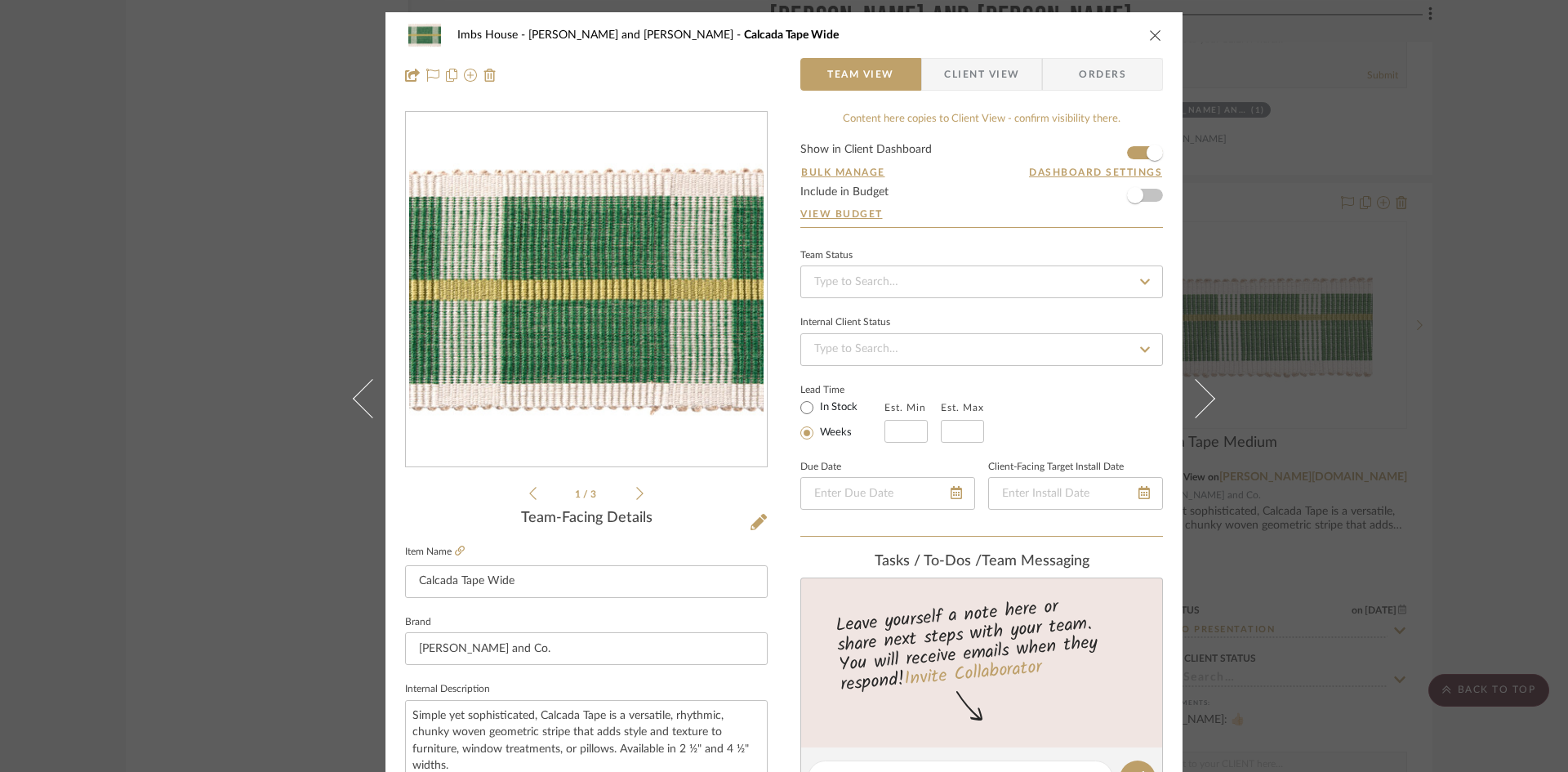
click at [1149, 35] on icon "close" at bounding box center [1155, 35] width 13 height 13
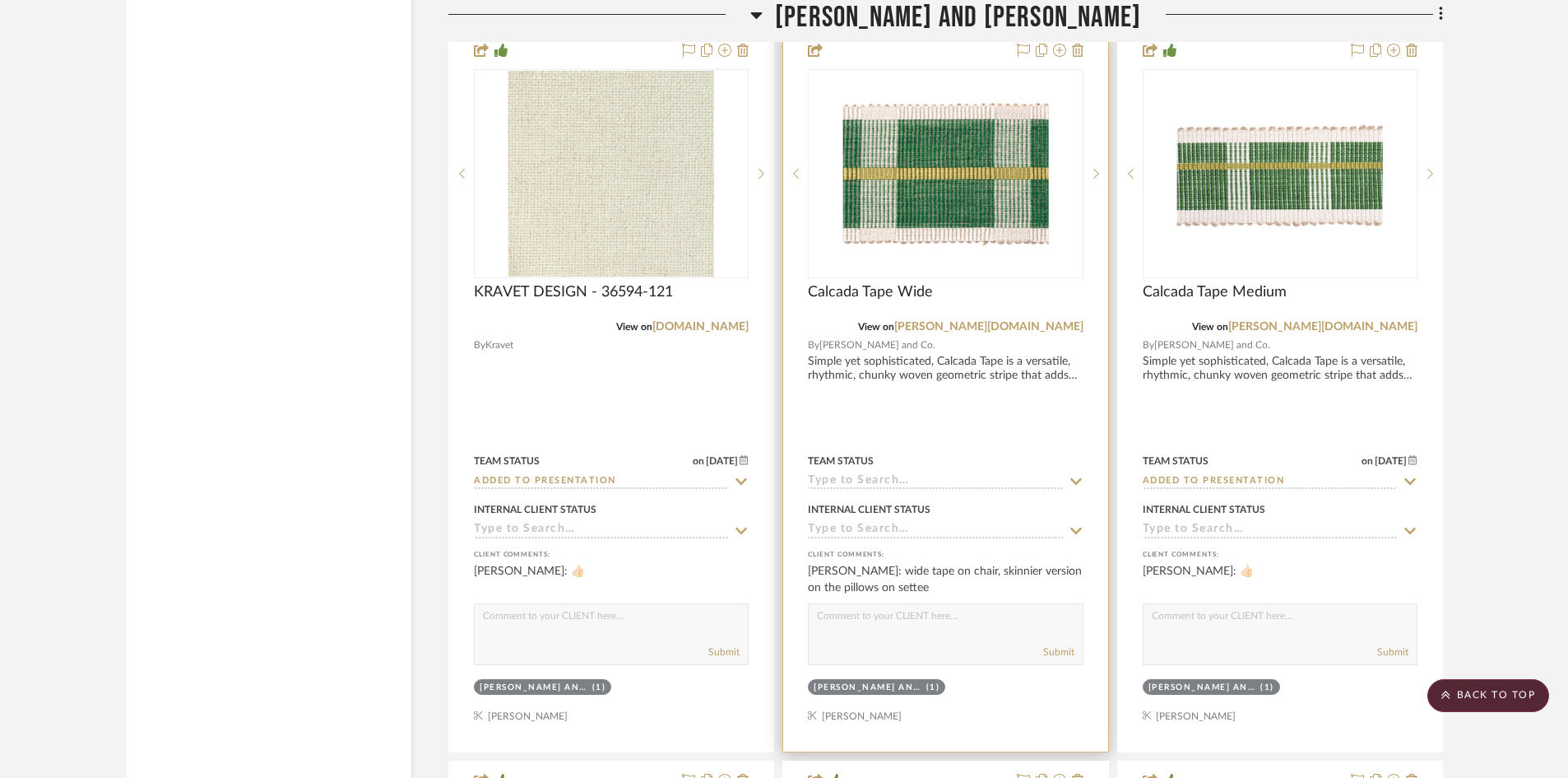
scroll to position [21407, 0]
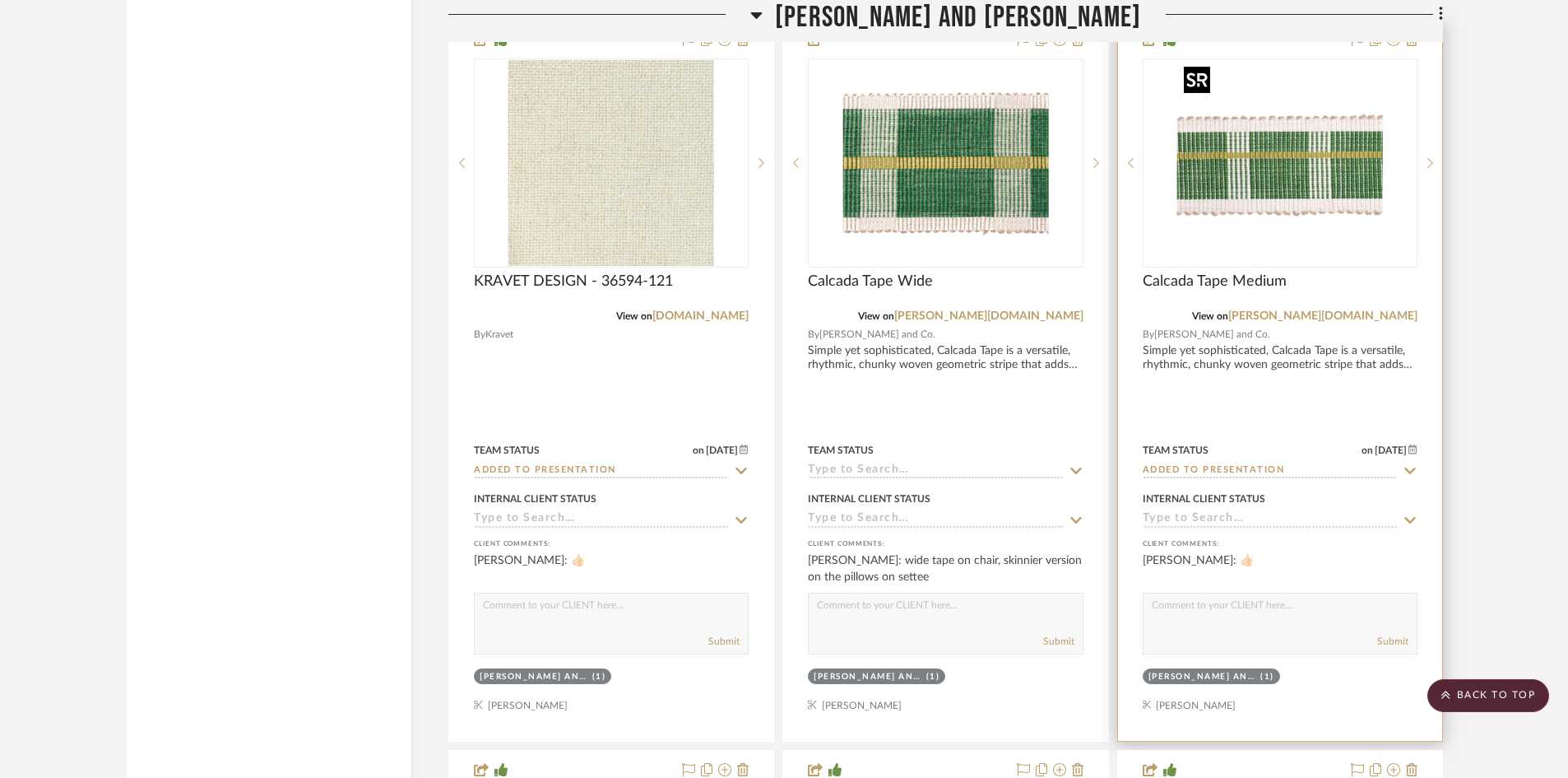
click at [1282, 188] on img "0" at bounding box center [1280, 162] width 206 height 206
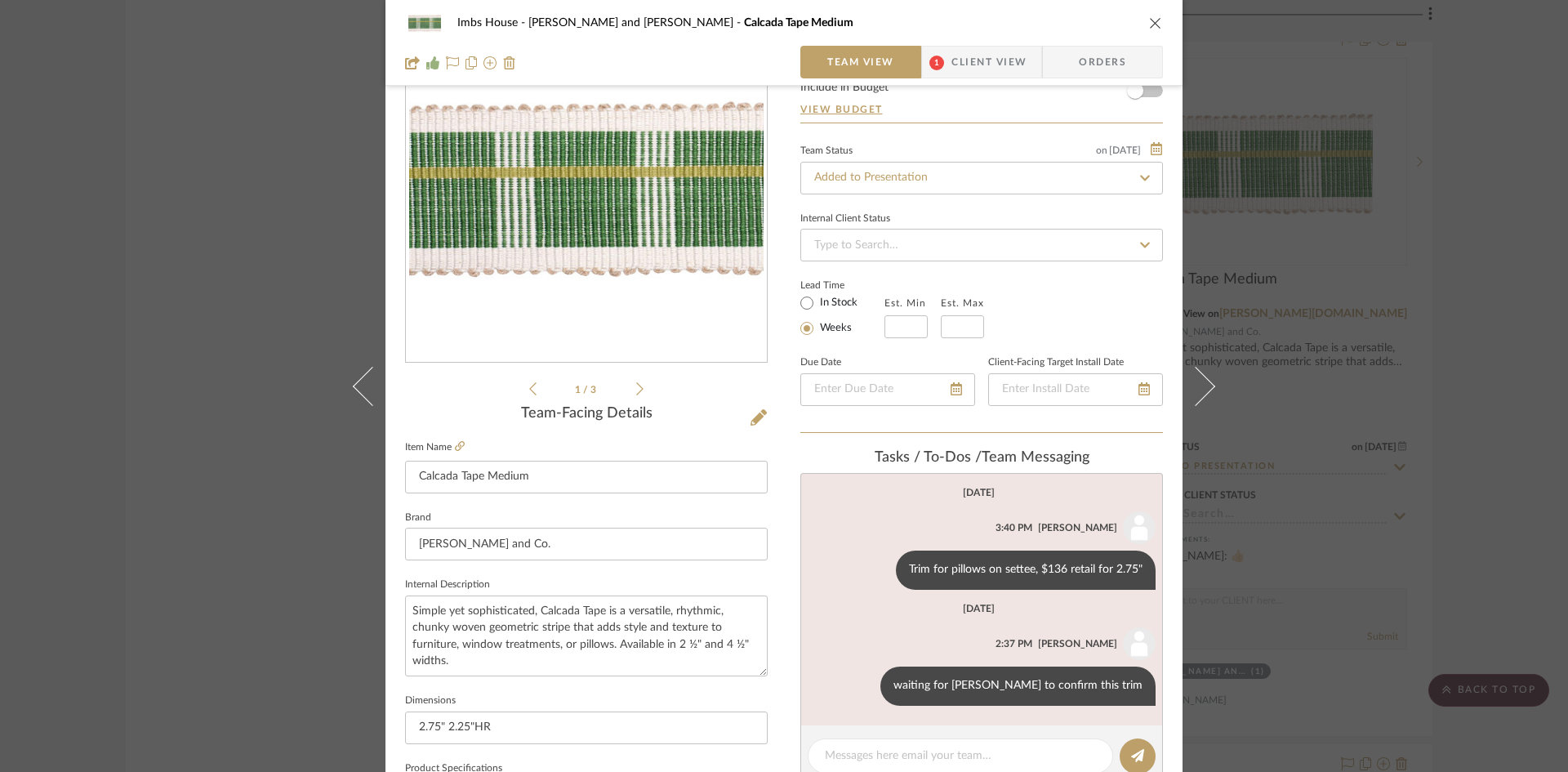
scroll to position [0, 0]
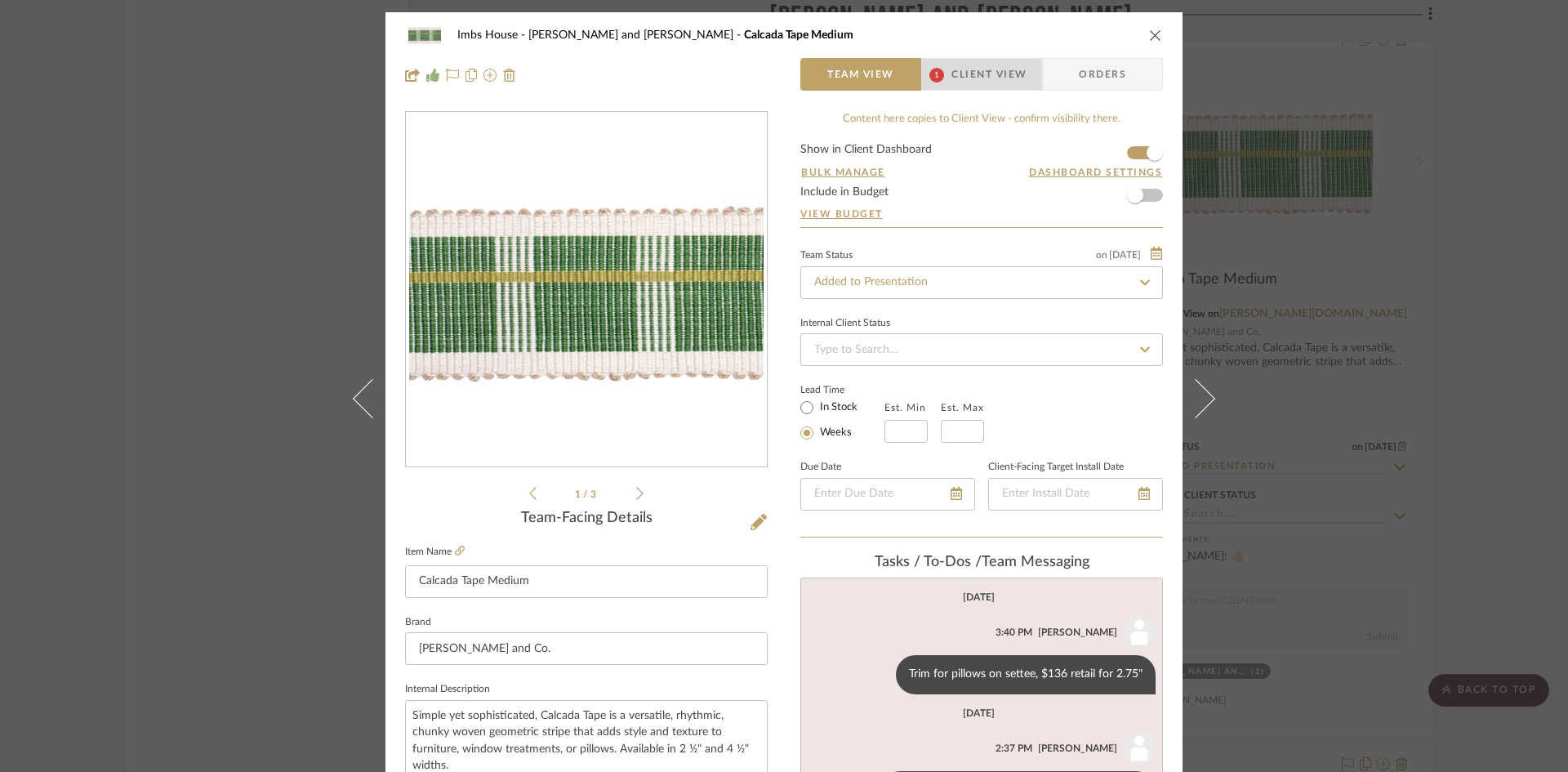
click at [977, 73] on span "Client View" at bounding box center [989, 74] width 75 height 33
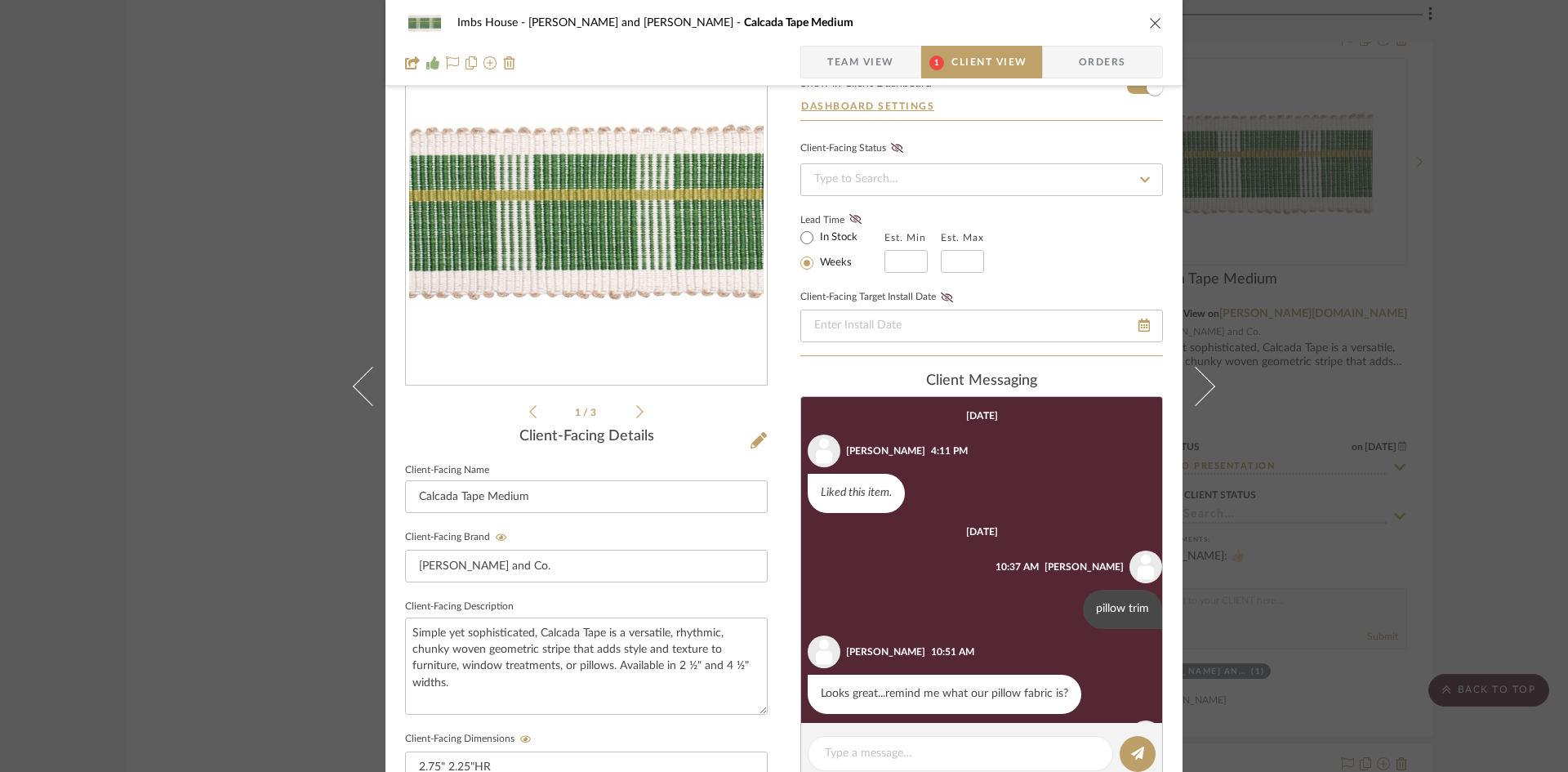
click at [1152, 17] on icon "close" at bounding box center [1155, 23] width 13 height 13
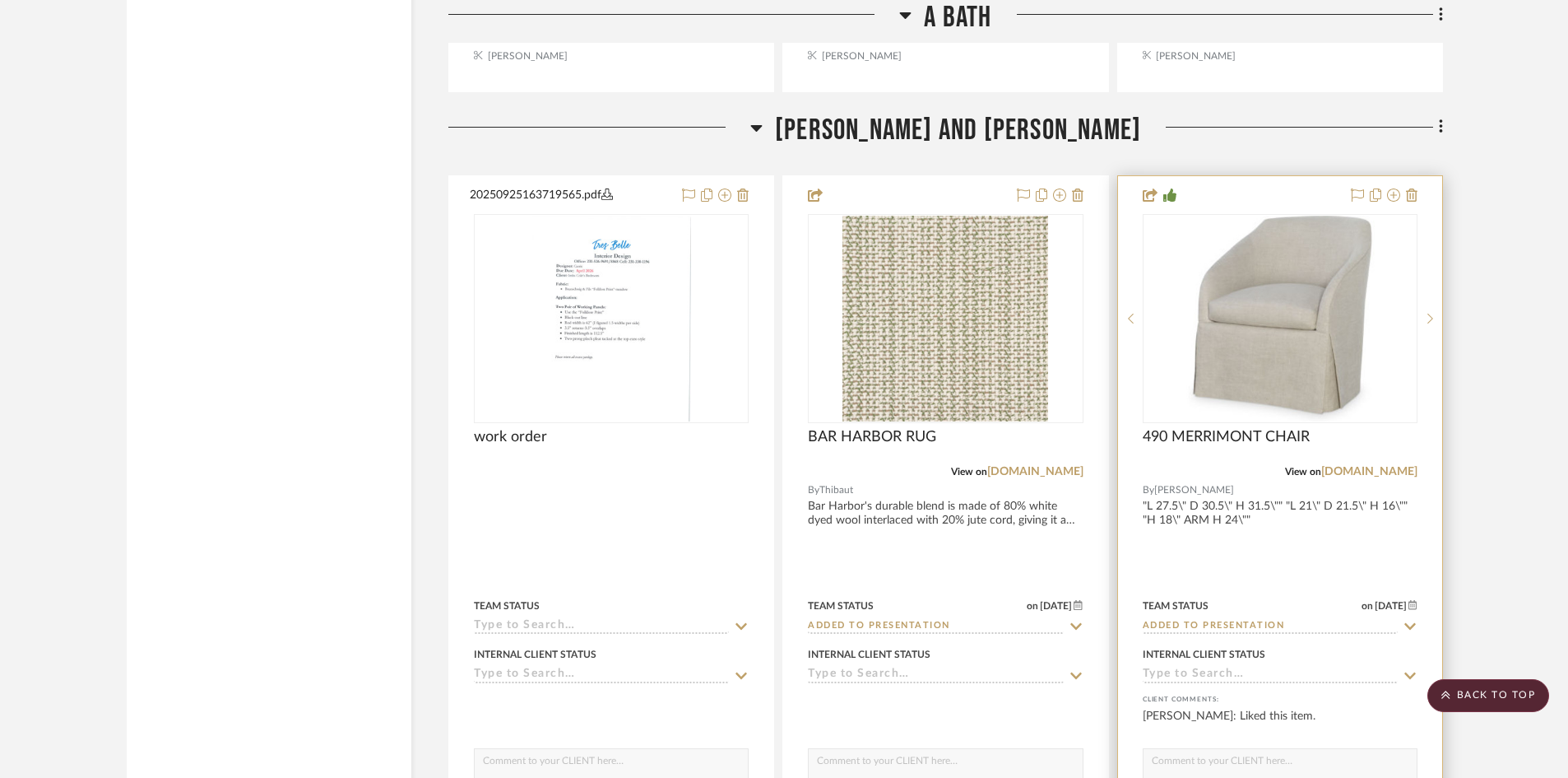
scroll to position [19760, 0]
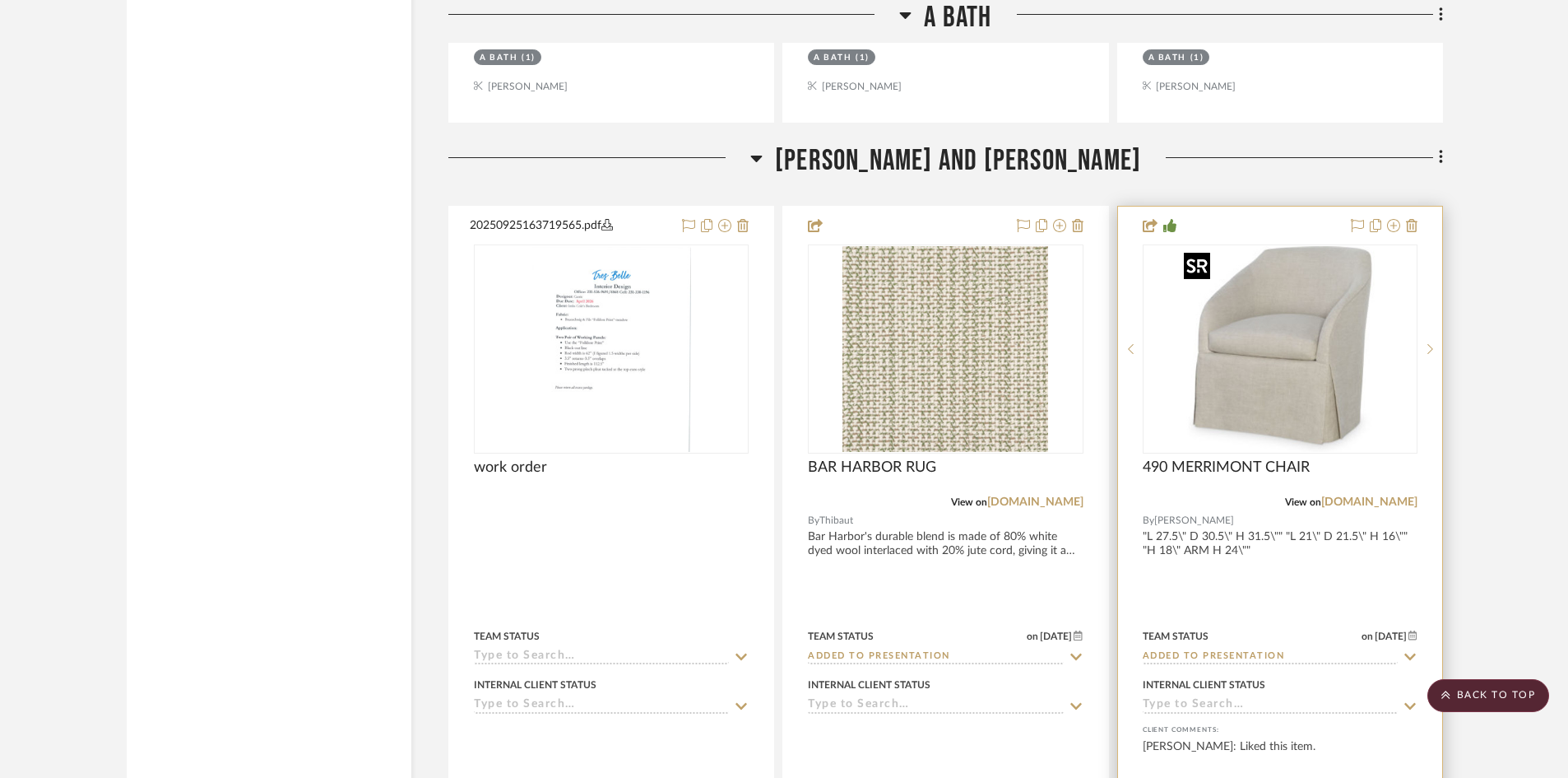
click at [1282, 371] on img "0" at bounding box center [1280, 348] width 206 height 206
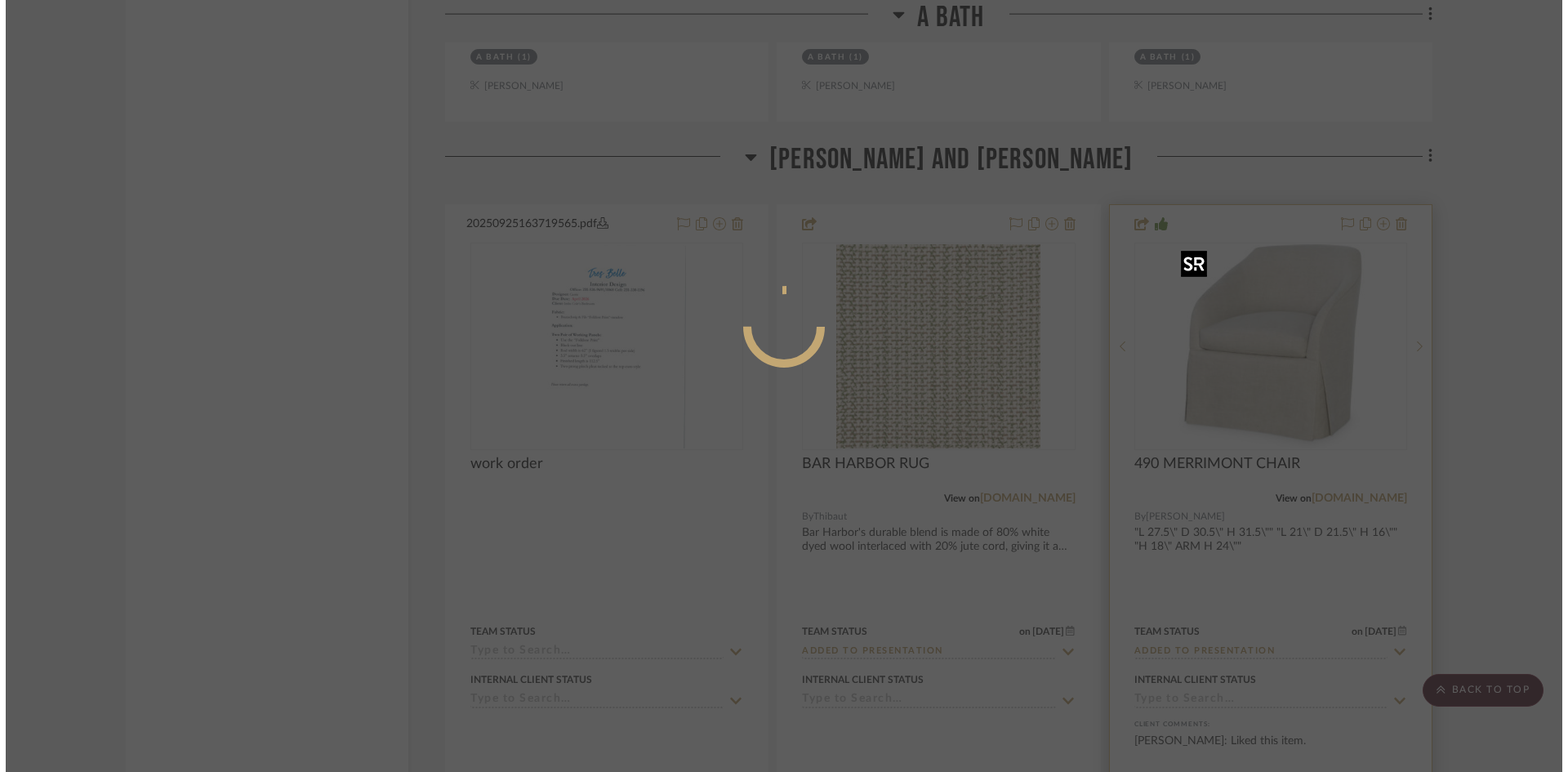
scroll to position [0, 0]
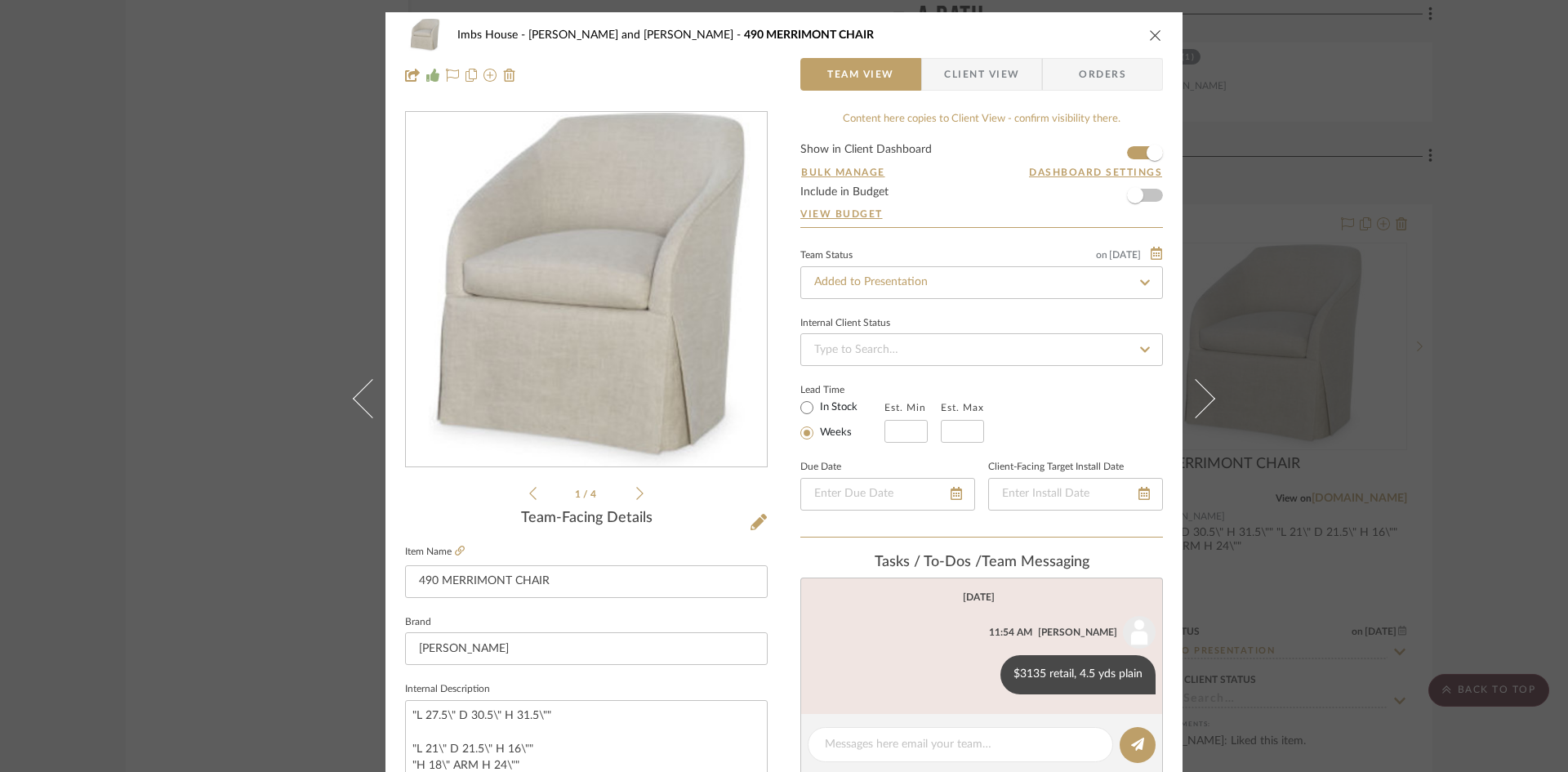
click at [636, 496] on icon at bounding box center [639, 493] width 7 height 13
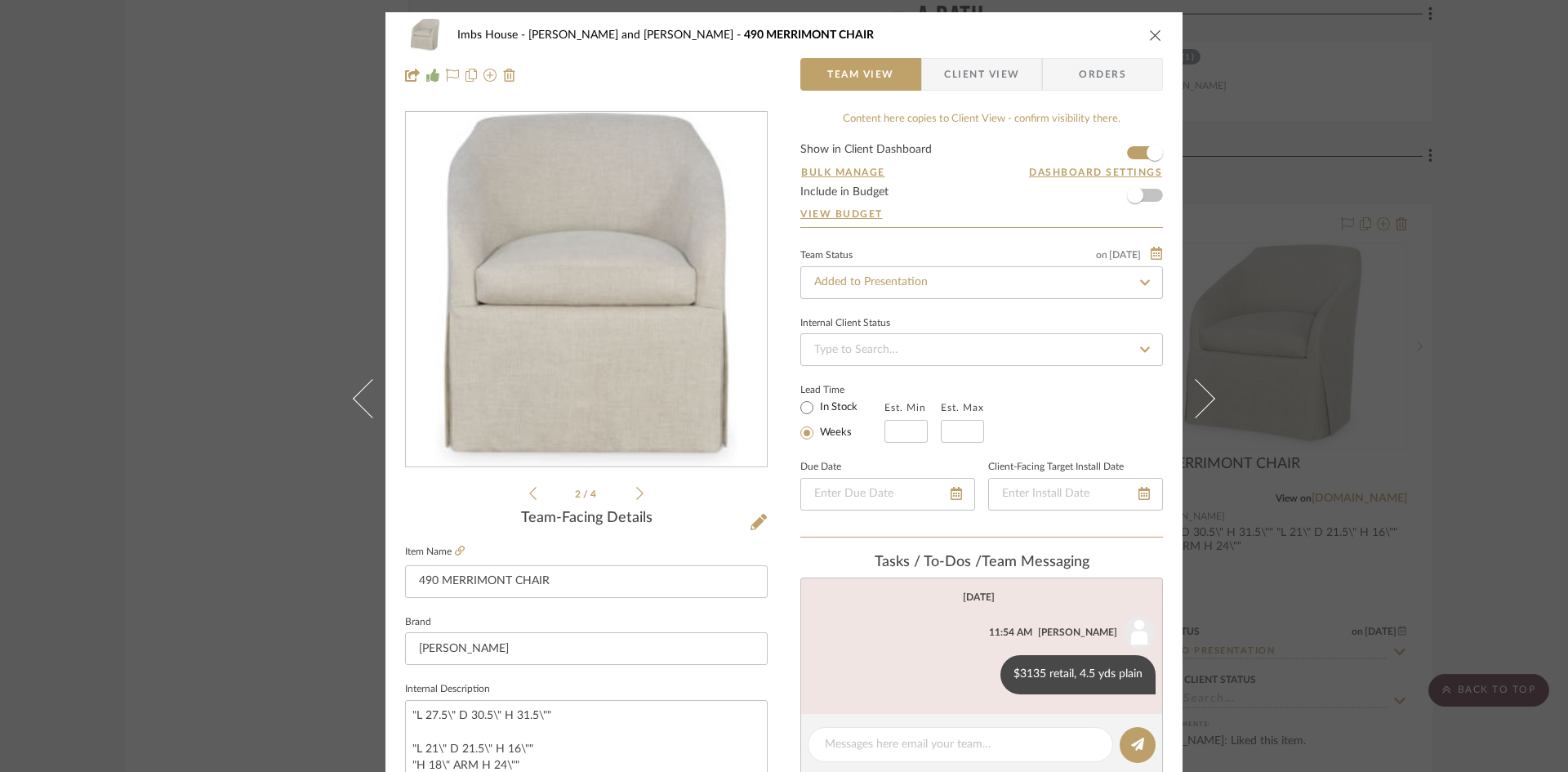
click at [636, 494] on icon at bounding box center [639, 493] width 7 height 15
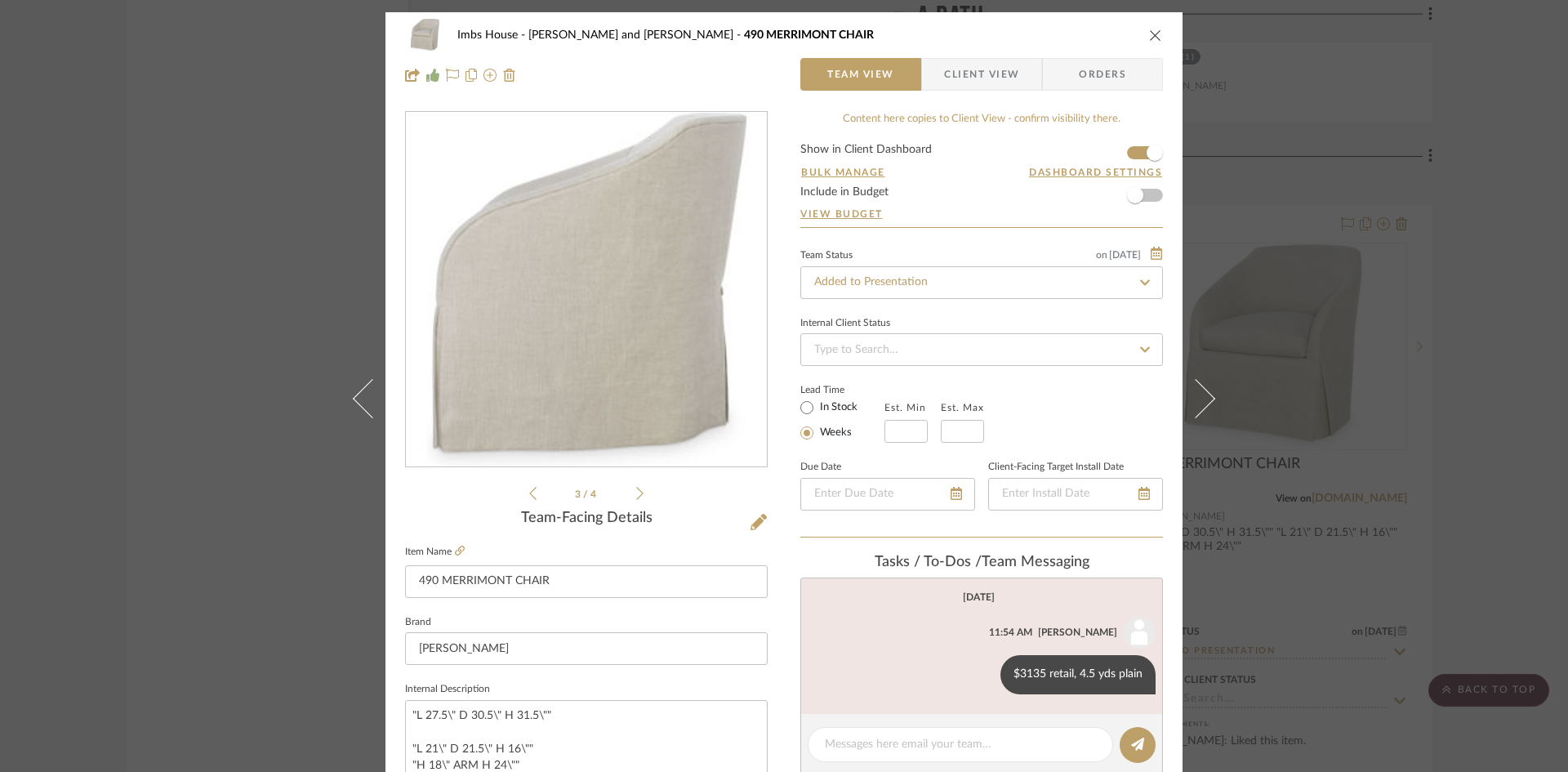
click at [636, 494] on icon at bounding box center [639, 493] width 7 height 15
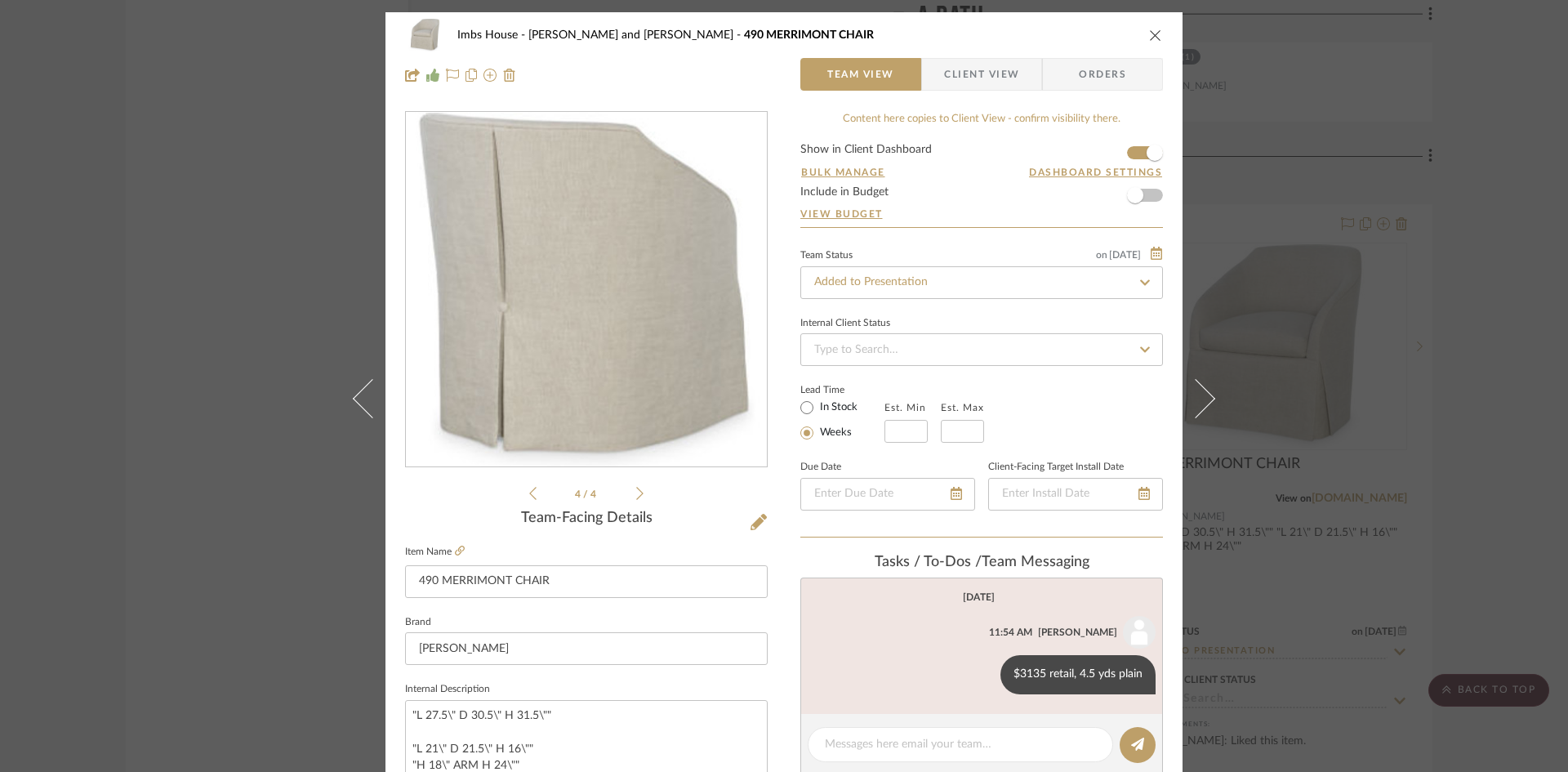
click at [636, 494] on icon at bounding box center [639, 493] width 7 height 15
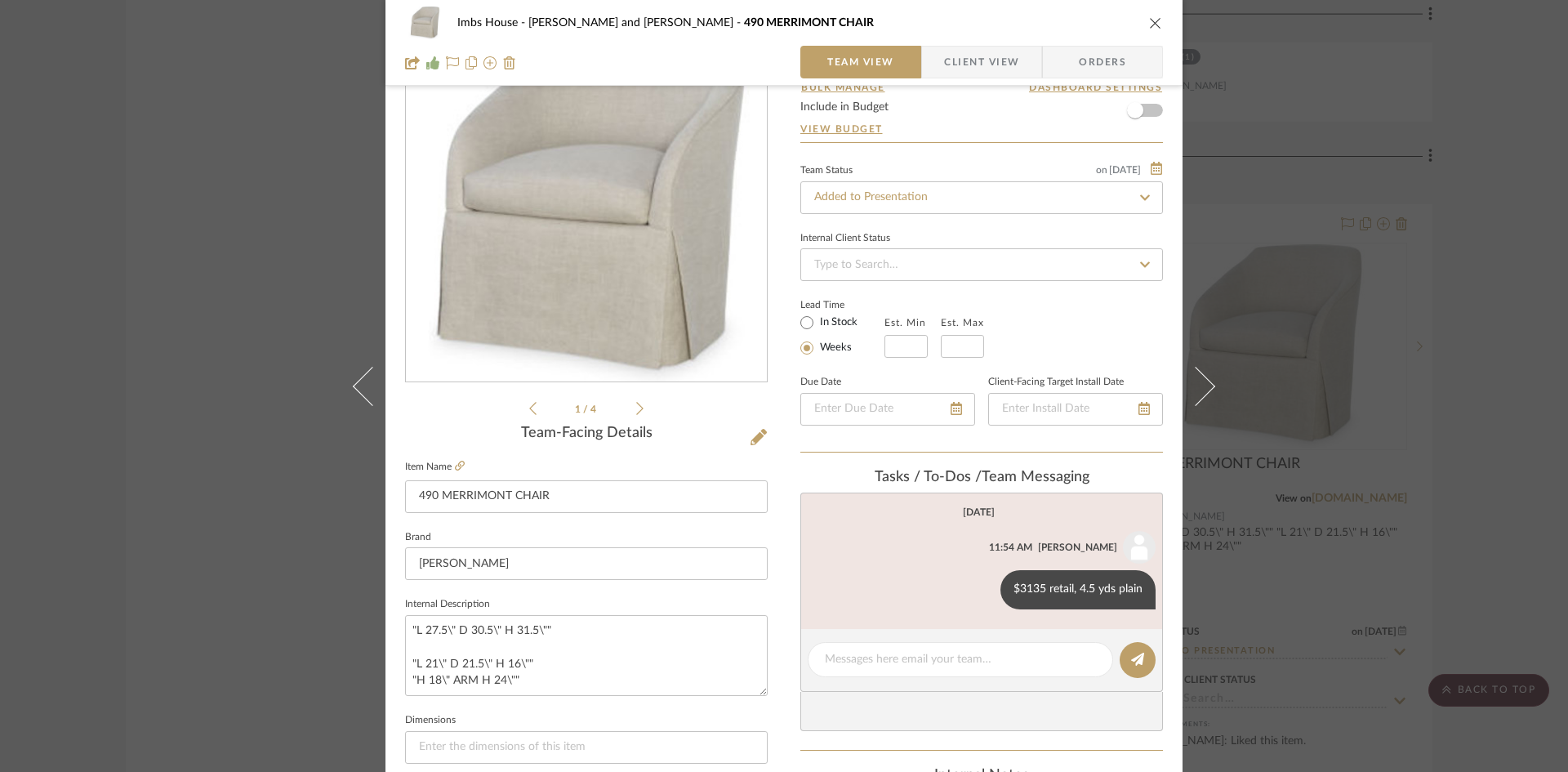
scroll to position [82, 0]
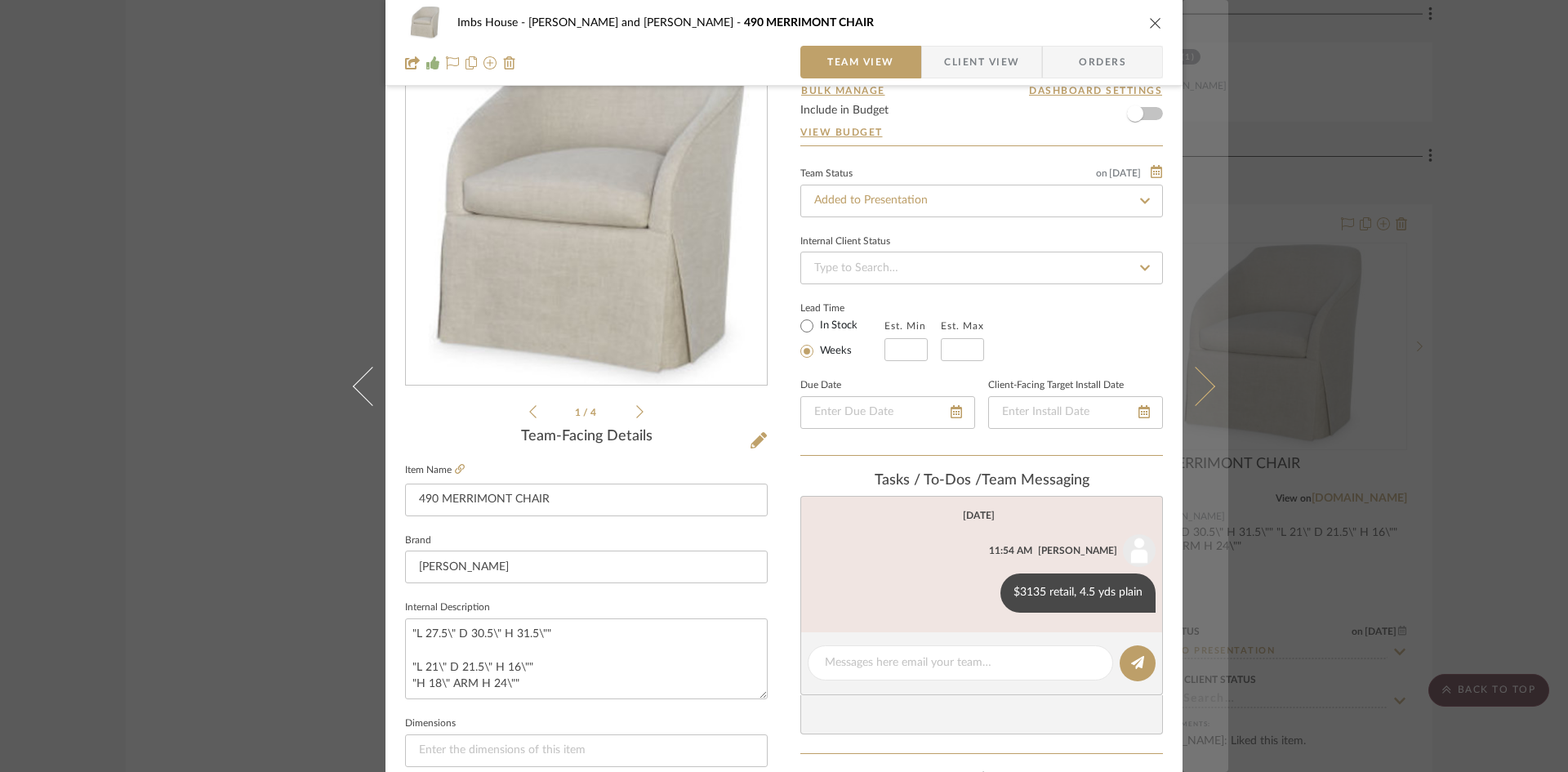
click at [1202, 382] on icon at bounding box center [1196, 386] width 39 height 39
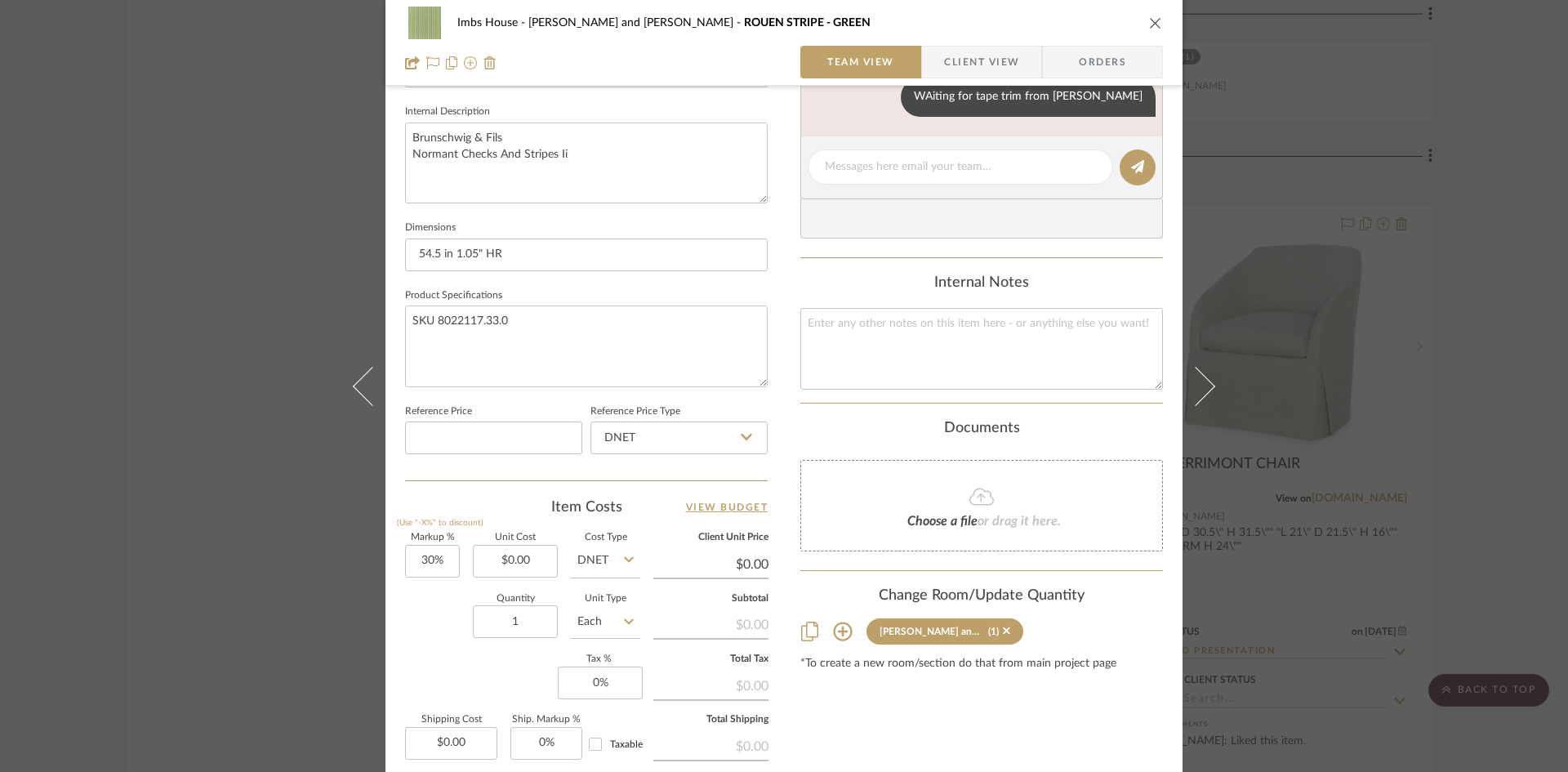
scroll to position [245, 0]
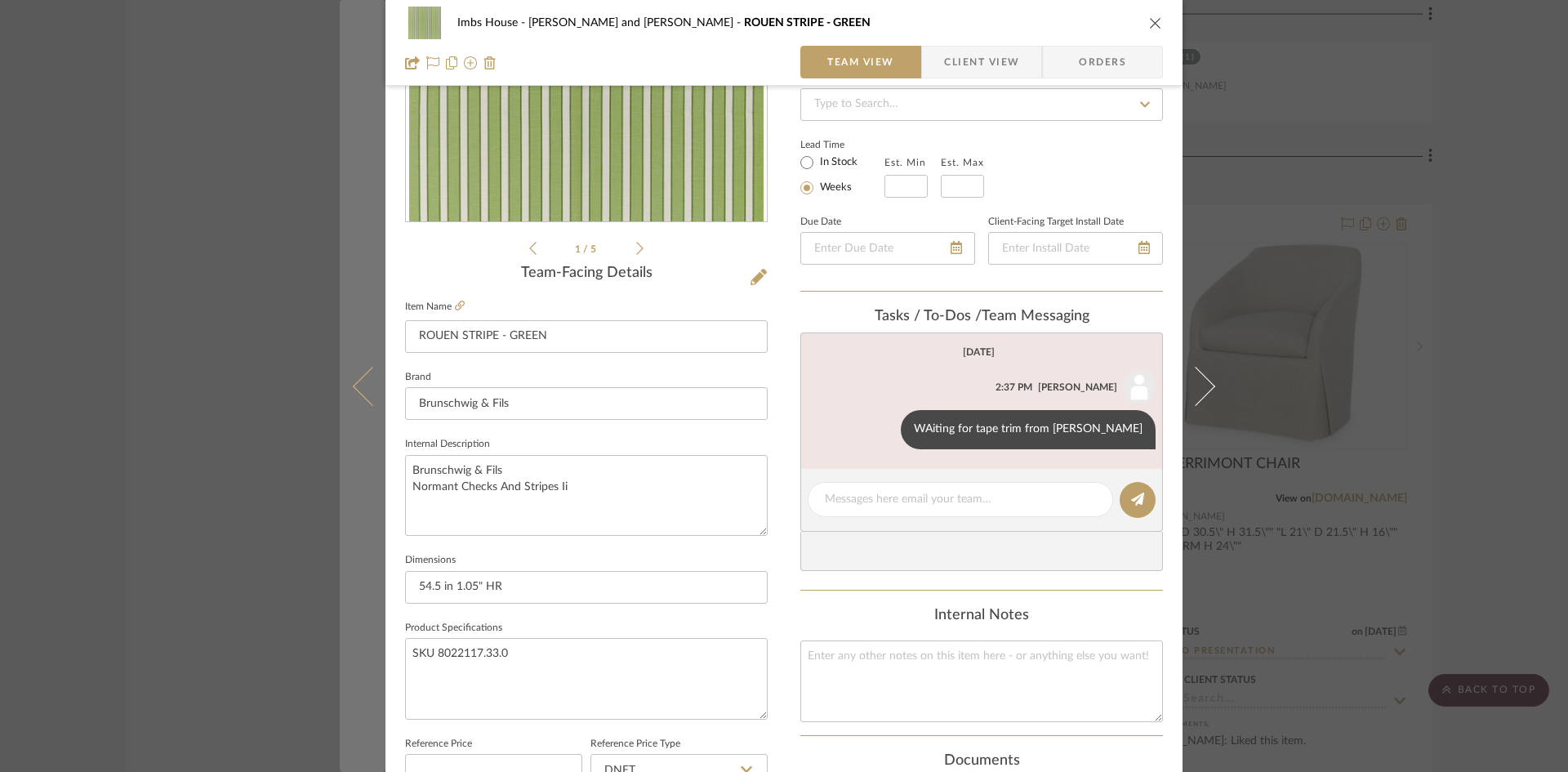
click at [353, 382] on icon at bounding box center [373, 386] width 39 height 39
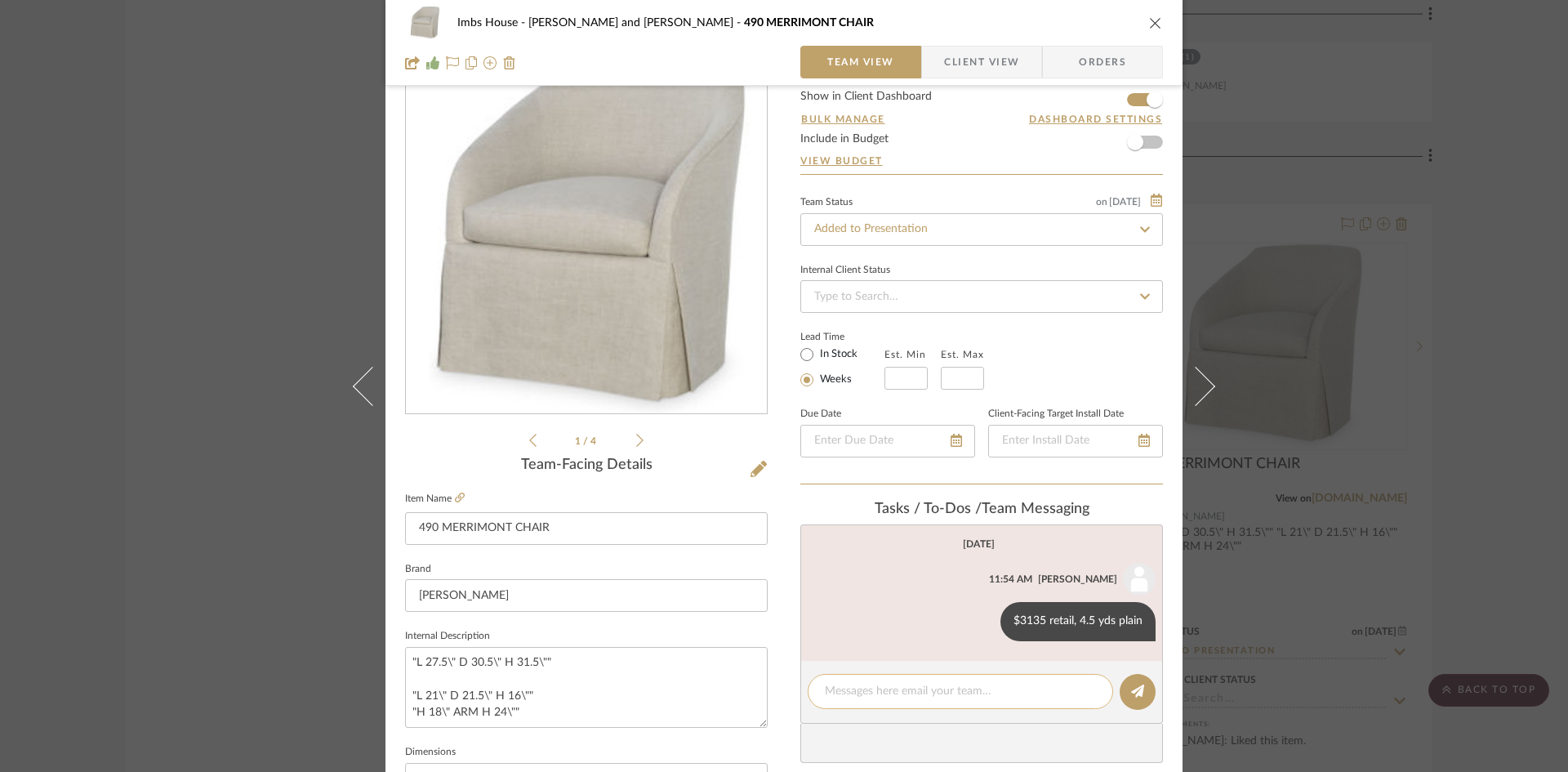
scroll to position [82, 0]
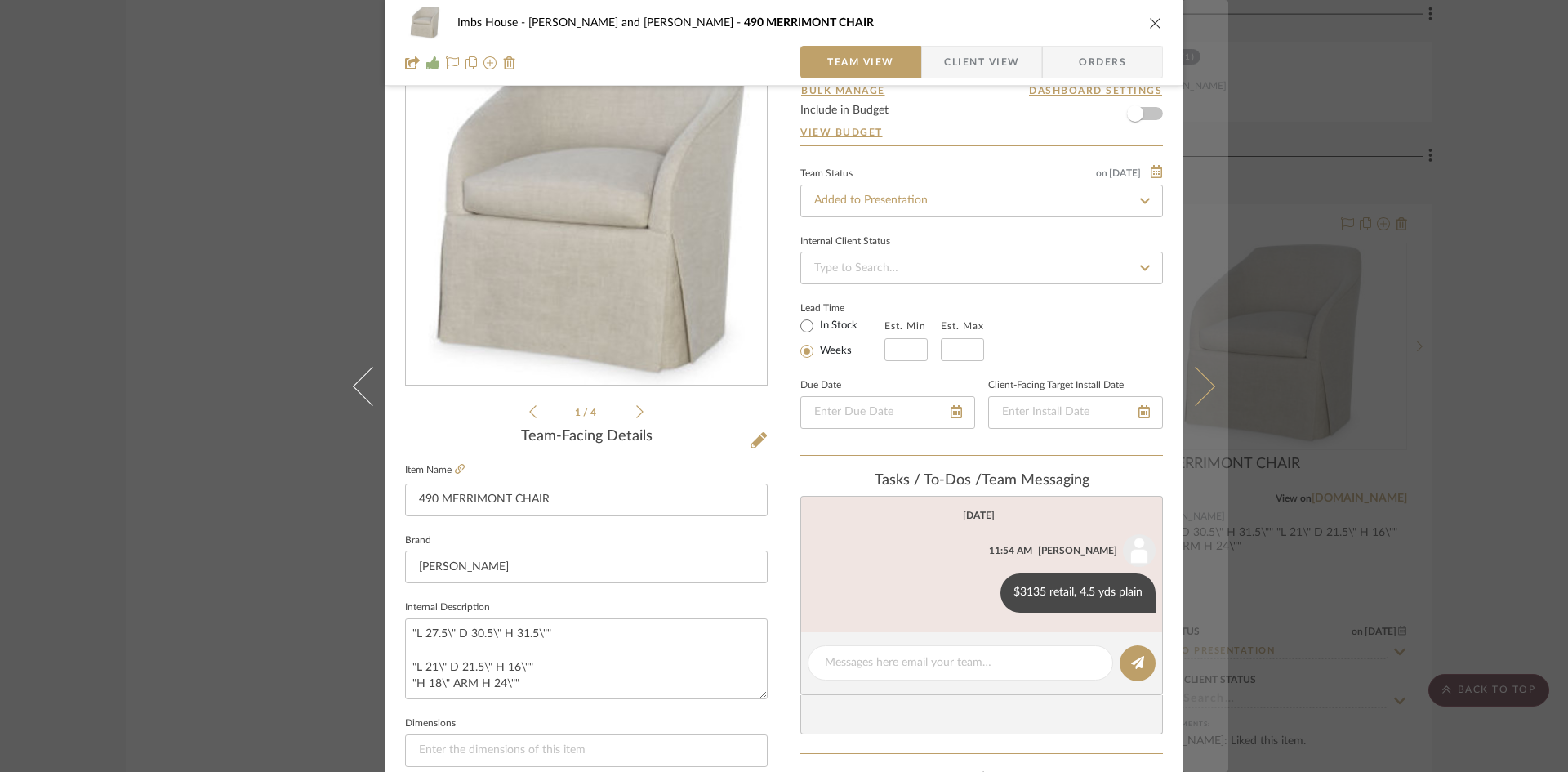
click at [1199, 389] on icon at bounding box center [1196, 386] width 39 height 39
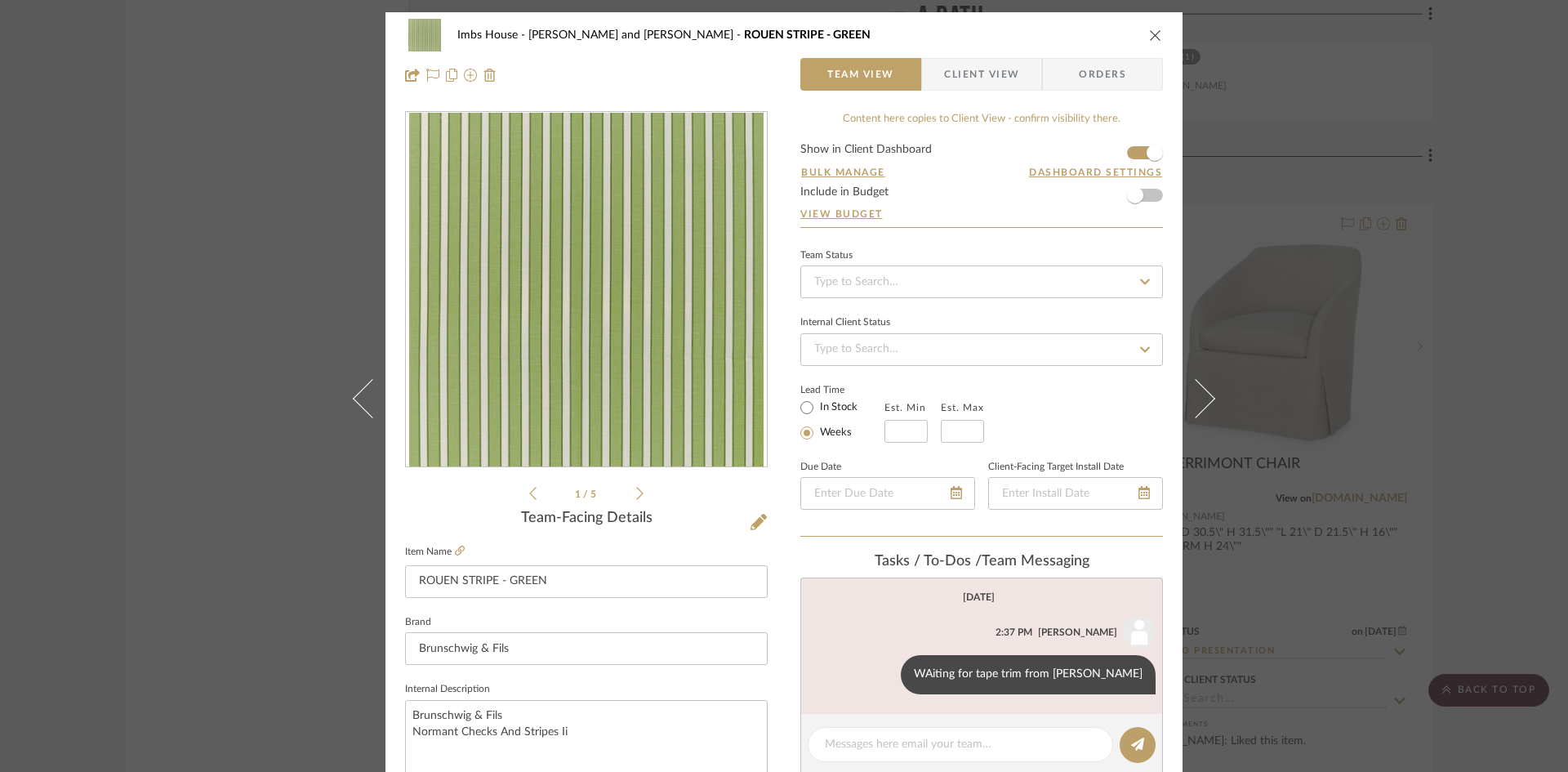
click at [1199, 386] on button at bounding box center [1205, 398] width 45 height 772
